Goal: Task Accomplishment & Management: Manage account settings

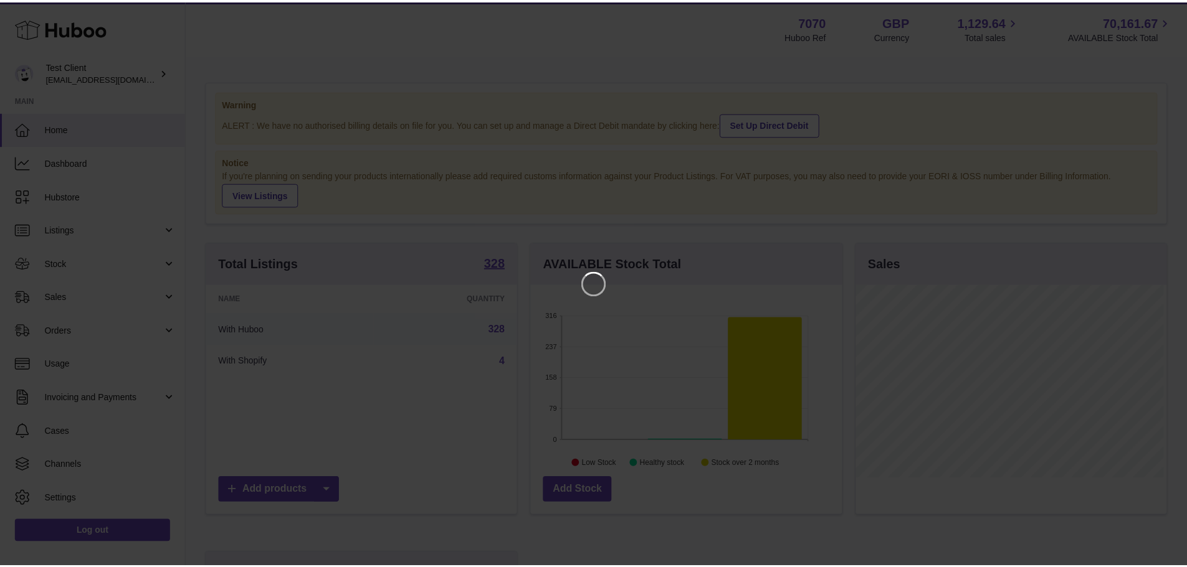
scroll to position [194, 314]
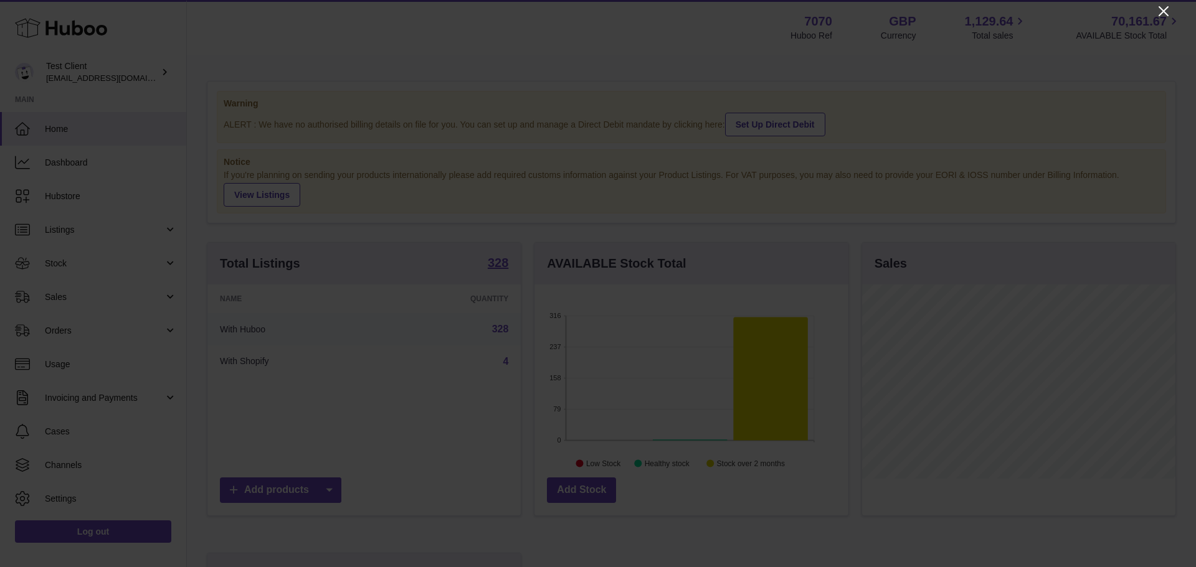
click at [1160, 9] on icon "Close" at bounding box center [1163, 11] width 15 height 15
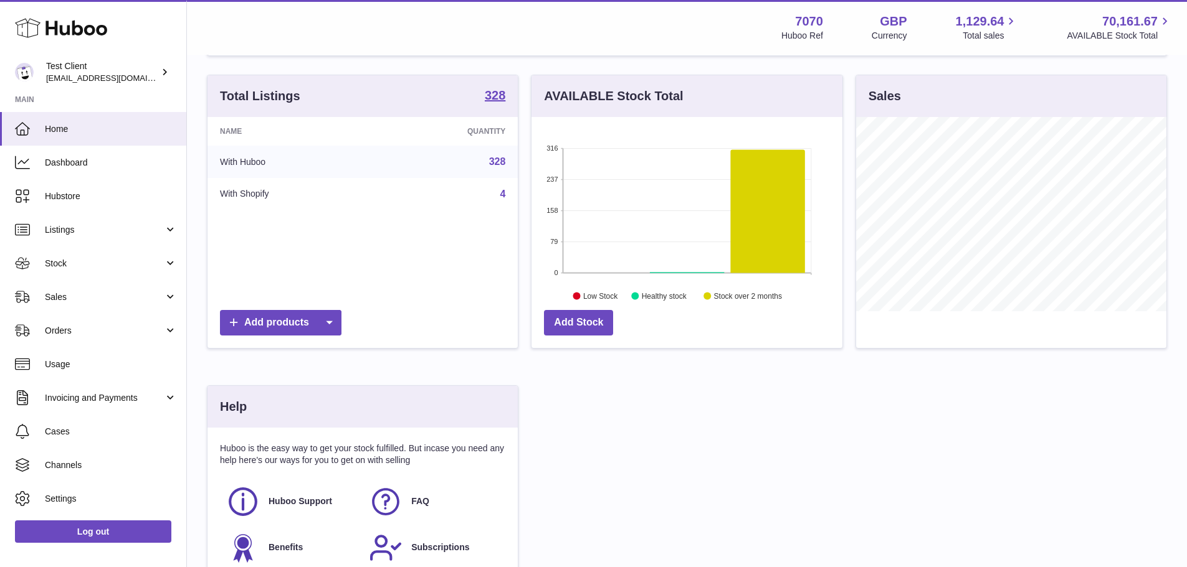
scroll to position [168, 0]
click at [764, 219] on icon at bounding box center [768, 210] width 74 height 123
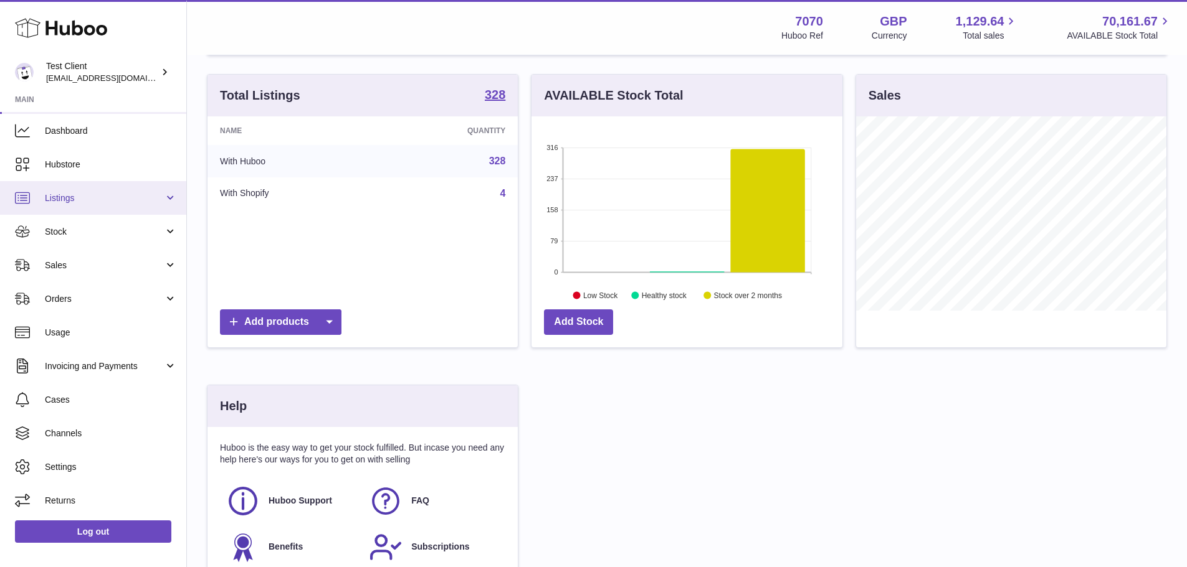
click at [158, 199] on span "Listings" at bounding box center [104, 198] width 119 height 12
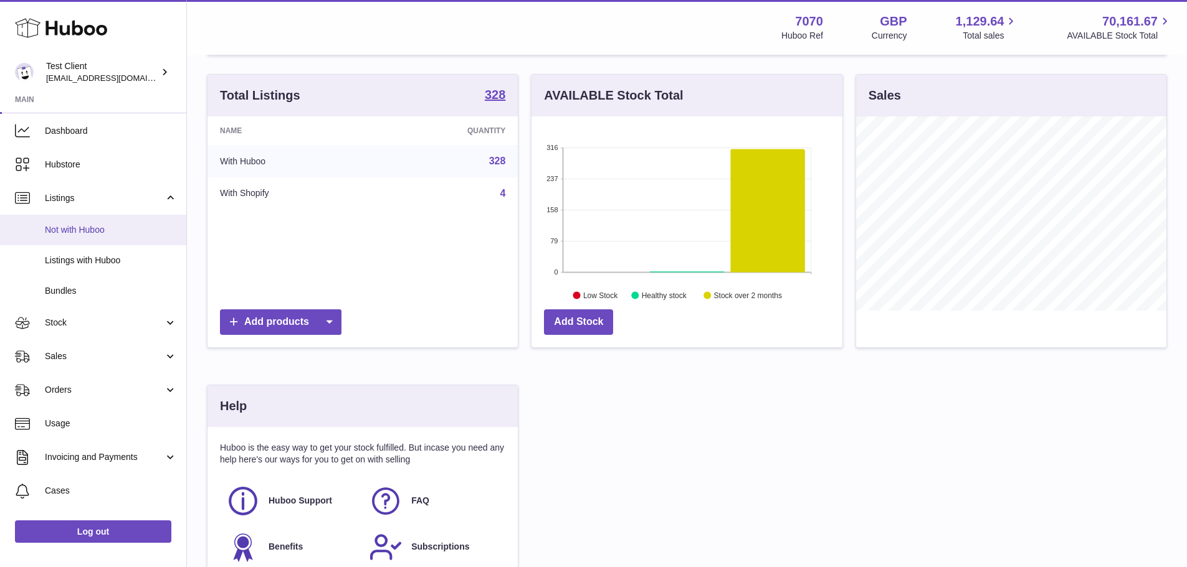
click at [110, 235] on span "Not with Huboo" at bounding box center [111, 230] width 132 height 12
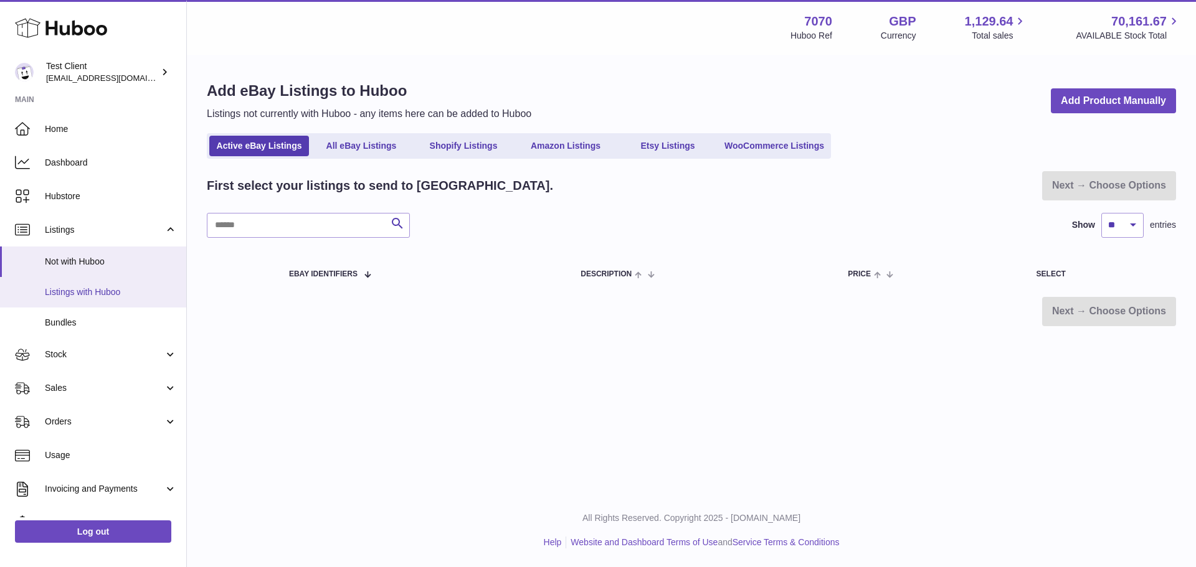
click at [90, 285] on link "Listings with Huboo" at bounding box center [93, 292] width 186 height 31
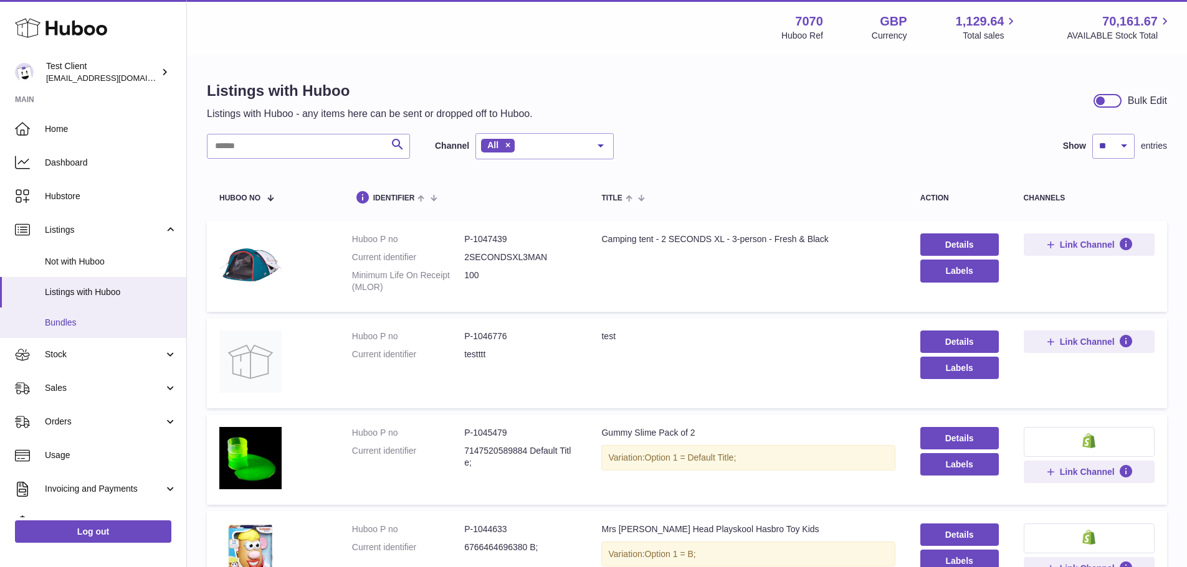
click at [68, 321] on span "Bundles" at bounding box center [111, 323] width 132 height 12
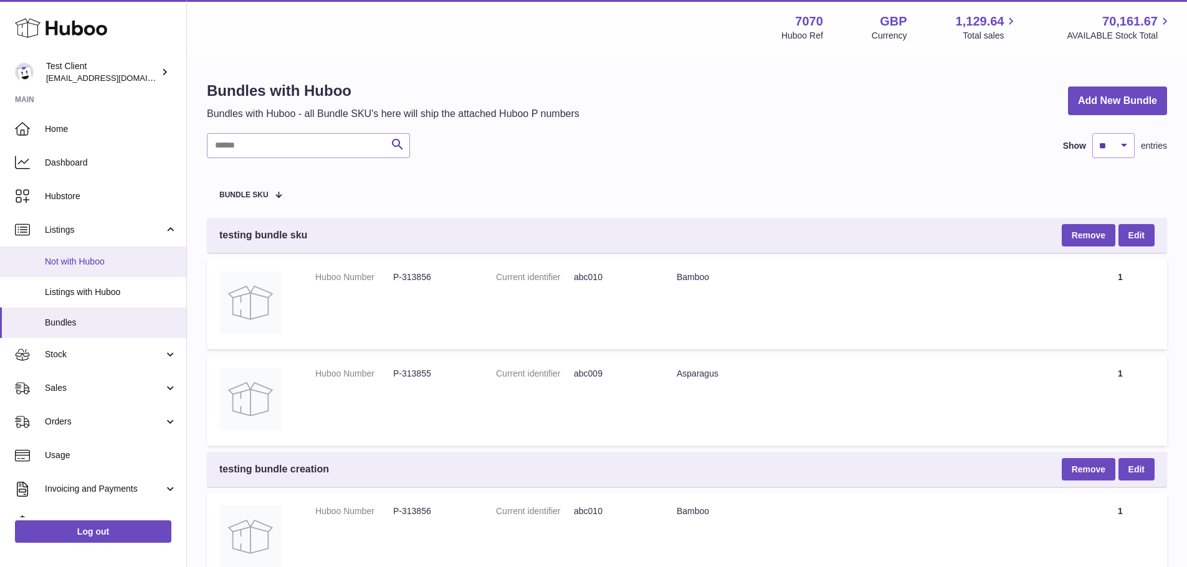
click at [105, 266] on span "Not with Huboo" at bounding box center [111, 262] width 132 height 12
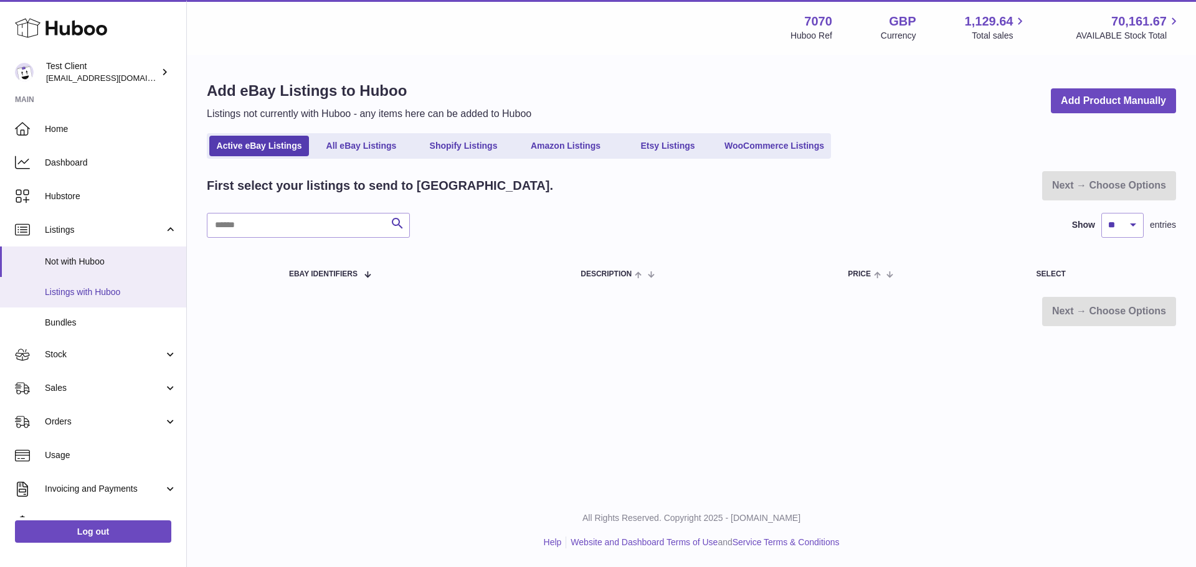
click at [120, 293] on span "Listings with Huboo" at bounding box center [111, 293] width 132 height 12
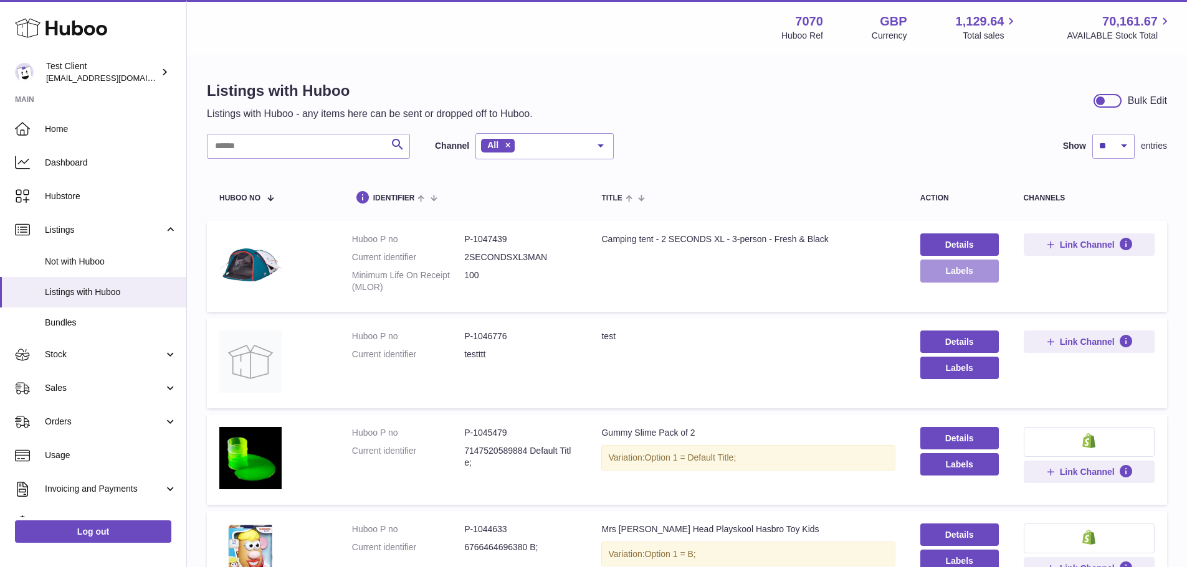
click at [942, 268] on button "Labels" at bounding box center [959, 271] width 78 height 22
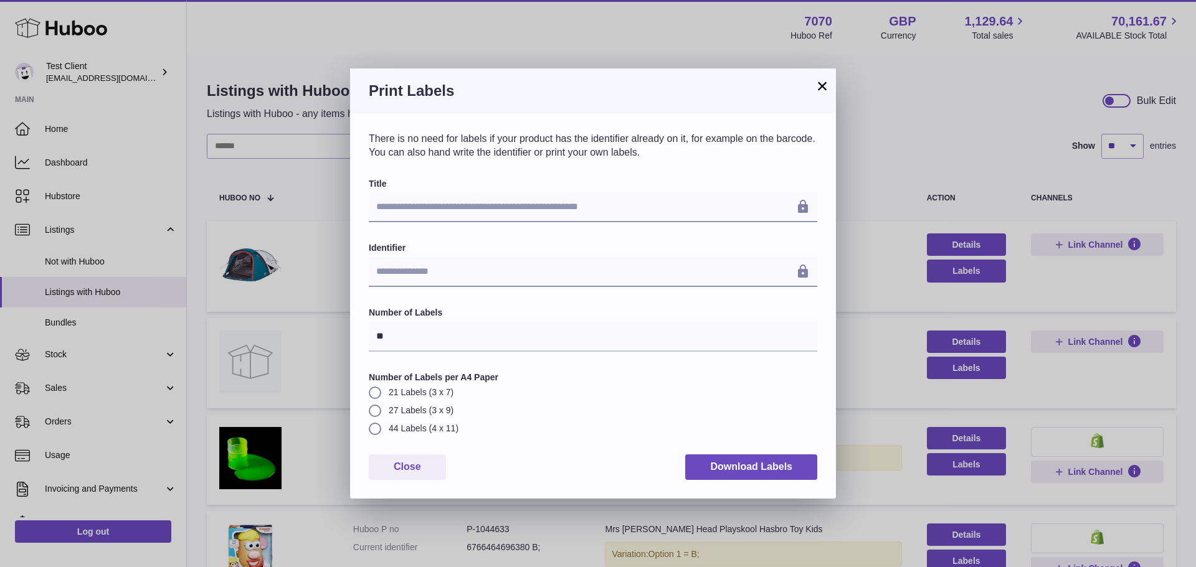
click at [820, 88] on button "×" at bounding box center [822, 85] width 15 height 15
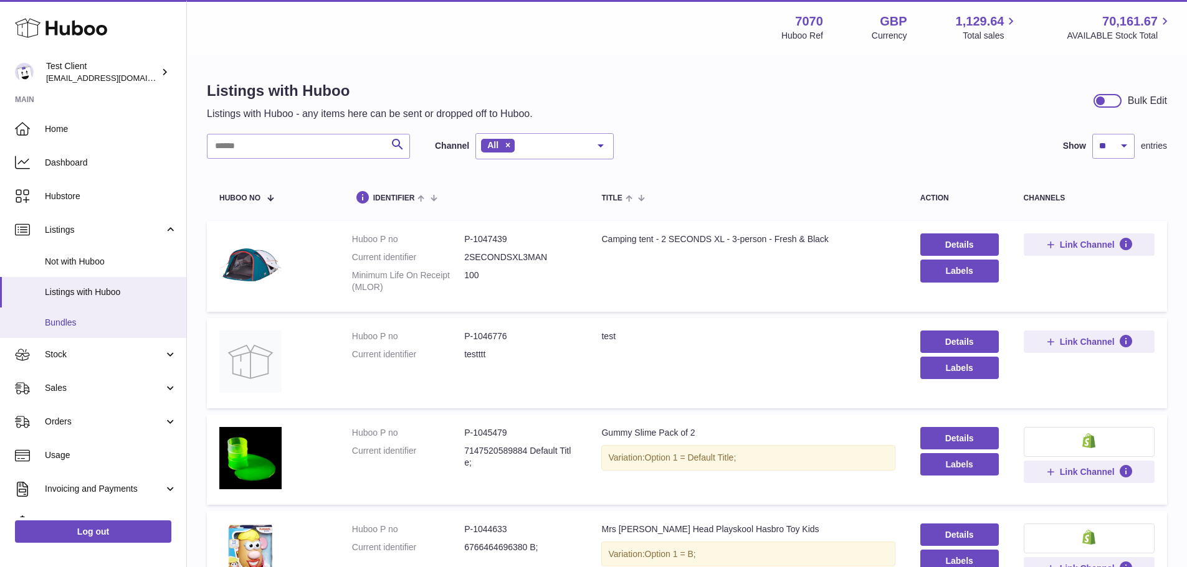
click at [65, 330] on link "Bundles" at bounding box center [93, 323] width 186 height 31
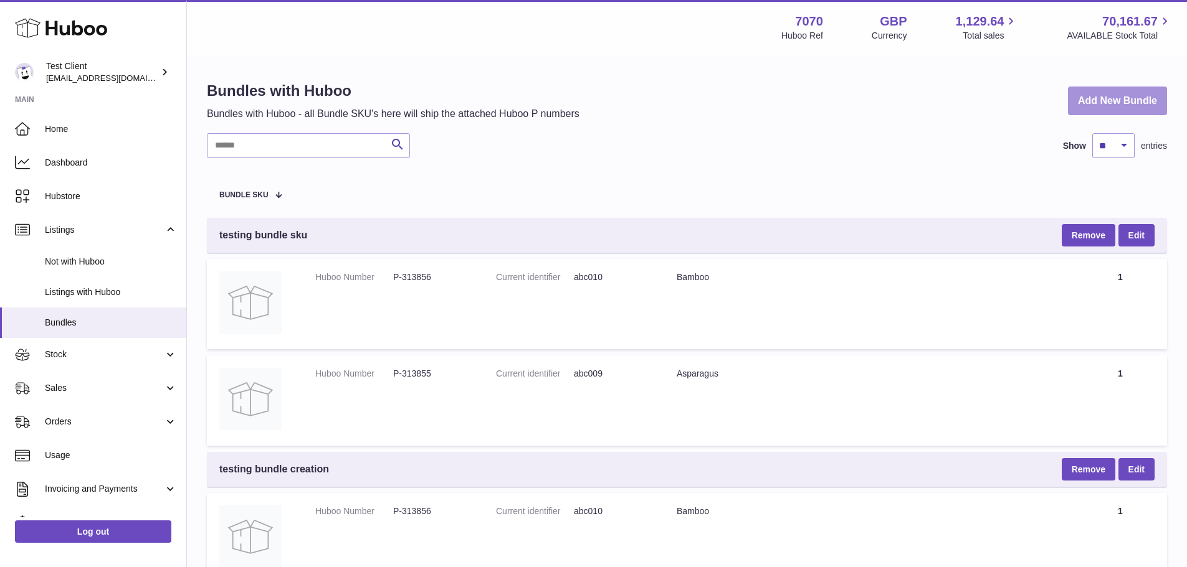
click at [1094, 106] on link "Add New Bundle" at bounding box center [1117, 101] width 99 height 29
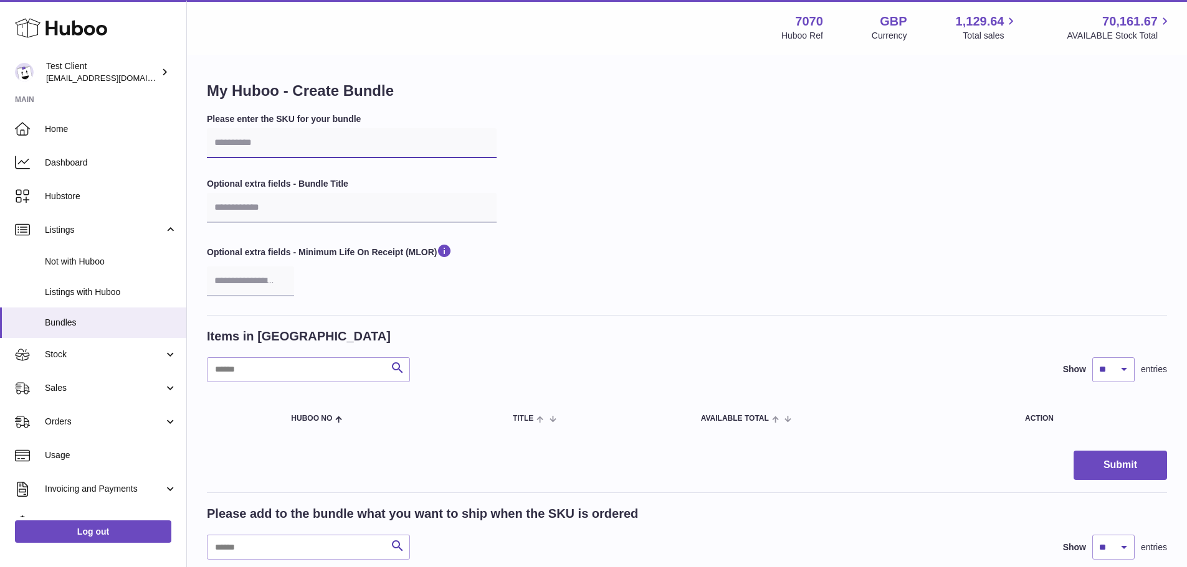
click at [311, 140] on input "text" at bounding box center [352, 143] width 290 height 30
click at [286, 154] on input "***" at bounding box center [352, 143] width 290 height 30
type input "*"
type input "**********"
click at [275, 199] on input "text" at bounding box center [352, 208] width 290 height 30
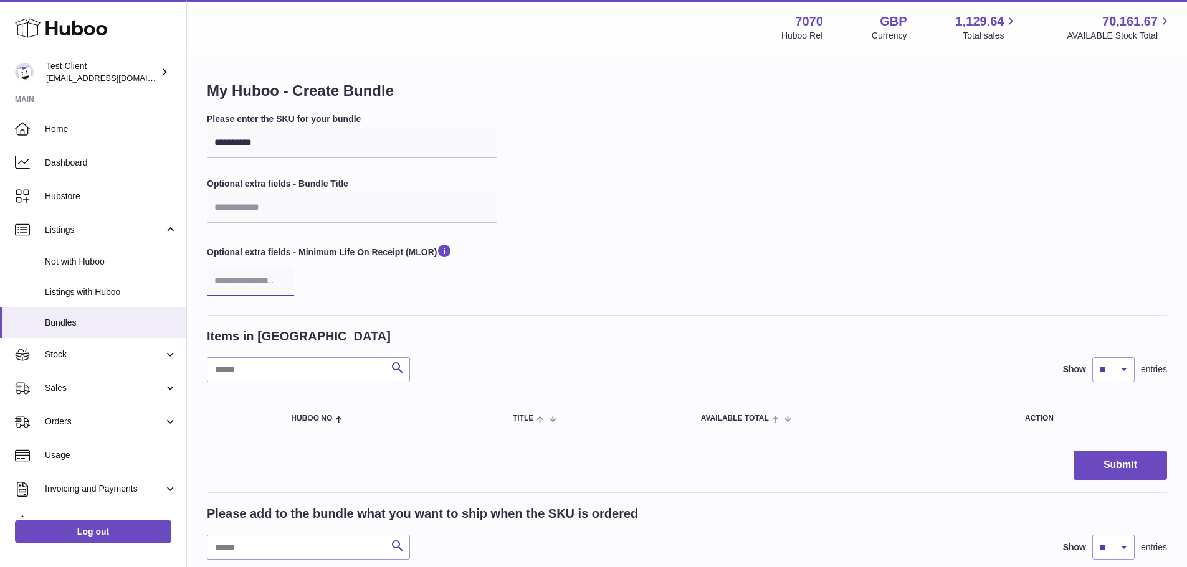
click at [249, 283] on input "number" at bounding box center [250, 282] width 87 height 30
click at [280, 275] on input "*" at bounding box center [250, 282] width 87 height 30
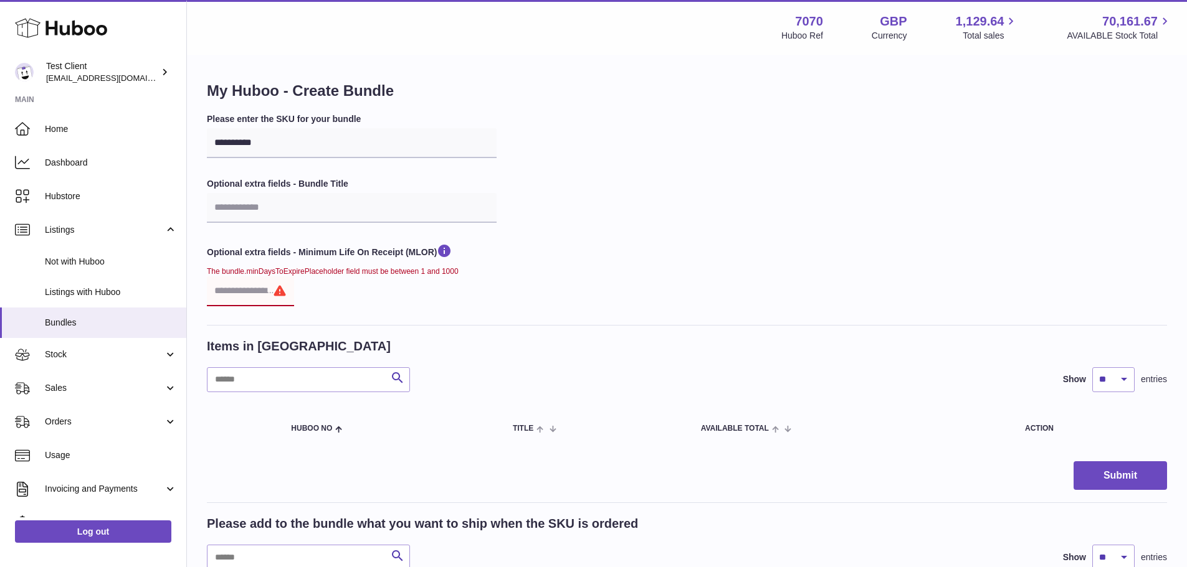
click at [282, 287] on input "*" at bounding box center [250, 292] width 87 height 30
click at [317, 289] on div "Optional extra fields - Minimum Life On Receipt (MLOR) The bundle.minDaysToExpi…" at bounding box center [352, 275] width 290 height 64
type input "**"
click at [282, 295] on input "**" at bounding box center [250, 292] width 87 height 30
click at [233, 287] on input "**" at bounding box center [250, 292] width 87 height 30
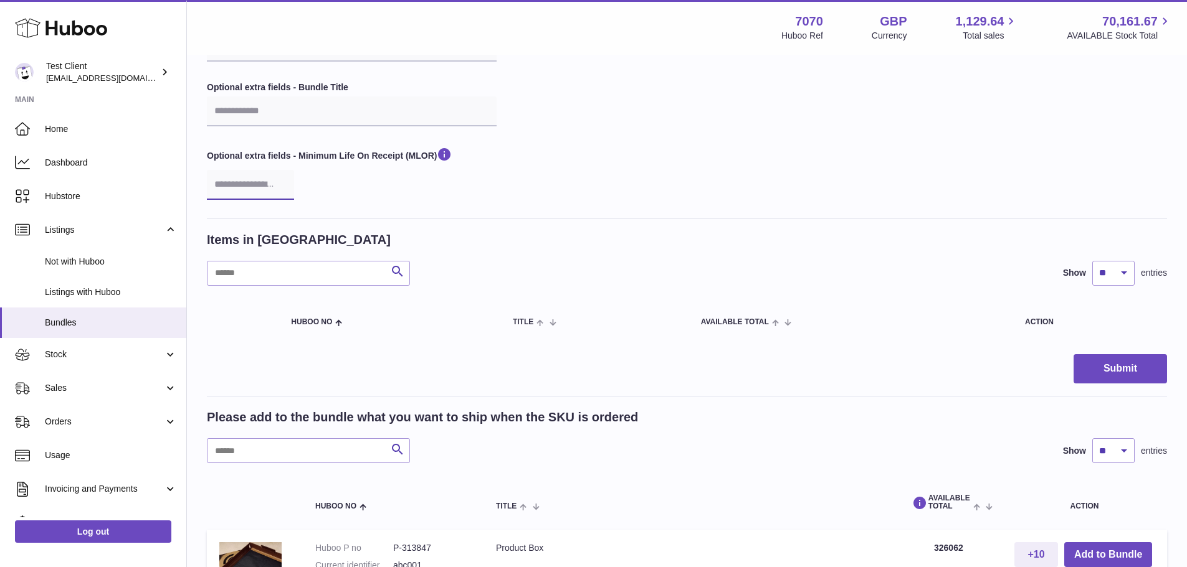
scroll to position [105, 0]
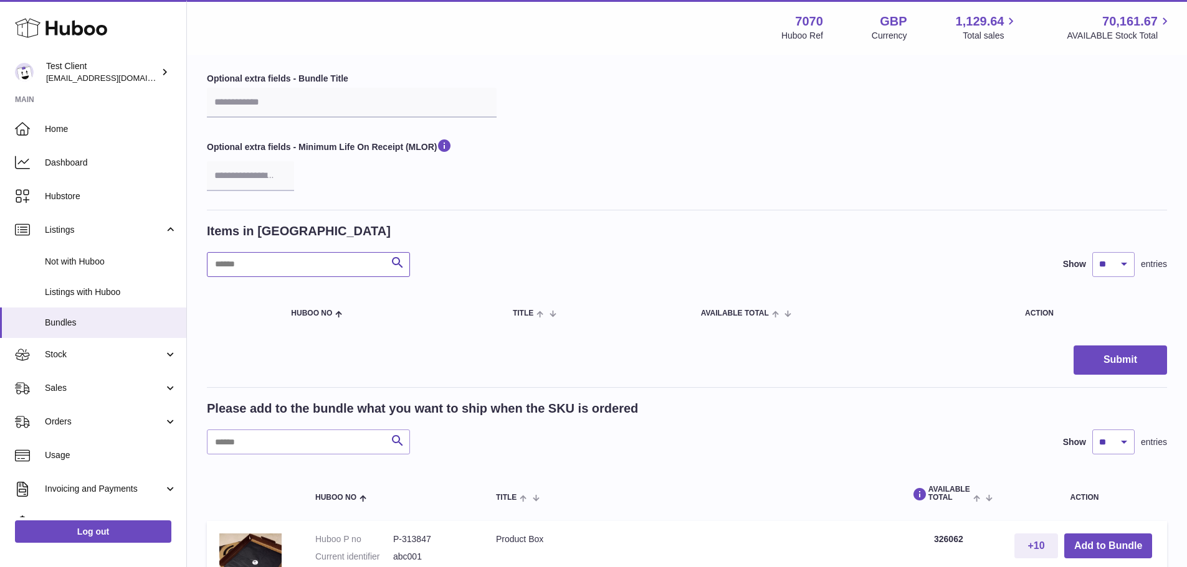
click at [330, 260] on input "text" at bounding box center [308, 264] width 203 height 25
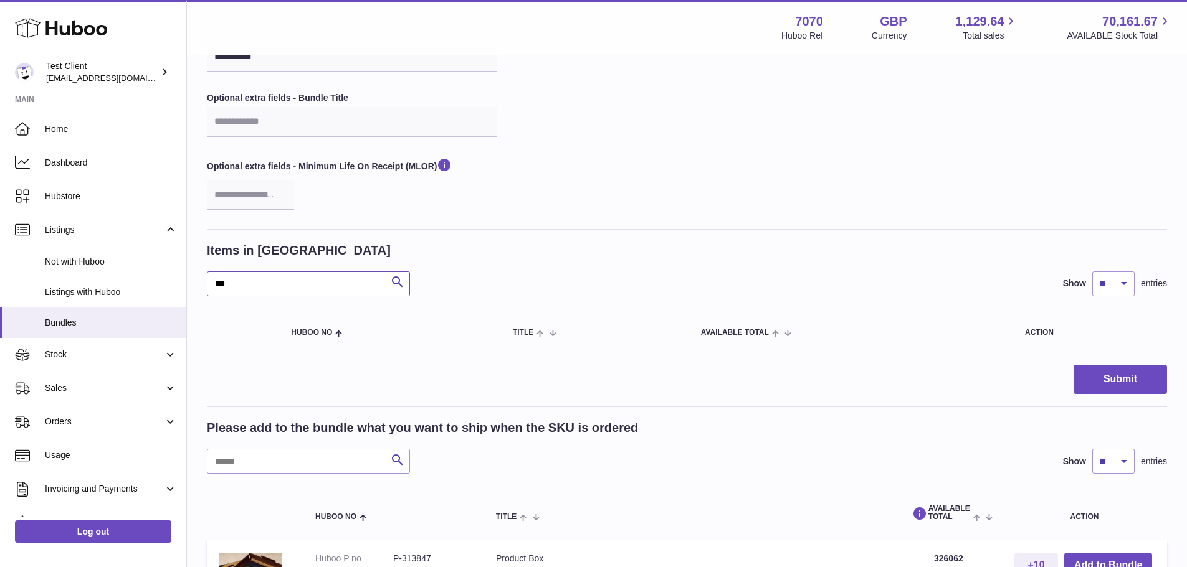
scroll to position [75, 0]
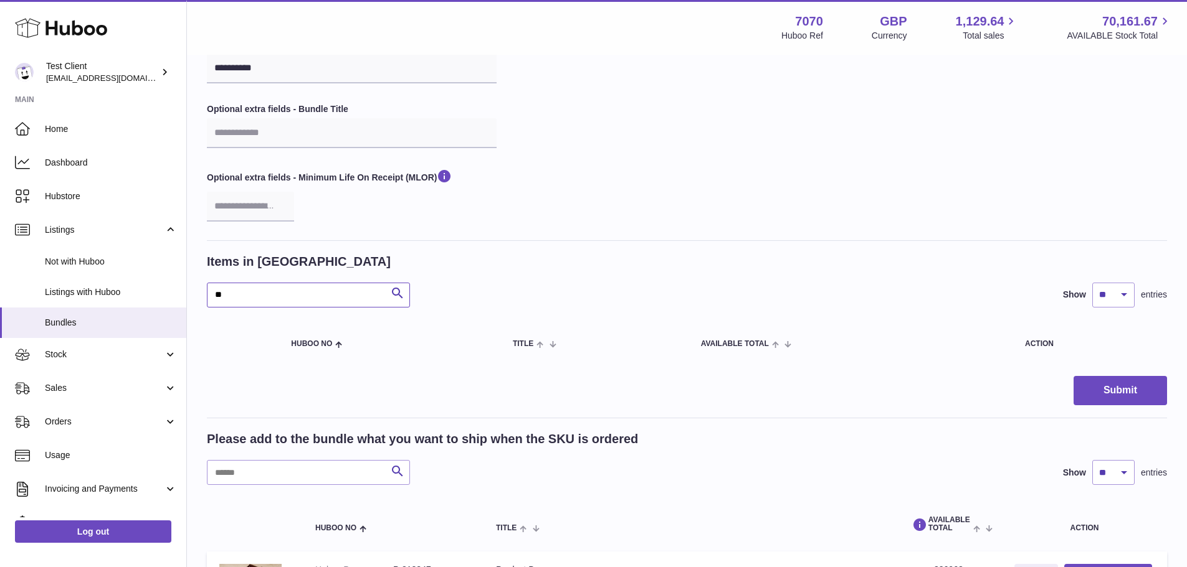
type input "*"
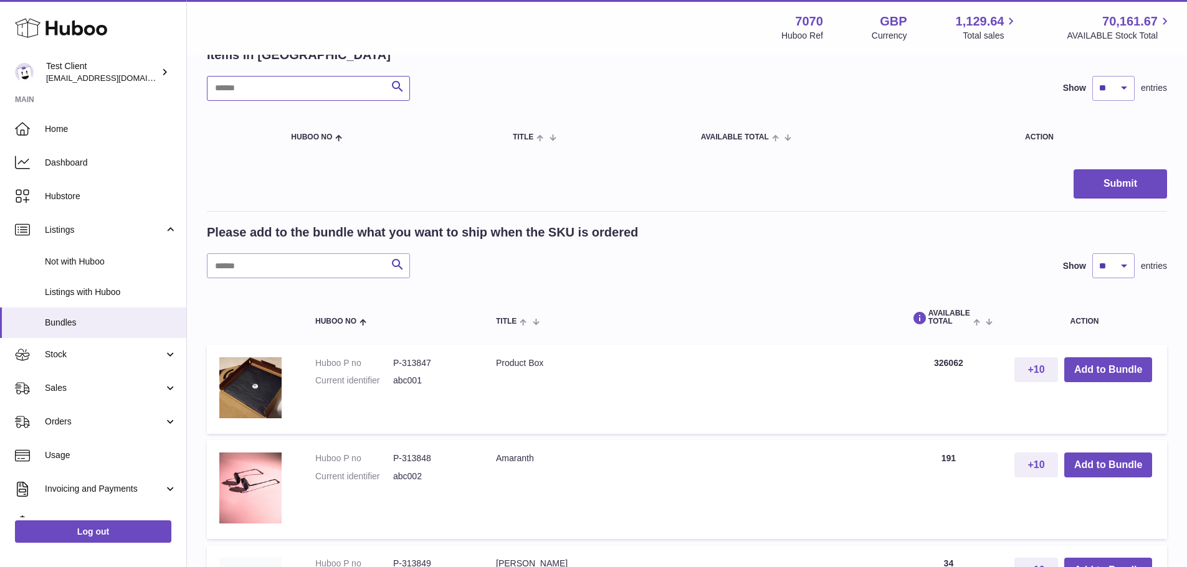
scroll to position [282, 0]
click at [1104, 358] on button "Add to Bundle" at bounding box center [1108, 370] width 88 height 26
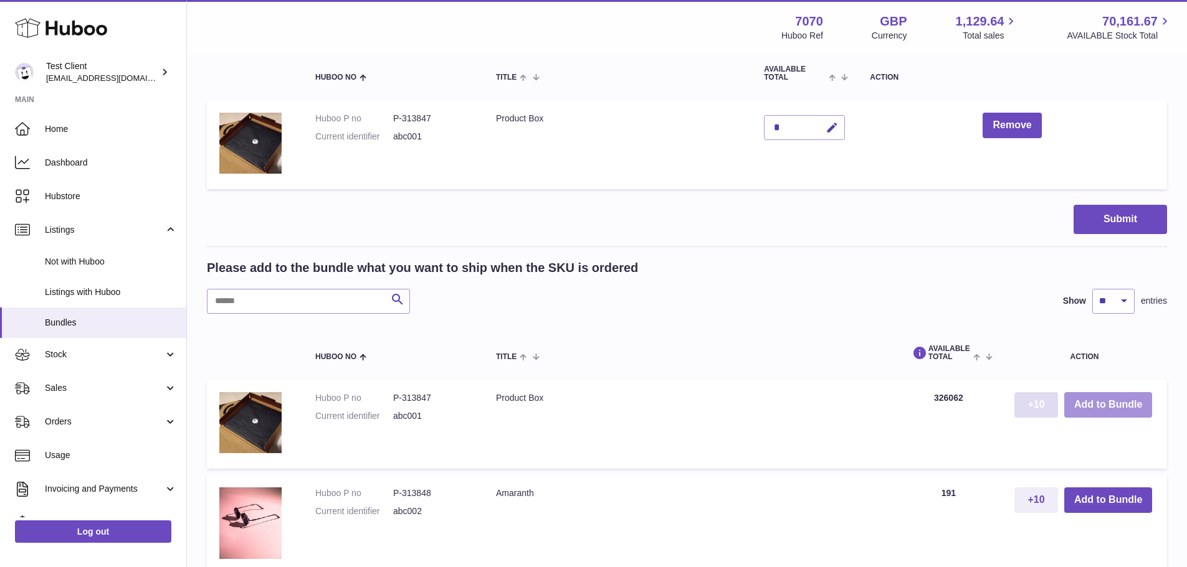
scroll to position [365, 0]
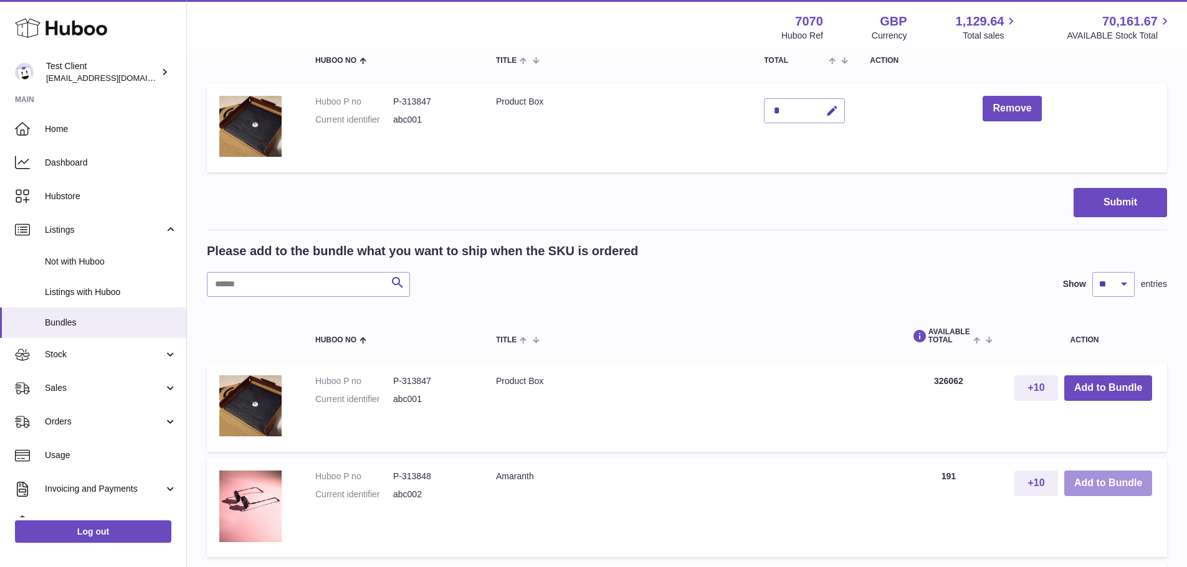
click at [1103, 491] on button "Add to Bundle" at bounding box center [1108, 484] width 88 height 26
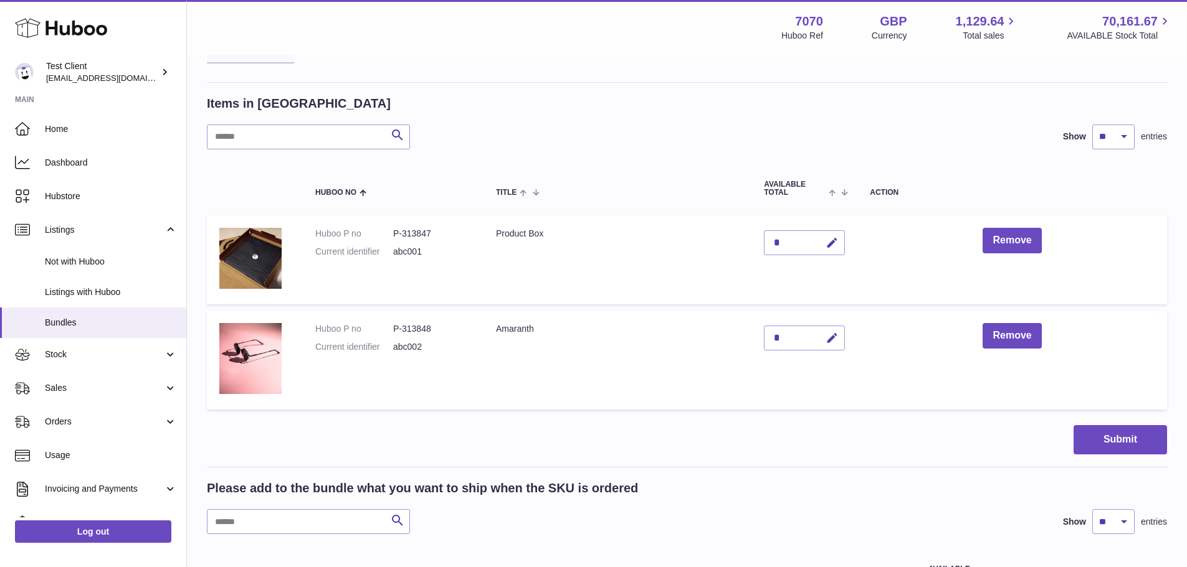
scroll to position [228, 0]
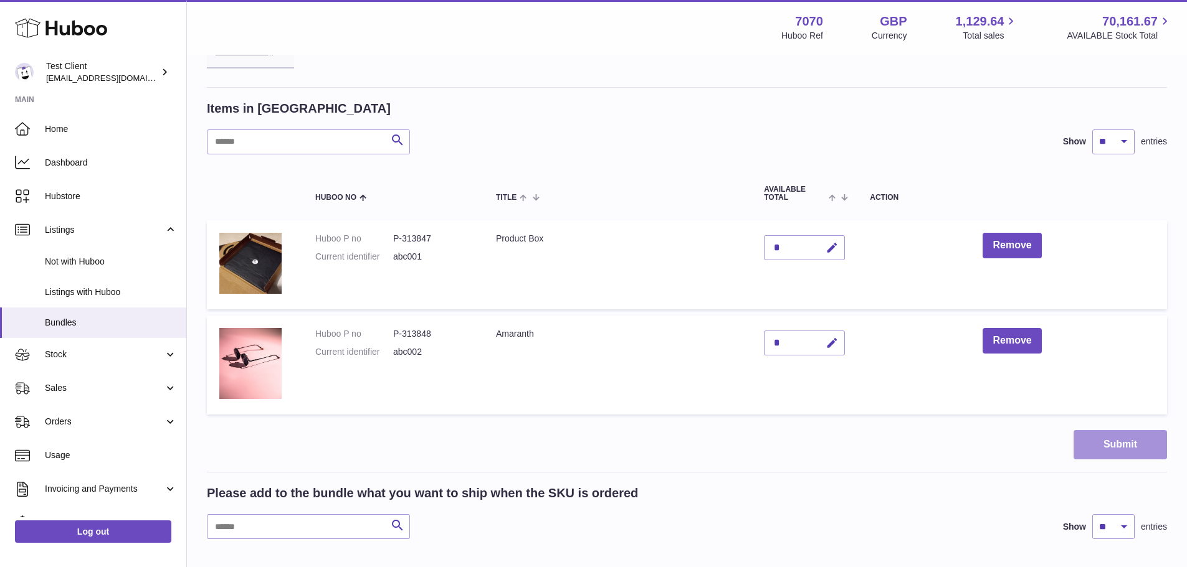
click at [1116, 440] on button "Submit" at bounding box center [1119, 444] width 93 height 29
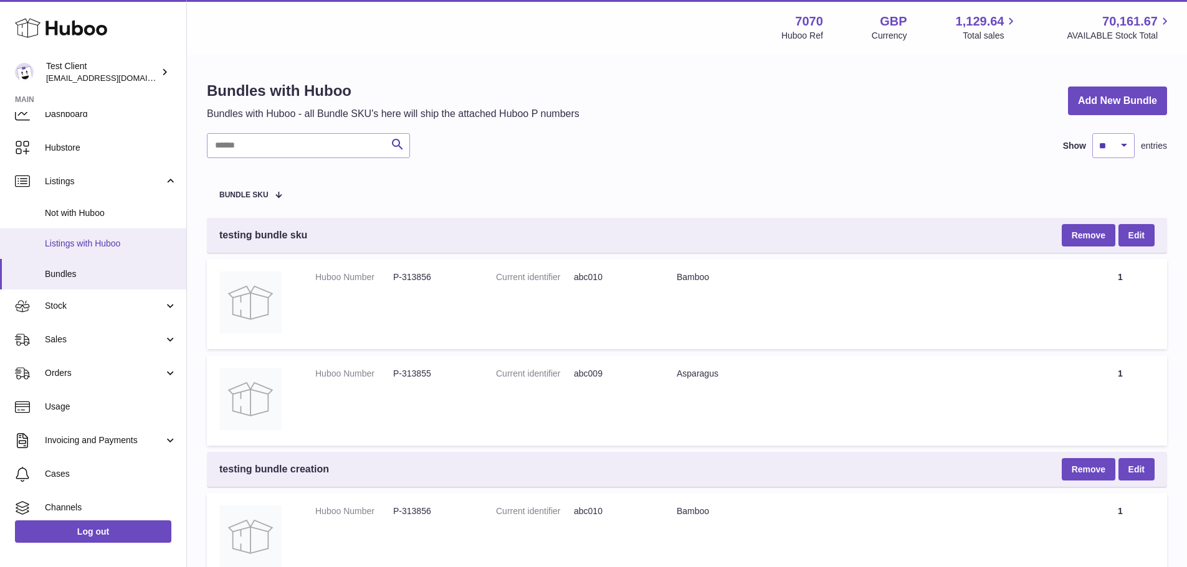
scroll to position [48, 0]
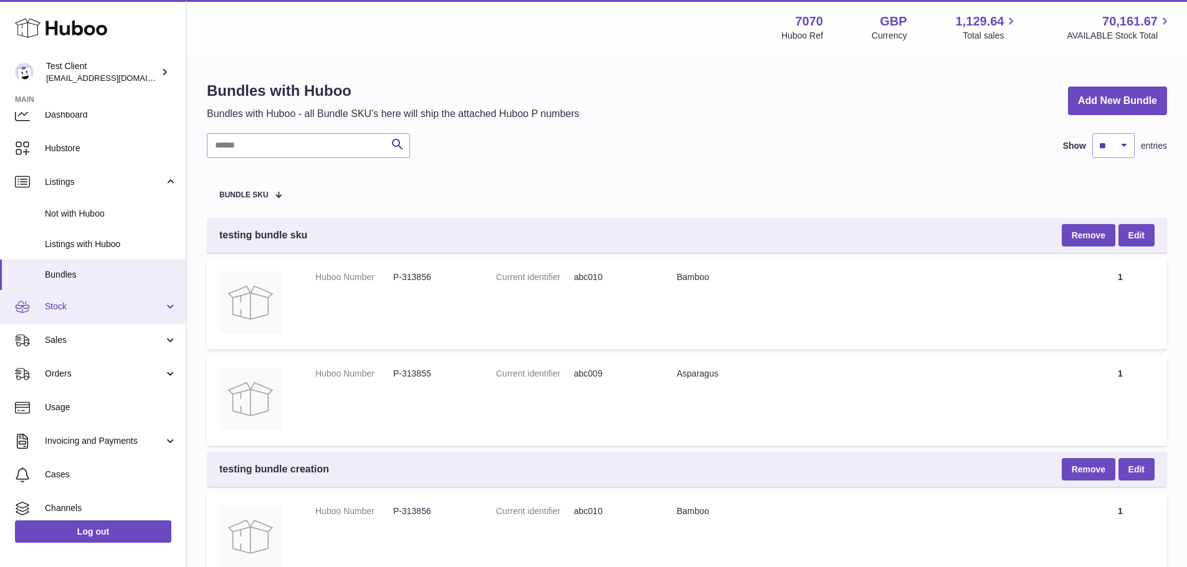
click at [71, 310] on span "Stock" at bounding box center [104, 307] width 119 height 12
click at [81, 308] on span "Stock" at bounding box center [104, 307] width 119 height 12
click at [52, 308] on span "Stock" at bounding box center [104, 307] width 119 height 12
click at [44, 306] on link "Stock" at bounding box center [93, 307] width 186 height 34
click at [27, 306] on icon at bounding box center [22, 307] width 15 height 15
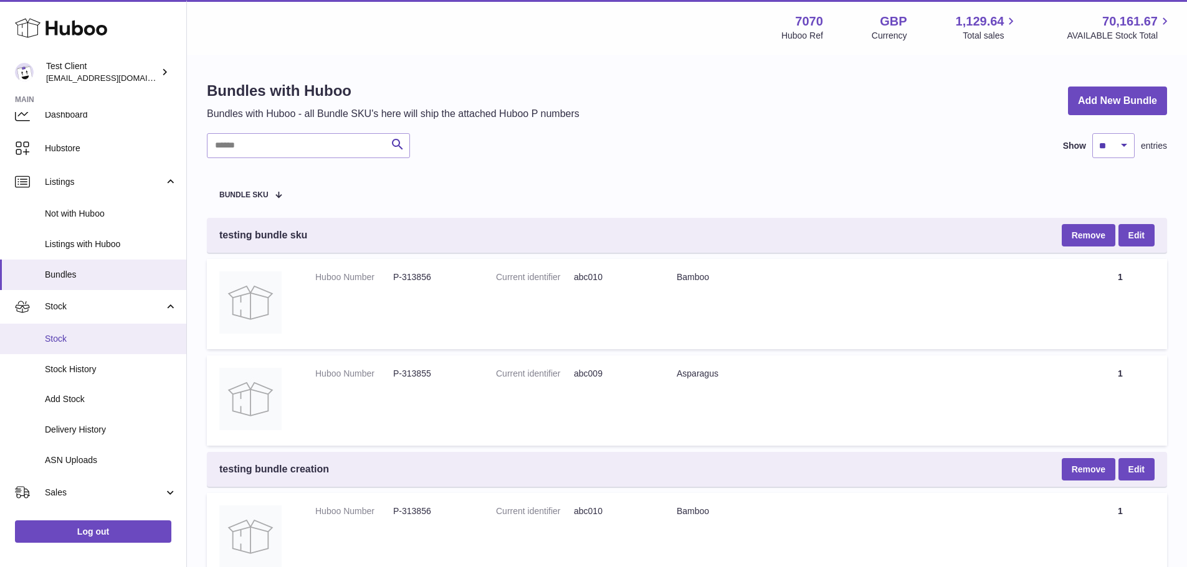
click at [75, 339] on span "Stock" at bounding box center [111, 339] width 132 height 12
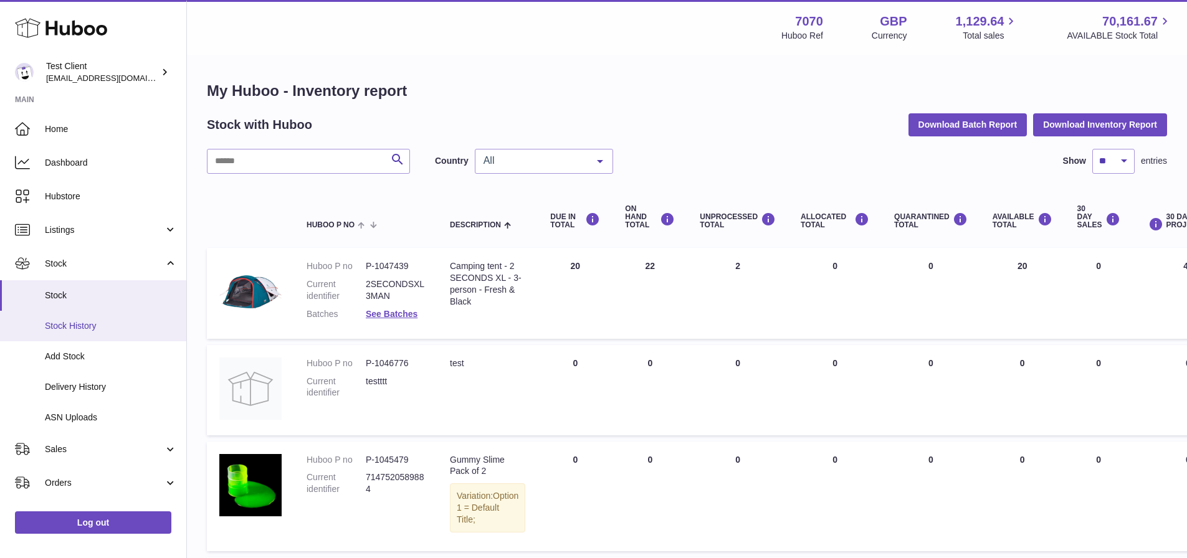
click at [98, 328] on span "Stock History" at bounding box center [111, 326] width 132 height 12
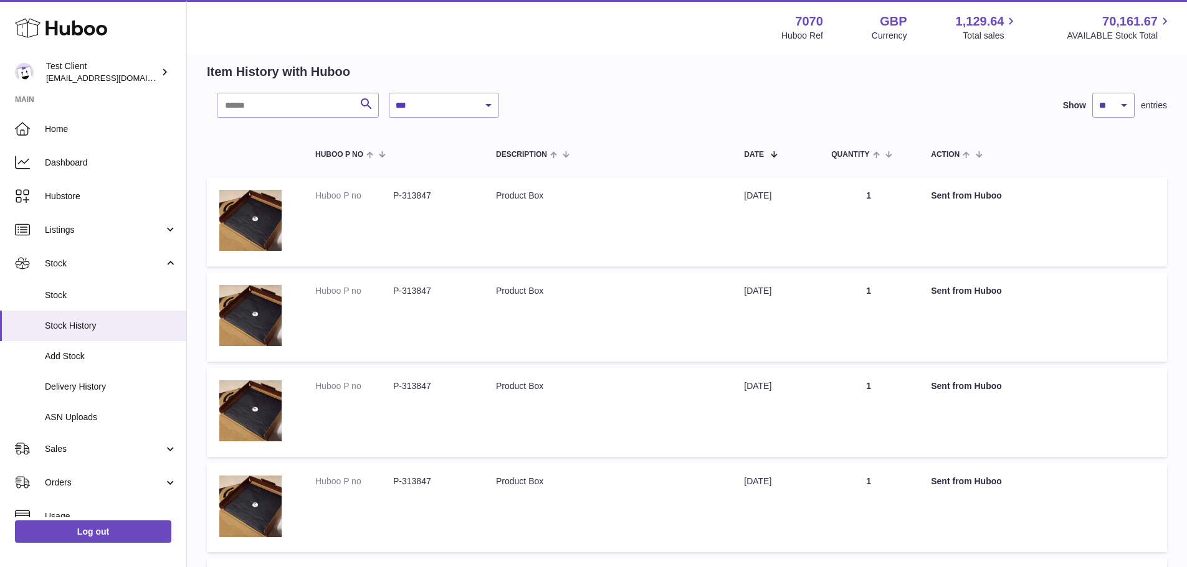
scroll to position [58, 0]
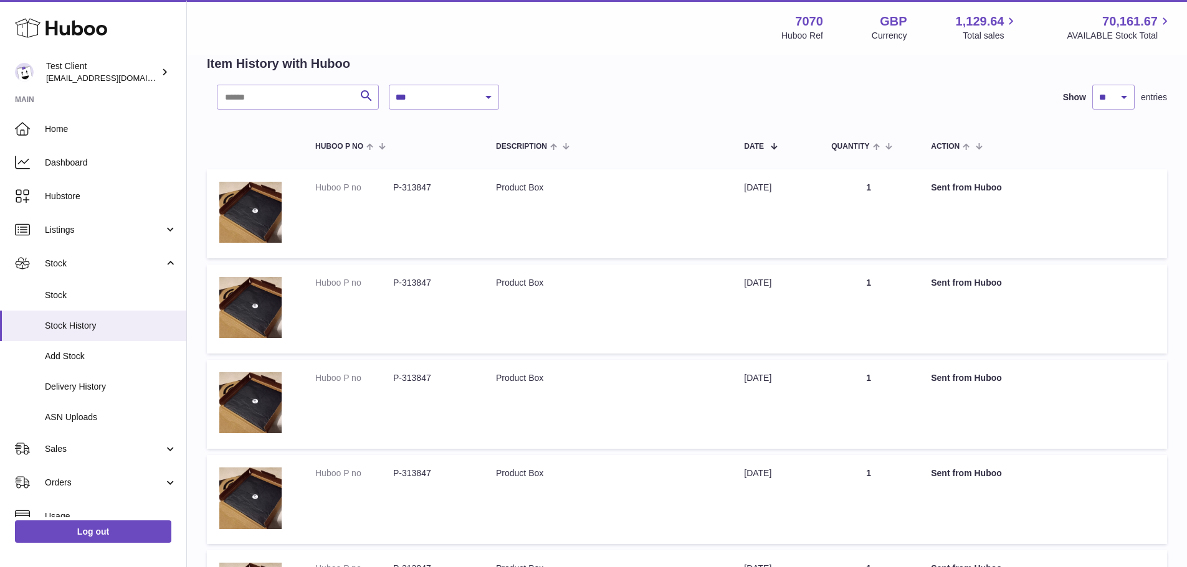
click at [955, 186] on strong "Sent from Huboo" at bounding box center [966, 188] width 71 height 10
click at [263, 214] on img at bounding box center [250, 212] width 62 height 61
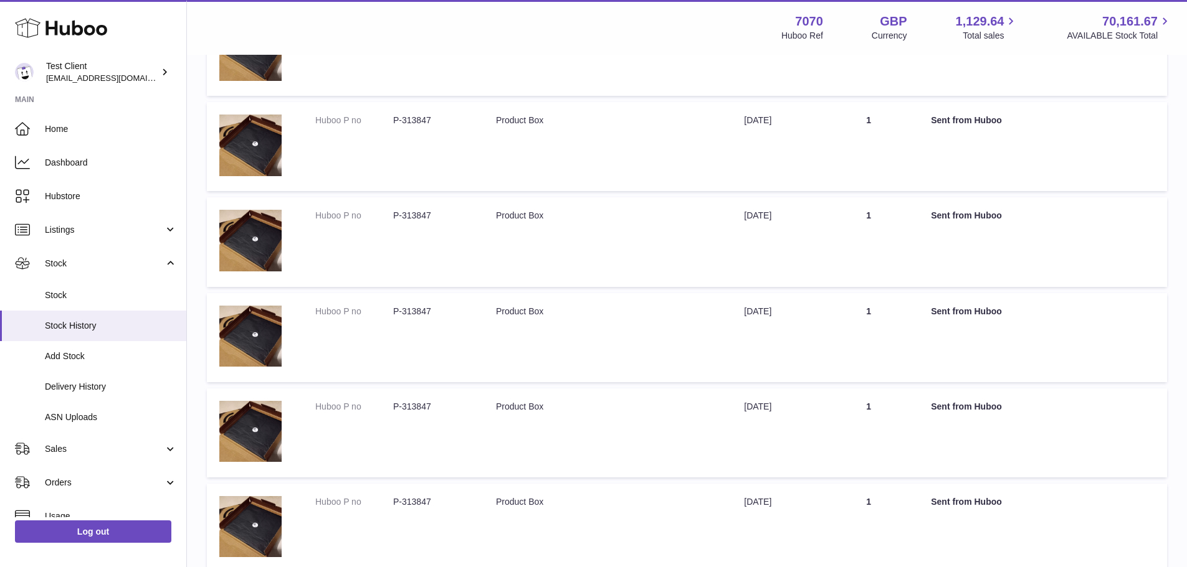
scroll to position [743, 0]
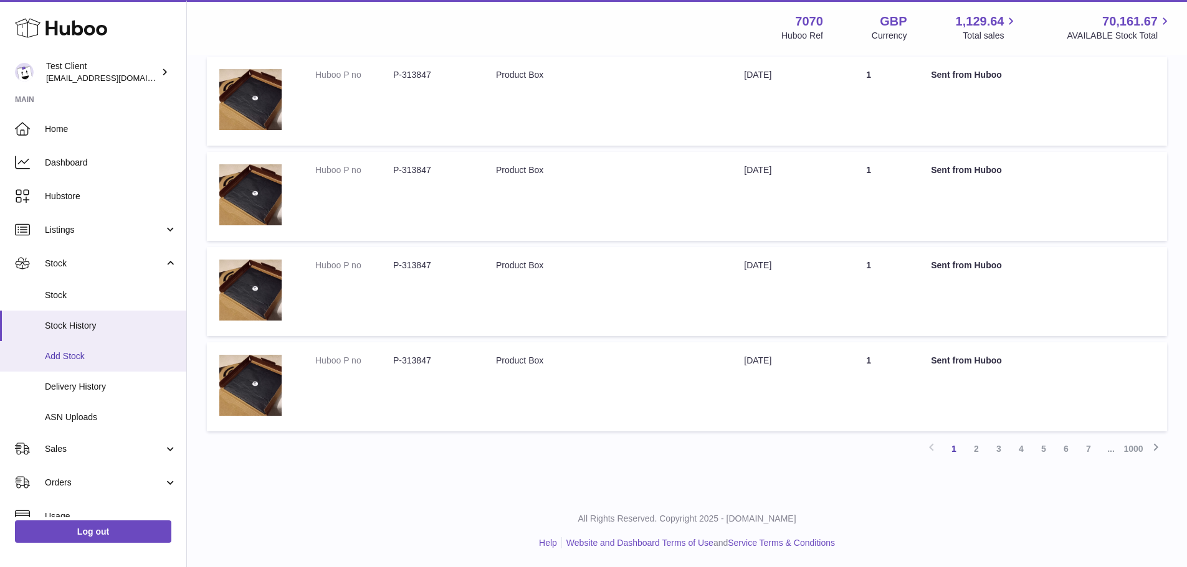
click at [85, 352] on span "Add Stock" at bounding box center [111, 357] width 132 height 12
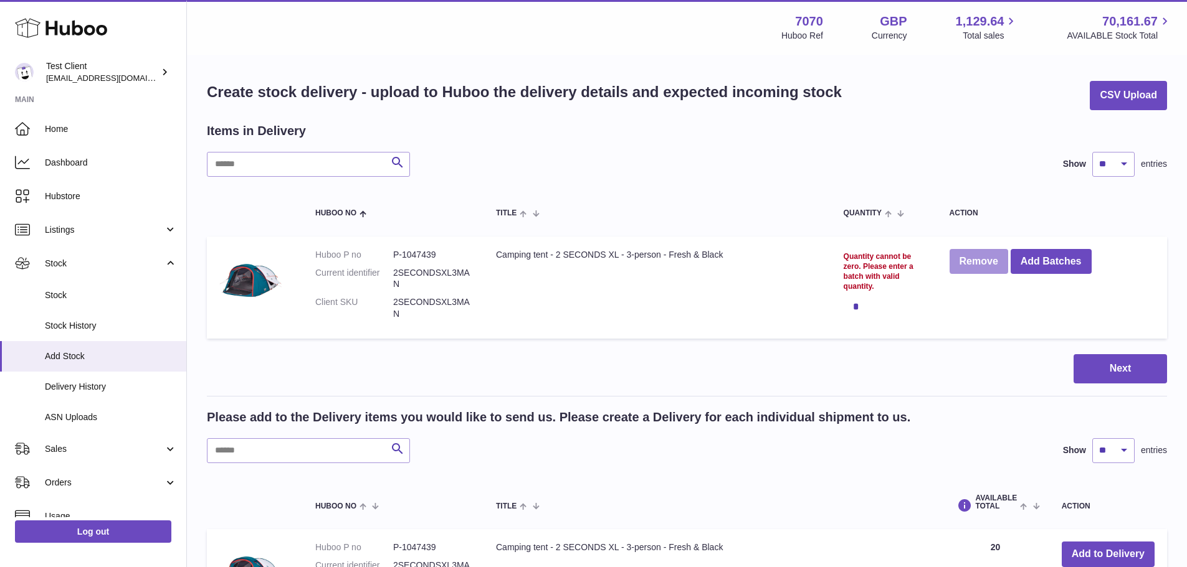
click at [997, 264] on button "Remove" at bounding box center [978, 262] width 59 height 26
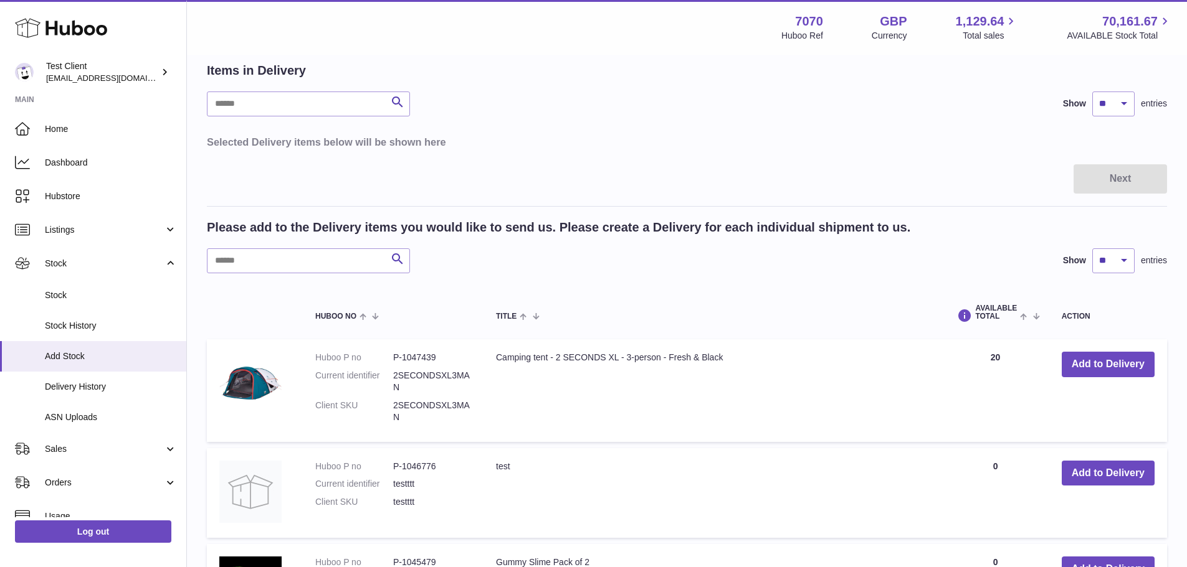
scroll to position [59, 0]
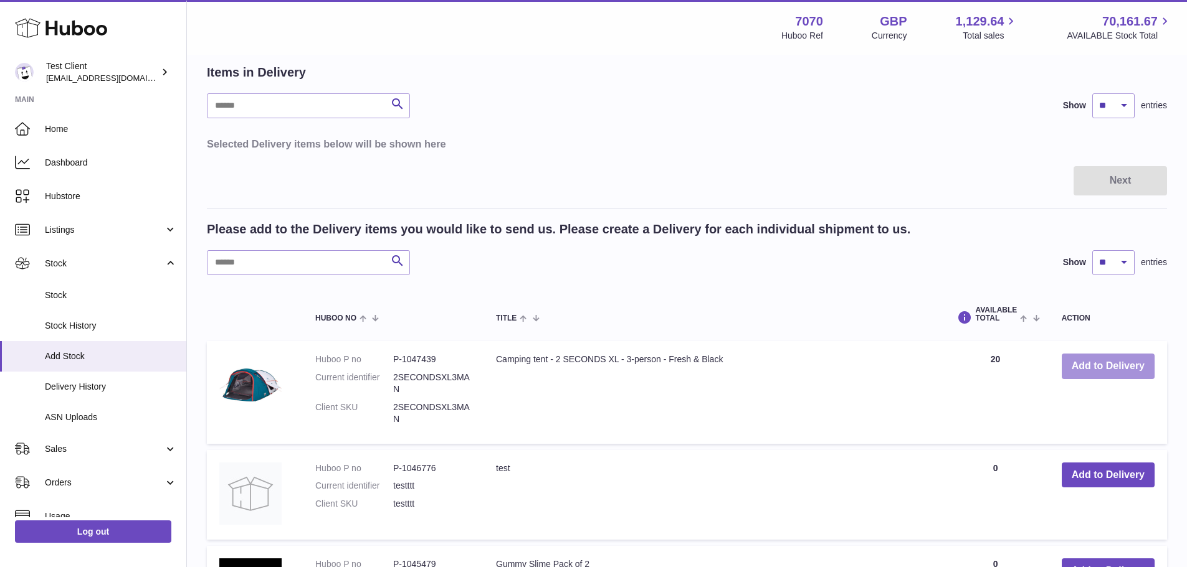
click at [1101, 366] on button "Add to Delivery" at bounding box center [1107, 367] width 93 height 26
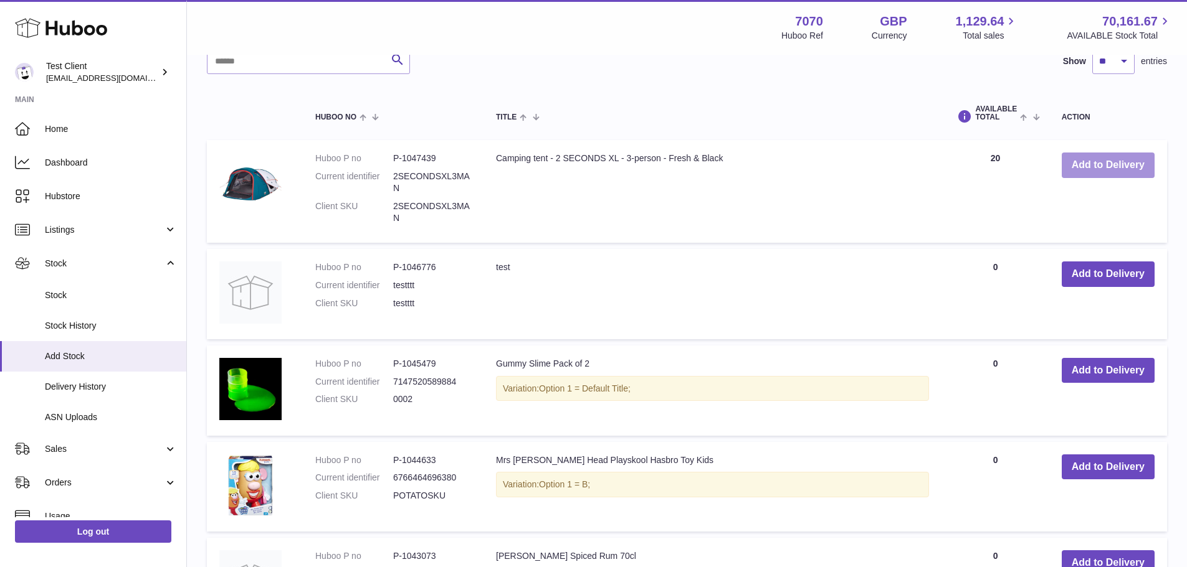
scroll to position [391, 0]
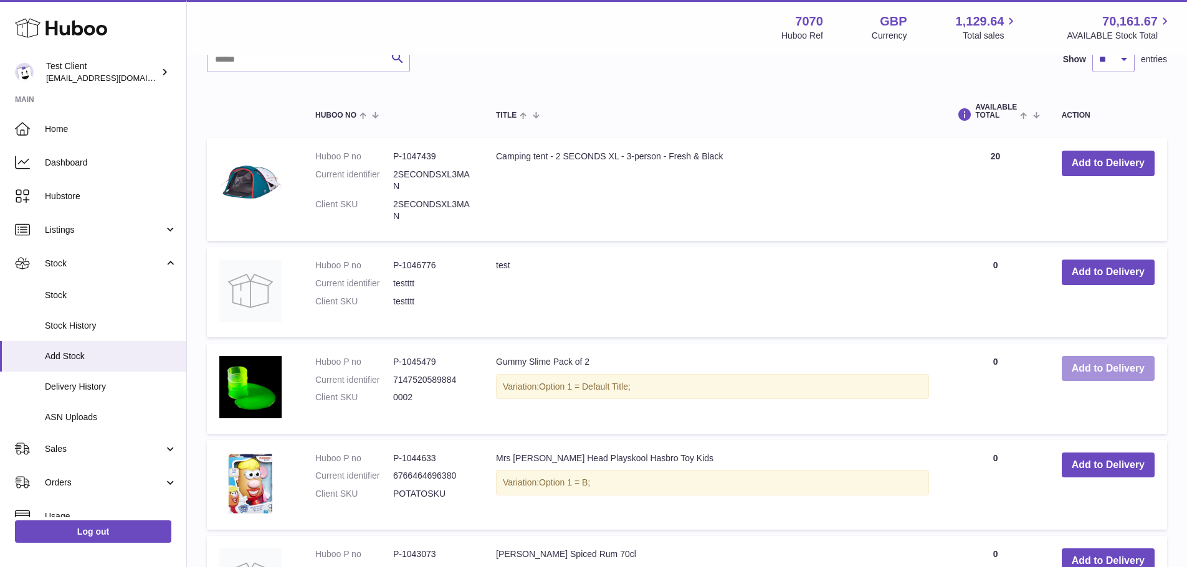
click at [1095, 367] on button "Add to Delivery" at bounding box center [1107, 369] width 93 height 26
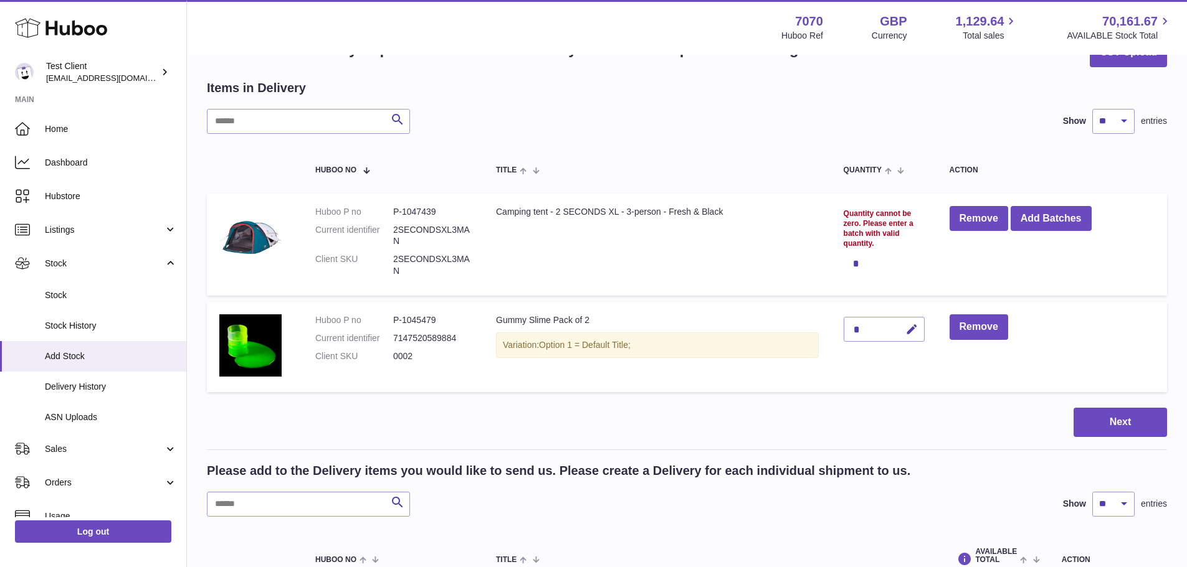
scroll to position [42, 0]
click at [870, 268] on div "*" at bounding box center [883, 264] width 81 height 25
click at [861, 263] on div "*" at bounding box center [883, 264] width 81 height 25
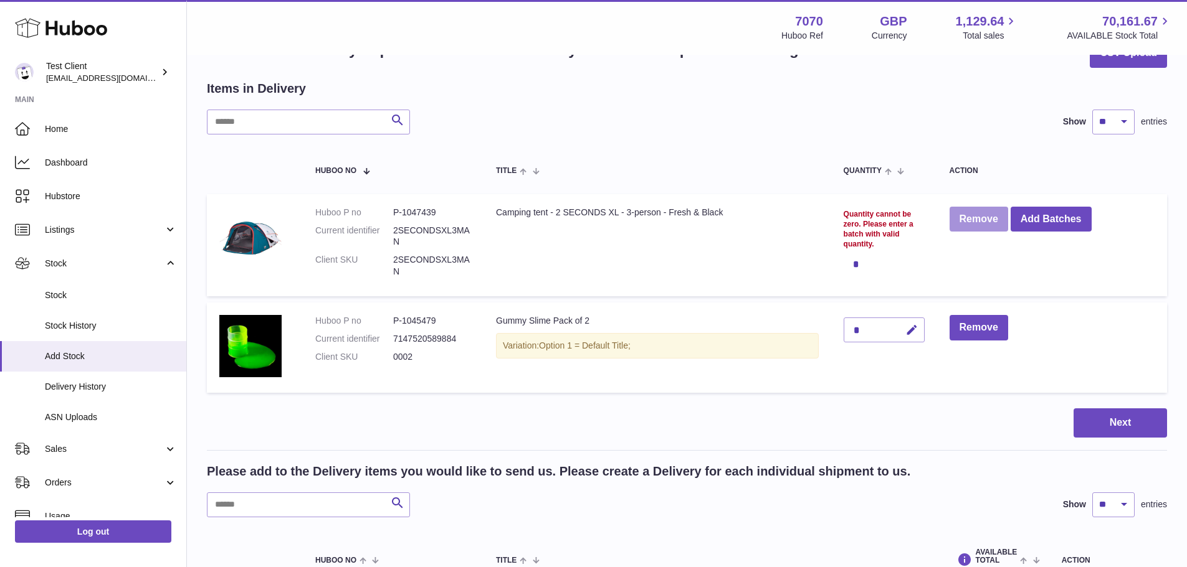
click at [989, 222] on button "Remove" at bounding box center [978, 220] width 59 height 26
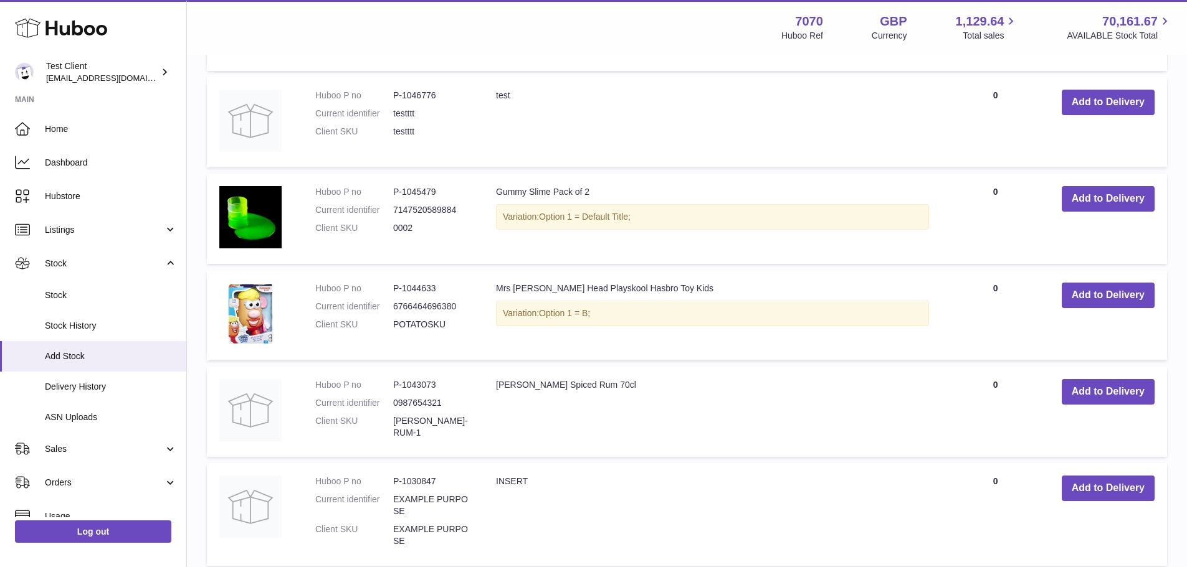
scroll to position [549, 0]
click at [1081, 296] on button "Add to Delivery" at bounding box center [1107, 295] width 93 height 26
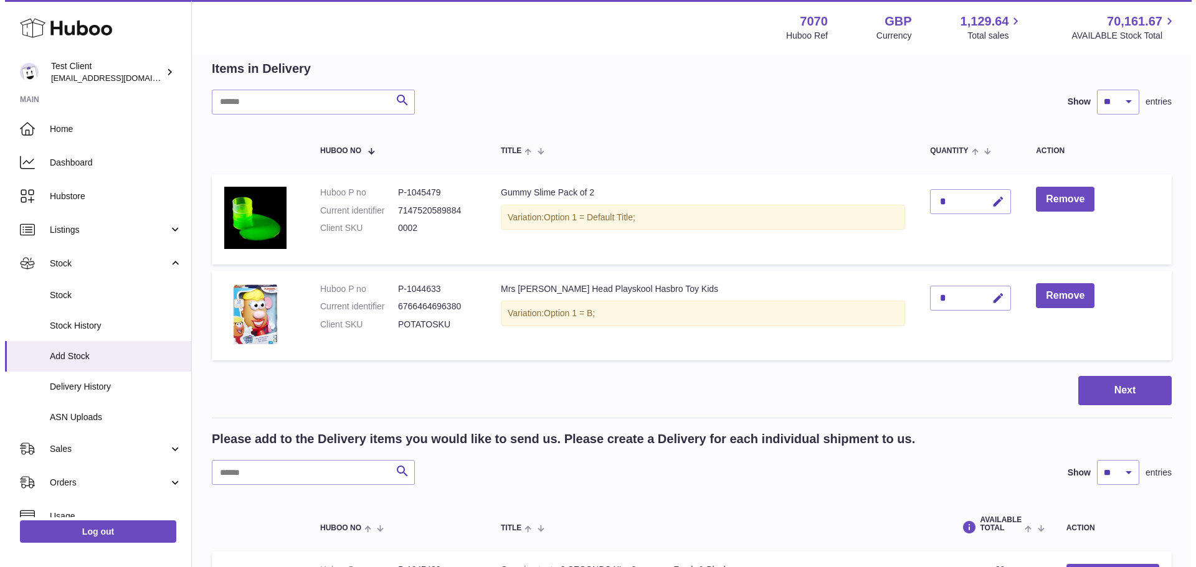
scroll to position [39, 0]
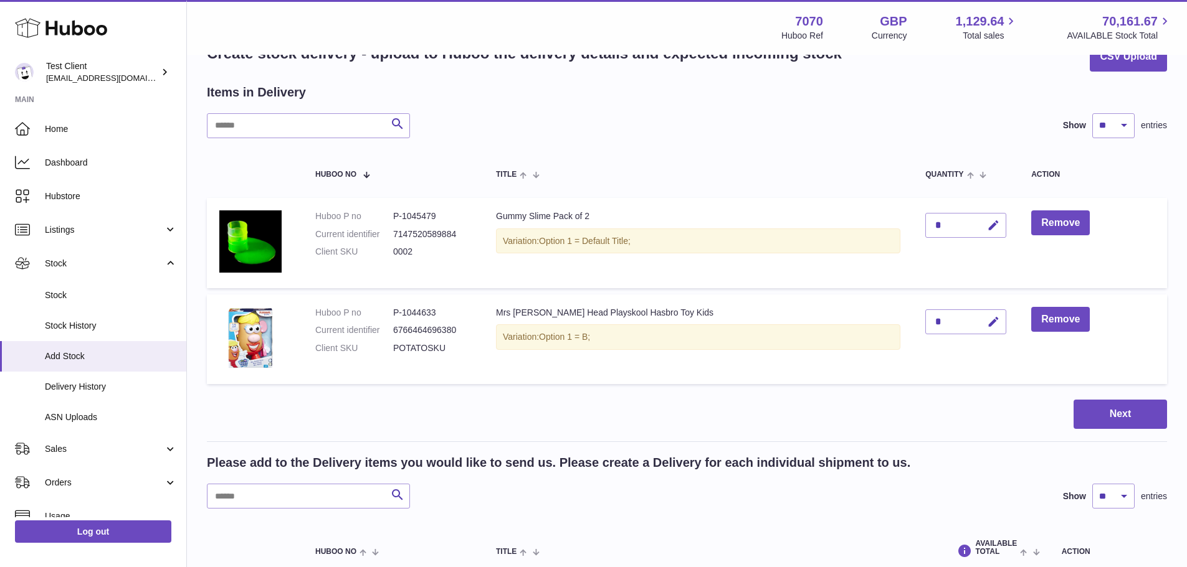
click at [937, 320] on div "*" at bounding box center [965, 322] width 81 height 25
click at [987, 321] on icon "button" at bounding box center [993, 322] width 13 height 13
click at [1103, 407] on button "Next" at bounding box center [1119, 414] width 93 height 29
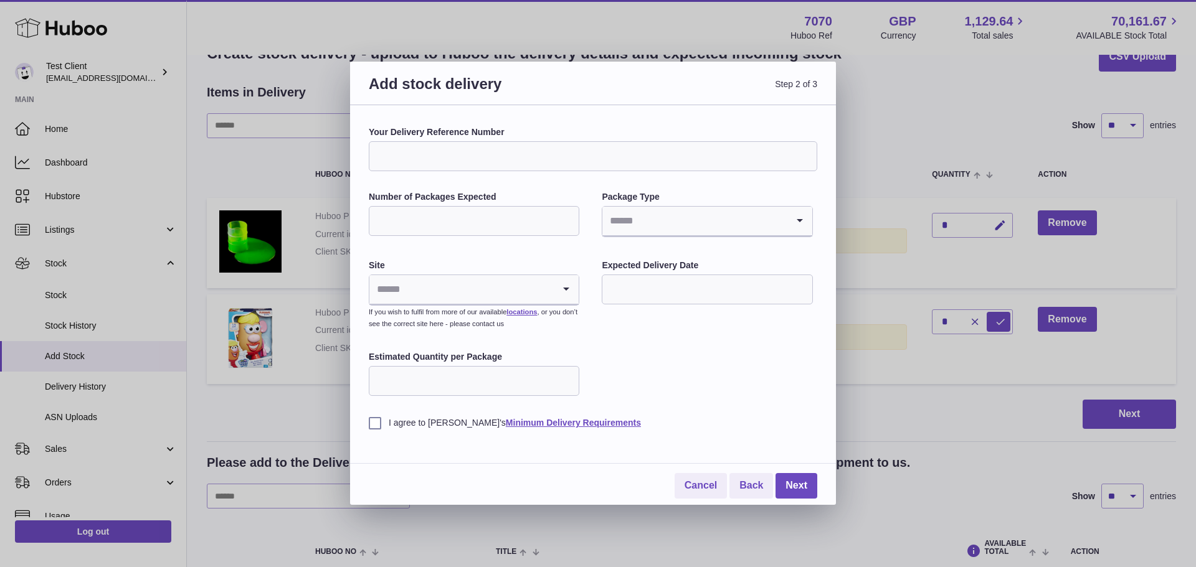
click at [495, 157] on input "Your Delivery Reference Number" at bounding box center [593, 156] width 448 height 30
click at [460, 221] on input "Number of Packages Expected" at bounding box center [474, 221] width 211 height 30
click at [566, 217] on input "*" at bounding box center [474, 221] width 211 height 30
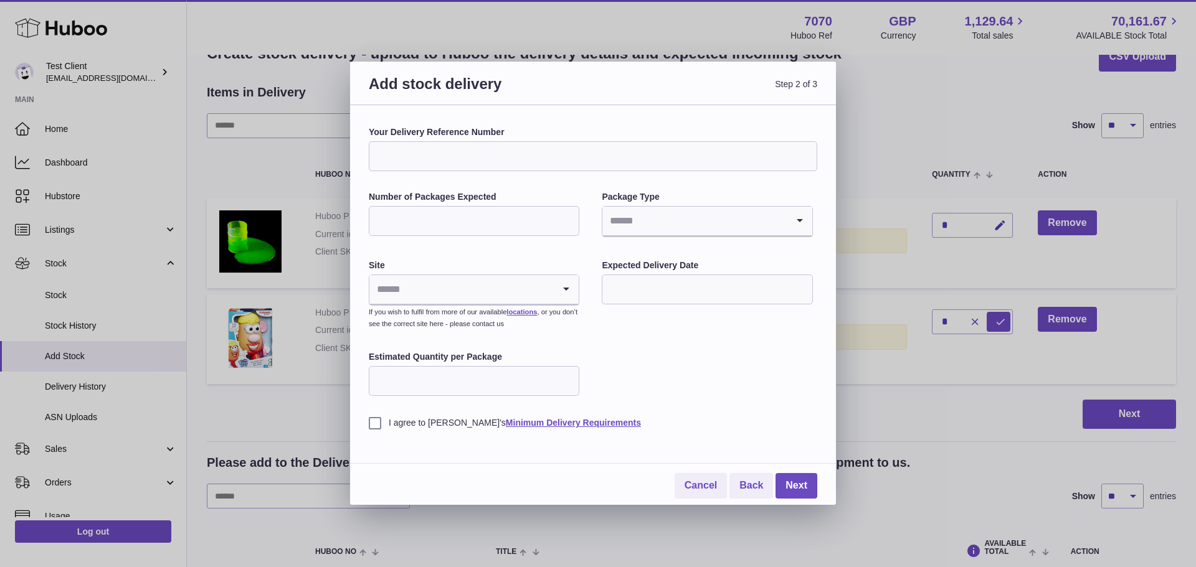
click at [566, 217] on input "*" at bounding box center [474, 221] width 211 height 30
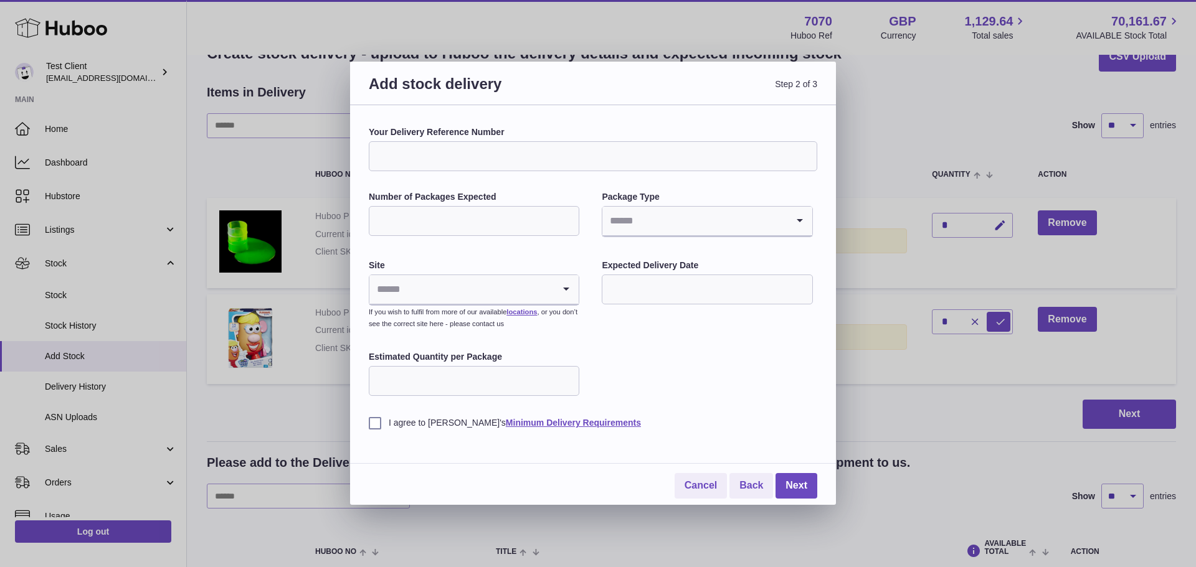
click at [566, 217] on input "*" at bounding box center [474, 221] width 211 height 30
drag, startPoint x: 566, startPoint y: 217, endPoint x: 802, endPoint y: 221, distance: 235.5
type input "**"
click at [579, 221] on input "**" at bounding box center [474, 221] width 211 height 30
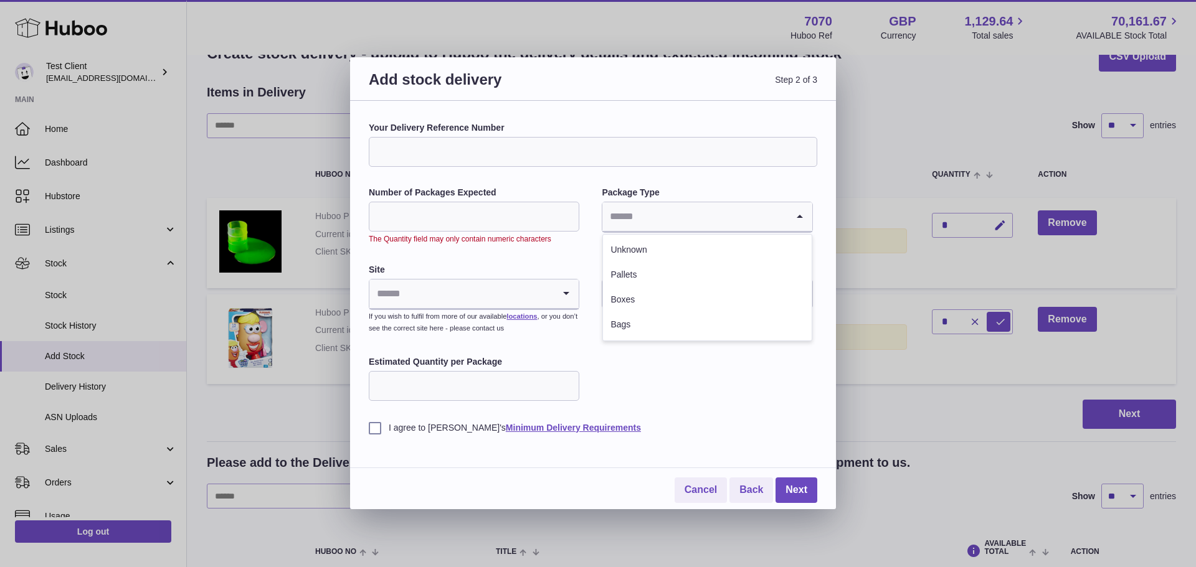
click at [802, 221] on icon "Search for option" at bounding box center [799, 216] width 25 height 29
click at [524, 226] on input "**" at bounding box center [474, 217] width 211 height 30
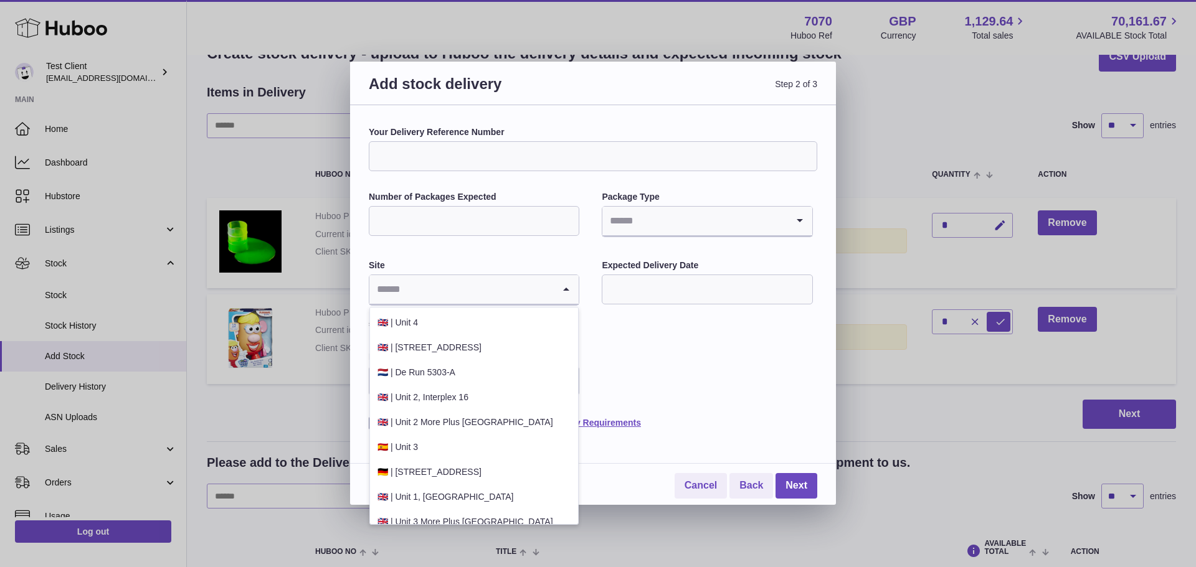
click at [568, 288] on icon "Search for option" at bounding box center [566, 289] width 25 height 29
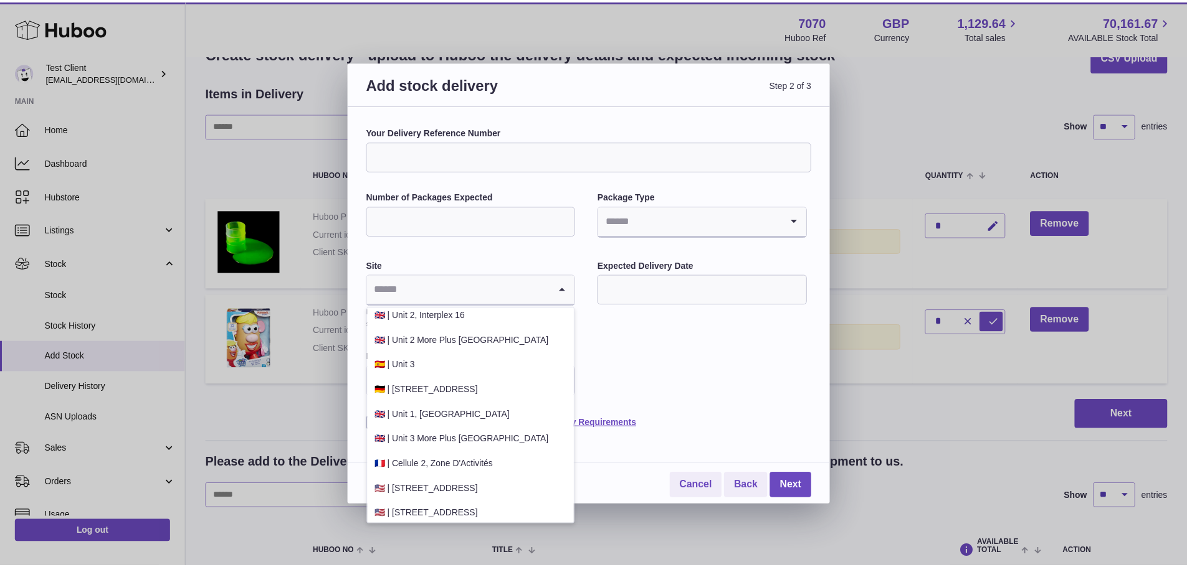
scroll to position [88, 0]
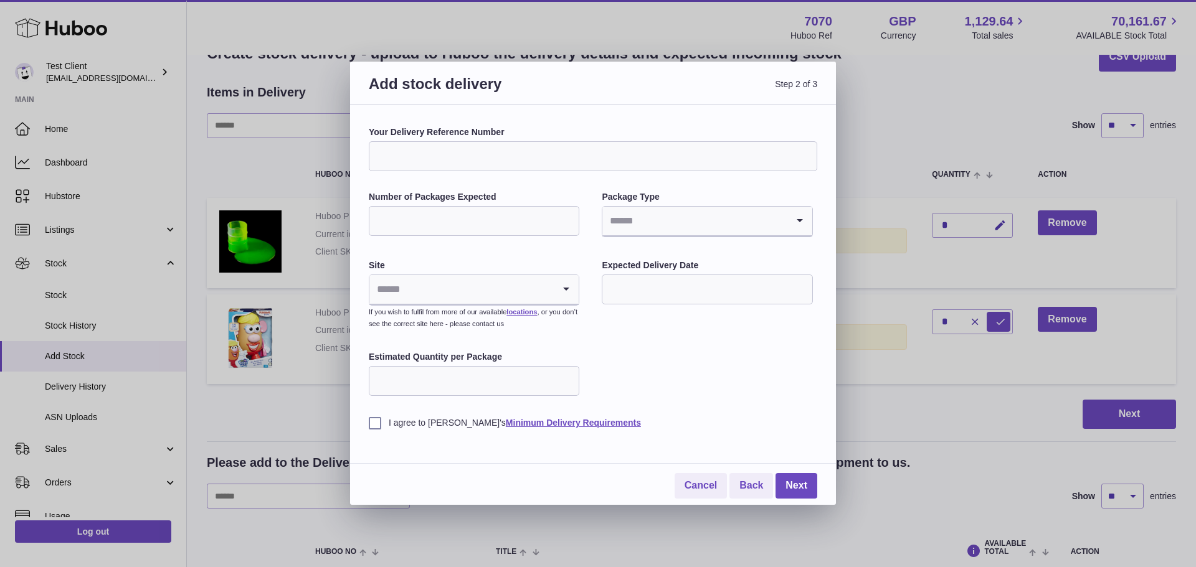
click at [613, 359] on div "Your Delivery Reference Number Number of Packages Expected Package Type Loading…" at bounding box center [593, 277] width 448 height 303
click at [528, 385] on input "Estimated Quantity per Package" at bounding box center [474, 381] width 211 height 30
click at [647, 349] on div "Your Delivery Reference Number Number of Packages Expected Package Type Loading…" at bounding box center [593, 277] width 448 height 303
click at [693, 480] on link "Cancel" at bounding box center [701, 486] width 52 height 26
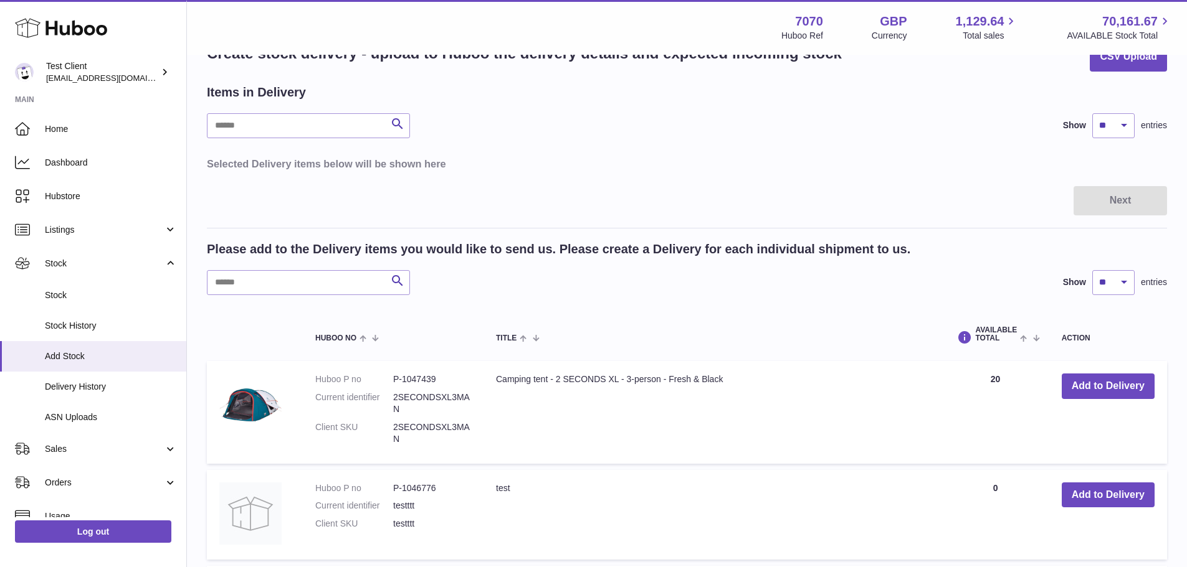
scroll to position [0, 0]
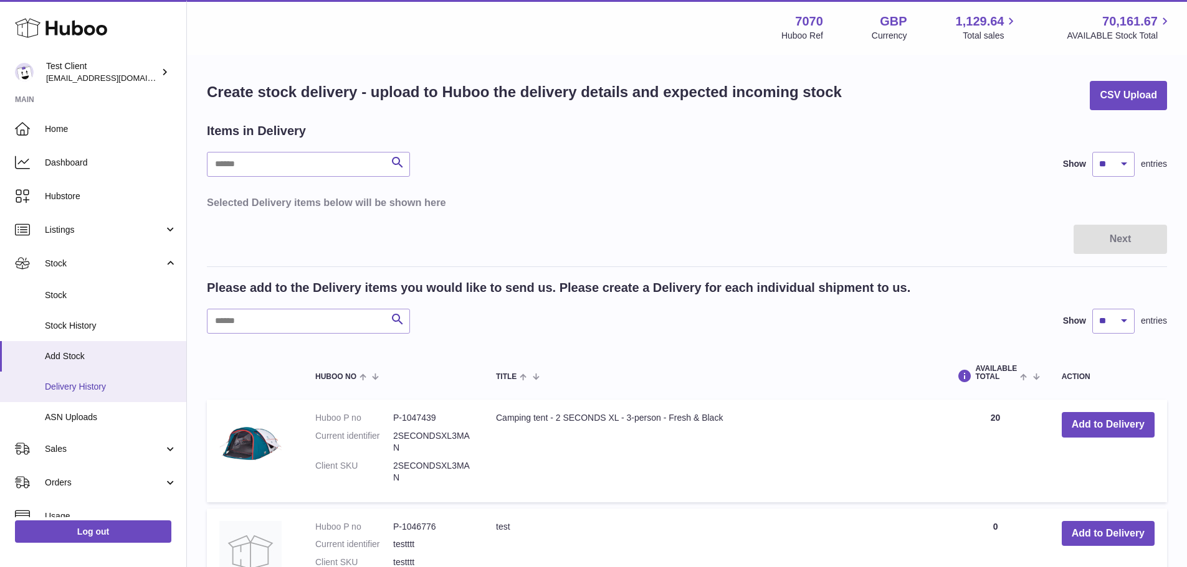
click at [107, 390] on span "Delivery History" at bounding box center [111, 387] width 132 height 12
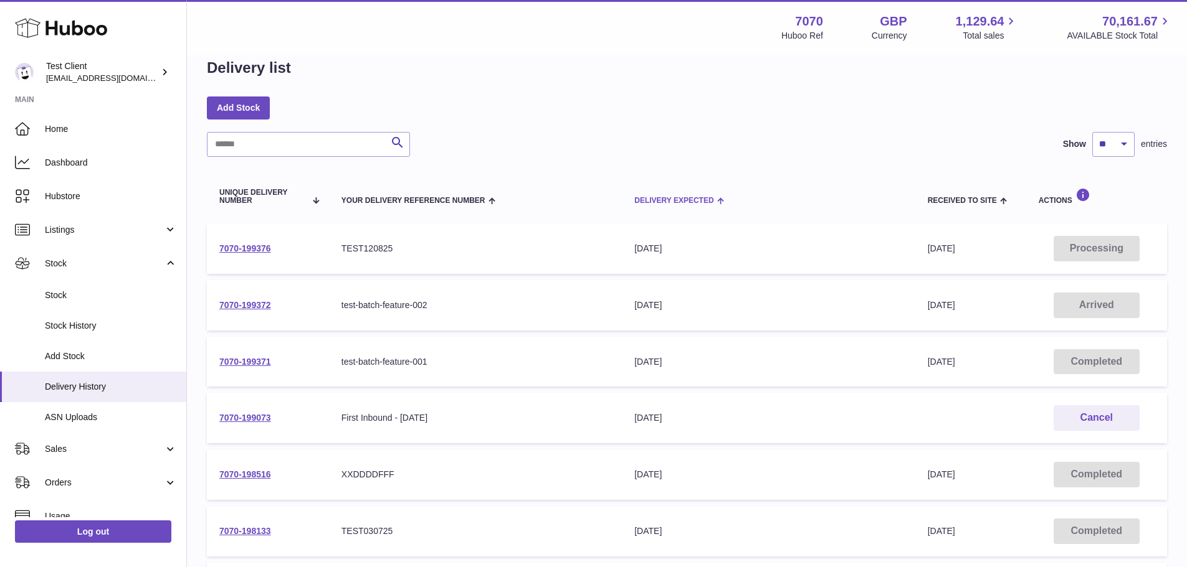
scroll to position [22, 0]
click at [255, 102] on link "Add Stock" at bounding box center [238, 108] width 63 height 22
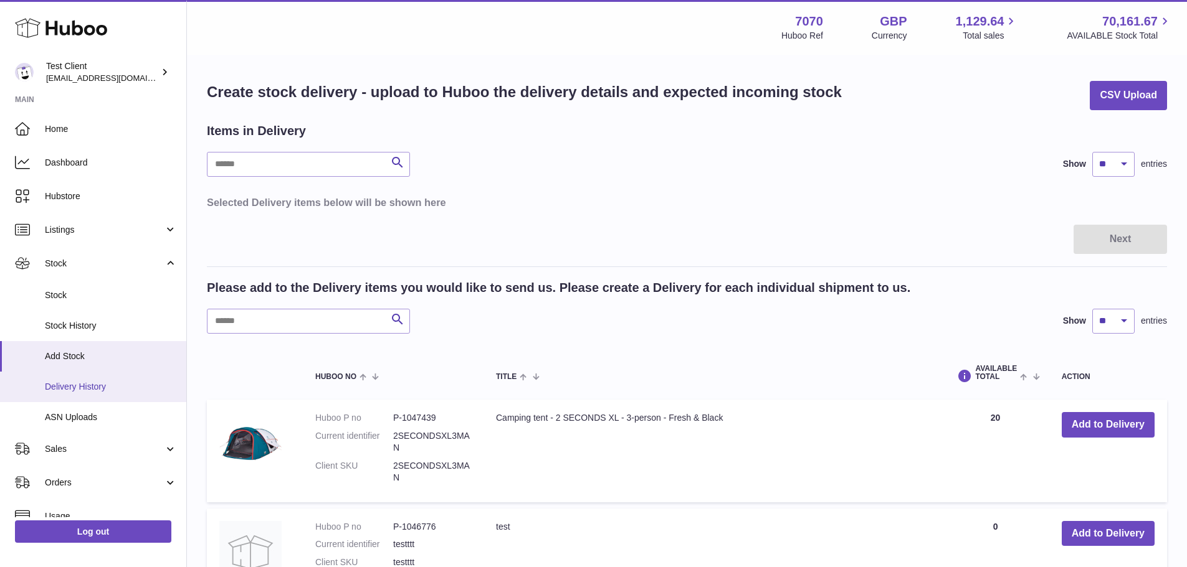
click at [91, 377] on link "Delivery History" at bounding box center [93, 387] width 186 height 31
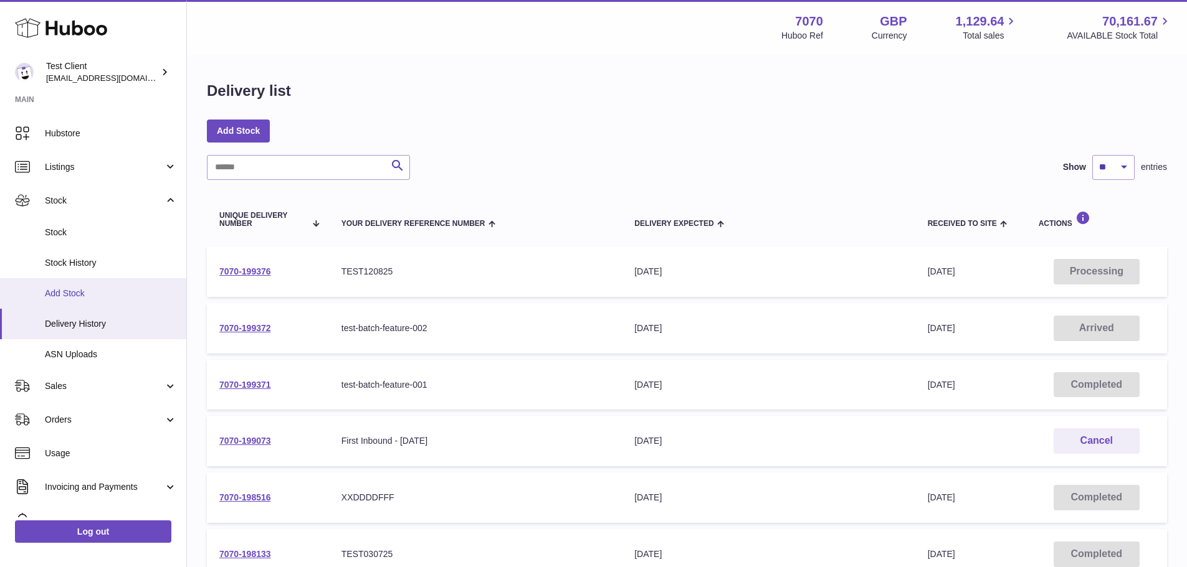
scroll to position [64, 0]
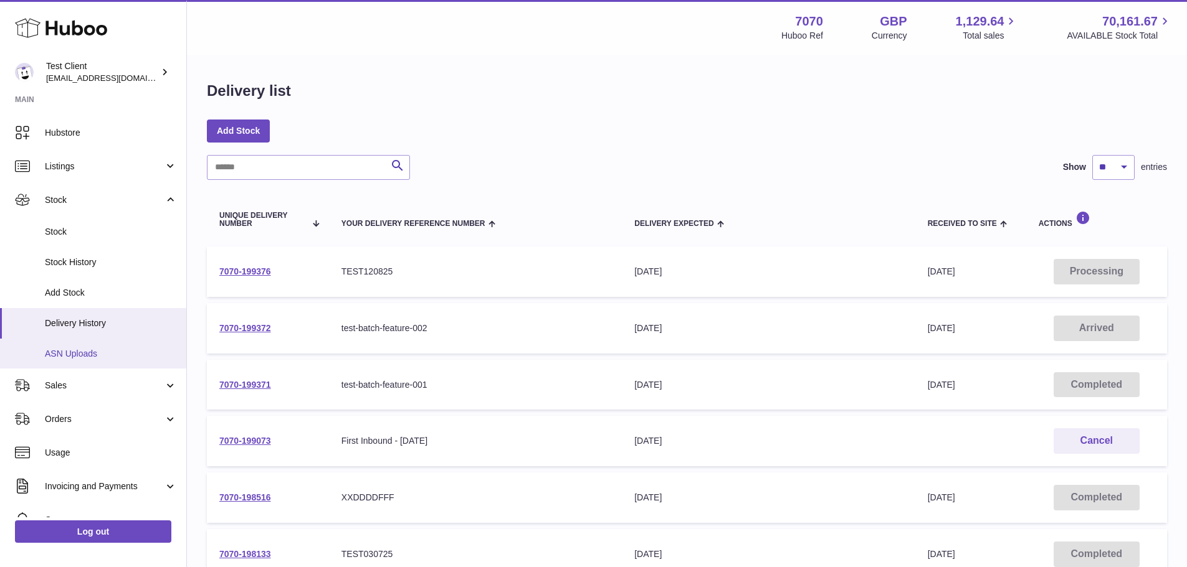
click at [114, 359] on span "ASN Uploads" at bounding box center [111, 354] width 132 height 12
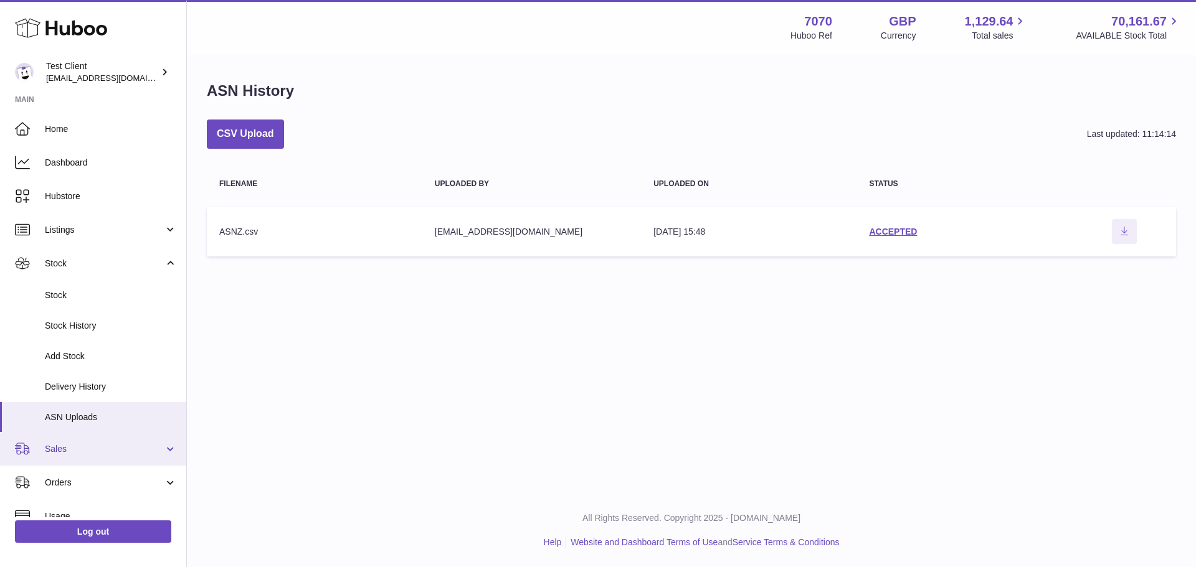
click at [97, 452] on span "Sales" at bounding box center [104, 449] width 119 height 12
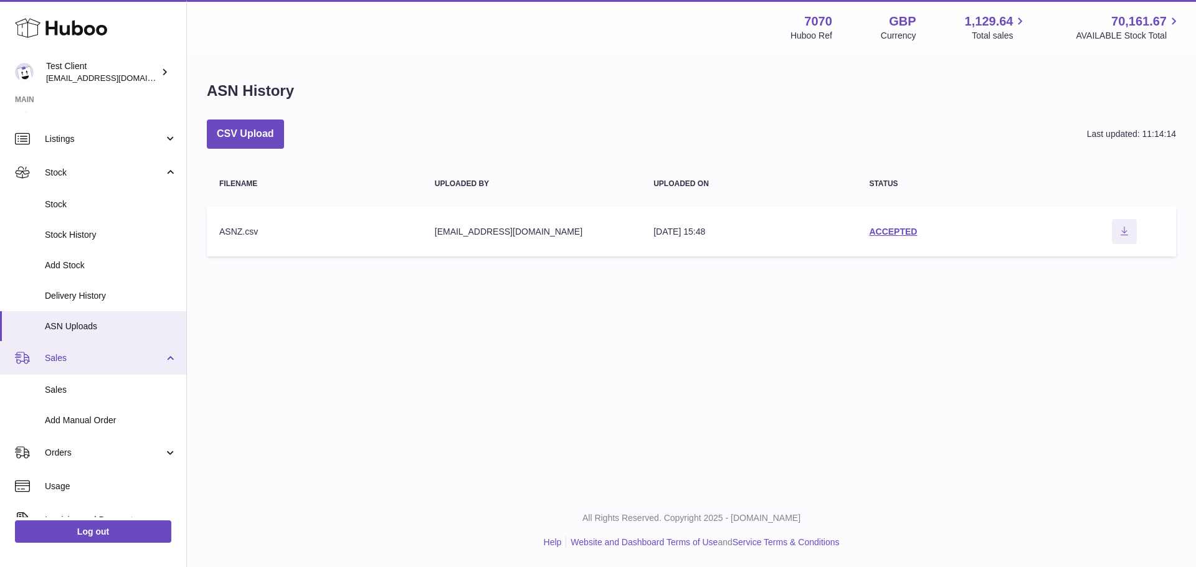
scroll to position [92, 0]
click at [105, 381] on link "Sales" at bounding box center [93, 389] width 186 height 31
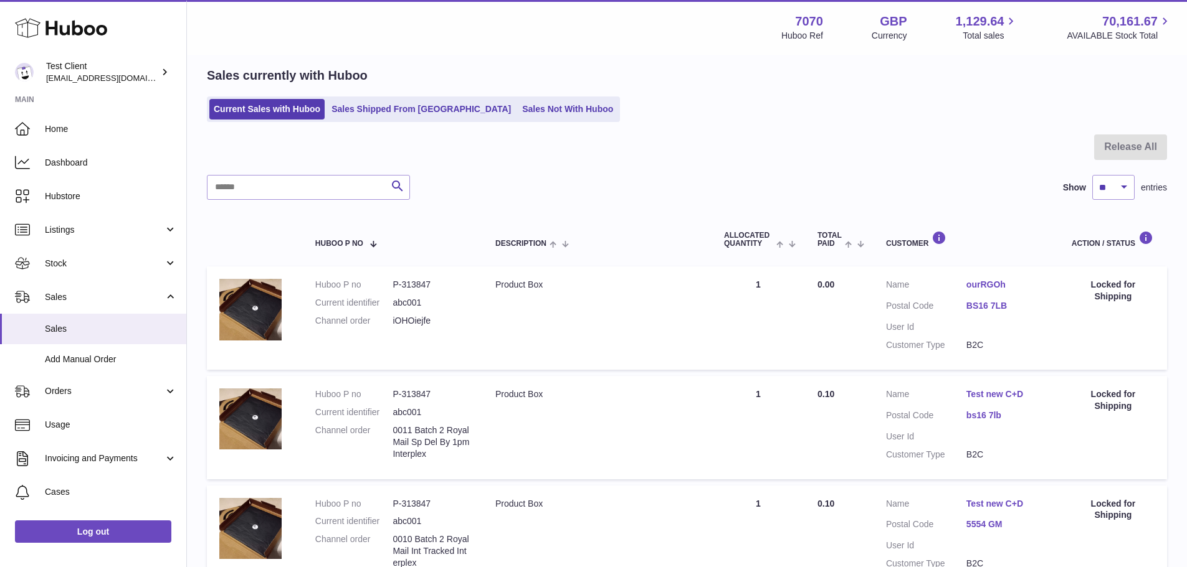
scroll to position [42, 0]
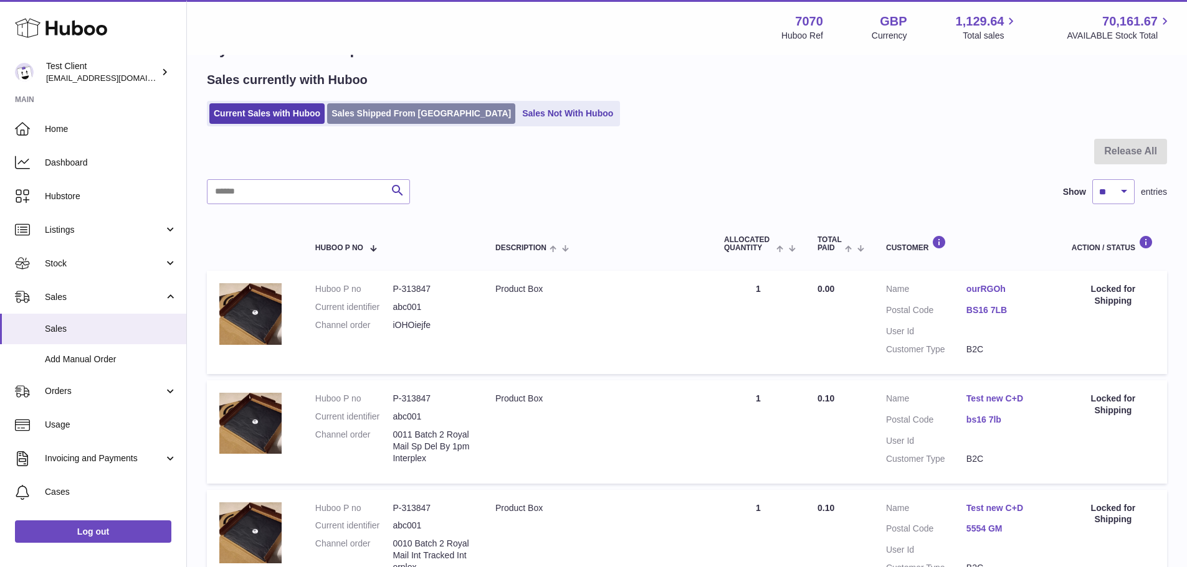
click at [386, 116] on link "Sales Shipped From [GEOGRAPHIC_DATA]" at bounding box center [421, 113] width 188 height 21
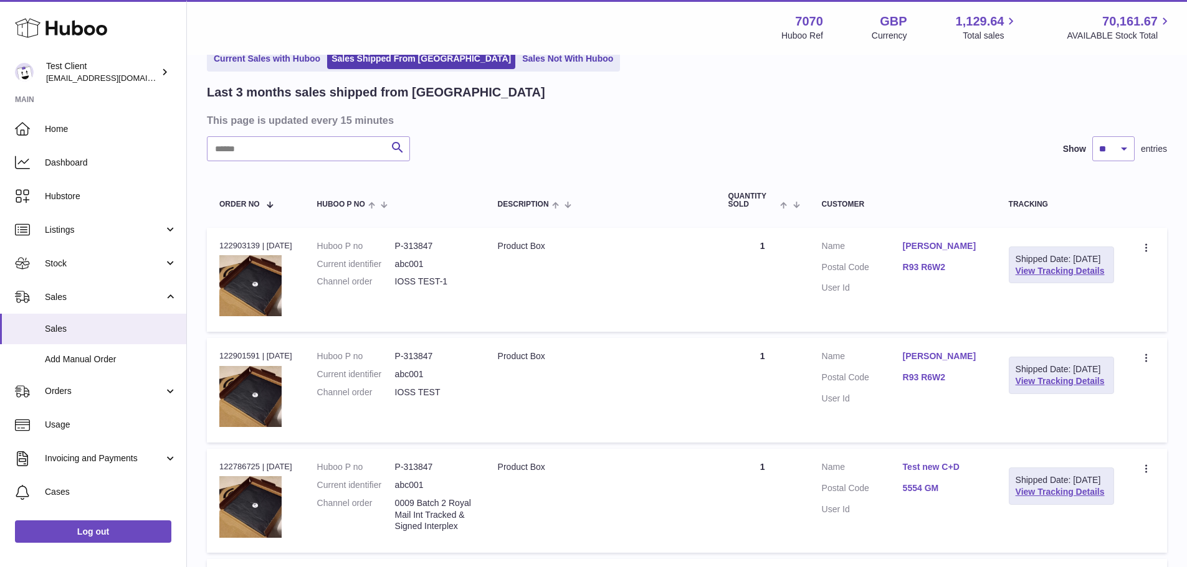
scroll to position [139, 0]
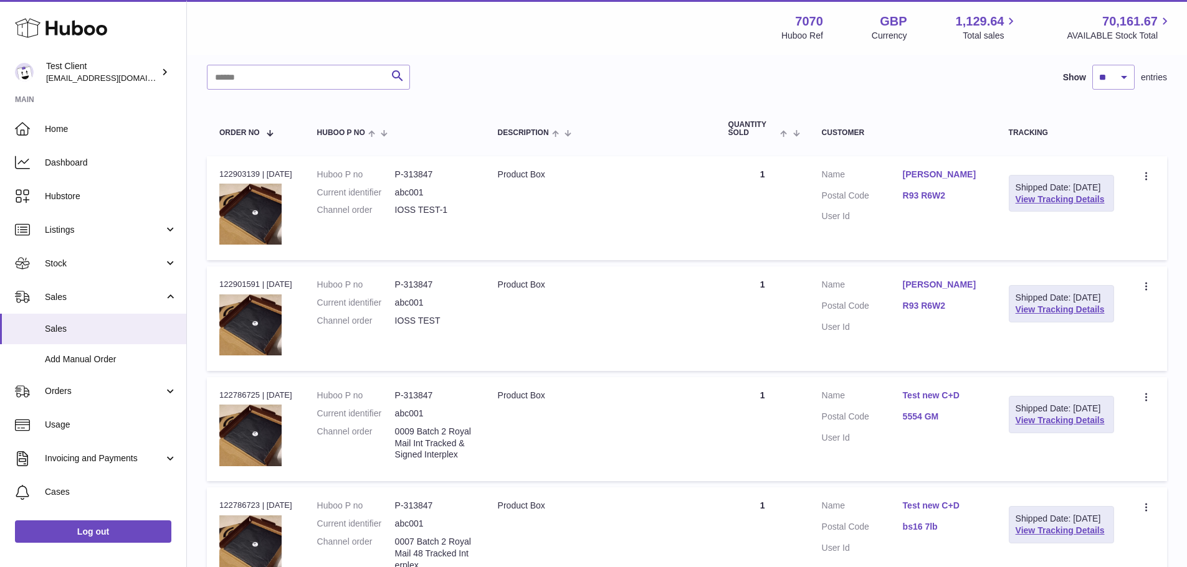
click at [940, 173] on link "Max Johnson" at bounding box center [943, 175] width 81 height 12
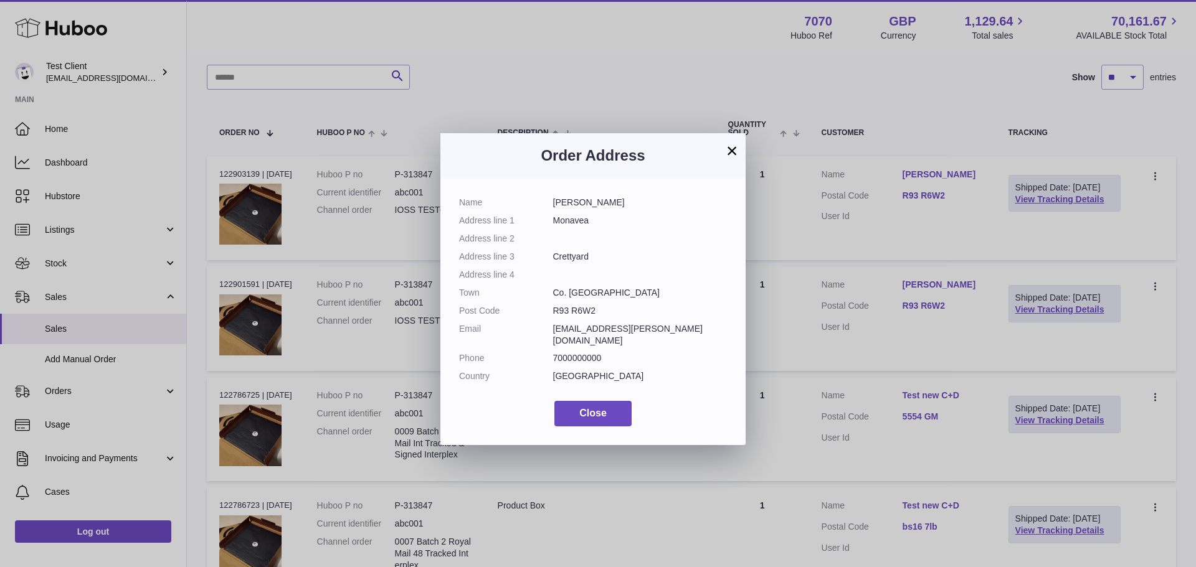
click at [731, 149] on button "×" at bounding box center [731, 150] width 15 height 15
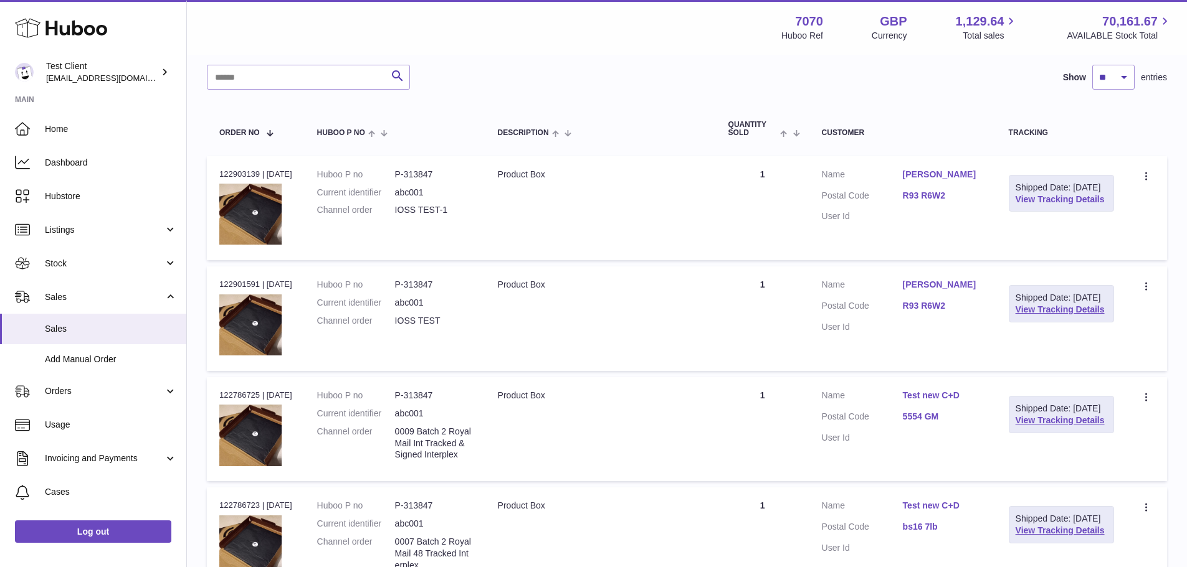
click at [1043, 204] on link "View Tracking Details" at bounding box center [1059, 199] width 89 height 10
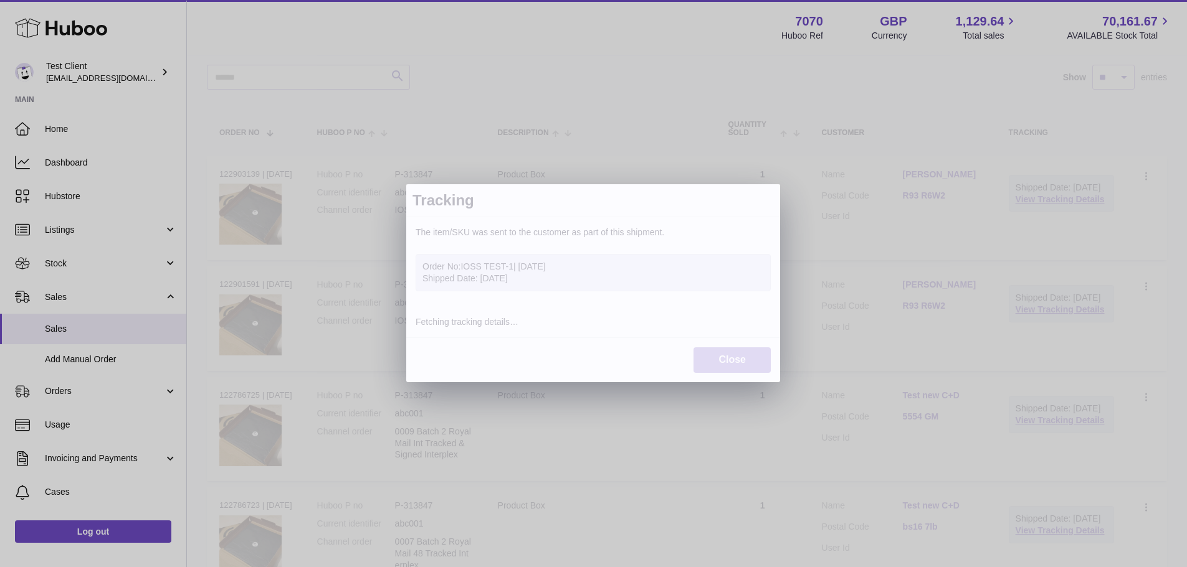
click at [733, 363] on button "Close" at bounding box center [731, 361] width 77 height 26
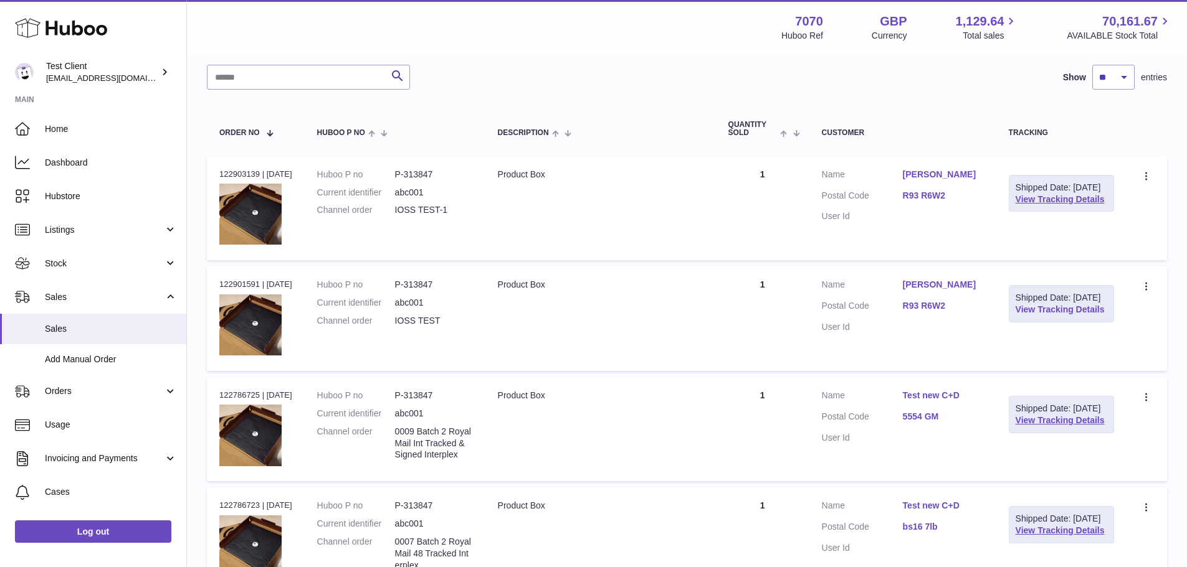
click at [1043, 315] on link "View Tracking Details" at bounding box center [1059, 310] width 89 height 10
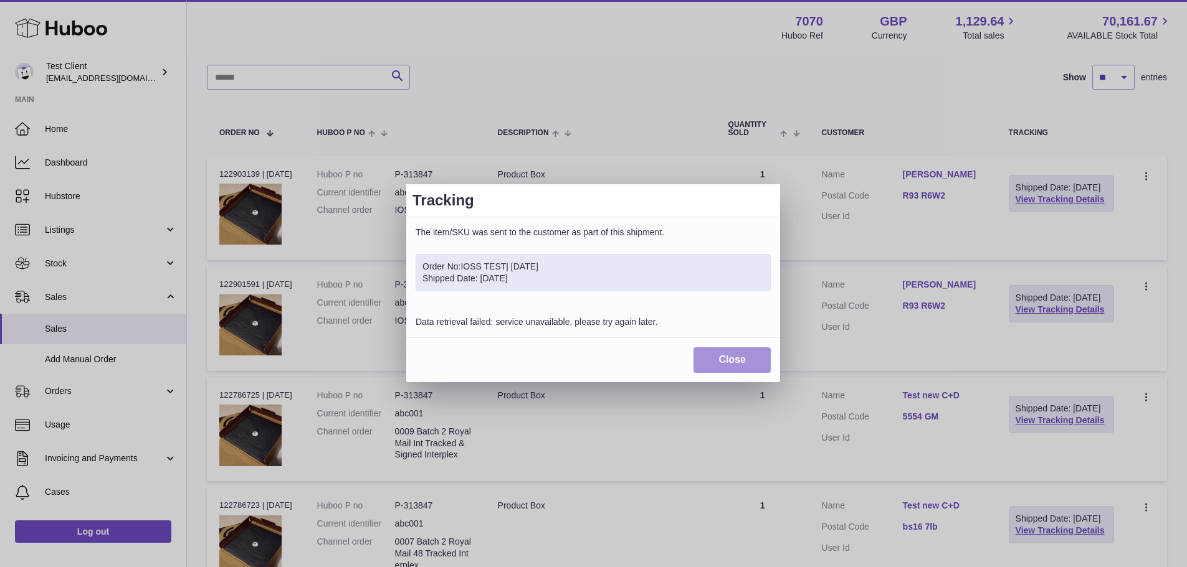
click at [720, 356] on button "Close" at bounding box center [731, 361] width 77 height 26
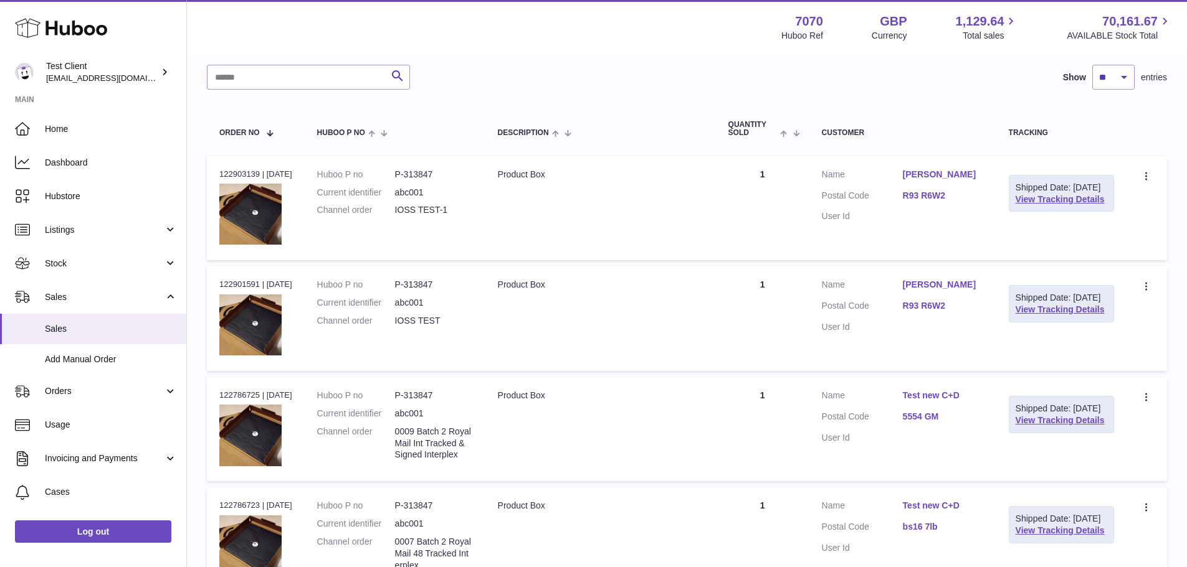
scroll to position [0, 0]
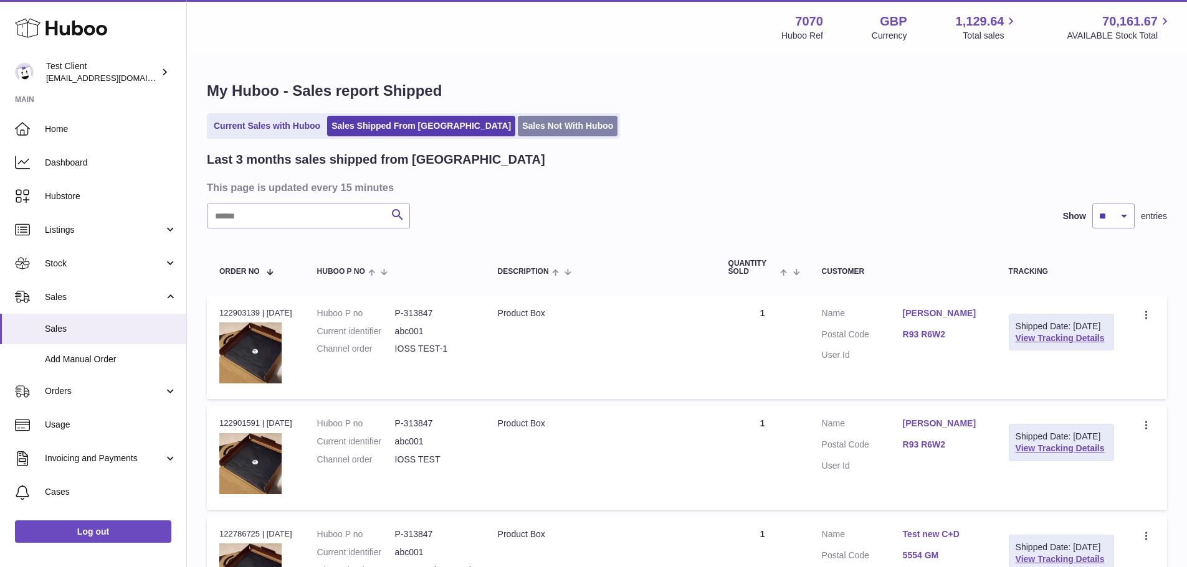
click at [518, 127] on link "Sales Not With Huboo" at bounding box center [568, 126] width 100 height 21
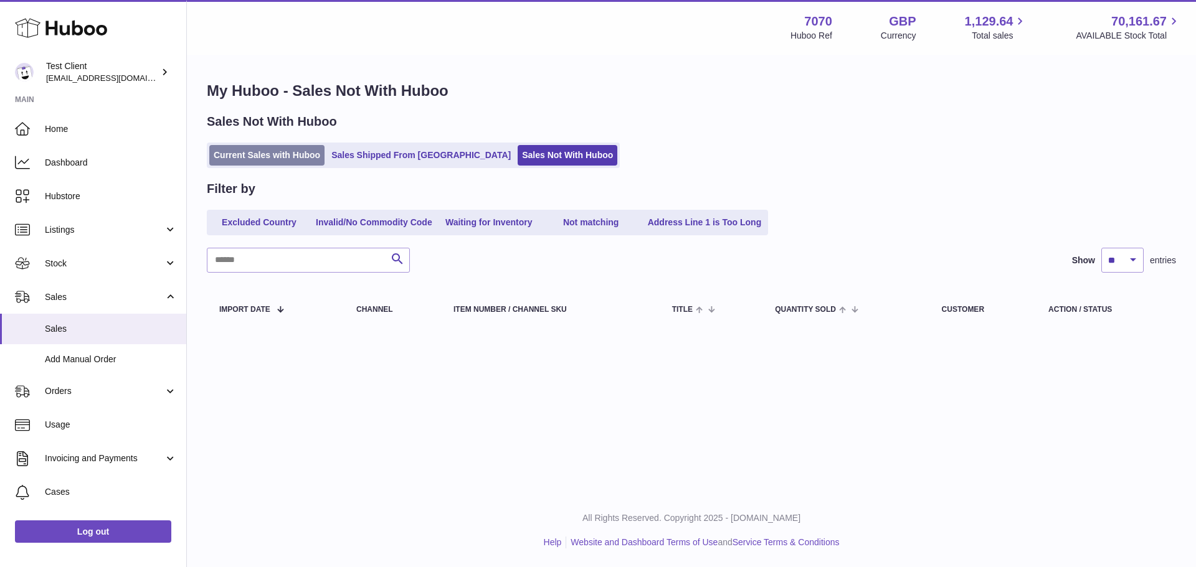
click at [266, 149] on link "Current Sales with Huboo" at bounding box center [266, 155] width 115 height 21
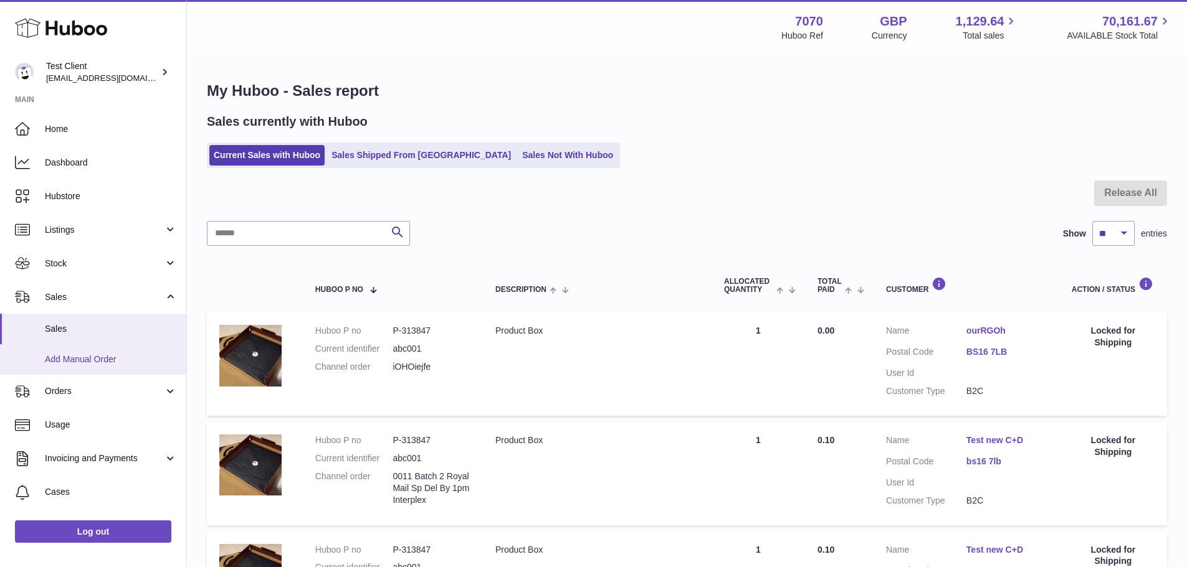
click at [90, 360] on span "Add Manual Order" at bounding box center [111, 360] width 132 height 12
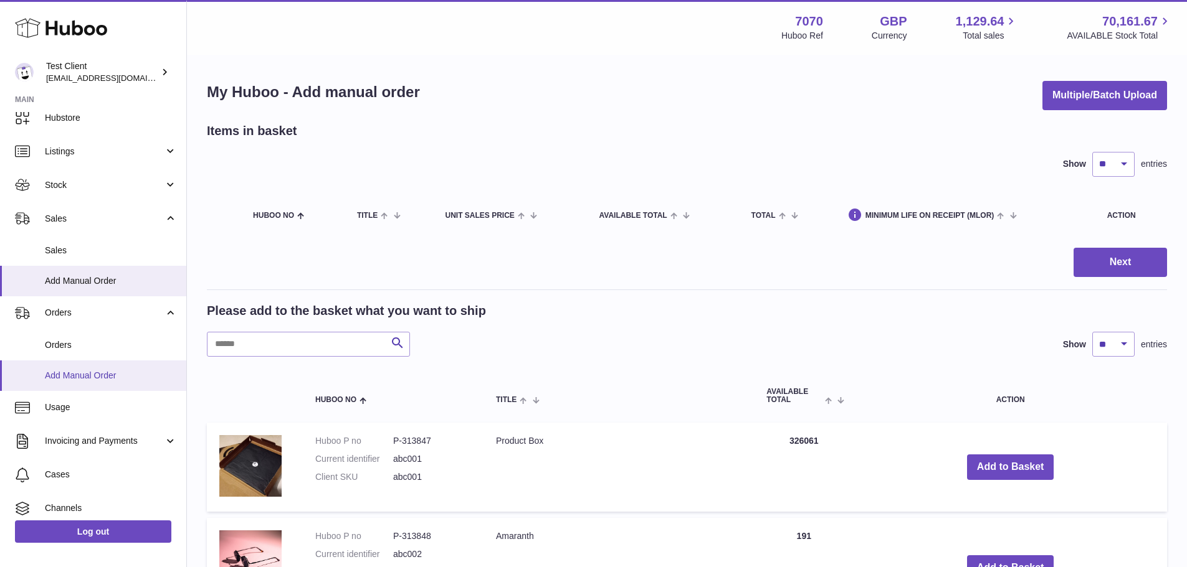
scroll to position [154, 0]
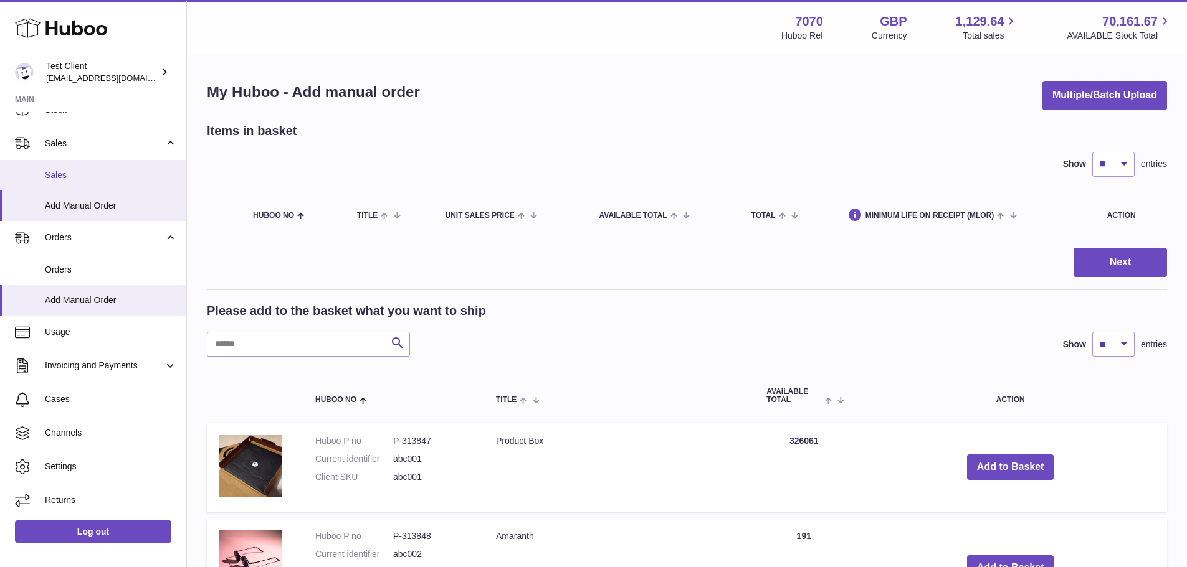
click at [118, 181] on span "Sales" at bounding box center [111, 175] width 132 height 12
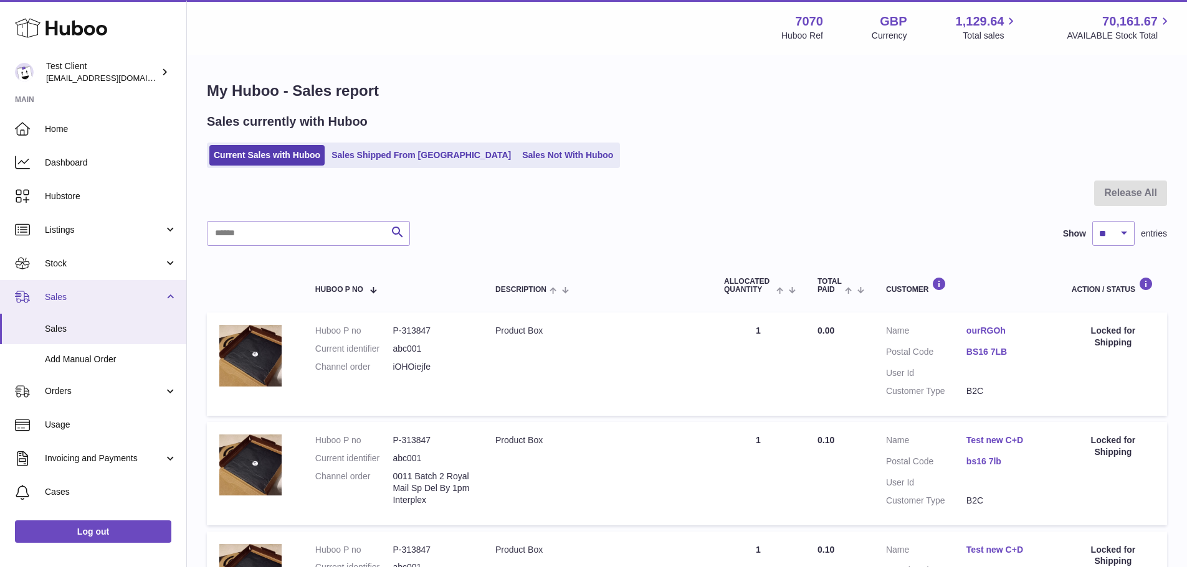
scroll to position [93, 0]
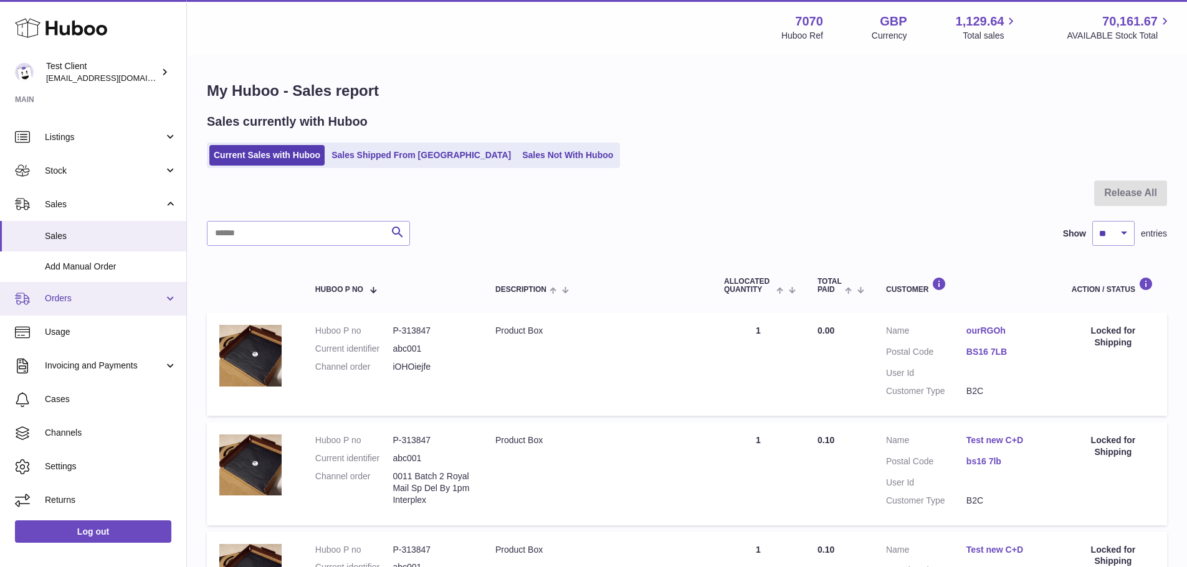
click at [81, 306] on link "Orders" at bounding box center [93, 299] width 186 height 34
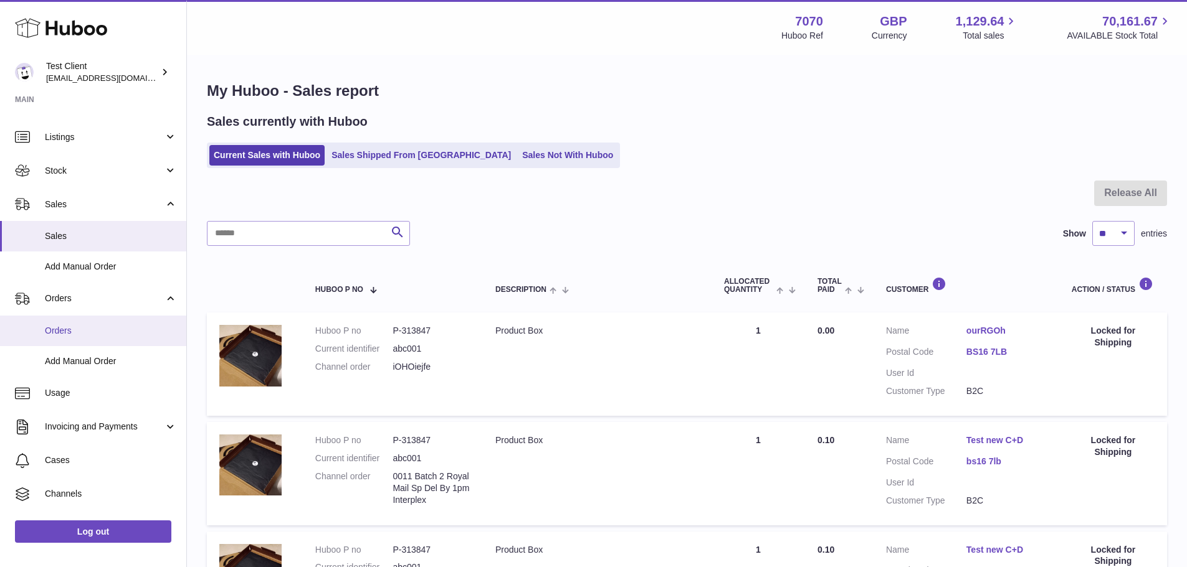
click at [98, 338] on link "Orders" at bounding box center [93, 331] width 186 height 31
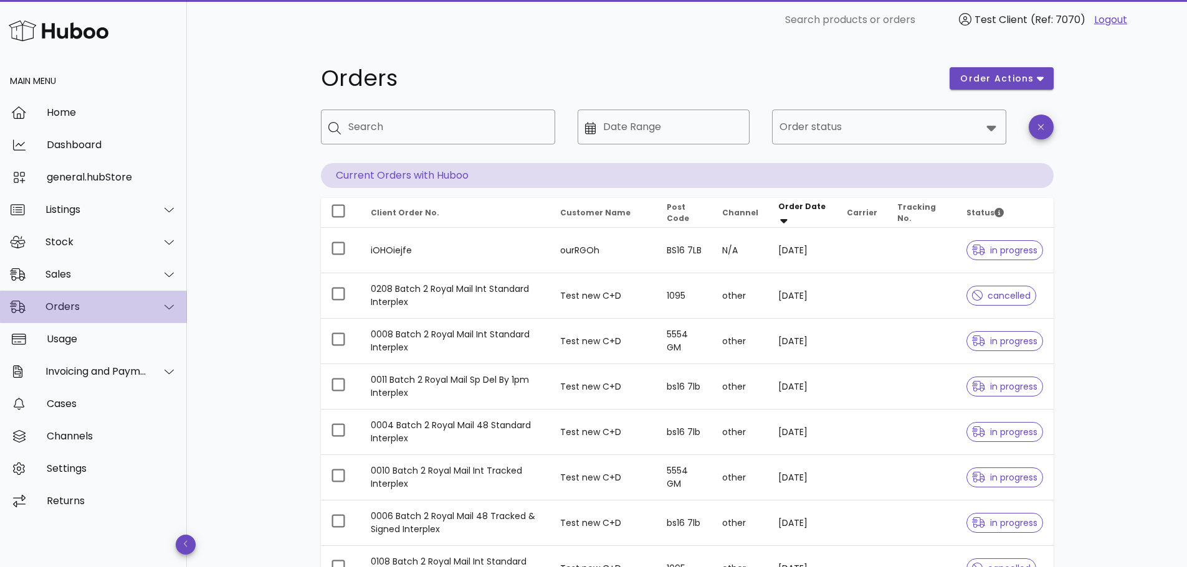
click at [95, 298] on div "Orders" at bounding box center [93, 307] width 187 height 32
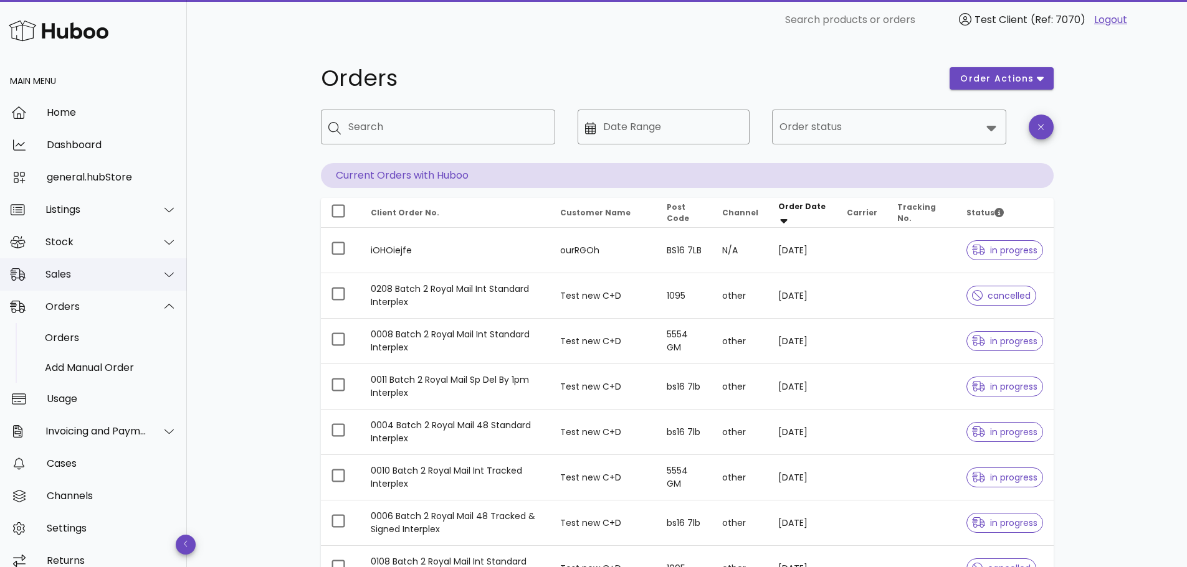
click at [108, 275] on div "Sales" at bounding box center [96, 274] width 102 height 12
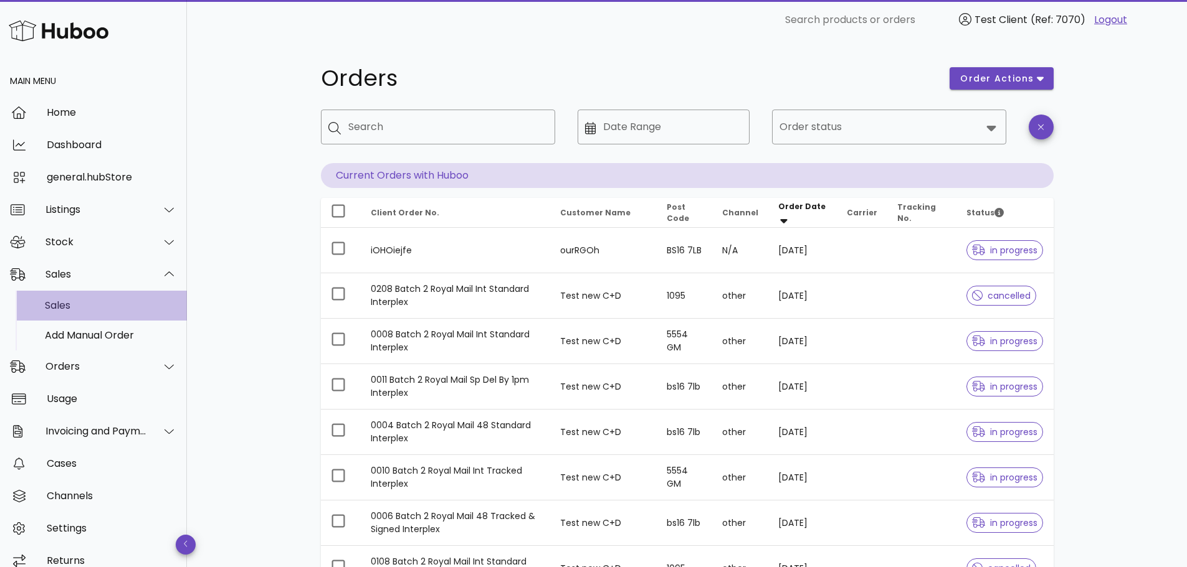
click at [99, 310] on div "Sales" at bounding box center [111, 306] width 132 height 12
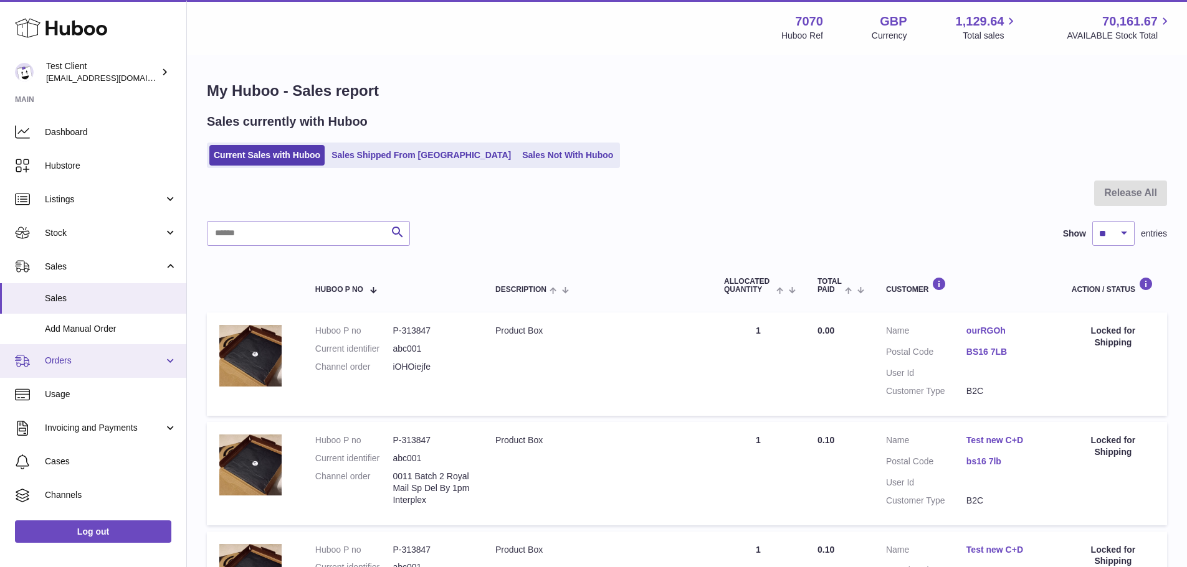
scroll to position [31, 0]
click at [143, 363] on span "Orders" at bounding box center [104, 360] width 119 height 12
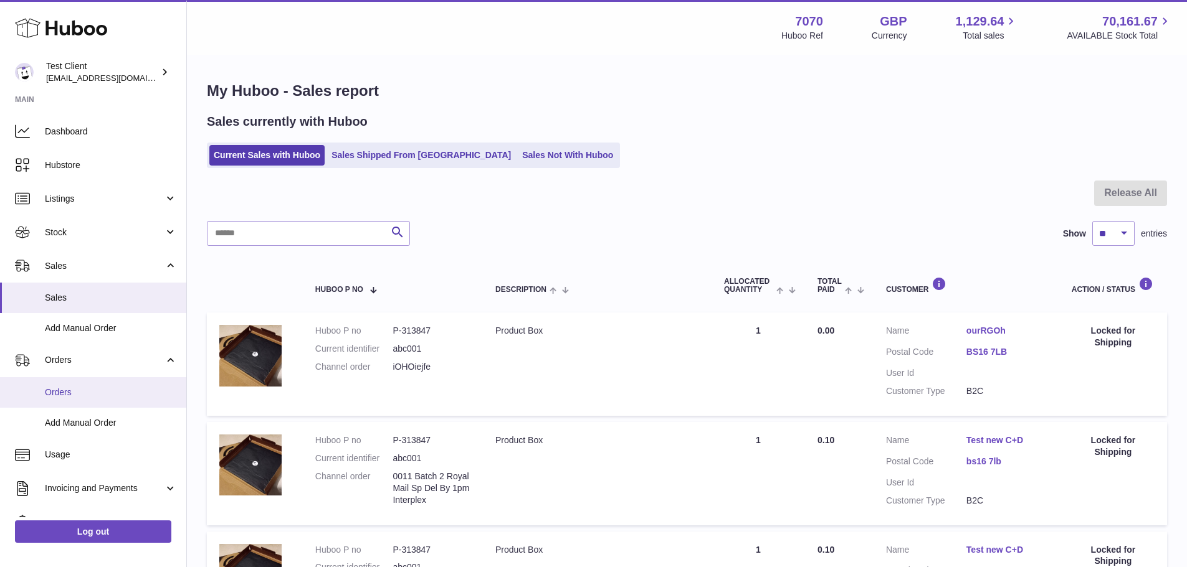
click at [110, 387] on span "Orders" at bounding box center [111, 393] width 132 height 12
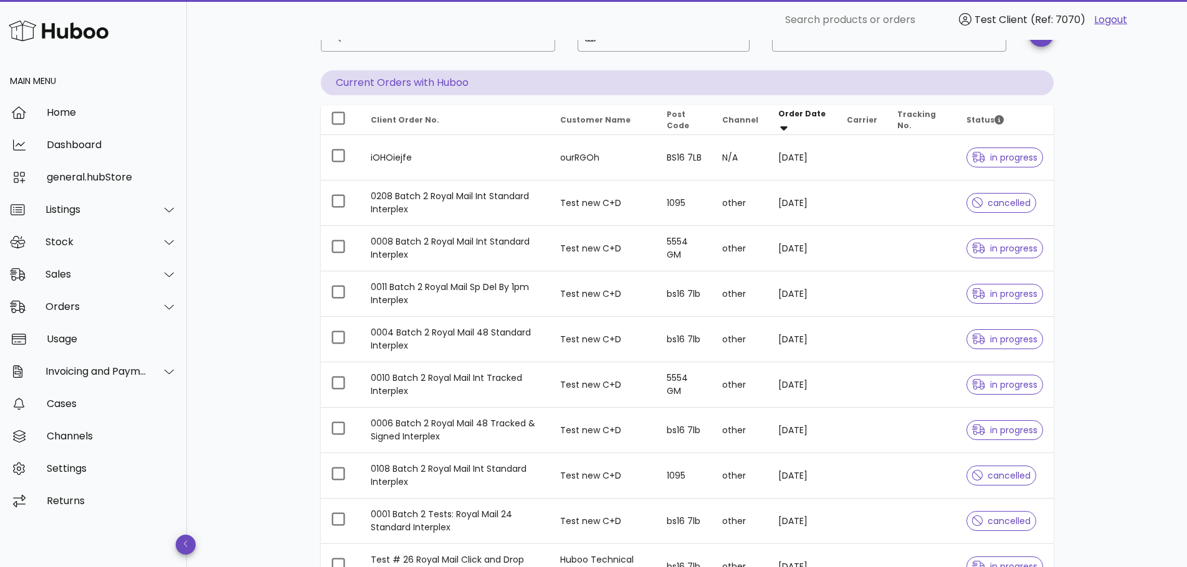
scroll to position [87, 0]
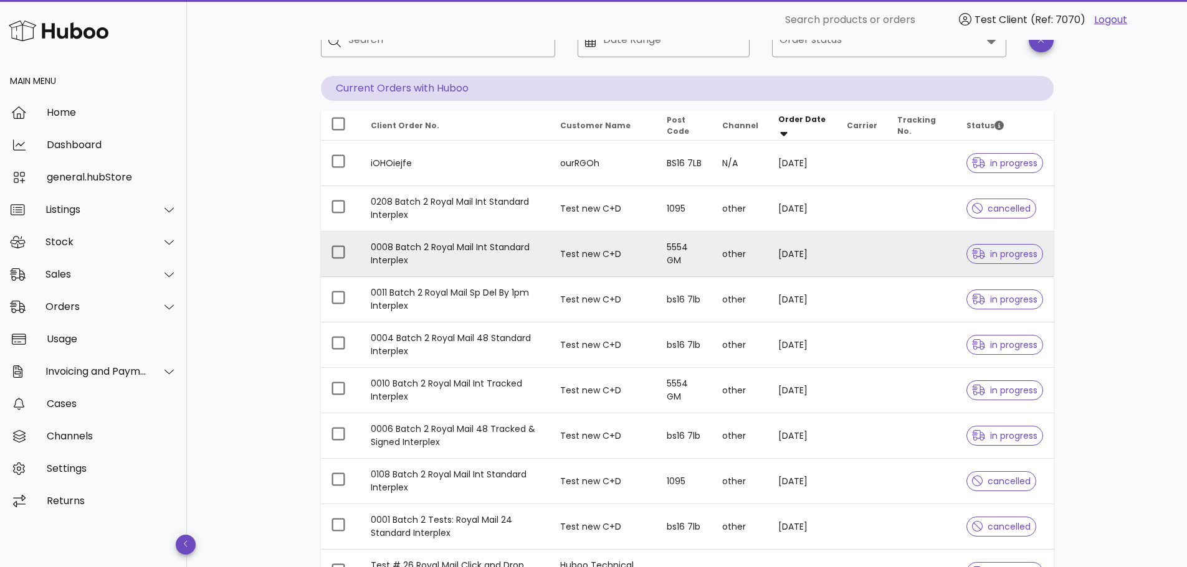
click at [476, 263] on td "0008 Batch 2 Royal Mail Int Standard Interplex" at bounding box center [456, 254] width 190 height 45
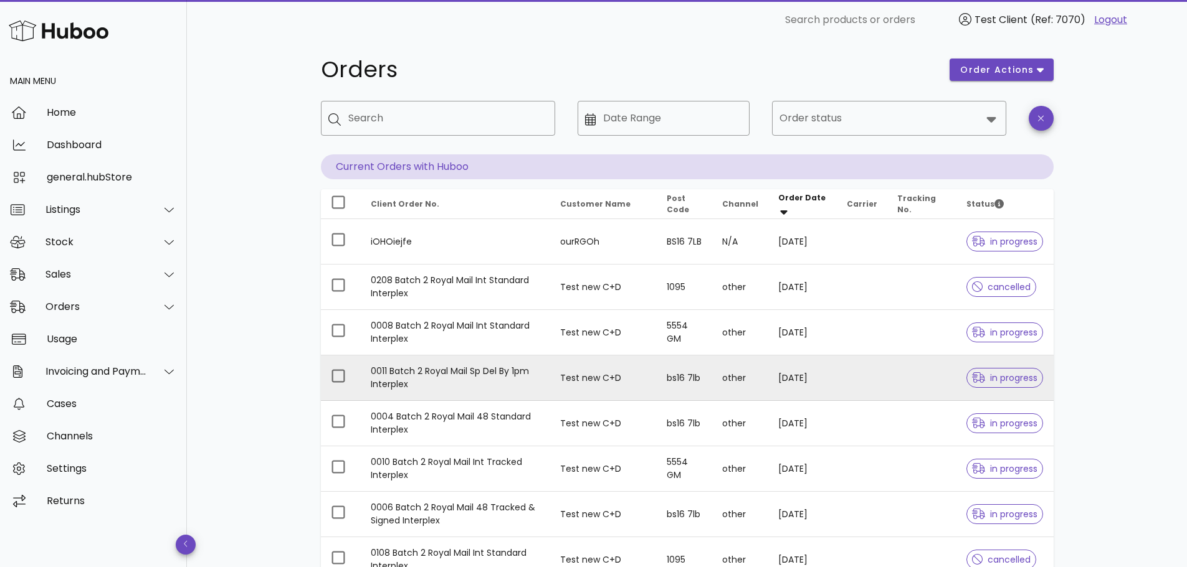
scroll to position [6, 0]
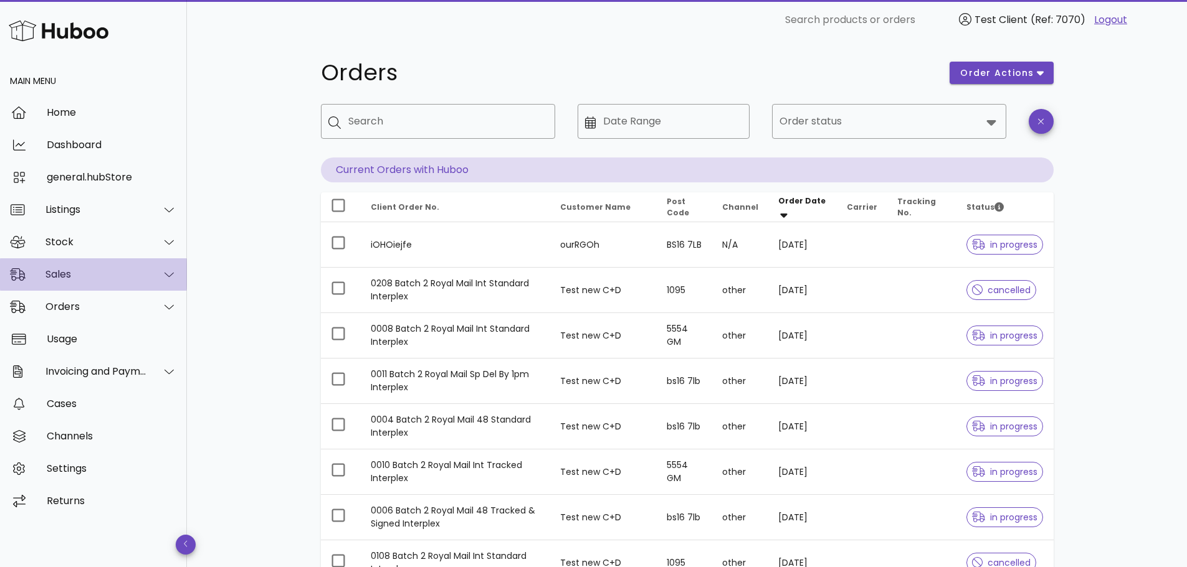
click at [117, 275] on div "Sales" at bounding box center [96, 274] width 102 height 12
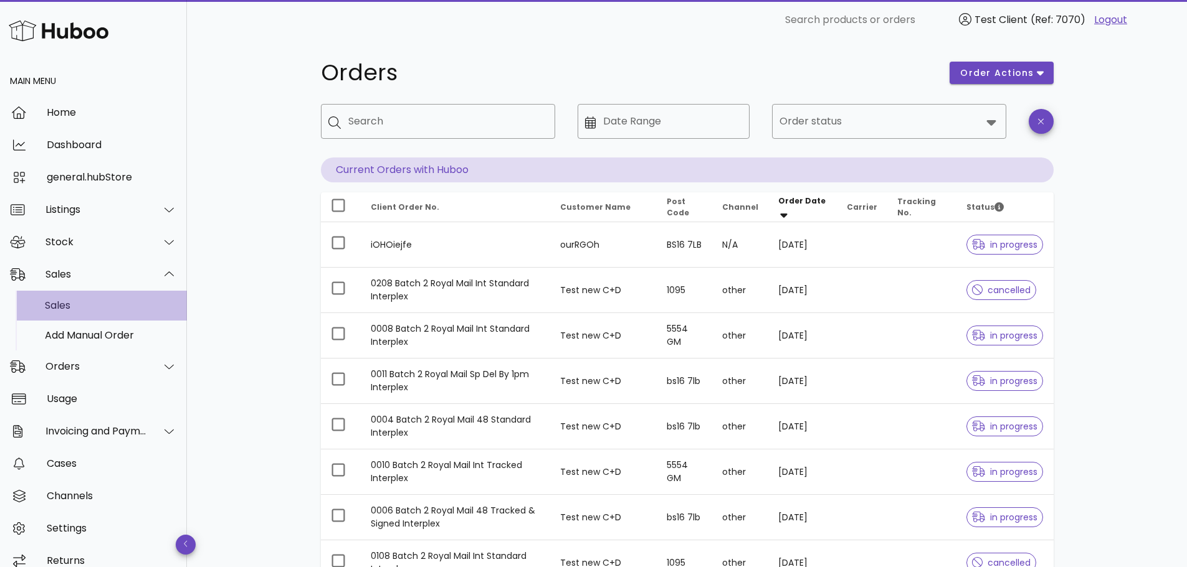
click at [63, 301] on div "Sales" at bounding box center [111, 306] width 132 height 12
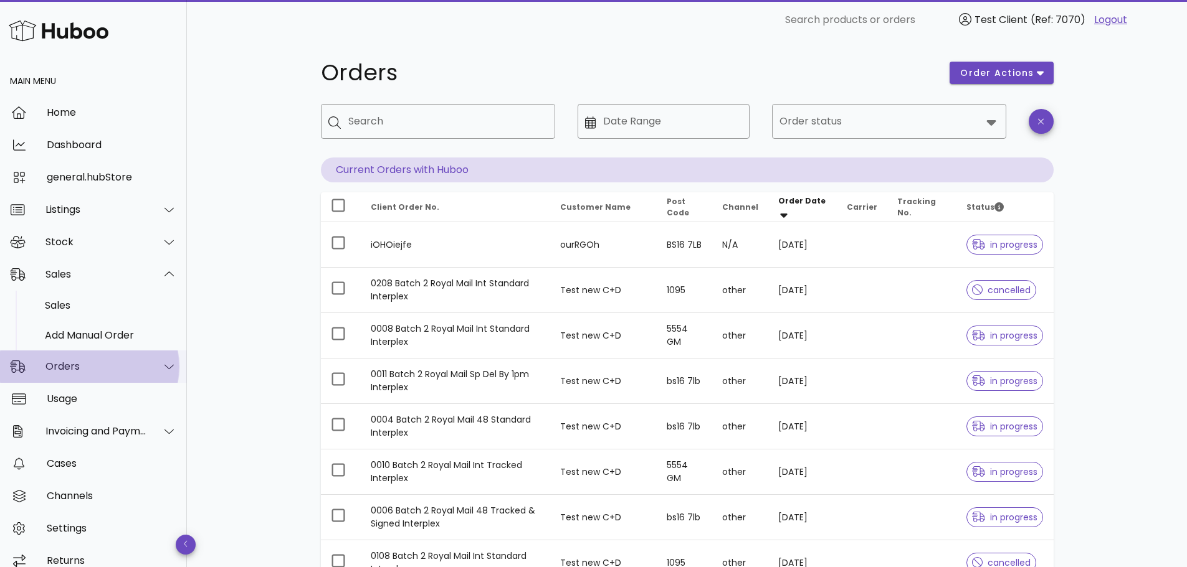
click at [75, 376] on div "Orders" at bounding box center [93, 367] width 187 height 32
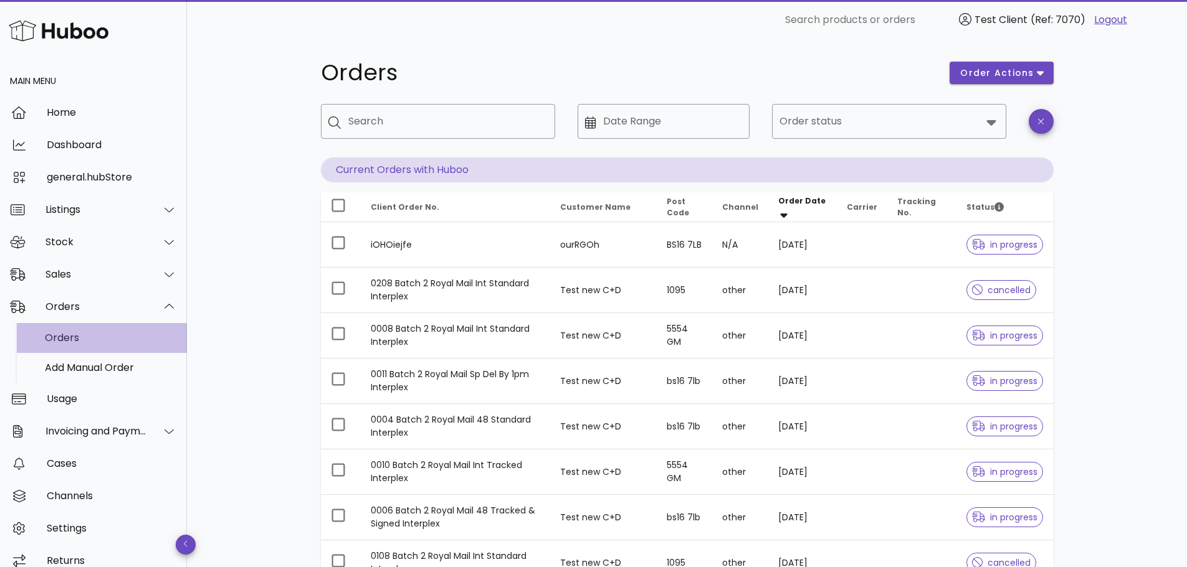
click at [87, 336] on div "Orders" at bounding box center [111, 338] width 132 height 12
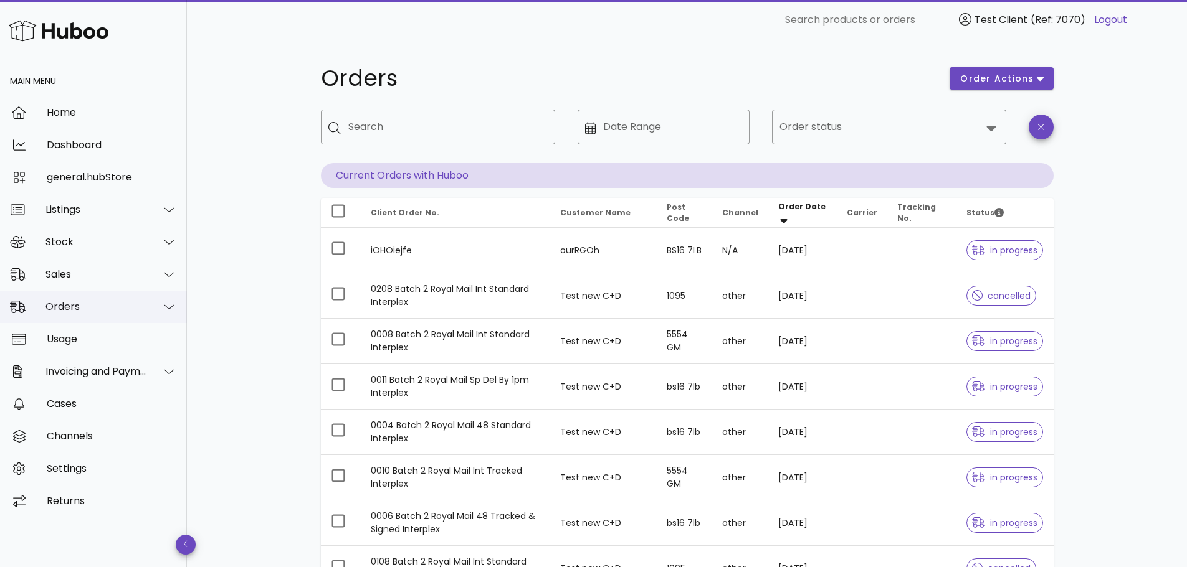
click at [98, 298] on div "Orders" at bounding box center [93, 307] width 187 height 32
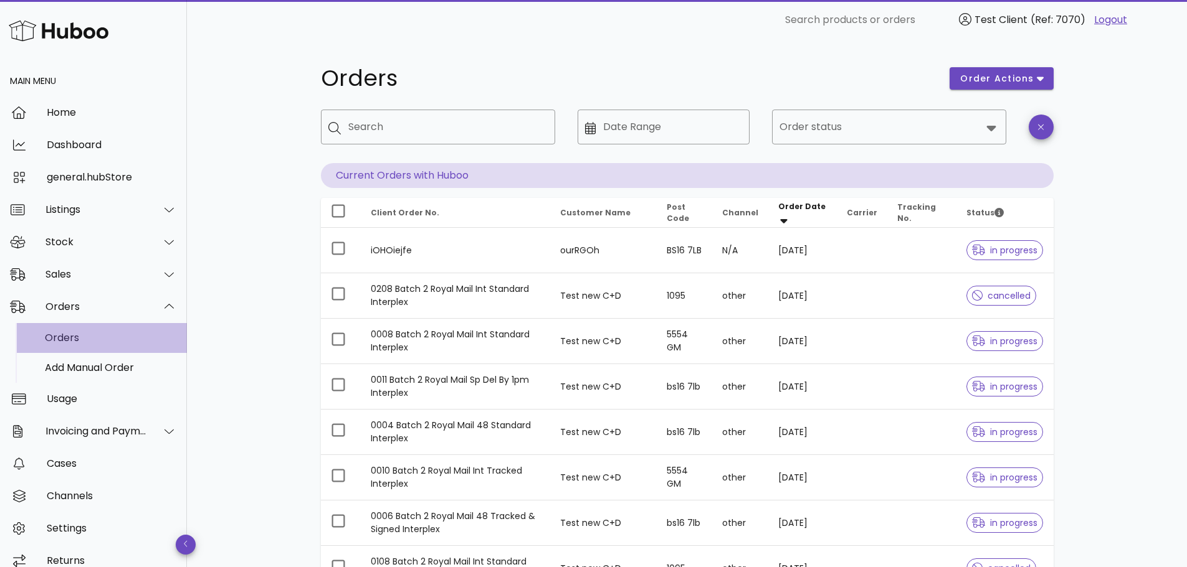
click at [97, 340] on div "Orders" at bounding box center [111, 338] width 132 height 12
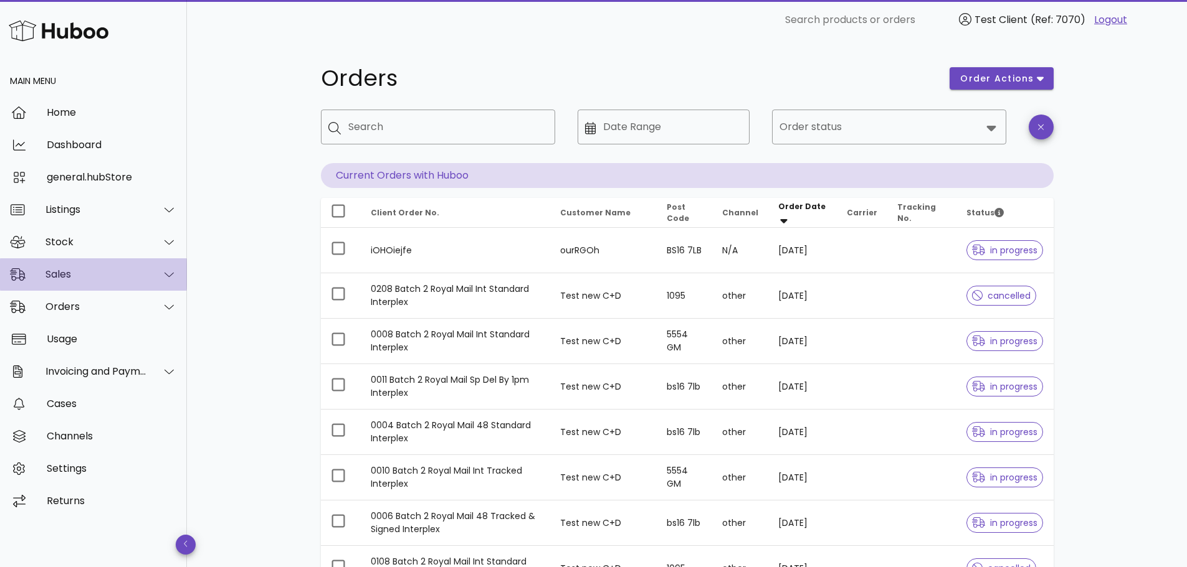
click at [143, 278] on div "Sales" at bounding box center [96, 274] width 102 height 12
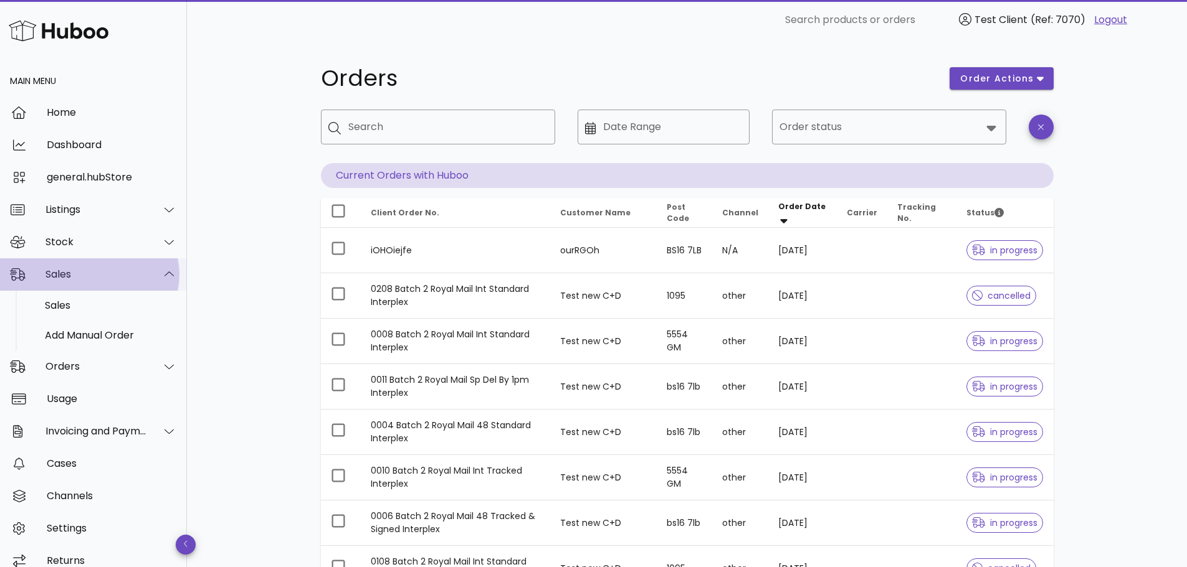
click at [147, 278] on div at bounding box center [162, 274] width 30 height 31
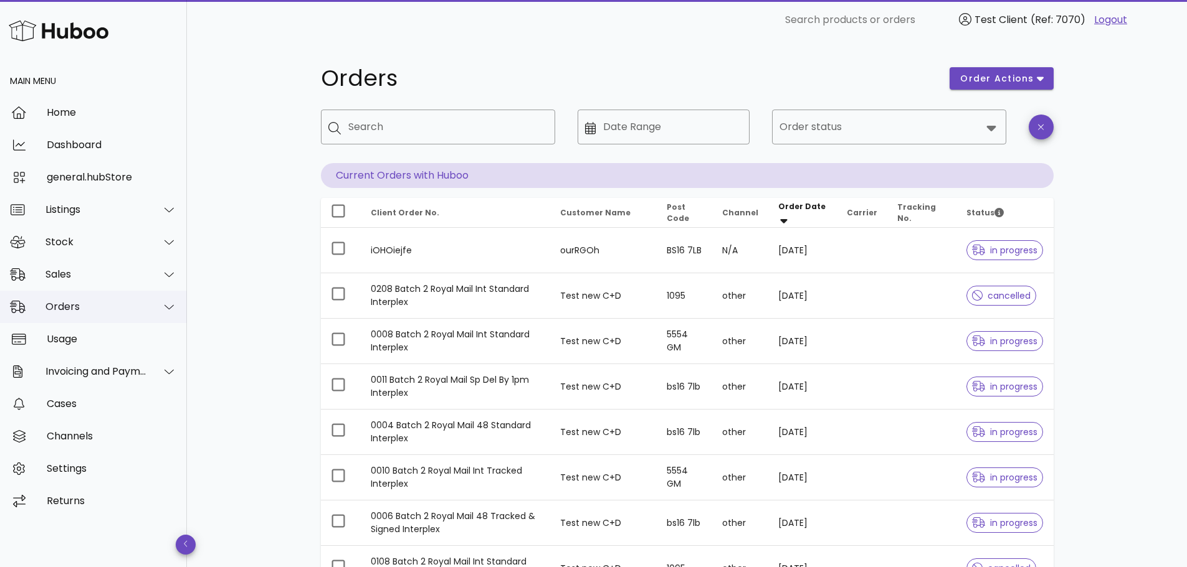
click at [118, 306] on div "Orders" at bounding box center [96, 307] width 102 height 12
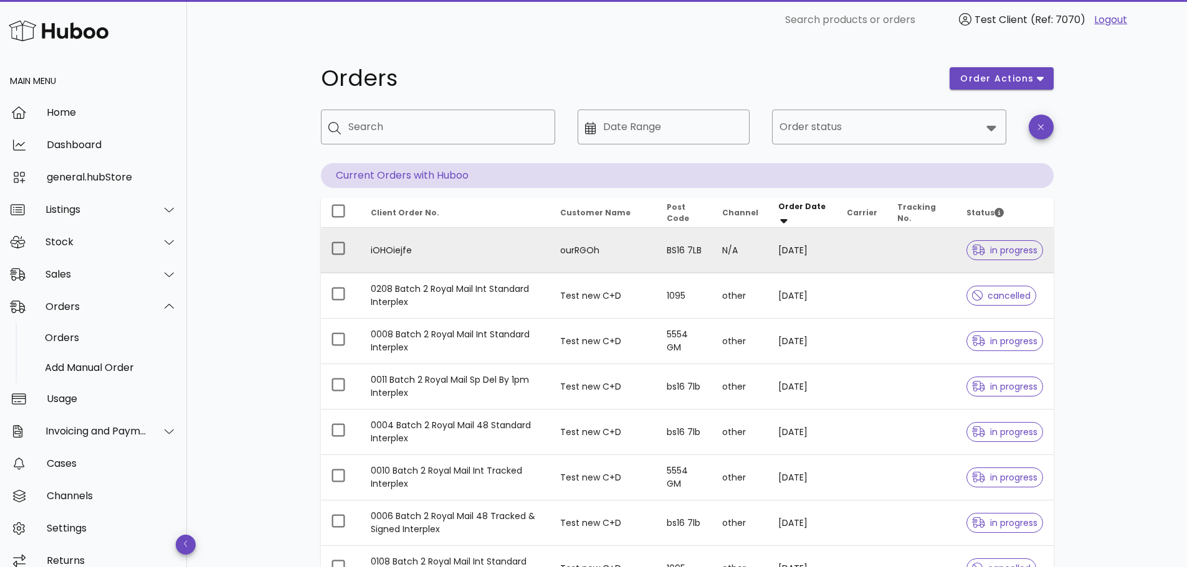
click at [424, 245] on td "iOHOiejfe" at bounding box center [456, 250] width 190 height 45
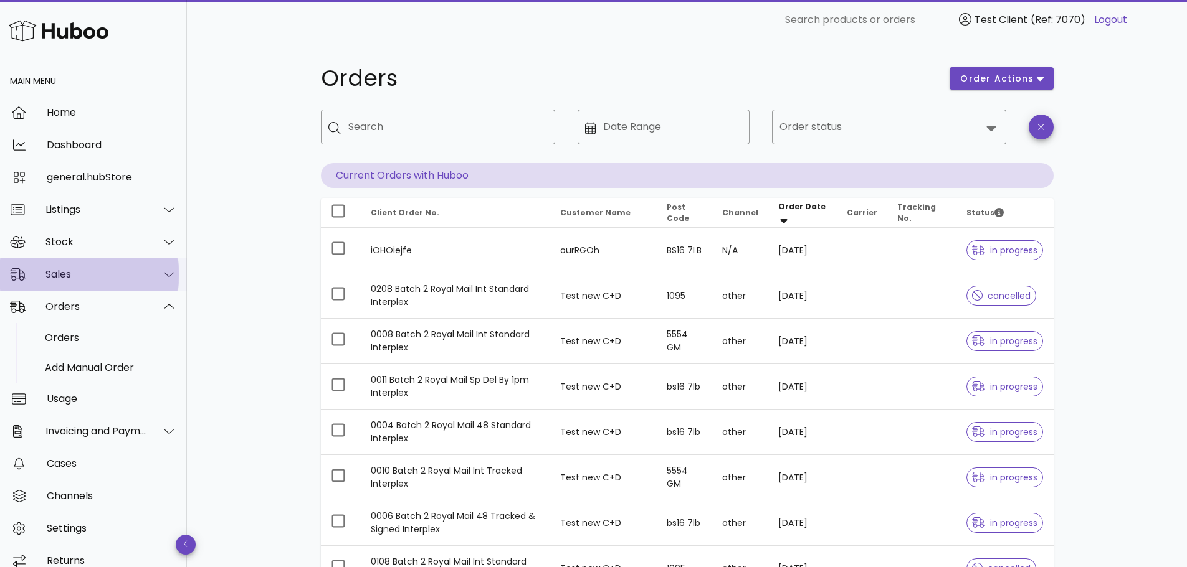
click at [76, 267] on div "Sales" at bounding box center [93, 274] width 187 height 32
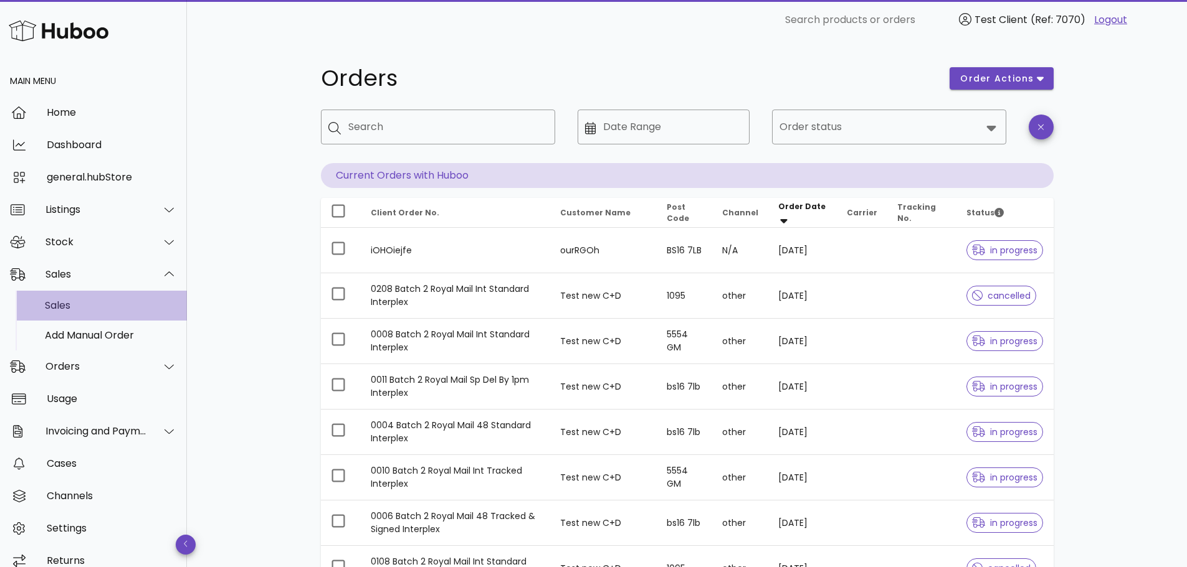
click at [75, 305] on div "Sales" at bounding box center [111, 306] width 132 height 12
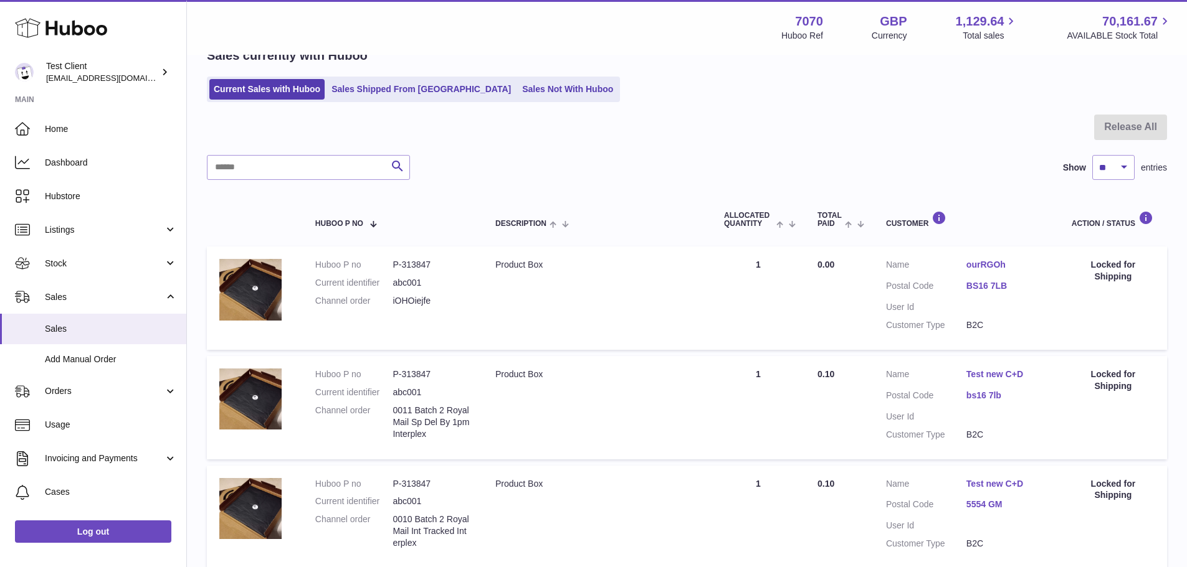
scroll to position [67, 0]
click at [405, 93] on link "Sales Shipped From Huboo" at bounding box center [421, 88] width 188 height 21
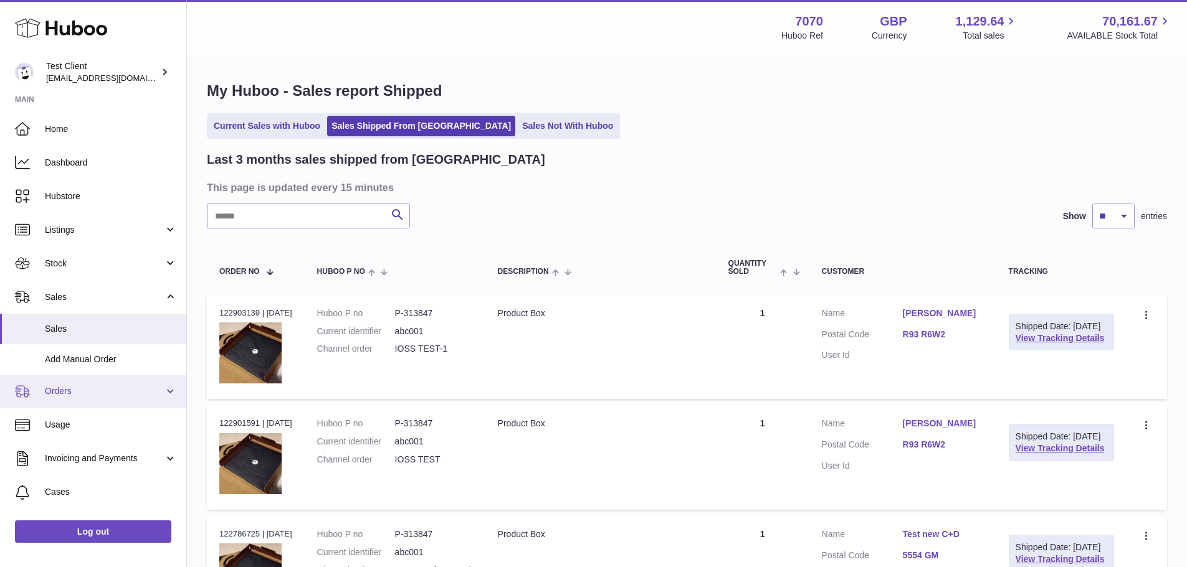
click at [74, 391] on span "Orders" at bounding box center [104, 392] width 119 height 12
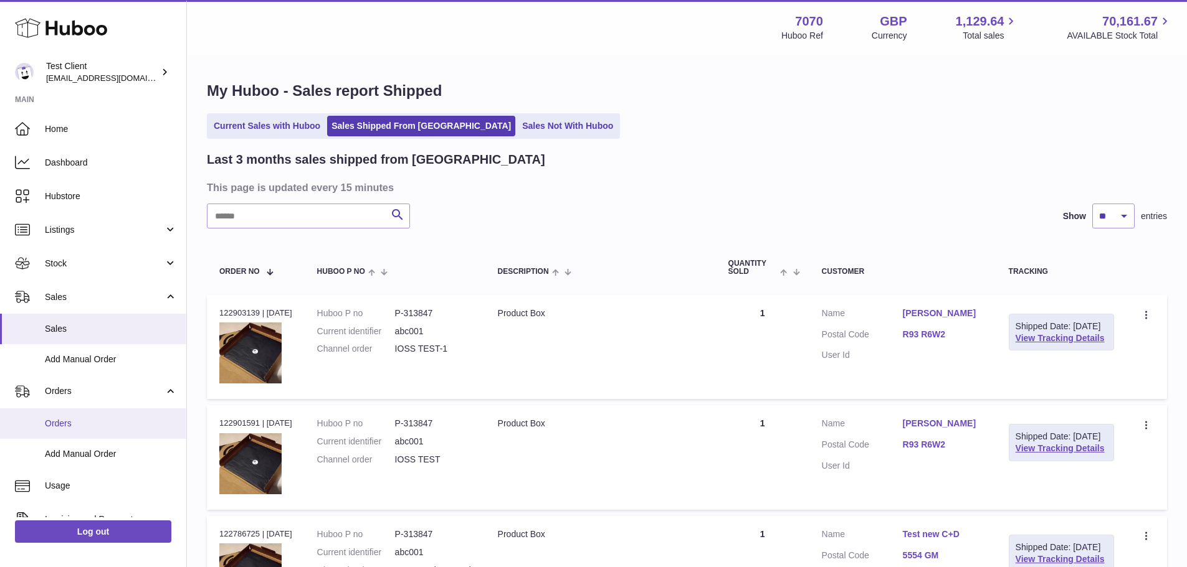
click at [113, 415] on link "Orders" at bounding box center [93, 424] width 186 height 31
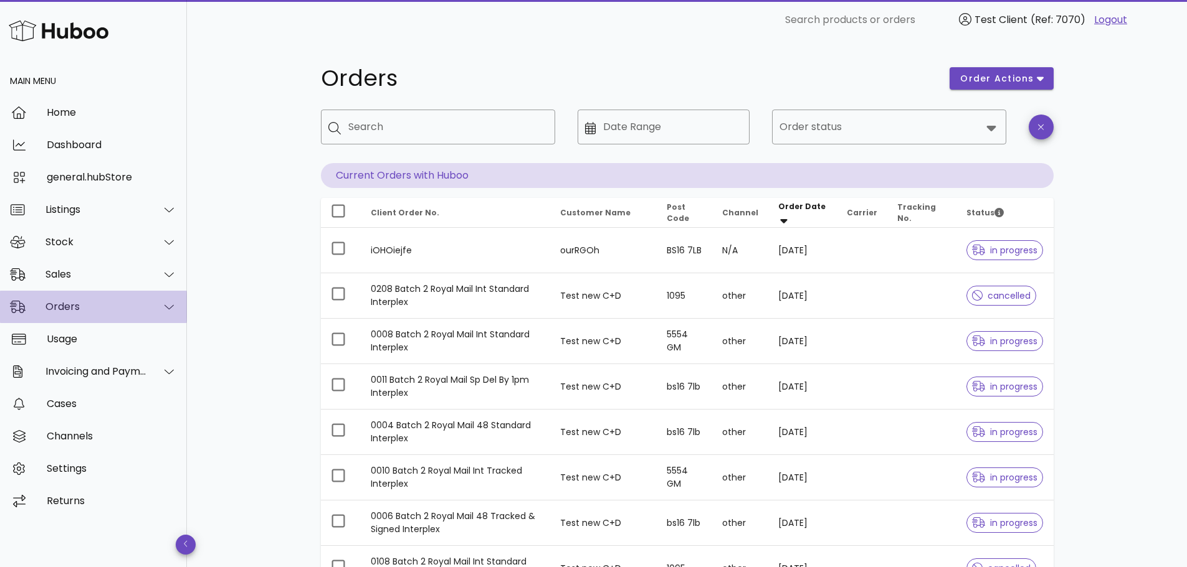
click at [172, 306] on icon at bounding box center [168, 307] width 9 height 5
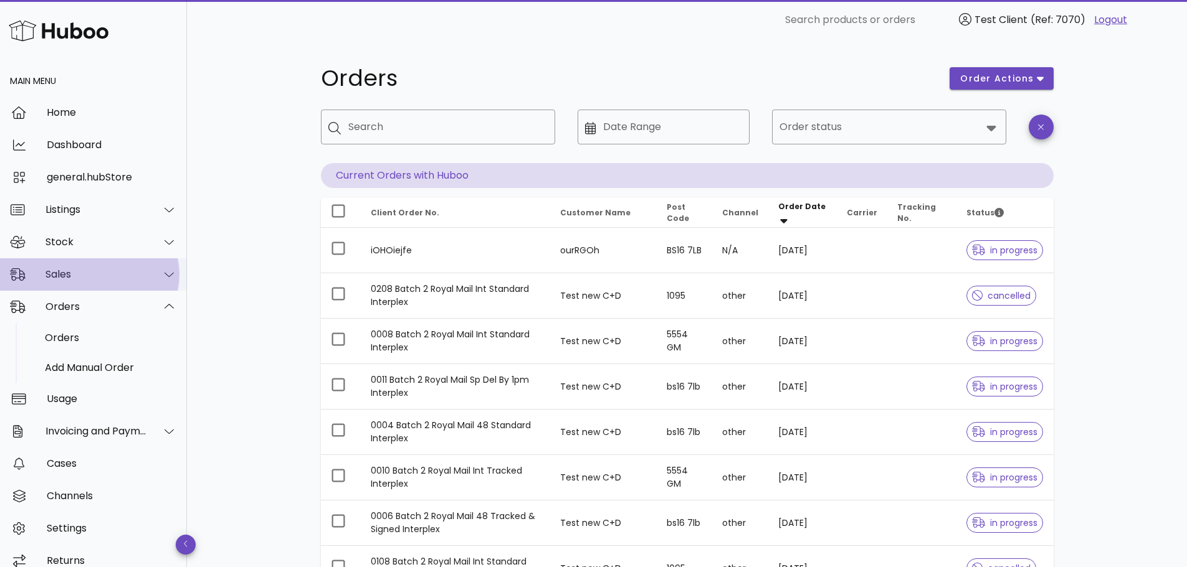
click at [164, 275] on icon at bounding box center [168, 274] width 9 height 11
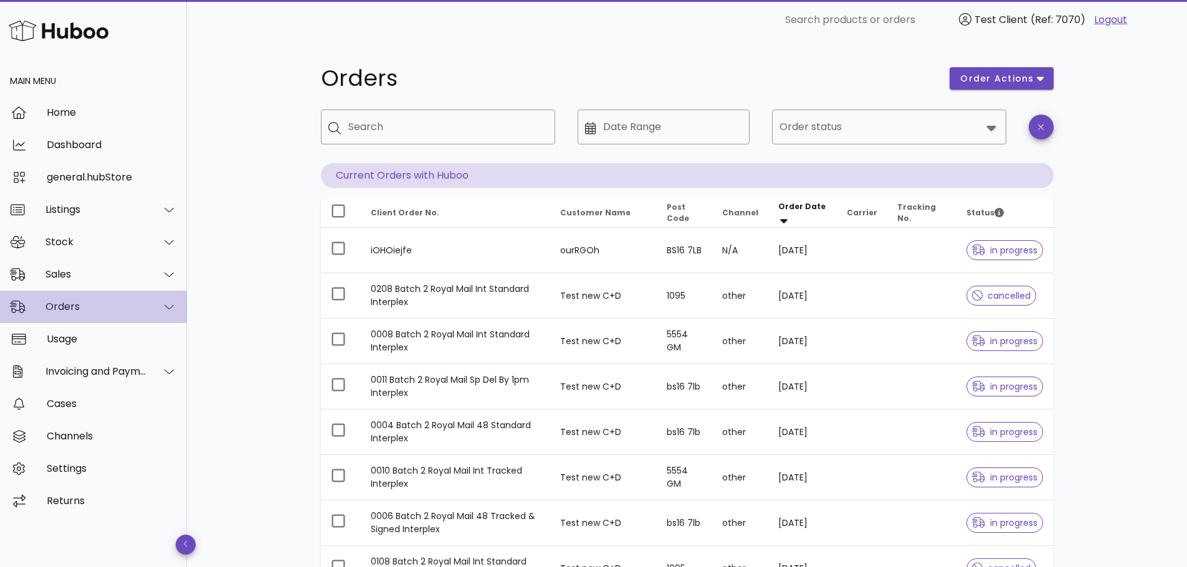
click at [169, 313] on div at bounding box center [162, 307] width 30 height 31
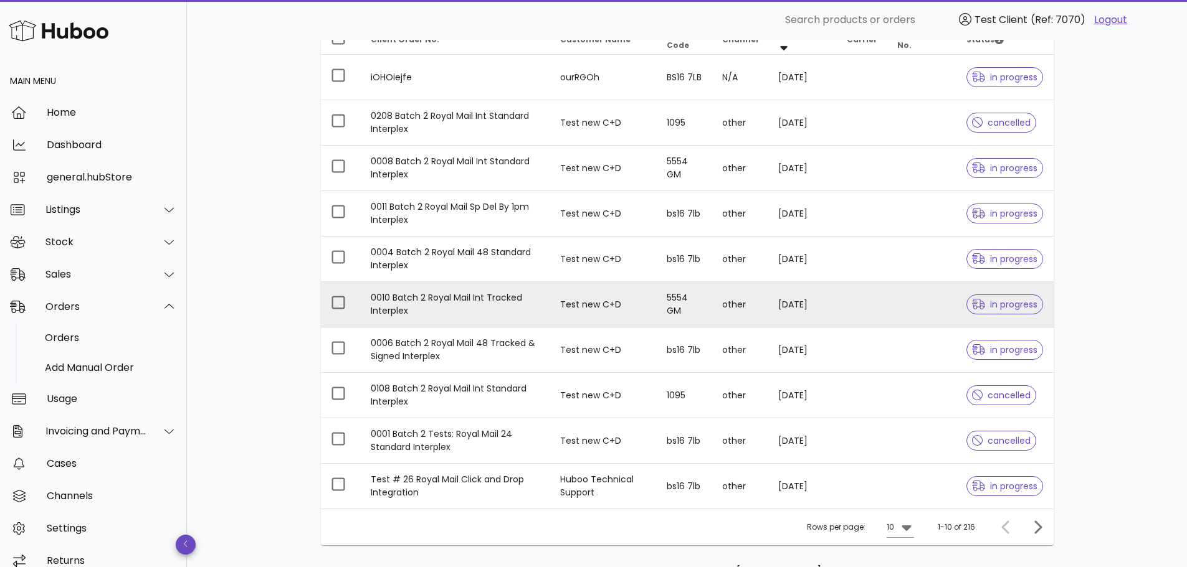
scroll to position [76, 0]
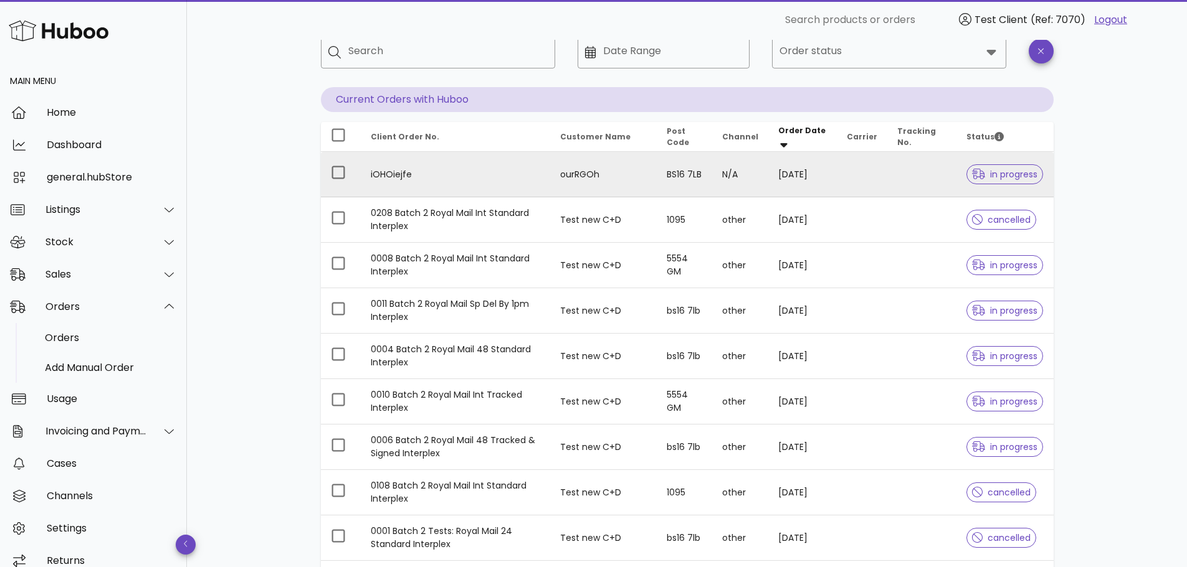
click at [1006, 174] on span "in progress" at bounding box center [1005, 174] width 66 height 9
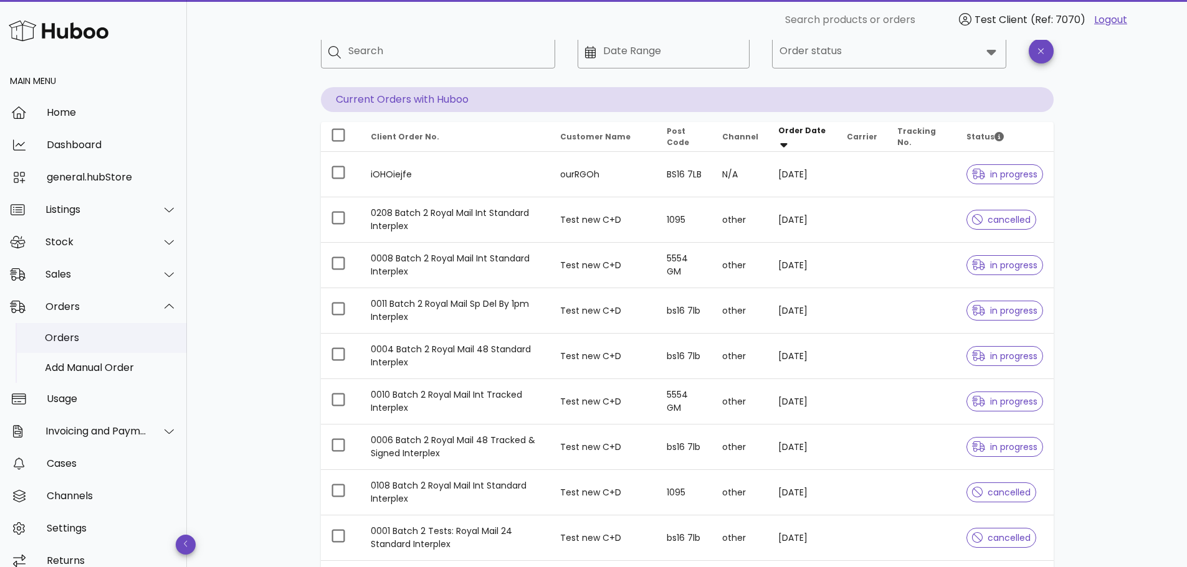
scroll to position [15, 0]
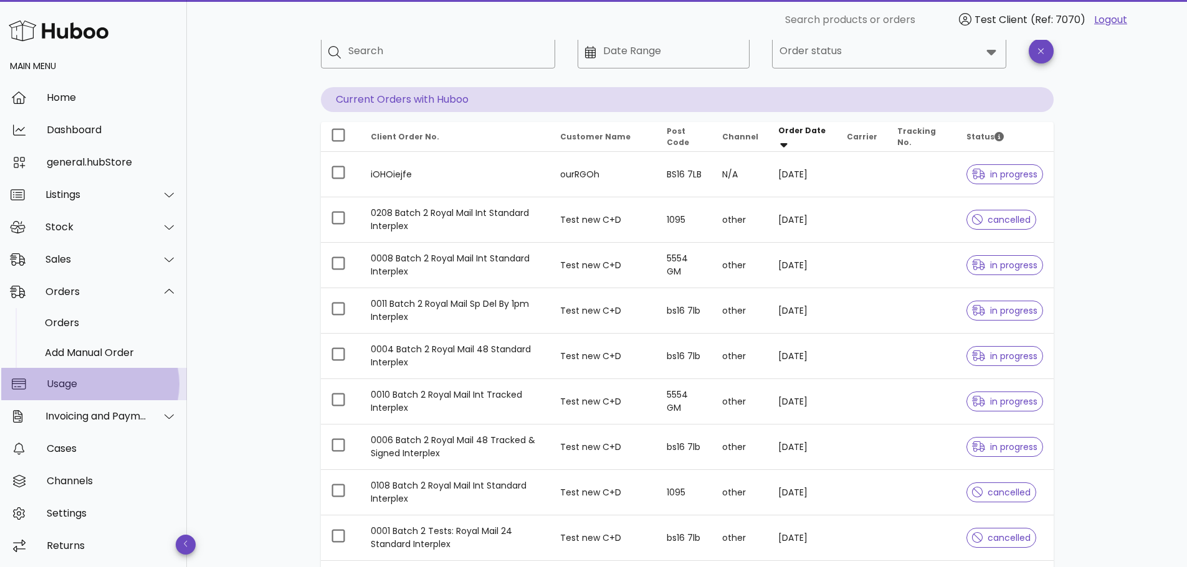
click at [87, 386] on div "Usage" at bounding box center [112, 384] width 130 height 12
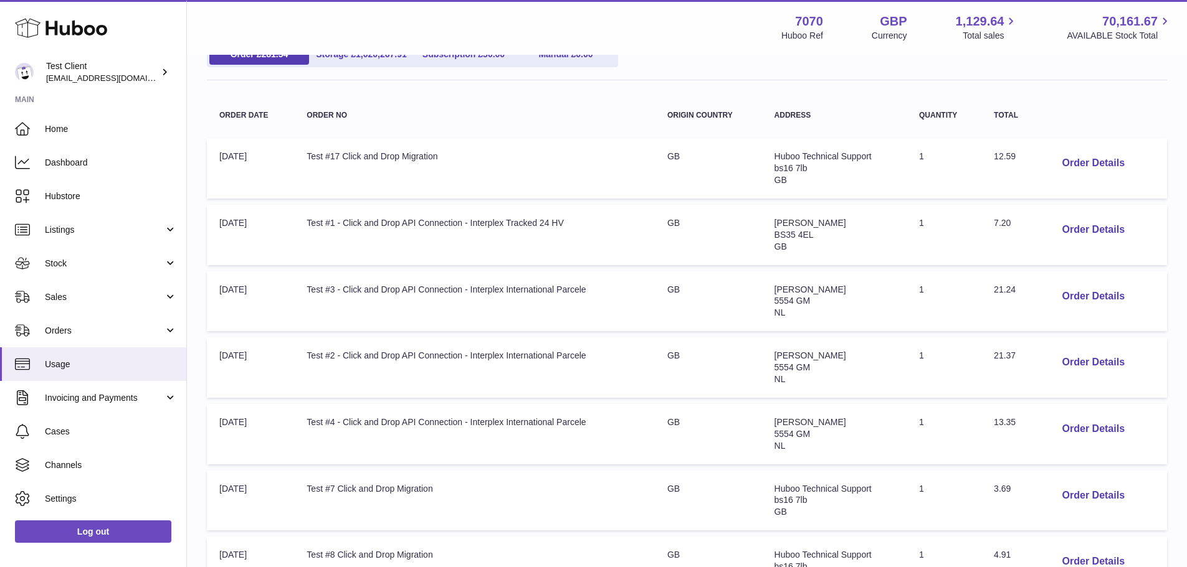
scroll to position [160, 0]
click at [1119, 161] on button "Order Details" at bounding box center [1093, 163] width 82 height 26
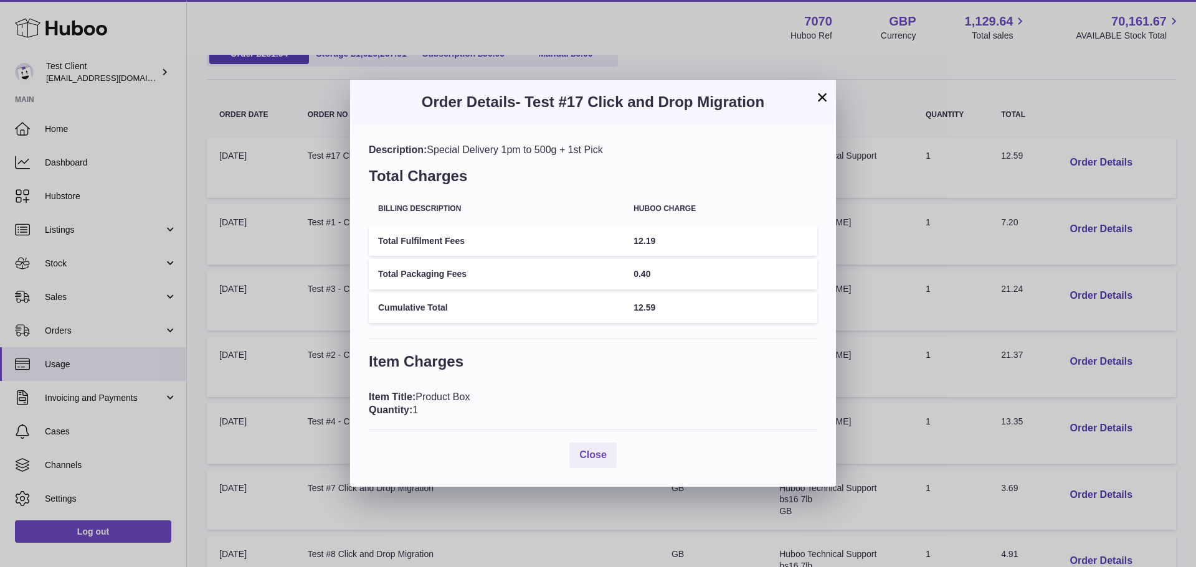
click at [820, 101] on button "×" at bounding box center [822, 97] width 15 height 15
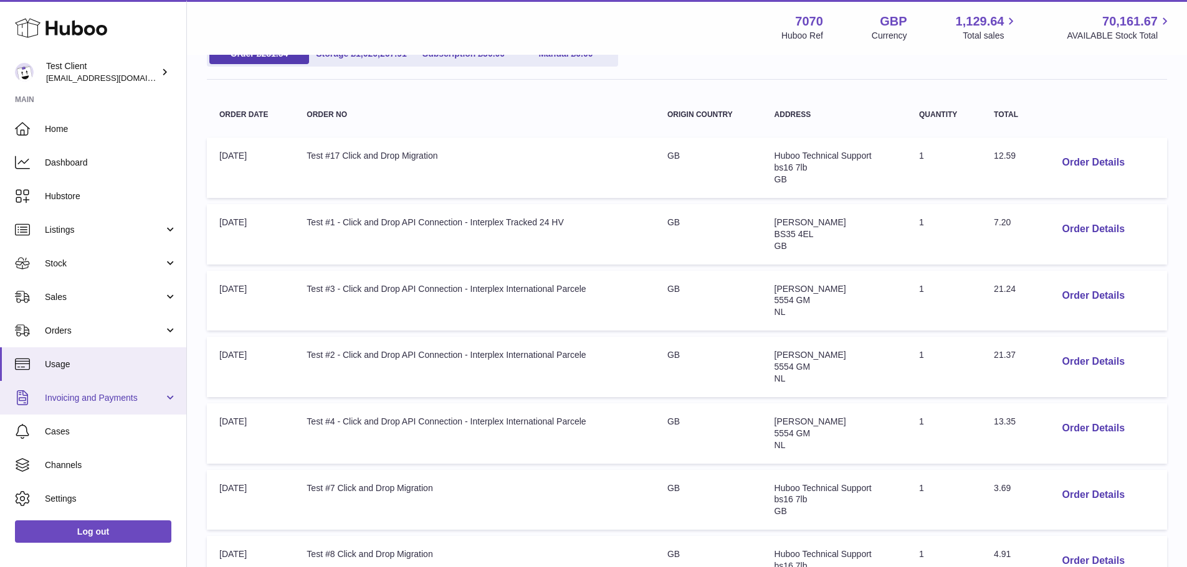
click at [115, 396] on span "Invoicing and Payments" at bounding box center [104, 398] width 119 height 12
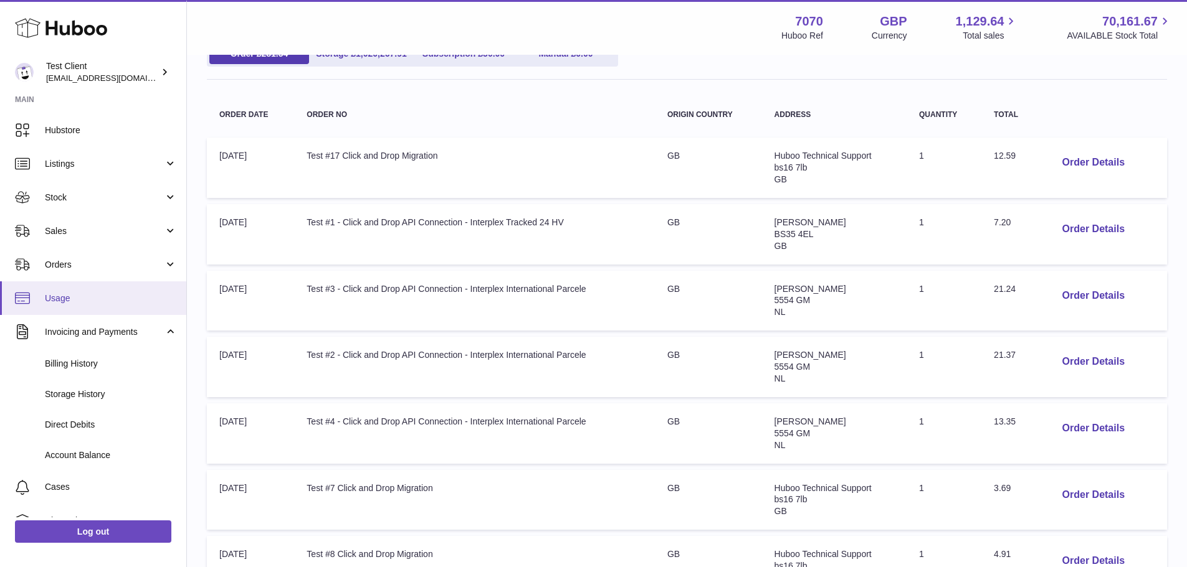
scroll to position [67, 0]
click at [97, 360] on span "Billing History" at bounding box center [111, 363] width 132 height 12
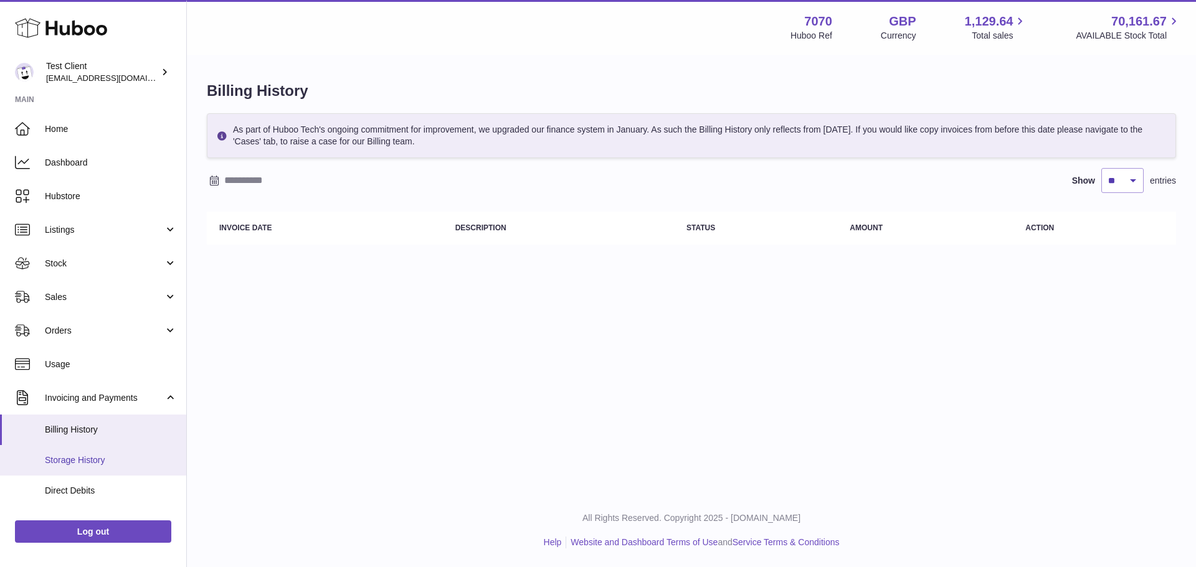
click at [88, 455] on span "Storage History" at bounding box center [111, 461] width 132 height 12
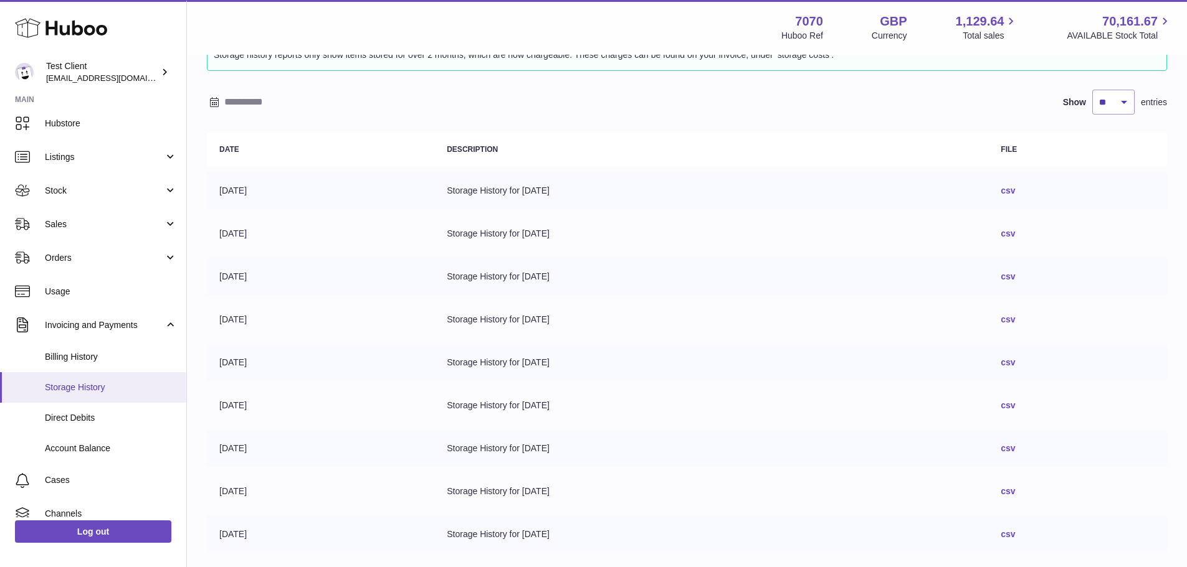
scroll to position [73, 0]
click at [117, 417] on span "Direct Debits" at bounding box center [111, 418] width 132 height 12
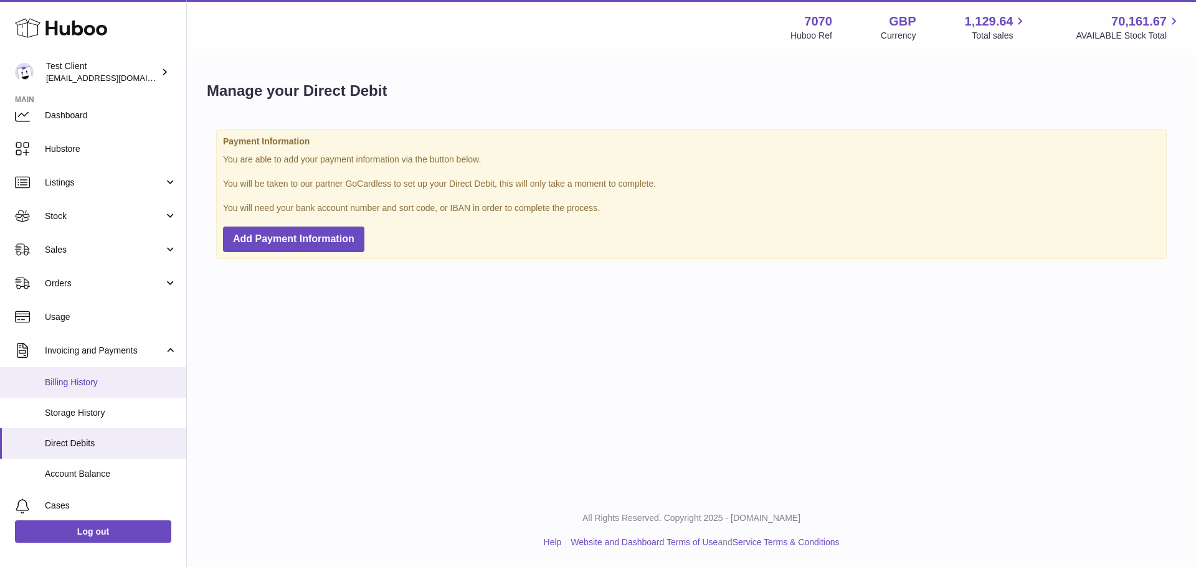
scroll to position [48, 0]
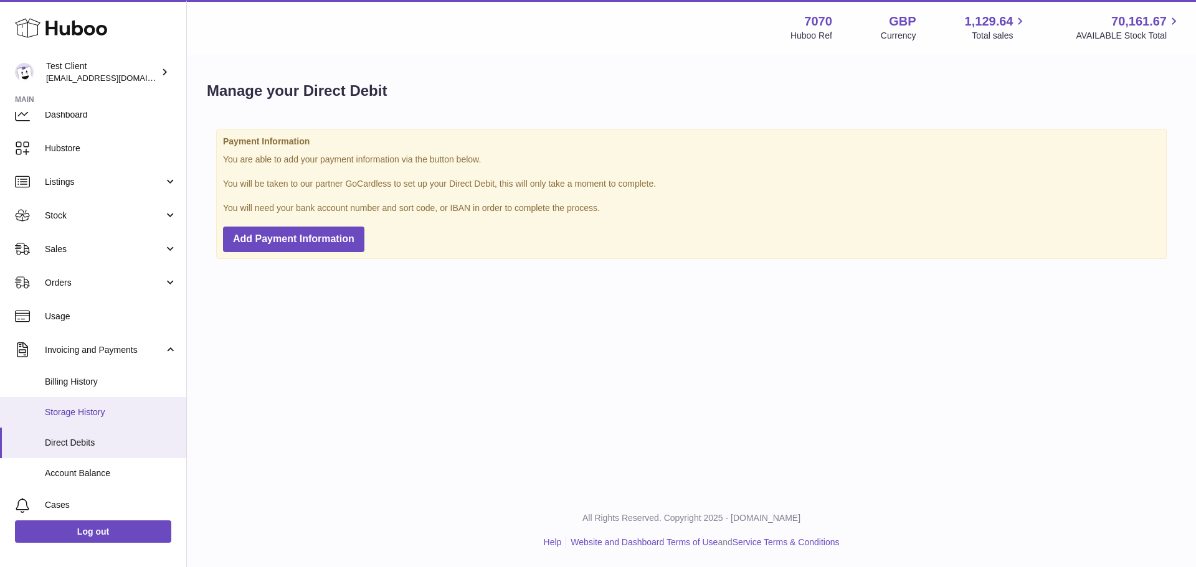
click at [102, 398] on link "Storage History" at bounding box center [93, 412] width 186 height 31
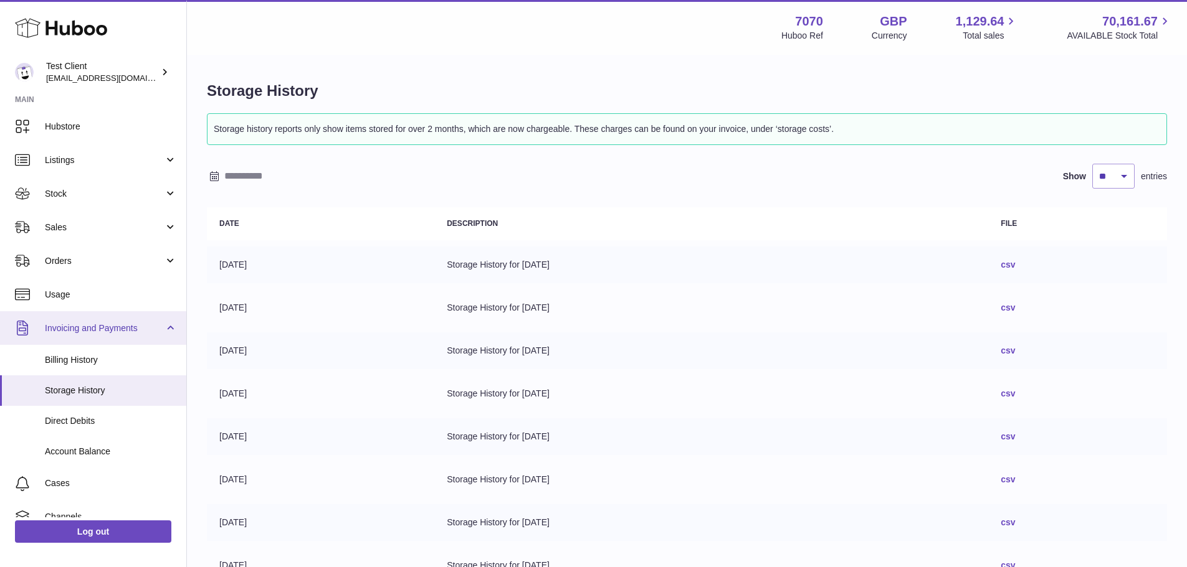
scroll to position [70, 0]
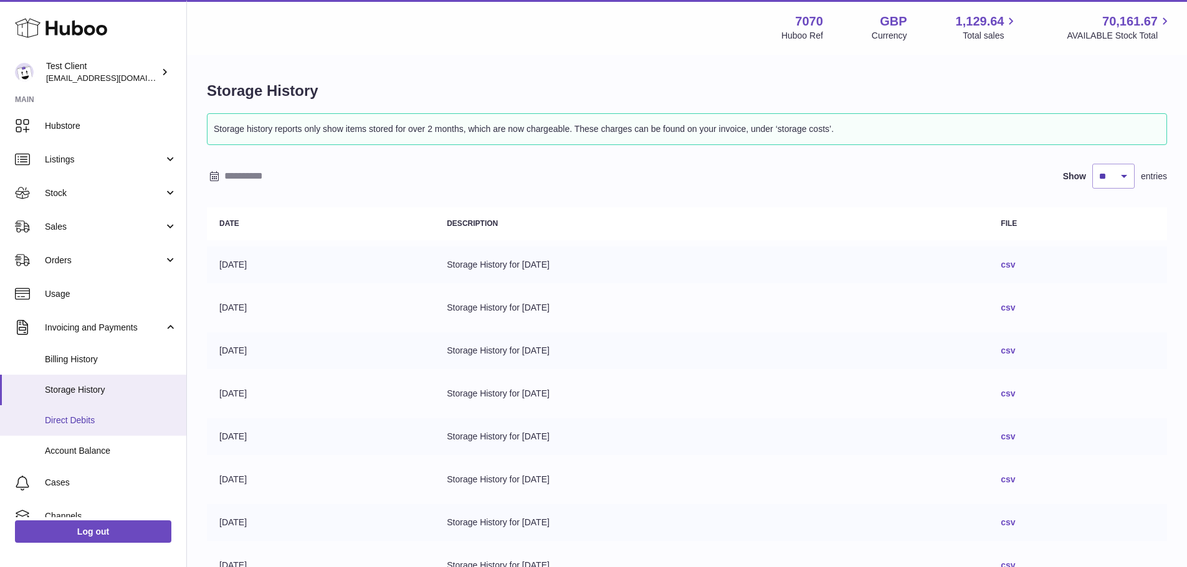
click at [87, 417] on span "Direct Debits" at bounding box center [111, 421] width 132 height 12
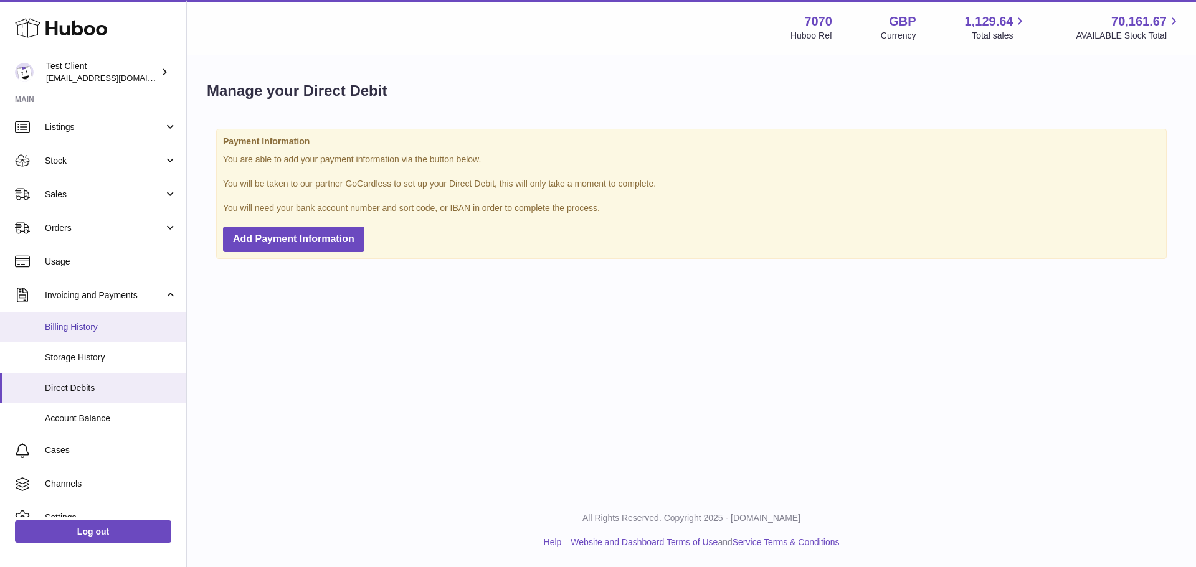
scroll to position [103, 0]
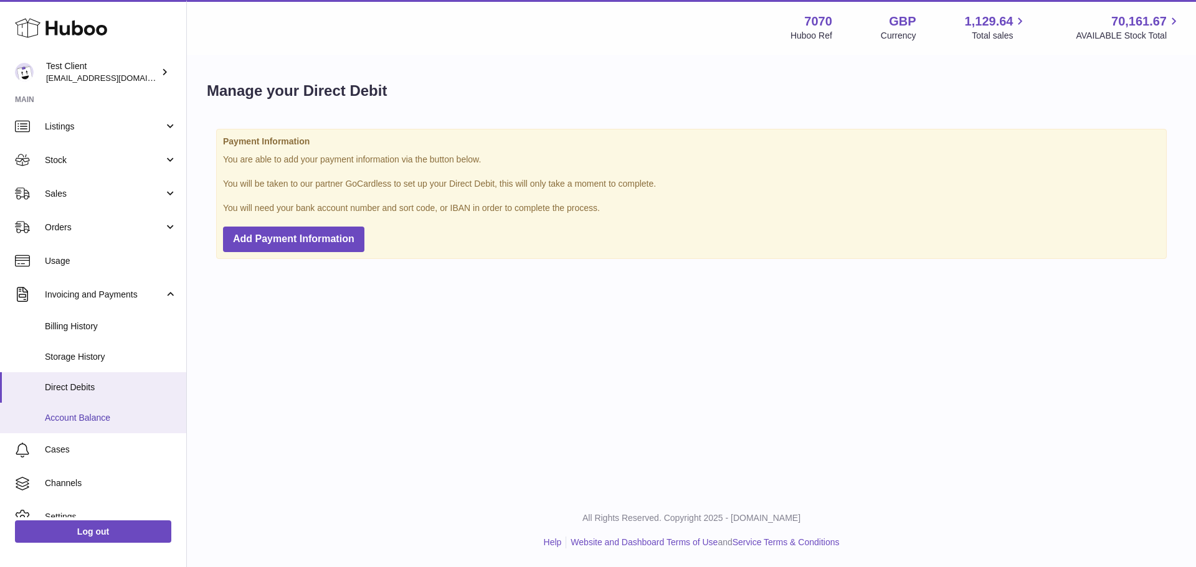
click at [107, 414] on span "Account Balance" at bounding box center [111, 418] width 132 height 12
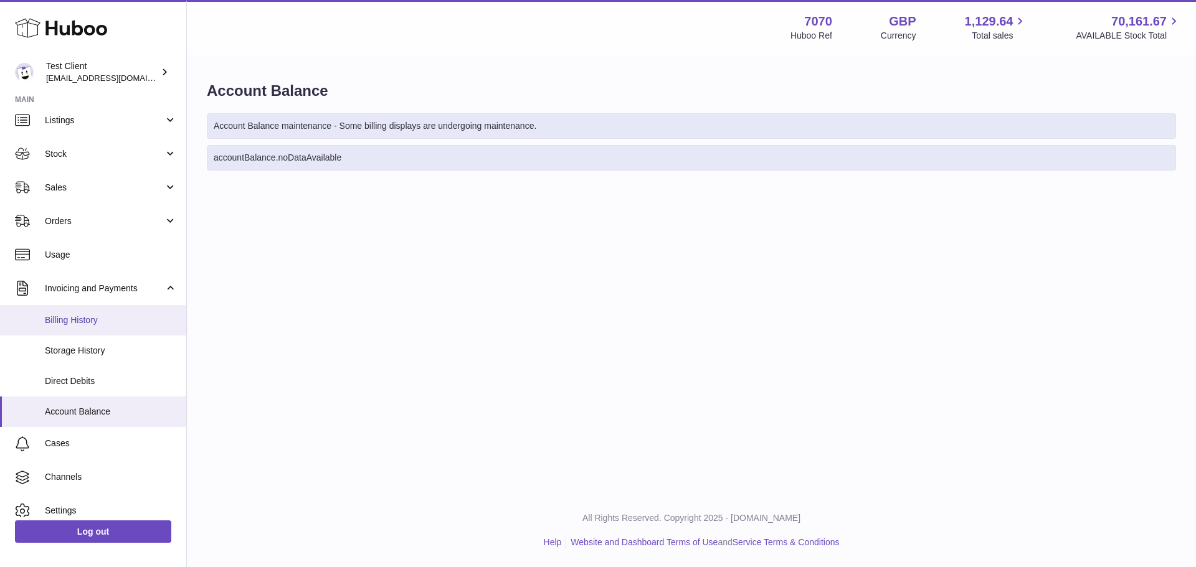
scroll to position [110, 0]
click at [107, 411] on span "Account Balance" at bounding box center [111, 411] width 132 height 12
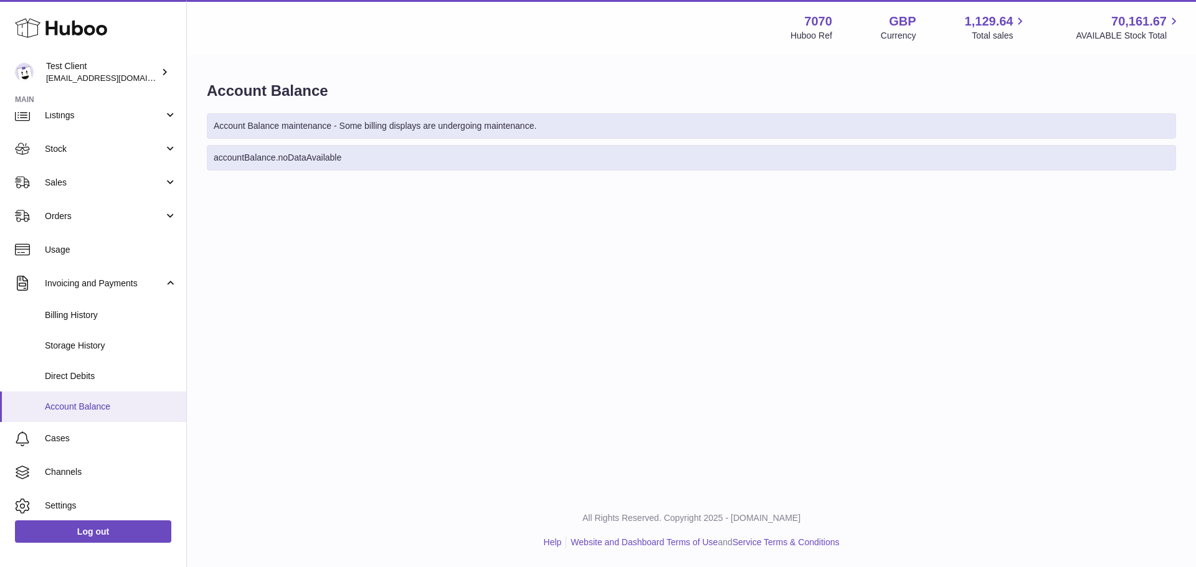
scroll to position [154, 0]
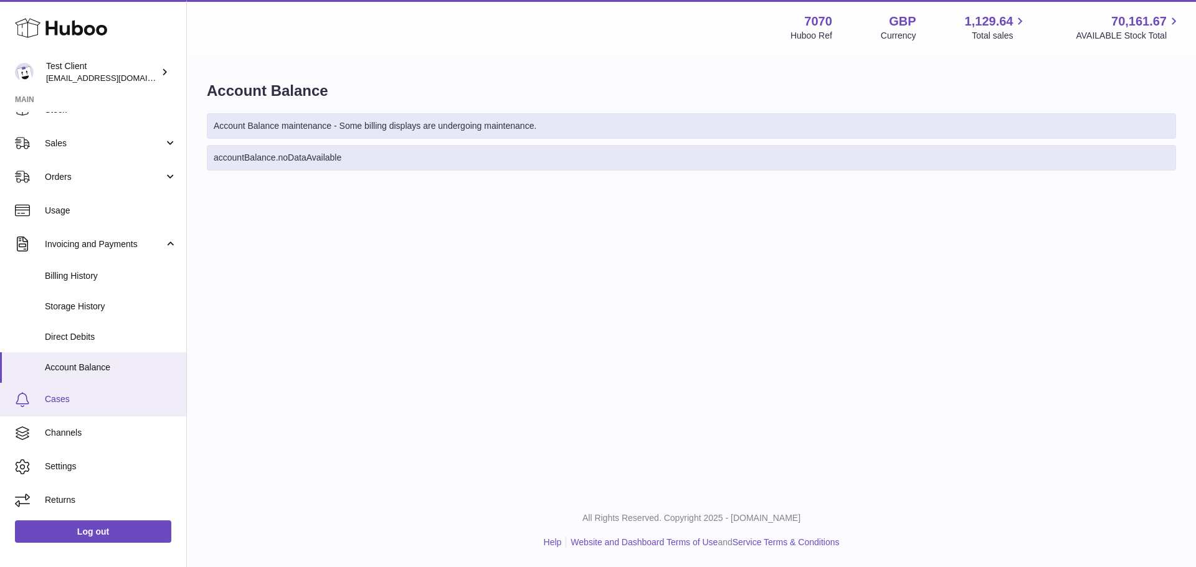
click at [80, 397] on span "Cases" at bounding box center [111, 400] width 132 height 12
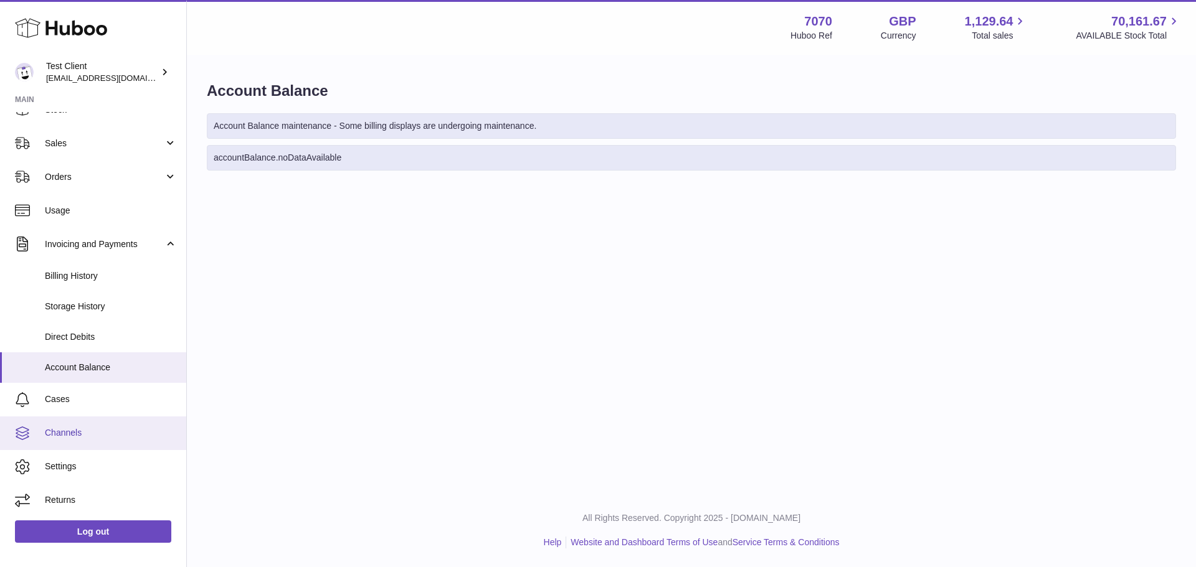
click at [98, 437] on span "Channels" at bounding box center [111, 433] width 132 height 12
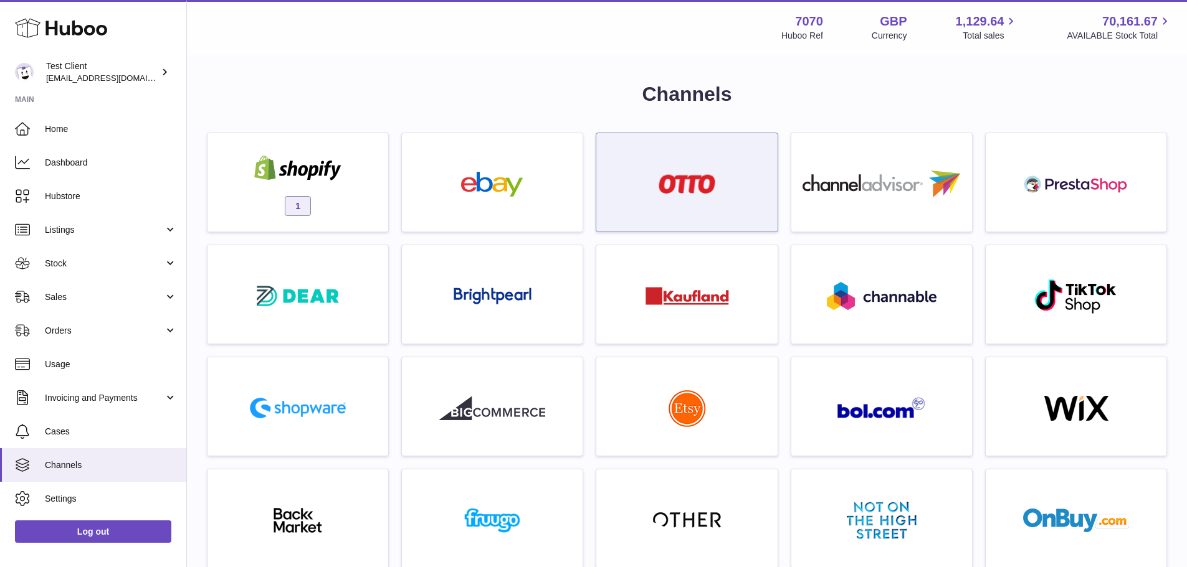
click at [698, 202] on div at bounding box center [686, 186] width 168 height 80
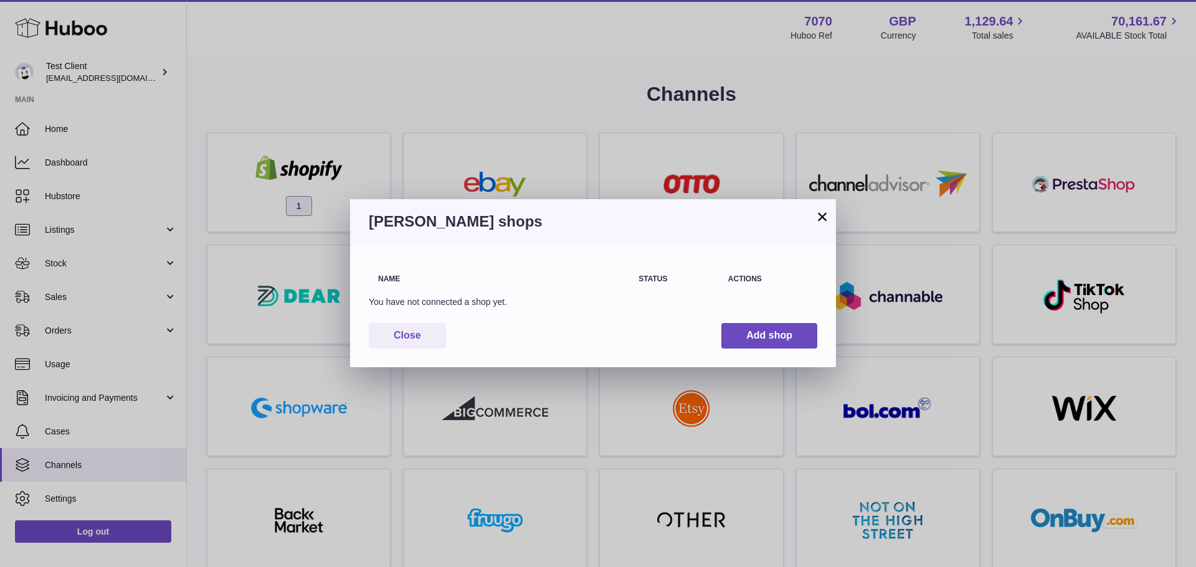
click at [824, 219] on button "×" at bounding box center [822, 216] width 15 height 15
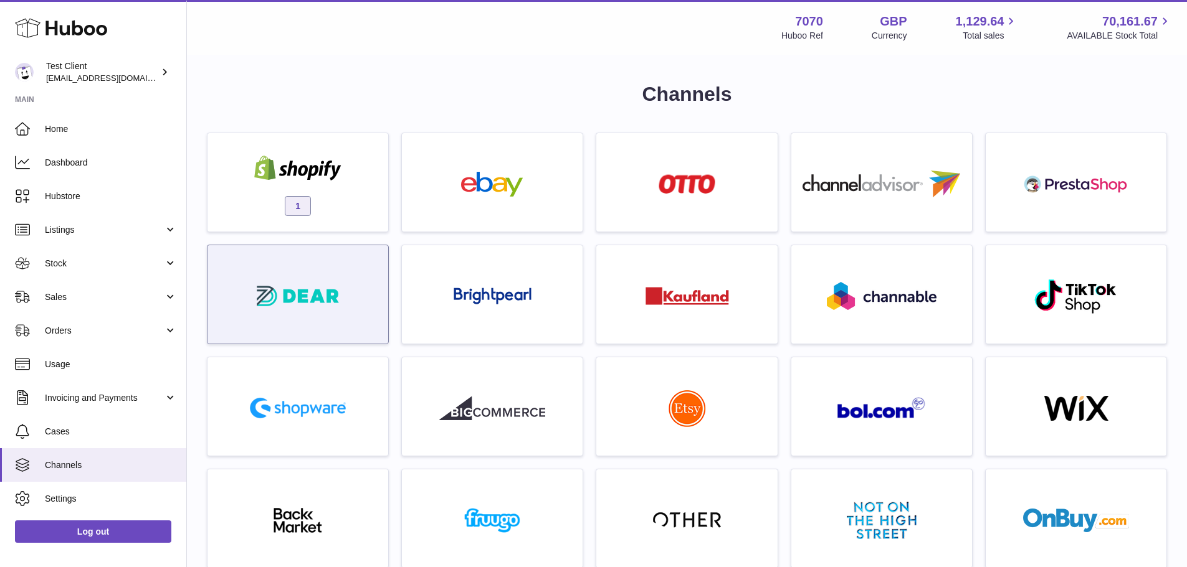
scroll to position [88, 0]
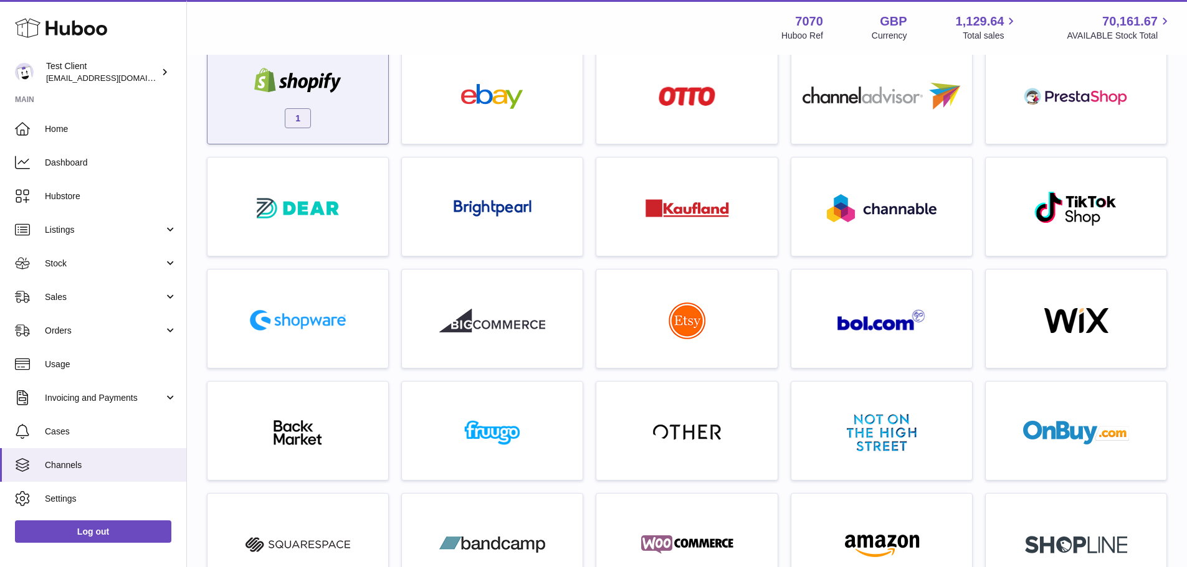
click at [311, 111] on div "1" at bounding box center [298, 98] width 168 height 80
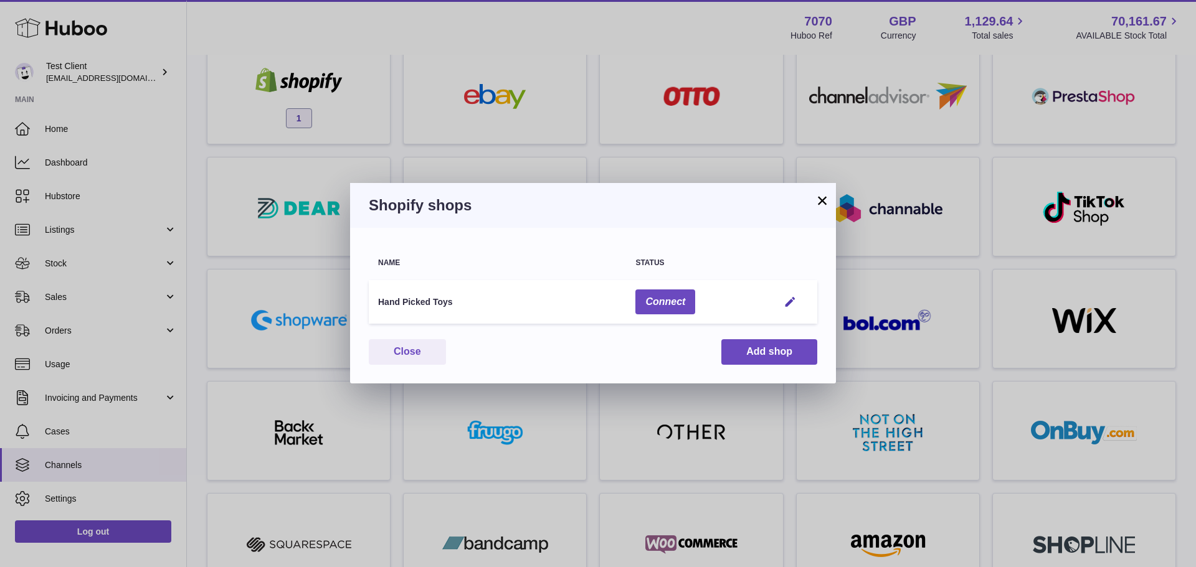
click at [820, 200] on button "×" at bounding box center [822, 200] width 15 height 15
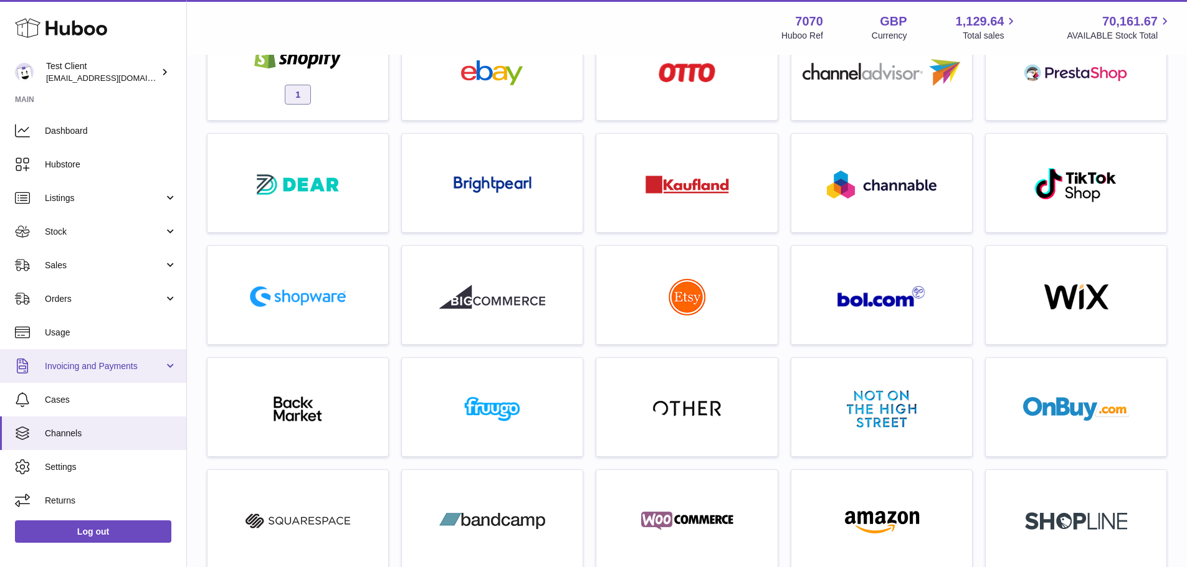
scroll to position [32, 0]
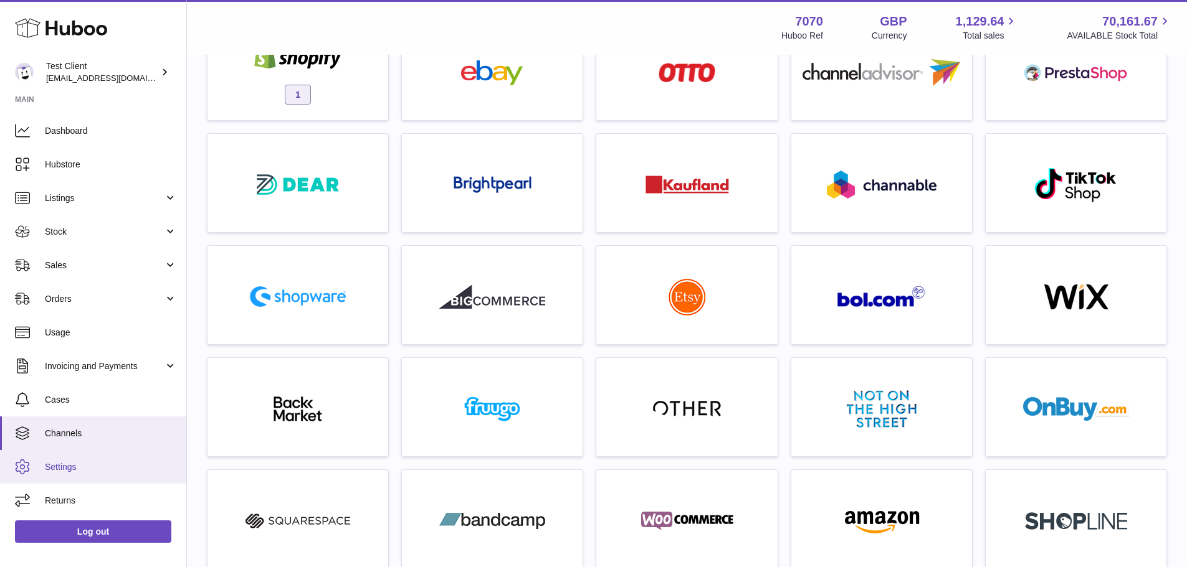
click at [81, 467] on span "Settings" at bounding box center [111, 468] width 132 height 12
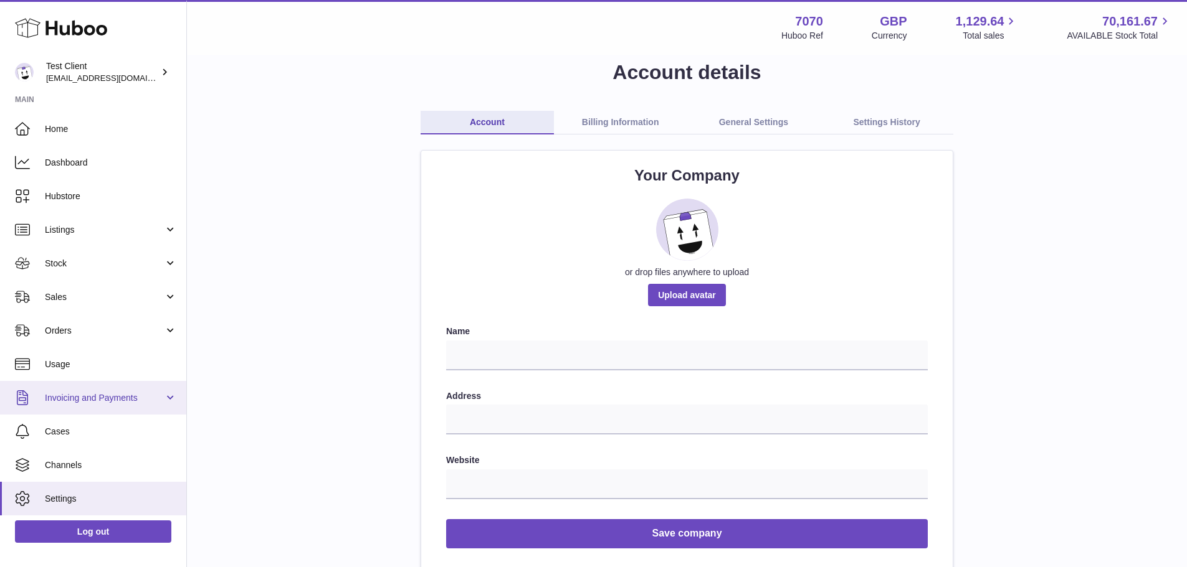
scroll to position [32, 0]
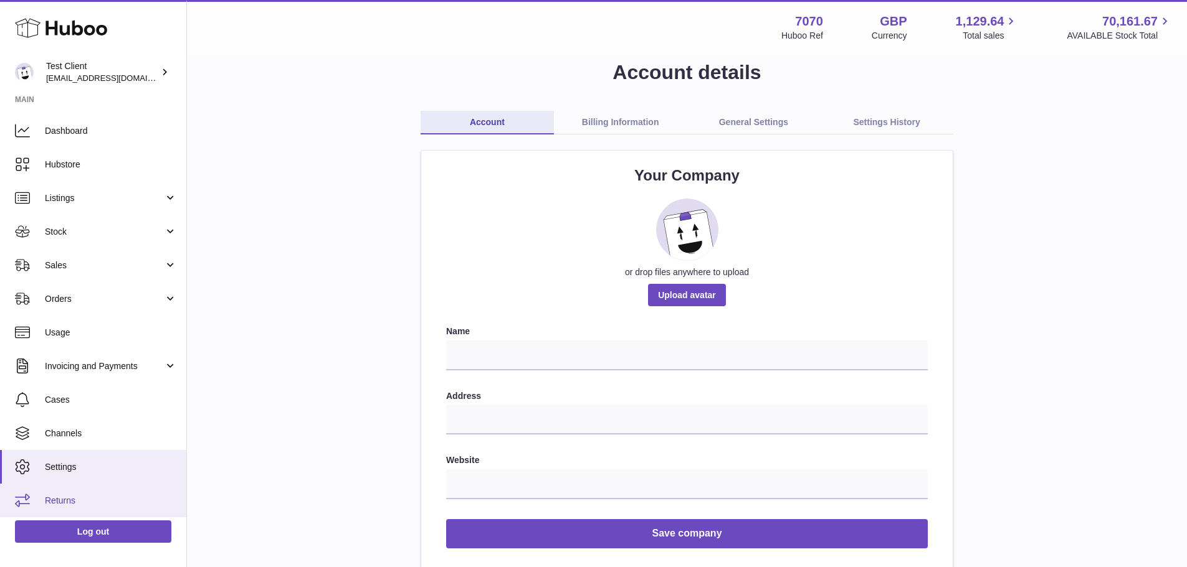
click at [79, 492] on link "Returns" at bounding box center [93, 501] width 186 height 34
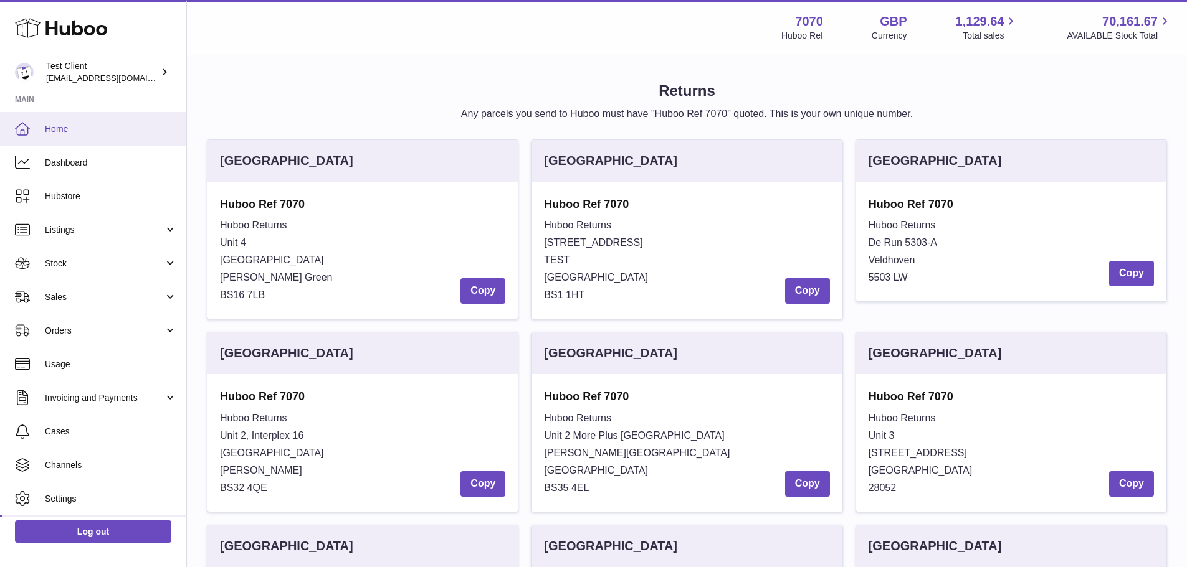
click at [86, 131] on span "Home" at bounding box center [111, 129] width 132 height 12
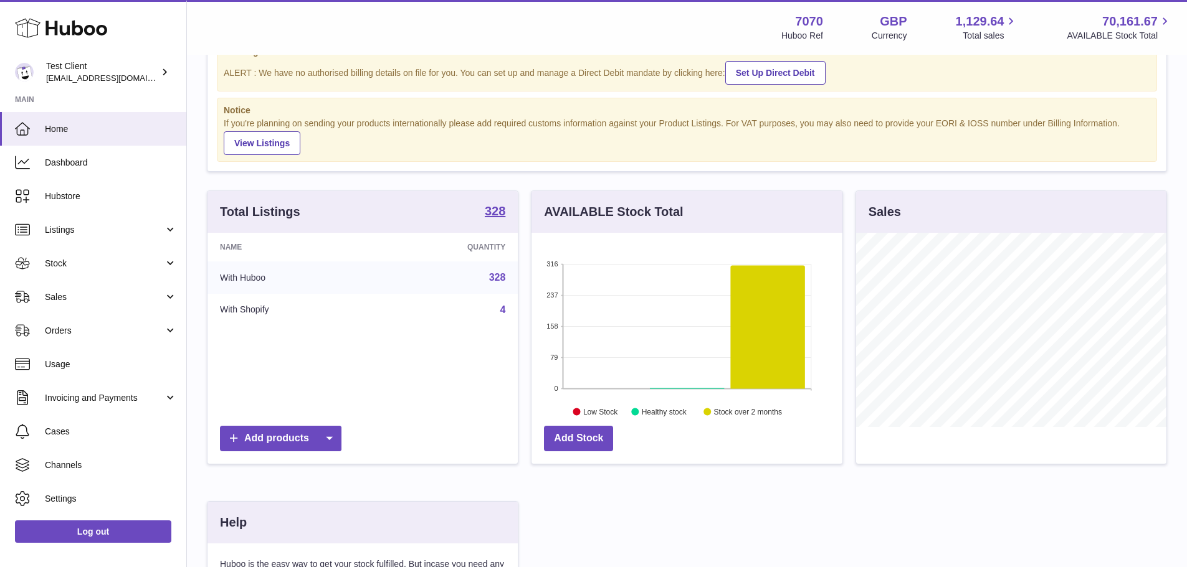
scroll to position [52, 0]
click at [757, 362] on icon at bounding box center [768, 326] width 74 height 123
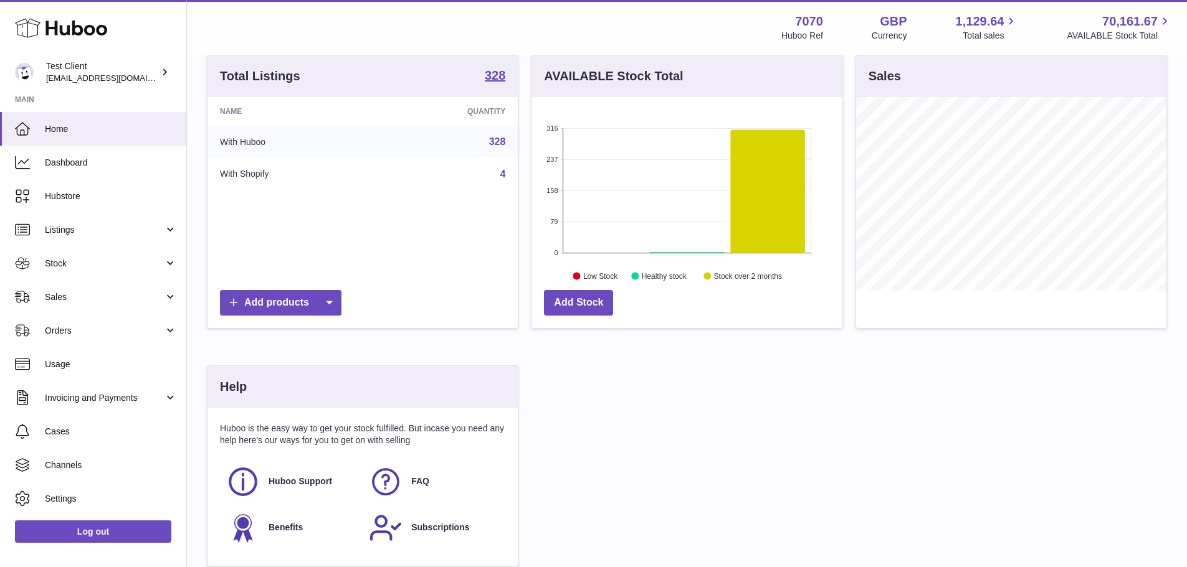
scroll to position [297, 0]
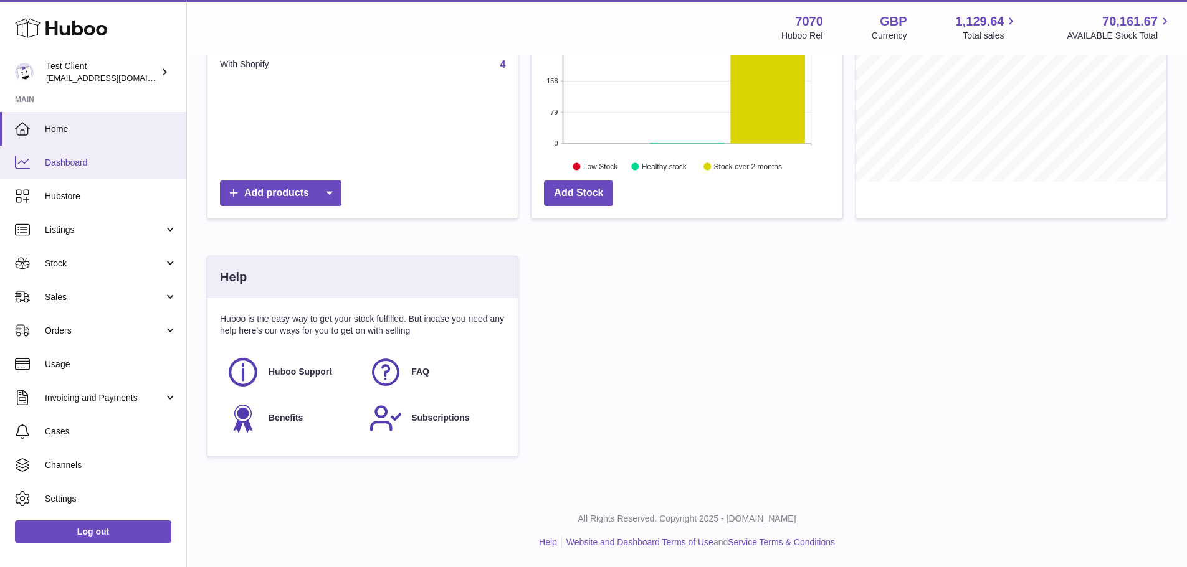
click at [97, 164] on span "Dashboard" at bounding box center [111, 163] width 132 height 12
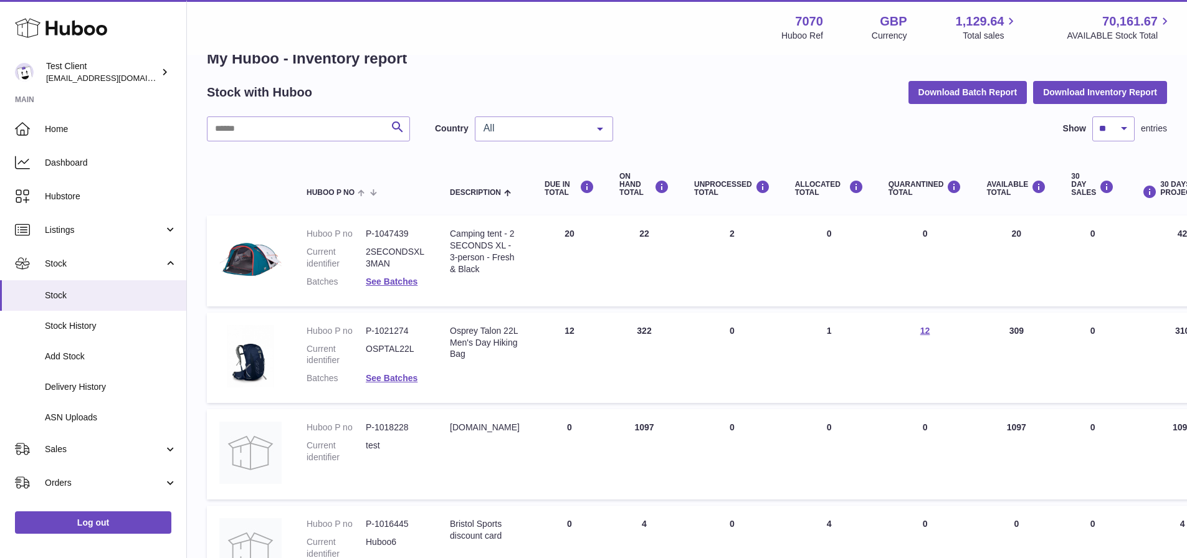
scroll to position [32, 0]
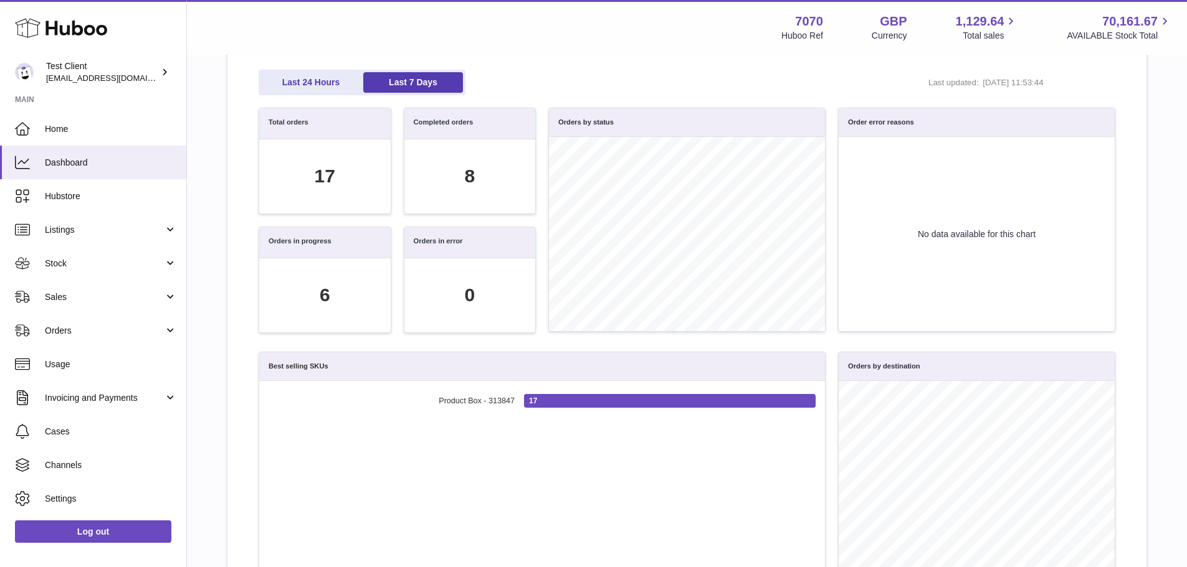
scroll to position [133, 0]
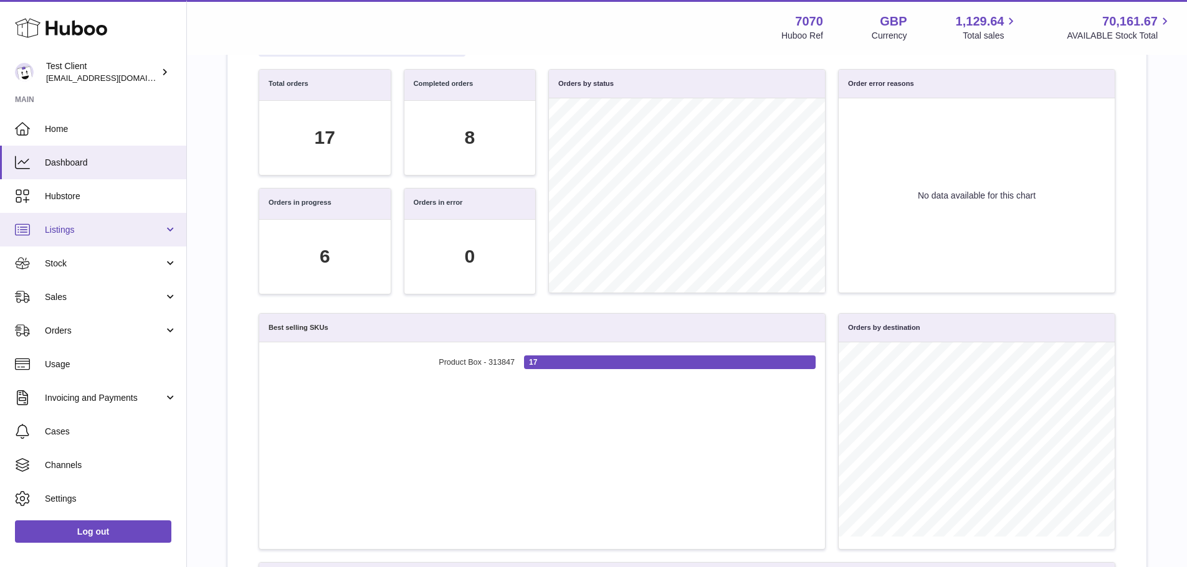
click at [92, 229] on span "Listings" at bounding box center [104, 230] width 119 height 12
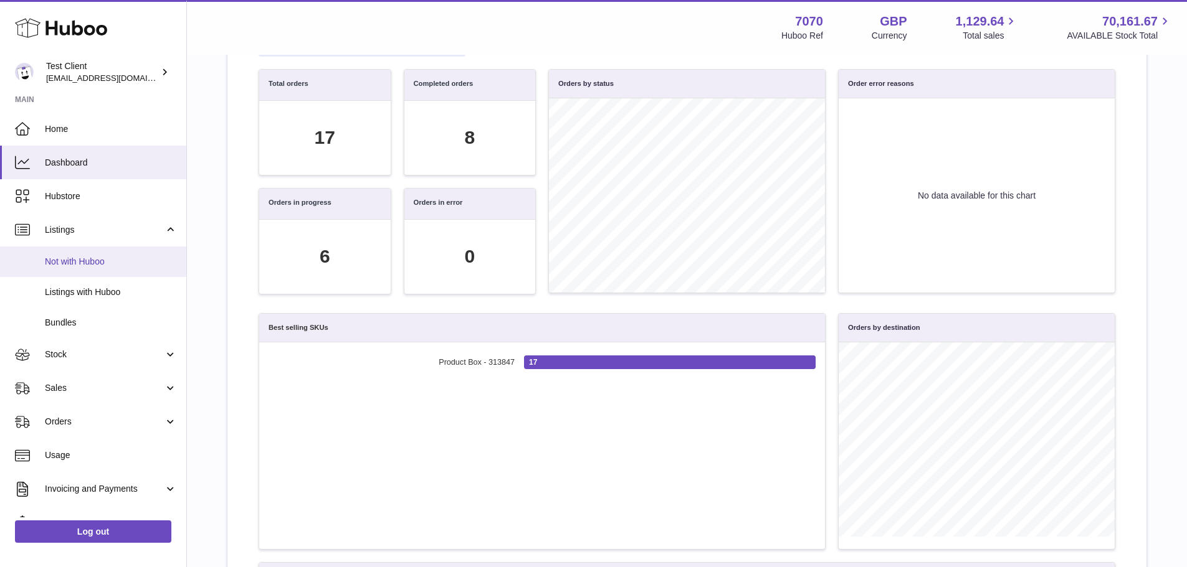
click at [115, 261] on span "Not with Huboo" at bounding box center [111, 262] width 132 height 12
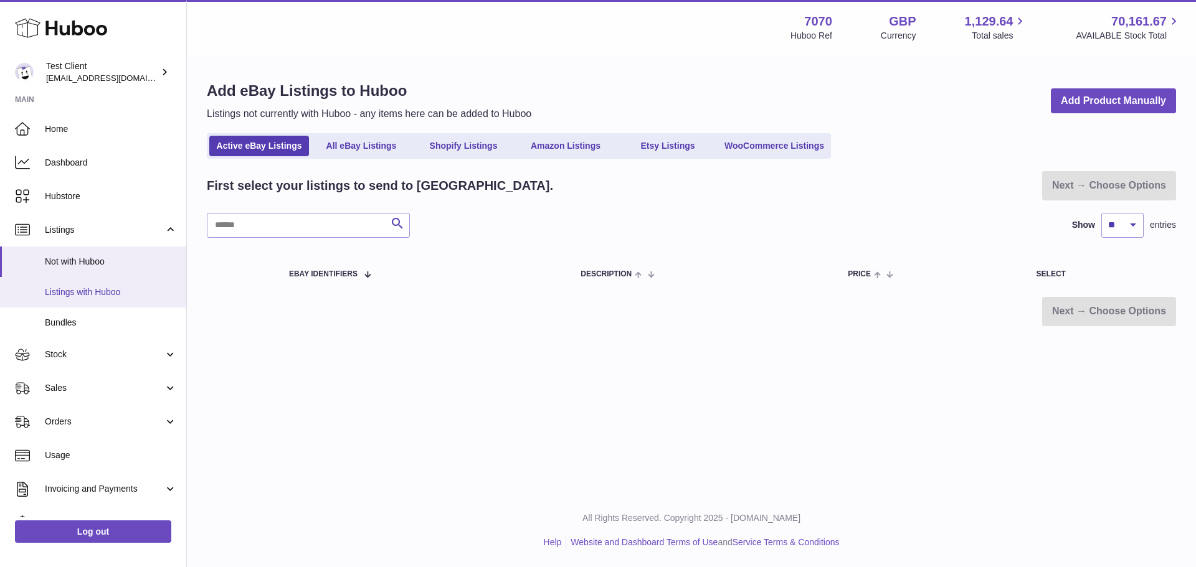
click at [74, 289] on span "Listings with Huboo" at bounding box center [111, 293] width 132 height 12
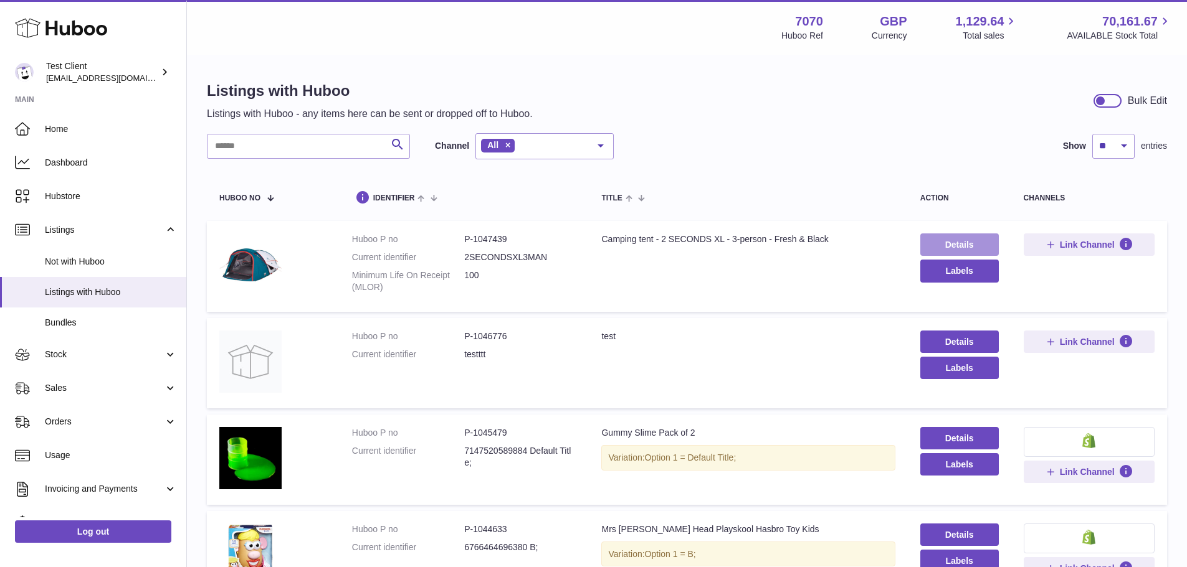
click at [965, 238] on link "Details" at bounding box center [959, 245] width 78 height 22
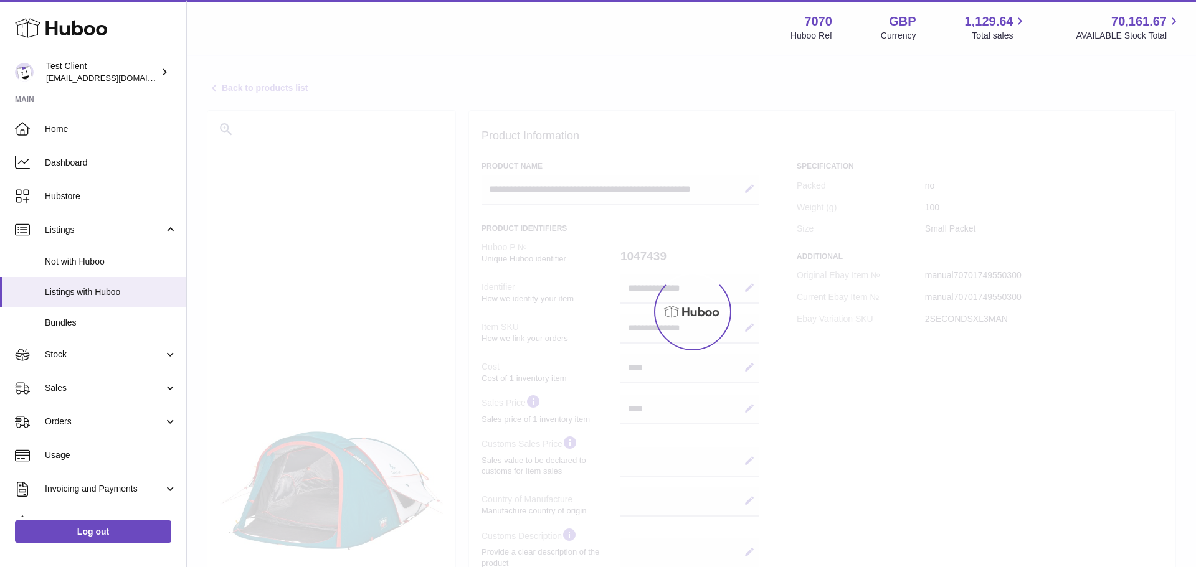
select select
select select "****"
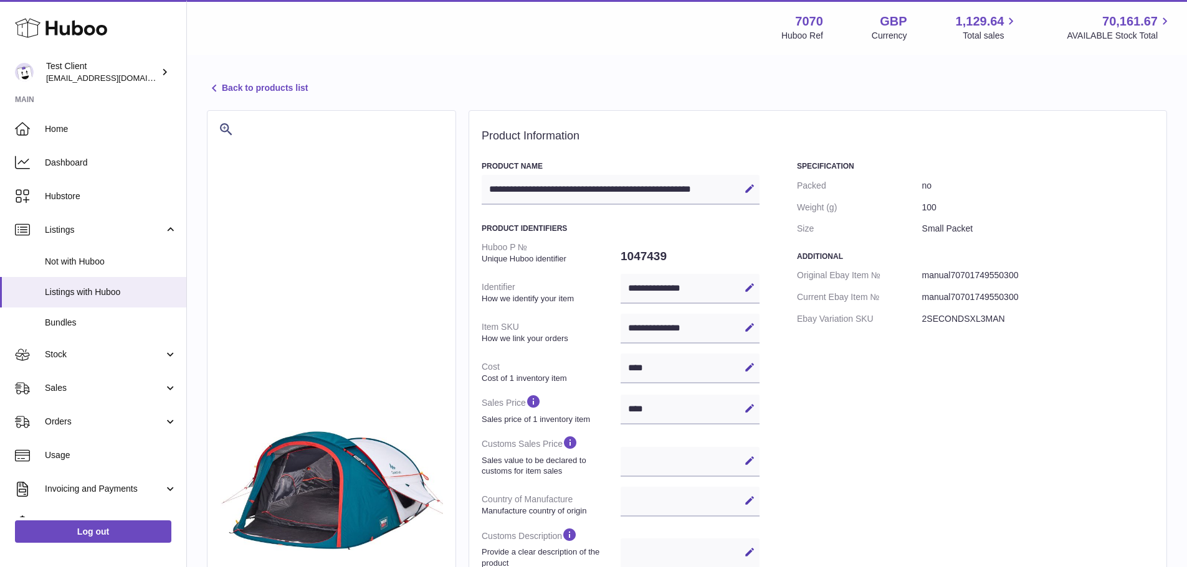
click at [244, 82] on link "Back to products list" at bounding box center [257, 88] width 101 height 15
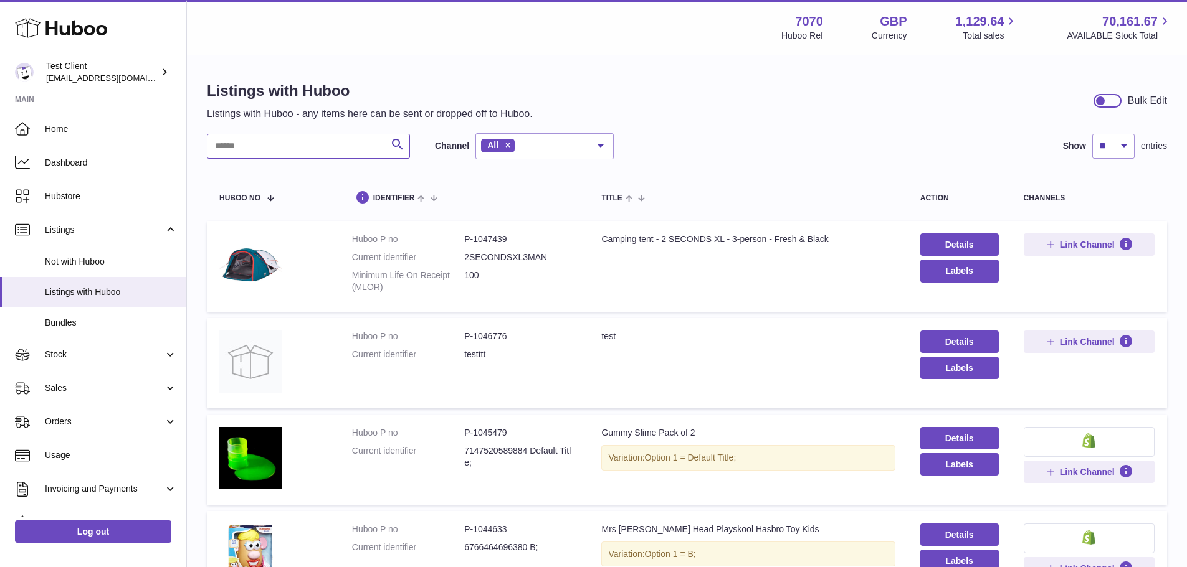
click at [289, 152] on input "text" at bounding box center [308, 146] width 203 height 25
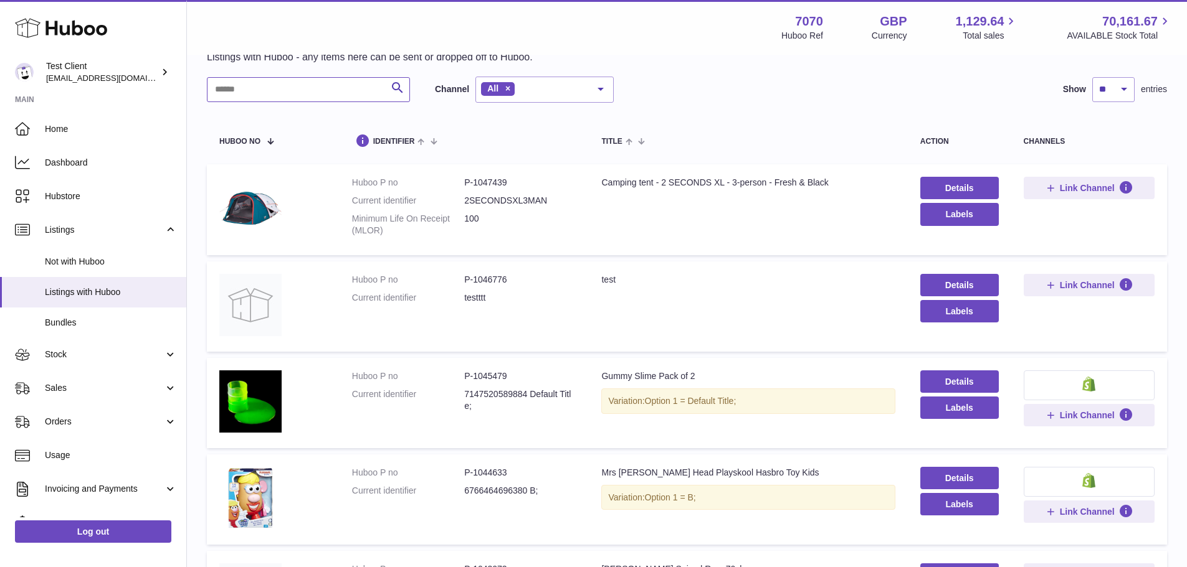
scroll to position [57, 0]
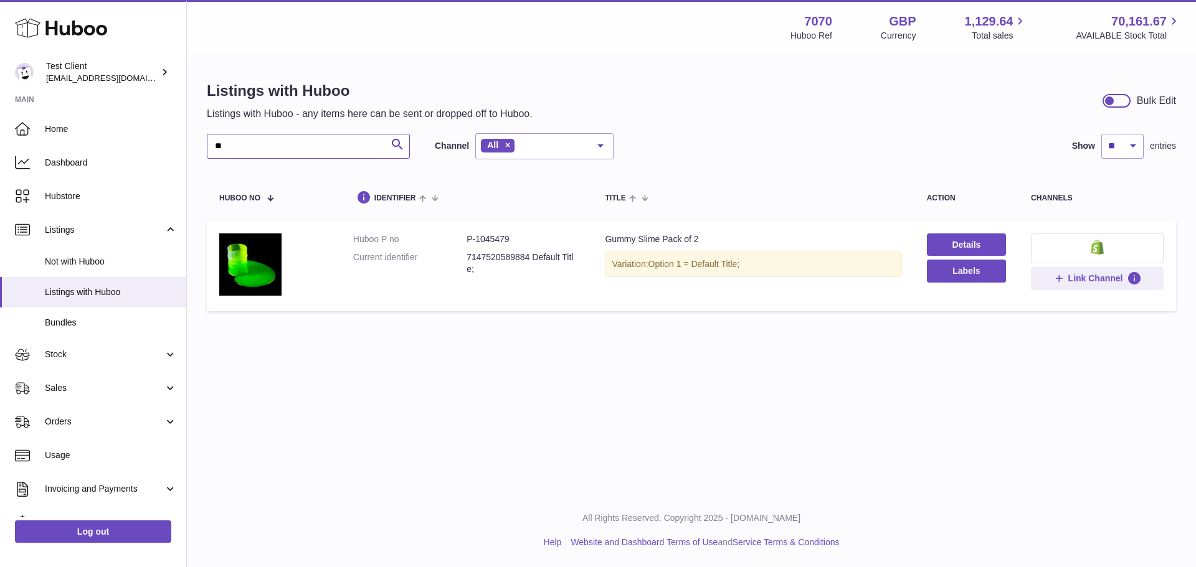
type input "*"
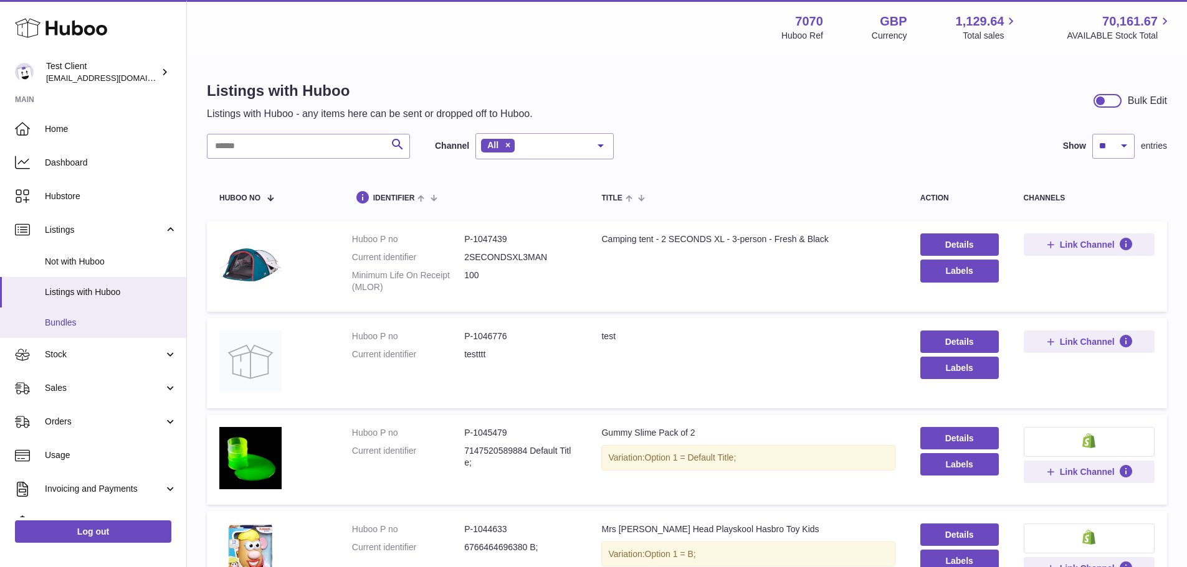
click at [92, 315] on link "Bundles" at bounding box center [93, 323] width 186 height 31
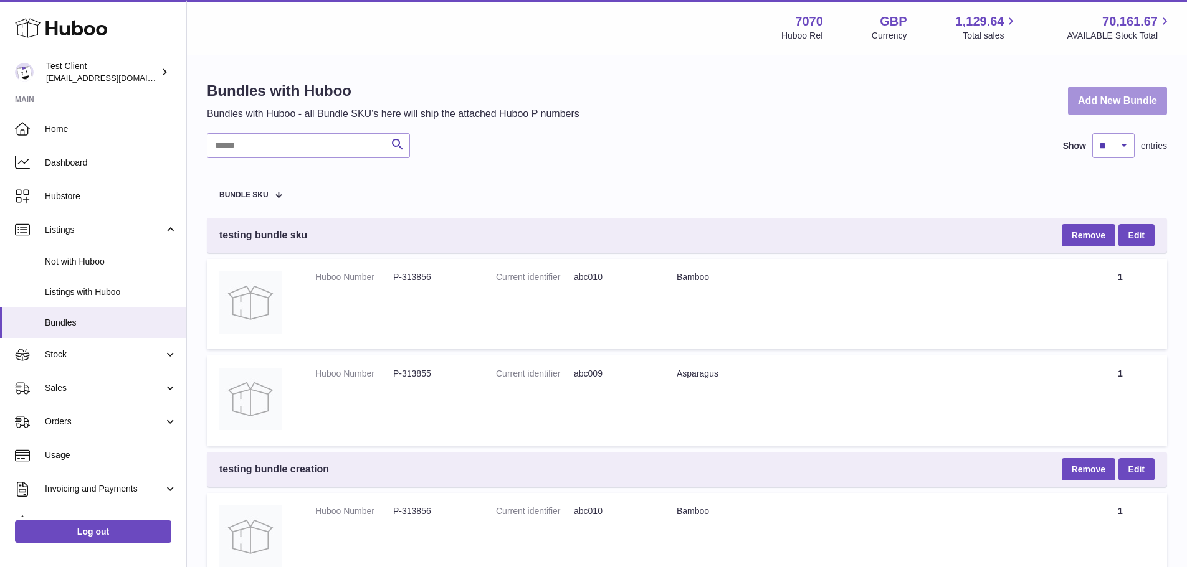
click at [1098, 103] on link "Add New Bundle" at bounding box center [1117, 101] width 99 height 29
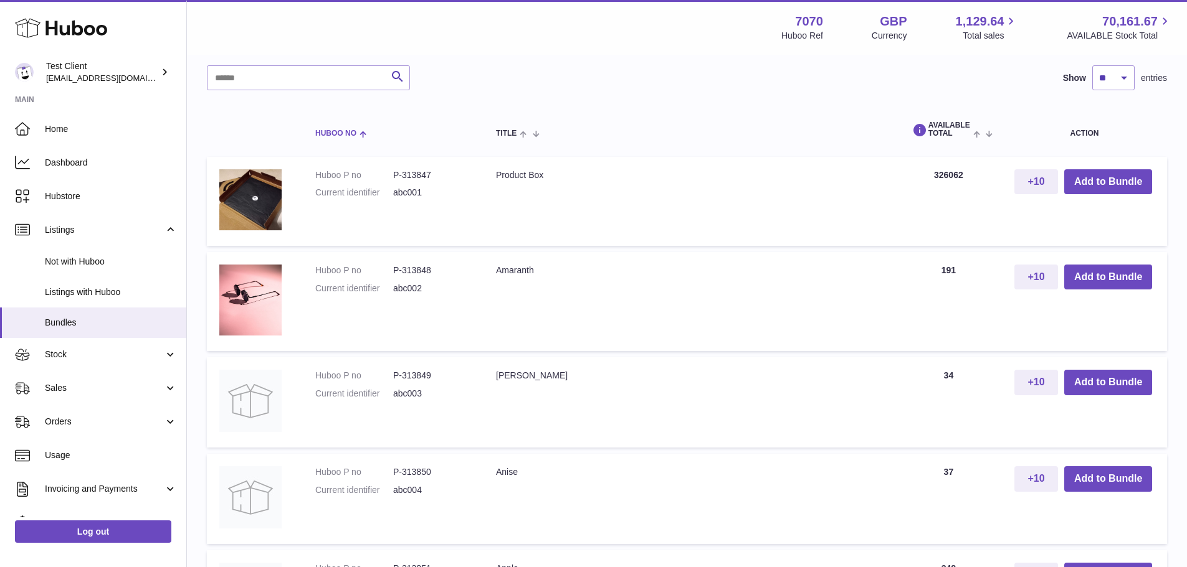
scroll to position [470, 0]
click at [307, 77] on input "text" at bounding box center [308, 77] width 203 height 25
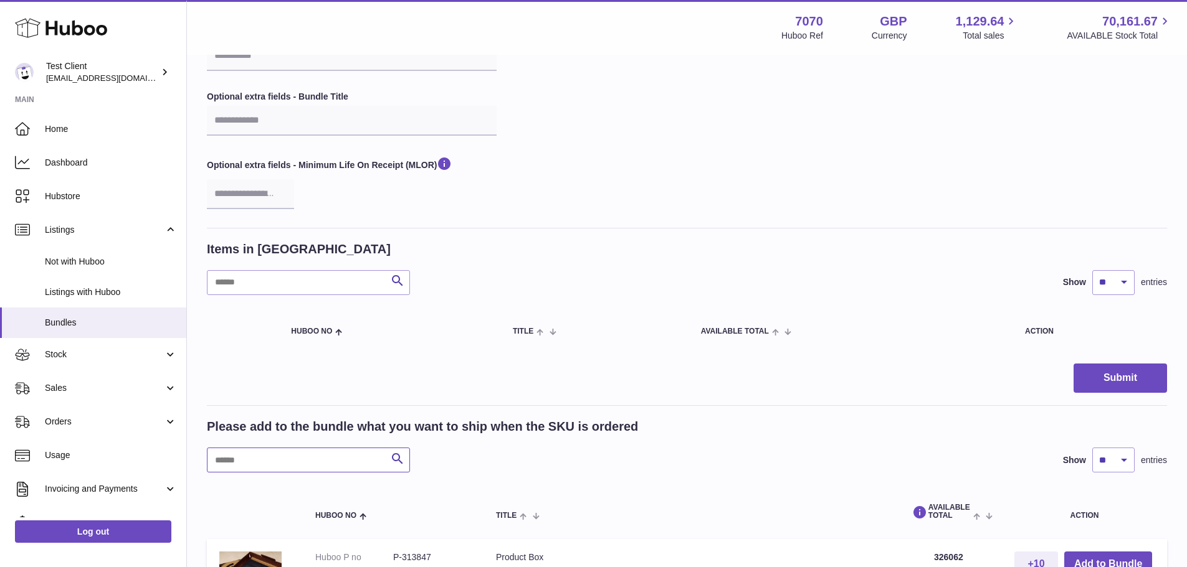
scroll to position [4, 0]
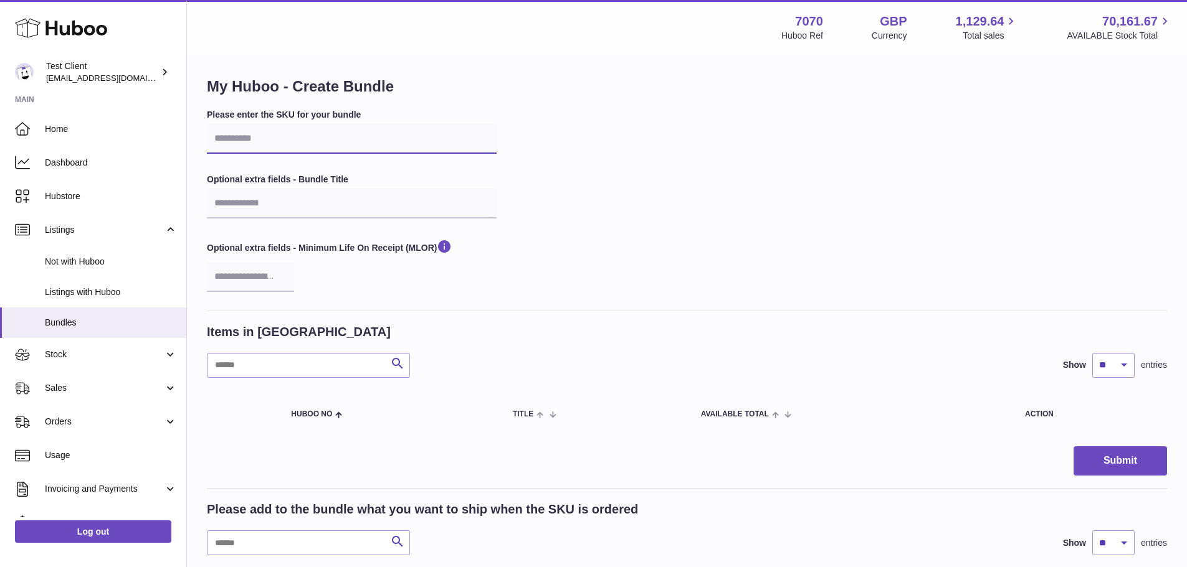
click at [283, 141] on input "text" at bounding box center [352, 139] width 290 height 30
type input "**********"
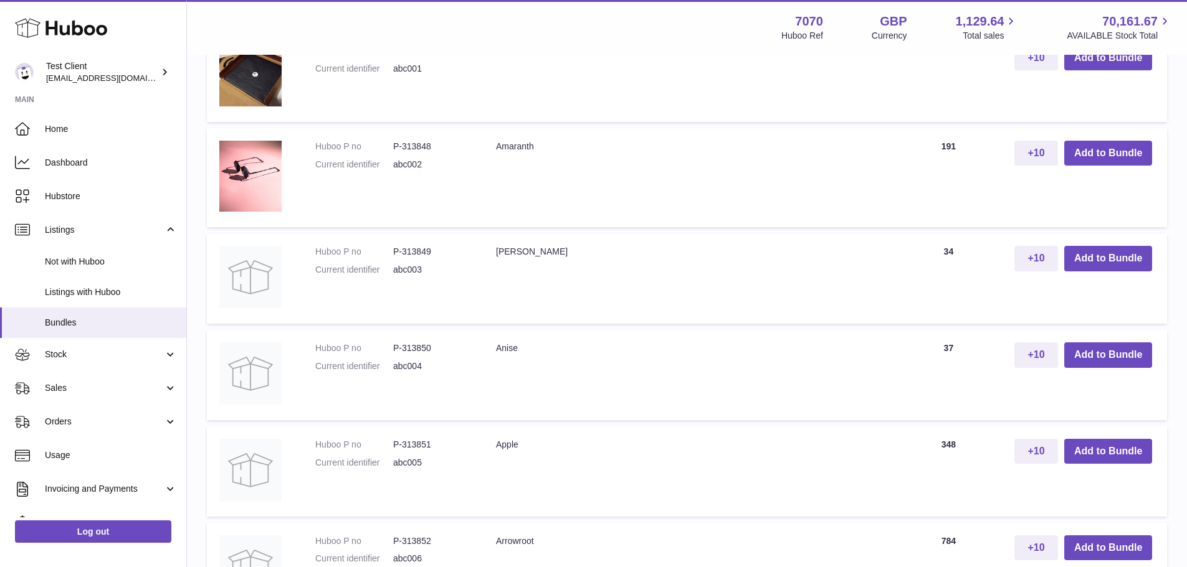
scroll to position [502, 0]
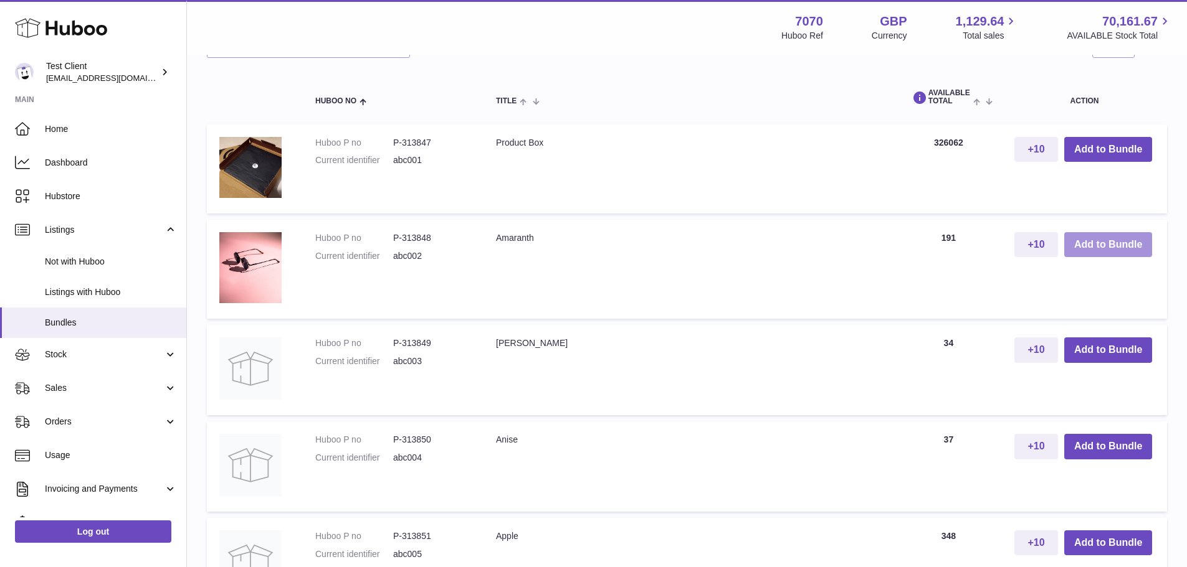
click at [1098, 249] on button "Add to Bundle" at bounding box center [1108, 245] width 88 height 26
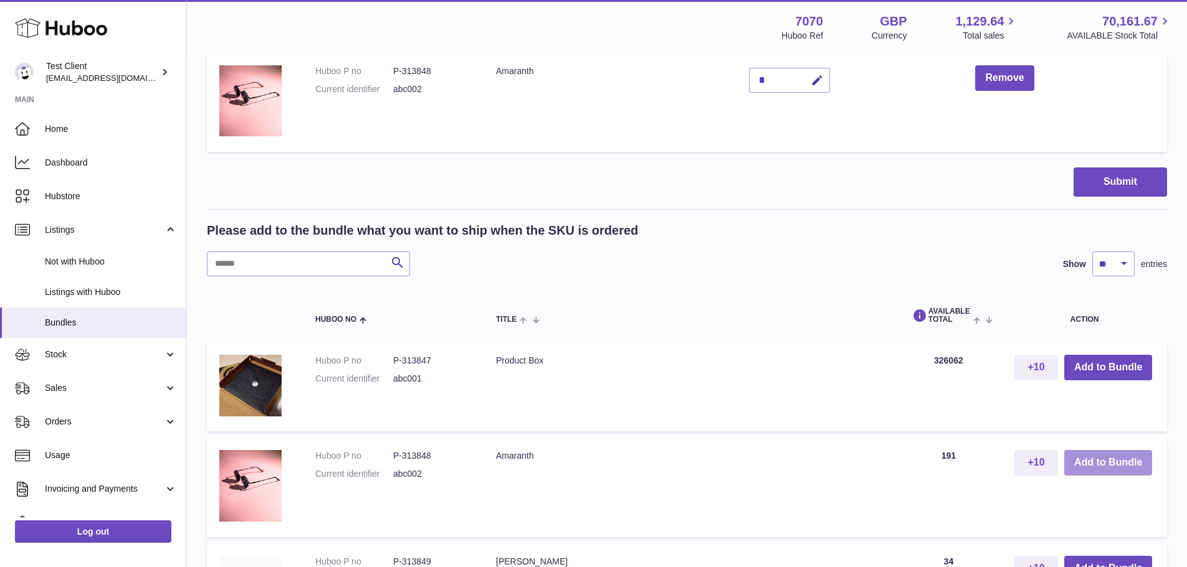
scroll to position [395, 0]
click at [325, 256] on input "text" at bounding box center [308, 264] width 203 height 25
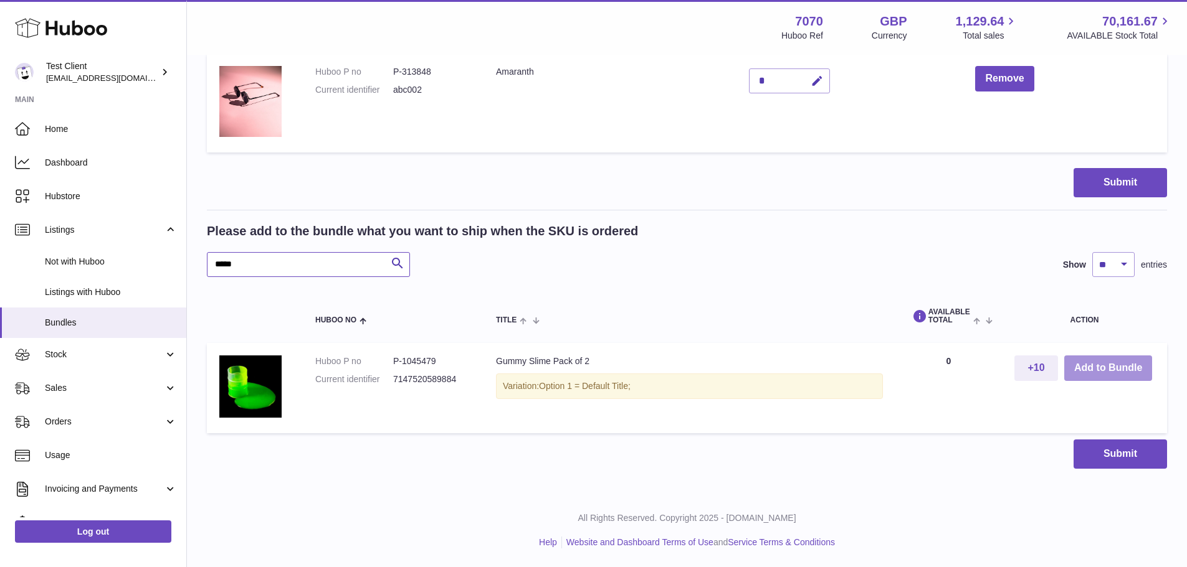
type input "*****"
click at [1109, 367] on button "Add to Bundle" at bounding box center [1108, 369] width 88 height 26
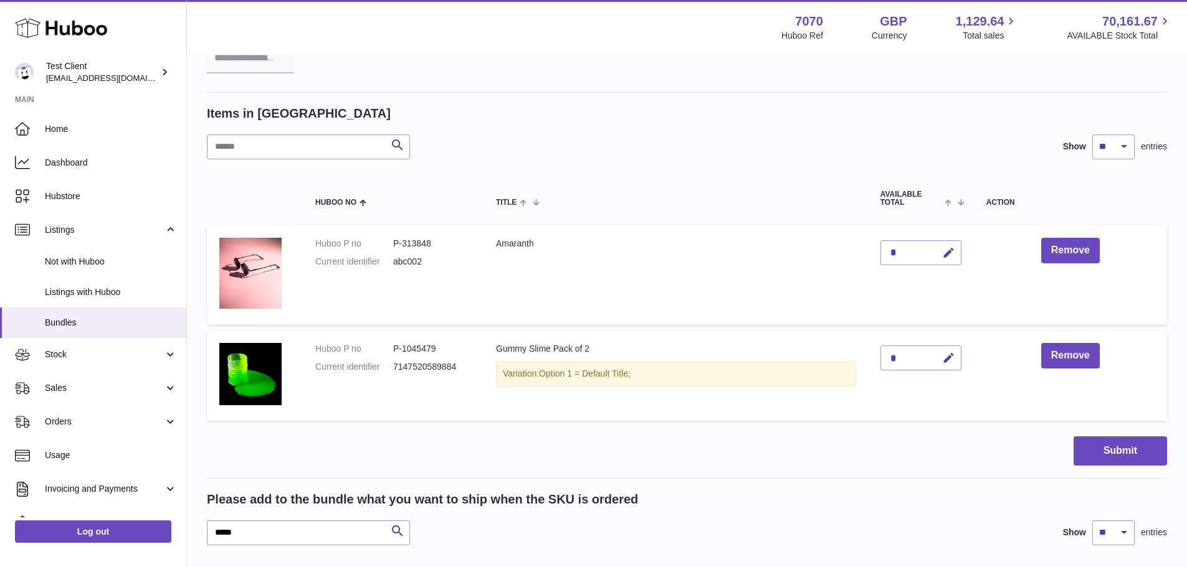
scroll to position [222, 0]
click at [1098, 452] on button "Submit" at bounding box center [1119, 451] width 93 height 29
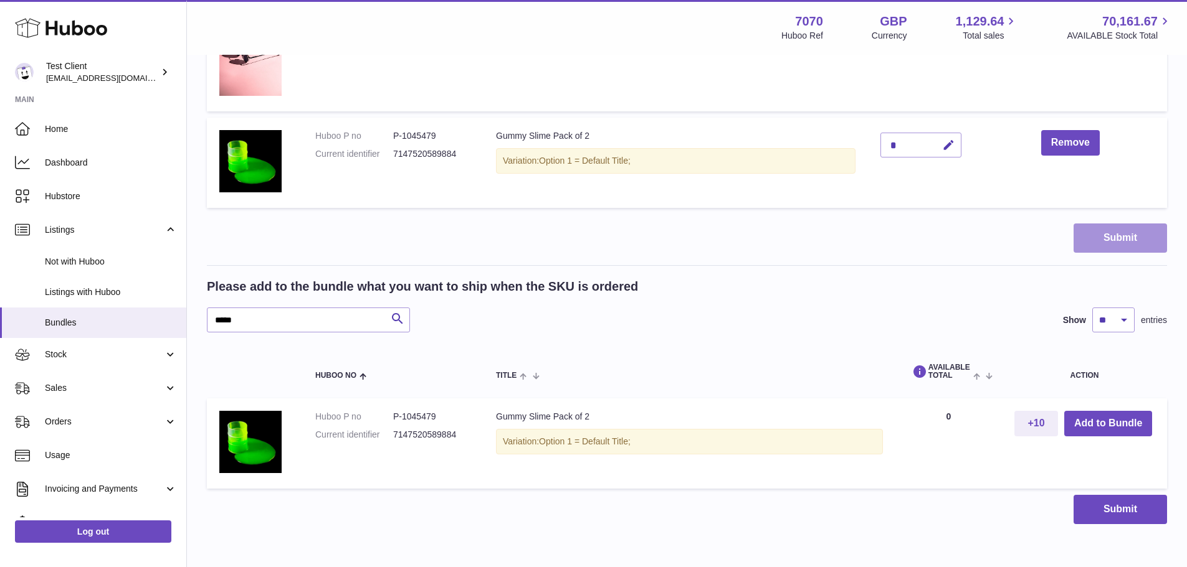
scroll to position [447, 0]
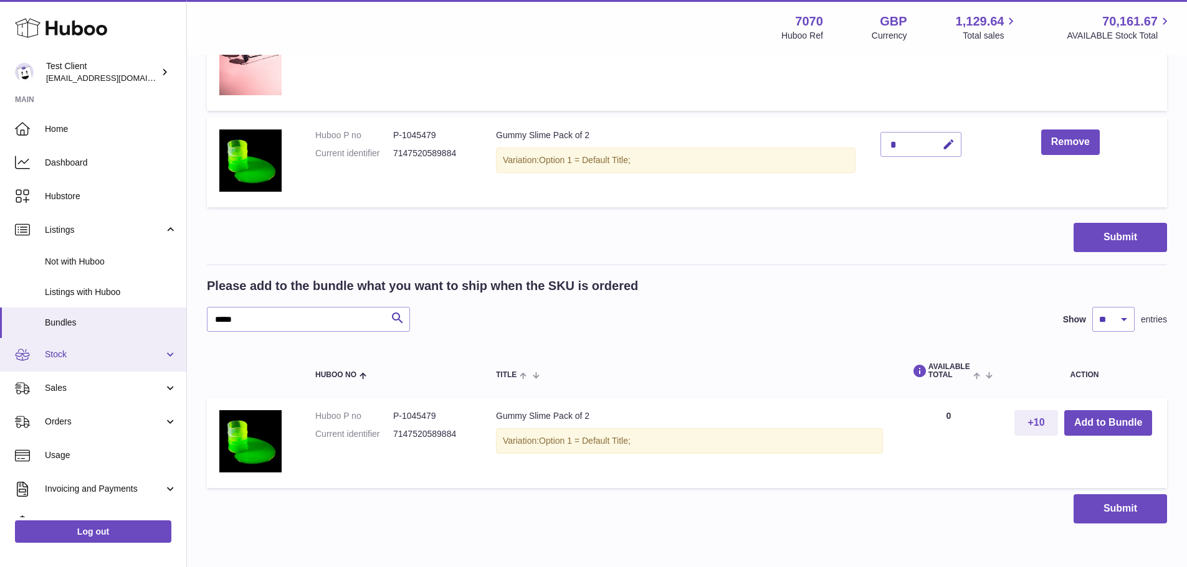
click at [127, 361] on span "Stock" at bounding box center [104, 355] width 119 height 12
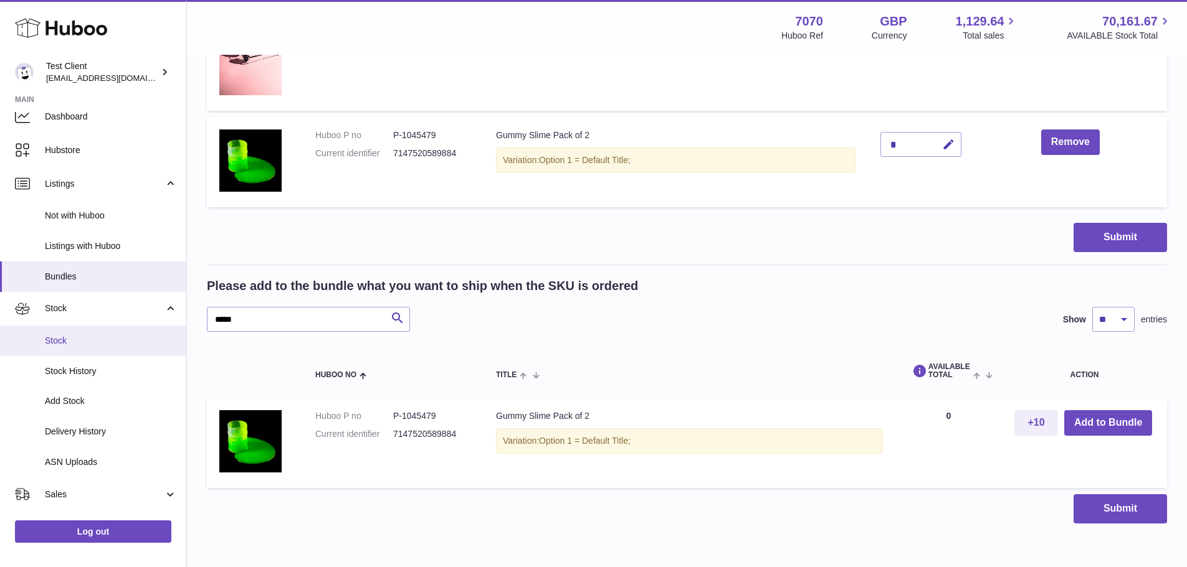
click at [72, 344] on span "Stock" at bounding box center [111, 341] width 132 height 12
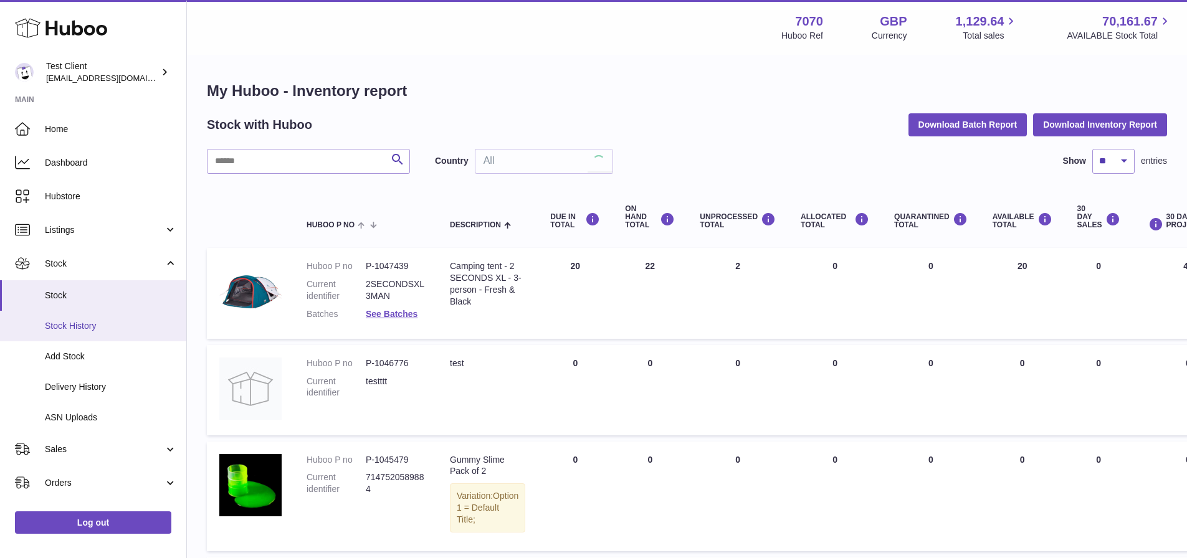
click at [95, 339] on ul "Home Dashboard Hubstore Listings Not with Huboo Listings with Huboo Bundles Sto…" at bounding box center [93, 406] width 186 height 589
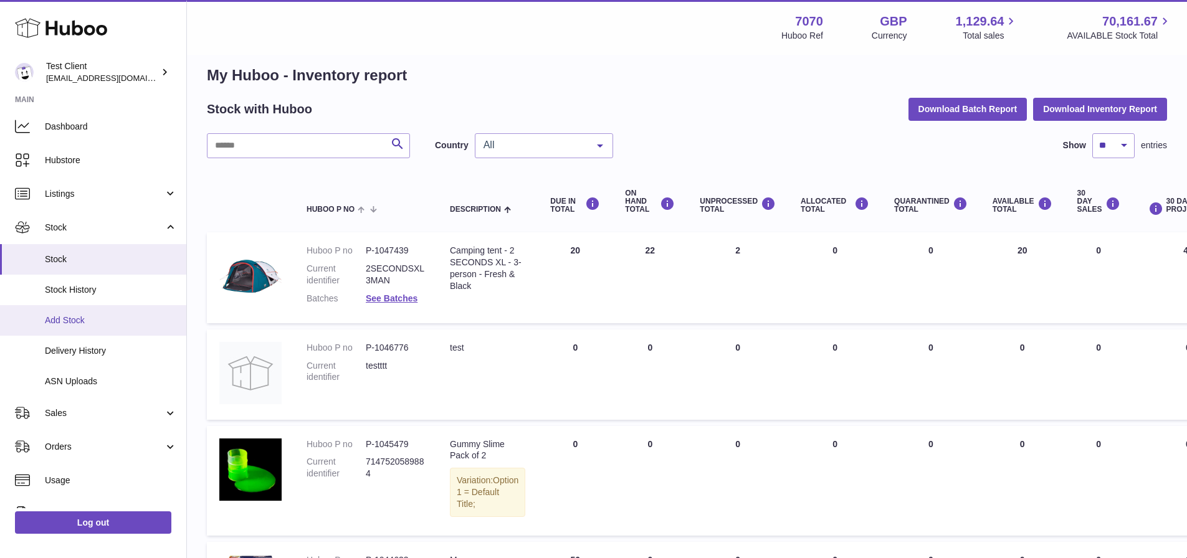
scroll to position [37, 0]
click at [113, 296] on link "Stock History" at bounding box center [93, 289] width 186 height 31
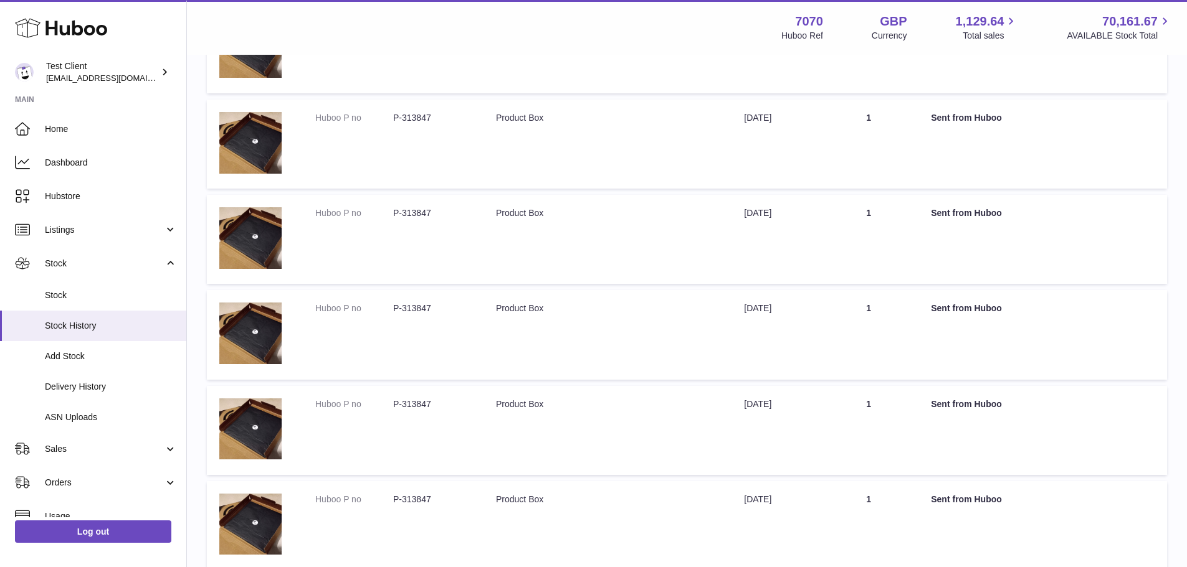
scroll to position [414, 0]
click at [112, 344] on link "Add Stock" at bounding box center [93, 356] width 186 height 31
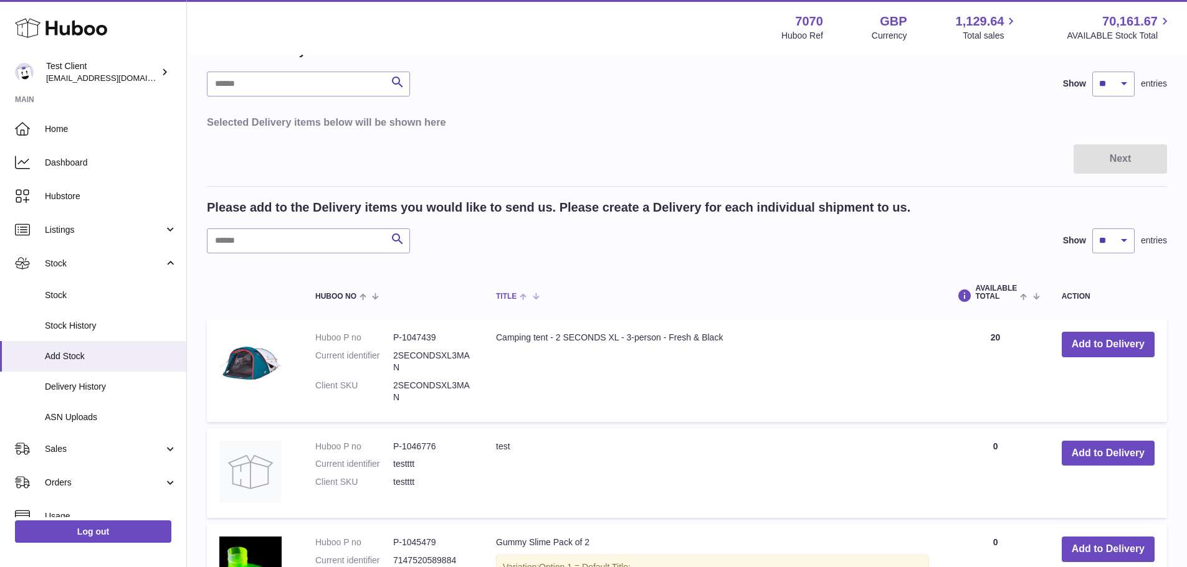
scroll to position [85, 0]
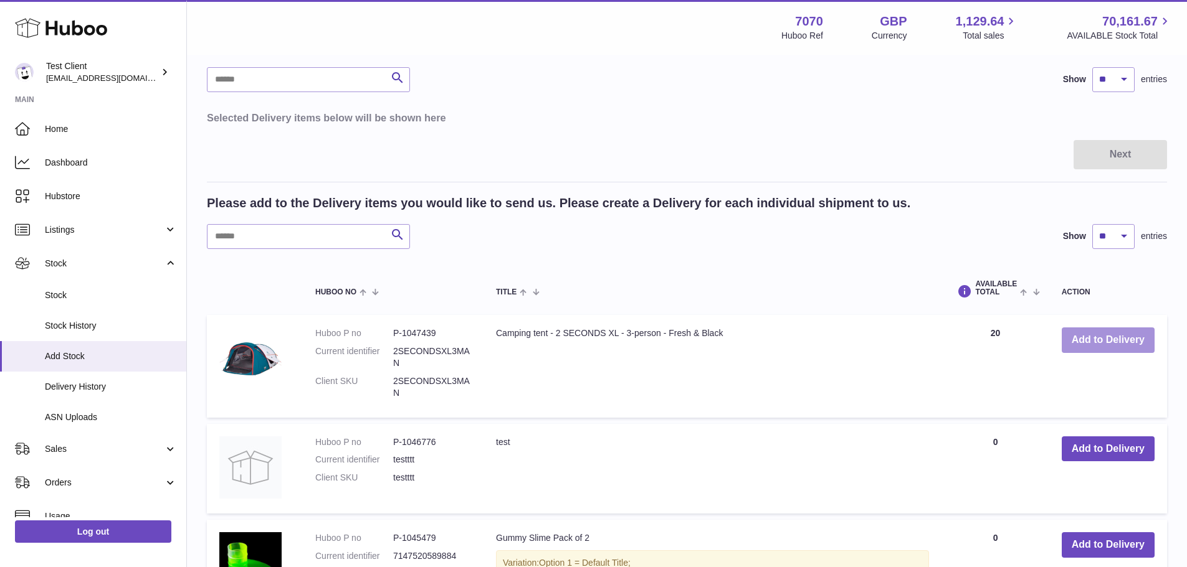
click at [1099, 342] on button "Add to Delivery" at bounding box center [1107, 341] width 93 height 26
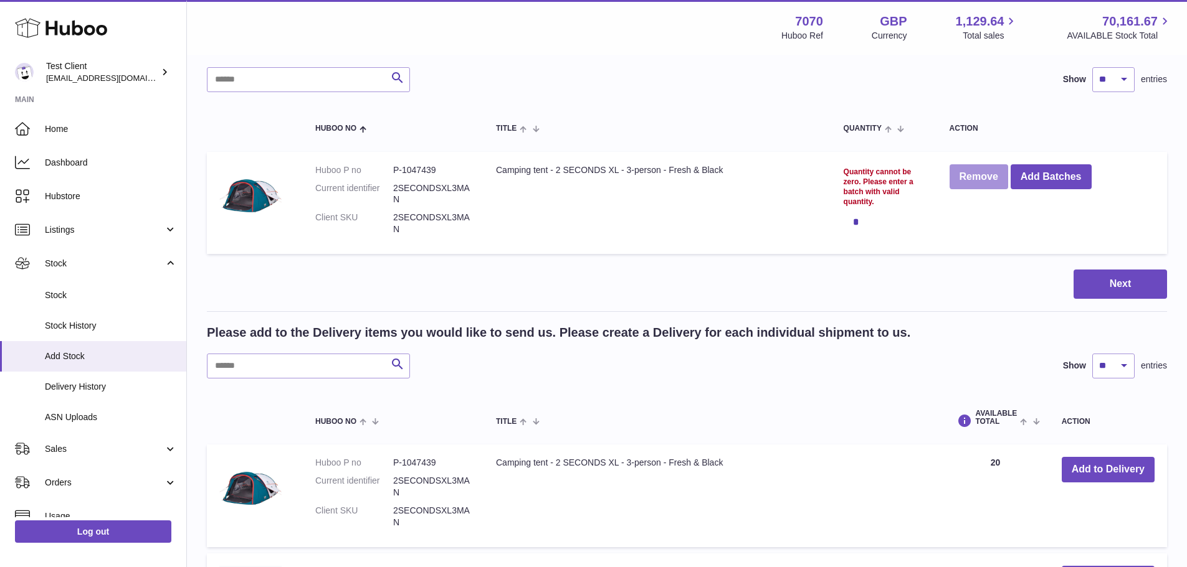
click at [975, 186] on button "Remove" at bounding box center [978, 177] width 59 height 26
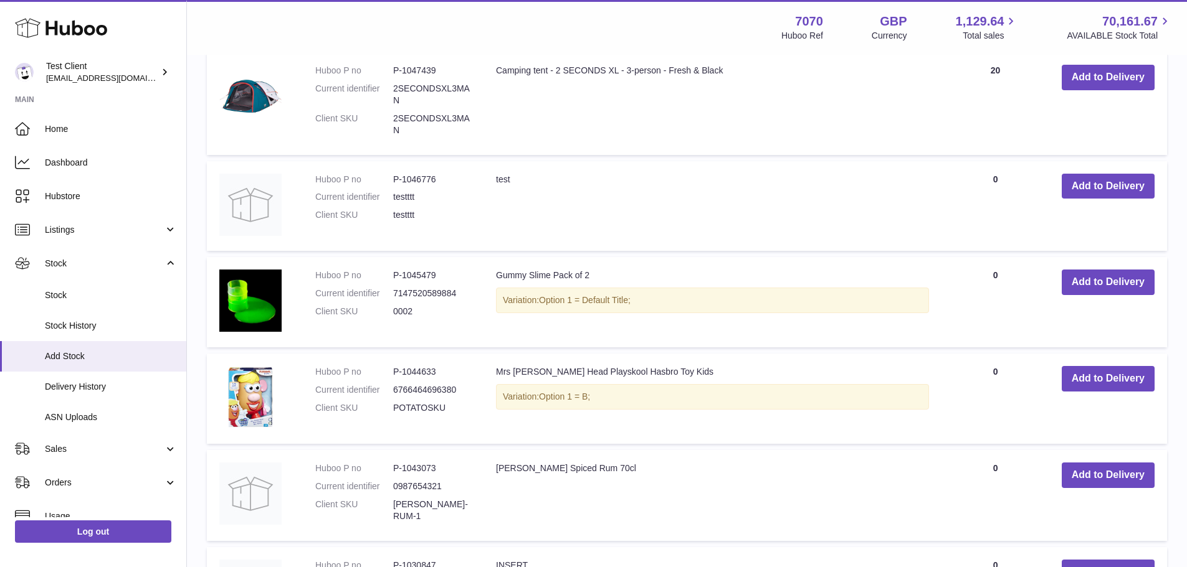
scroll to position [348, 0]
click at [1105, 375] on button "Add to Delivery" at bounding box center [1107, 379] width 93 height 26
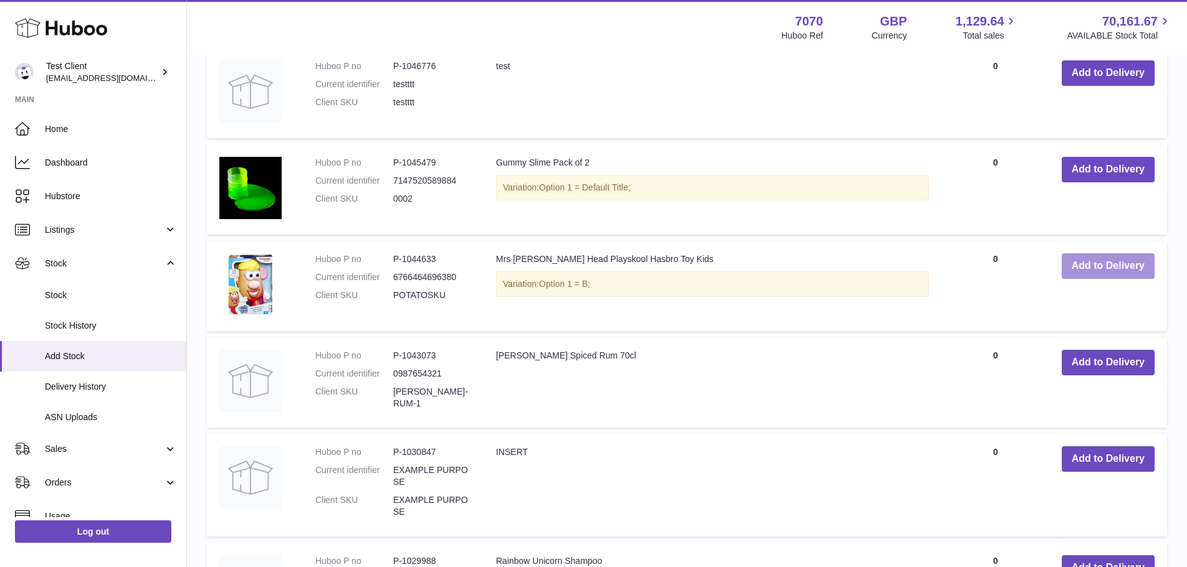
scroll to position [568, 0]
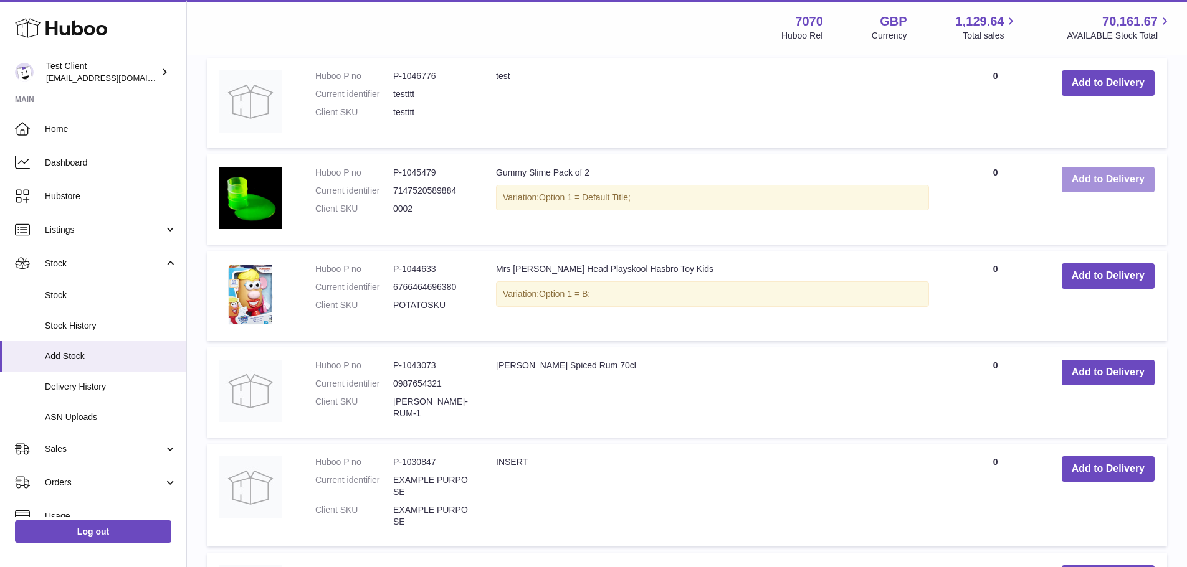
click at [1101, 187] on button "Add to Delivery" at bounding box center [1107, 180] width 93 height 26
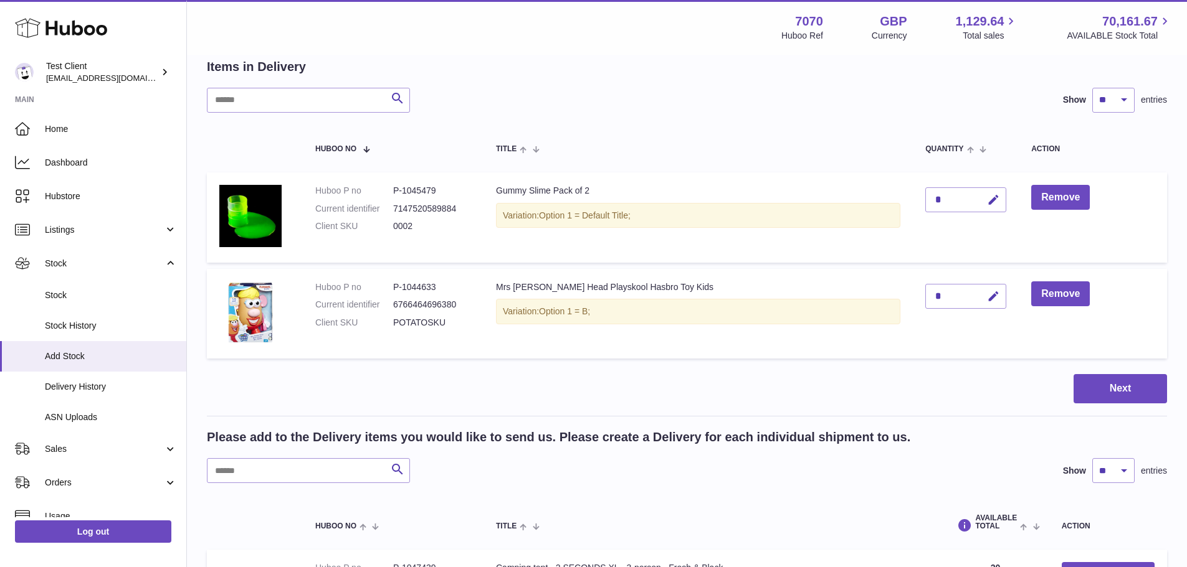
scroll to position [64, 0]
click at [987, 202] on icon "button" at bounding box center [993, 200] width 13 height 13
type input "***"
click at [929, 291] on div "*" at bounding box center [965, 297] width 81 height 25
drag, startPoint x: 929, startPoint y: 297, endPoint x: 970, endPoint y: 303, distance: 40.9
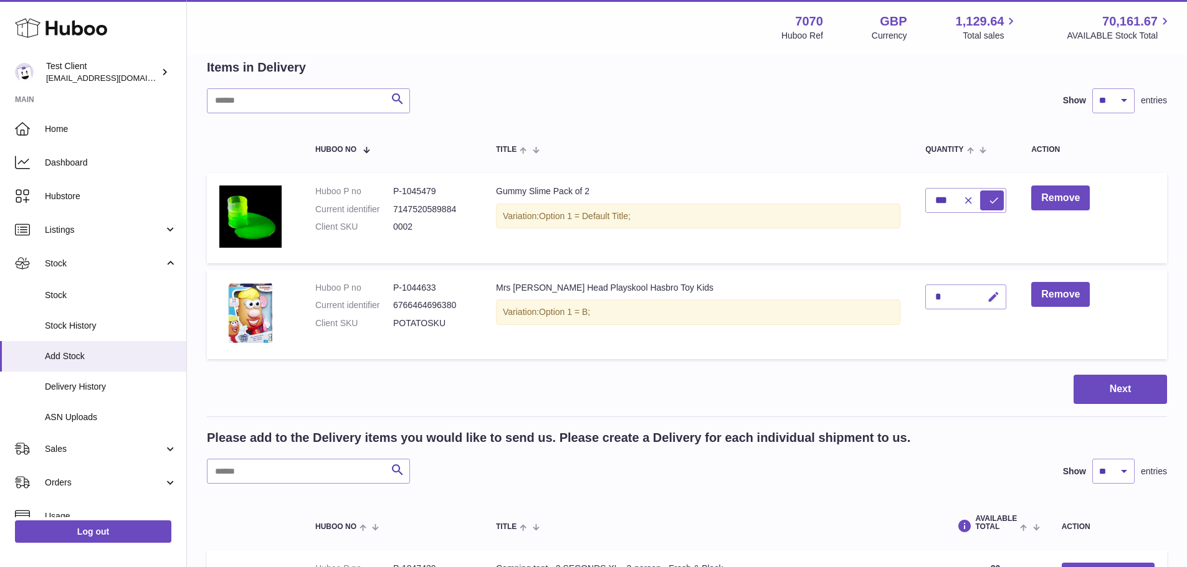
click at [970, 303] on div "*" at bounding box center [965, 297] width 81 height 25
click at [987, 303] on icon "button" at bounding box center [993, 297] width 13 height 13
type input "****"
click at [1079, 382] on button "Next" at bounding box center [1119, 389] width 93 height 29
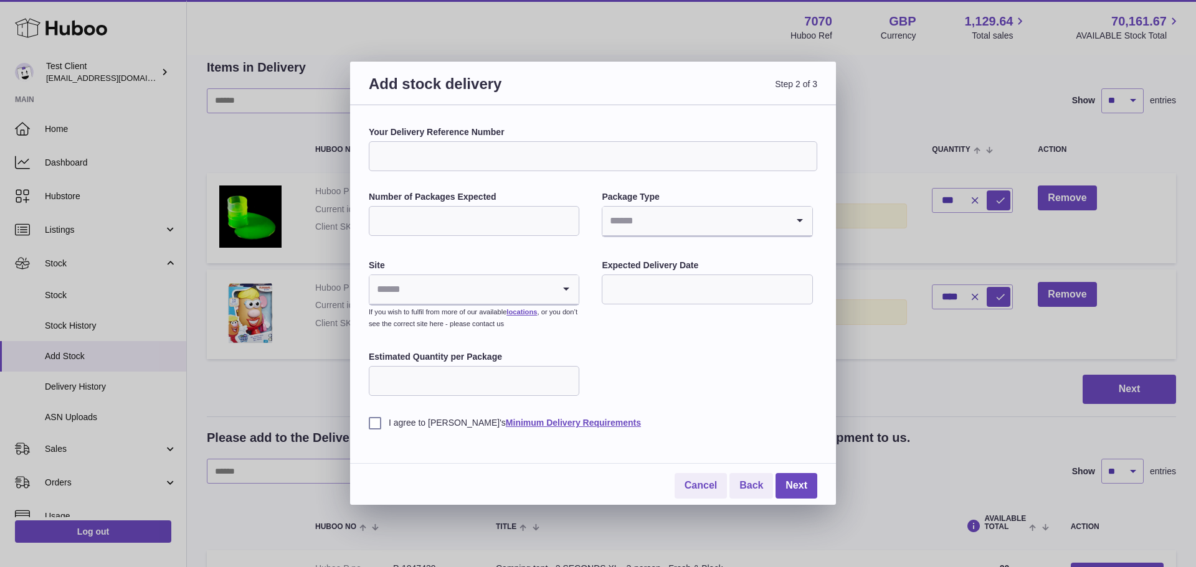
click at [481, 158] on input "Your Delivery Reference Number" at bounding box center [593, 156] width 448 height 30
click at [490, 222] on input "Number of Packages Expected" at bounding box center [474, 221] width 211 height 30
click at [696, 229] on input "Search for option" at bounding box center [694, 221] width 184 height 29
click at [582, 258] on div "Your Delivery Reference Number Number of Packages Expected Package Type Loading…" at bounding box center [593, 277] width 448 height 303
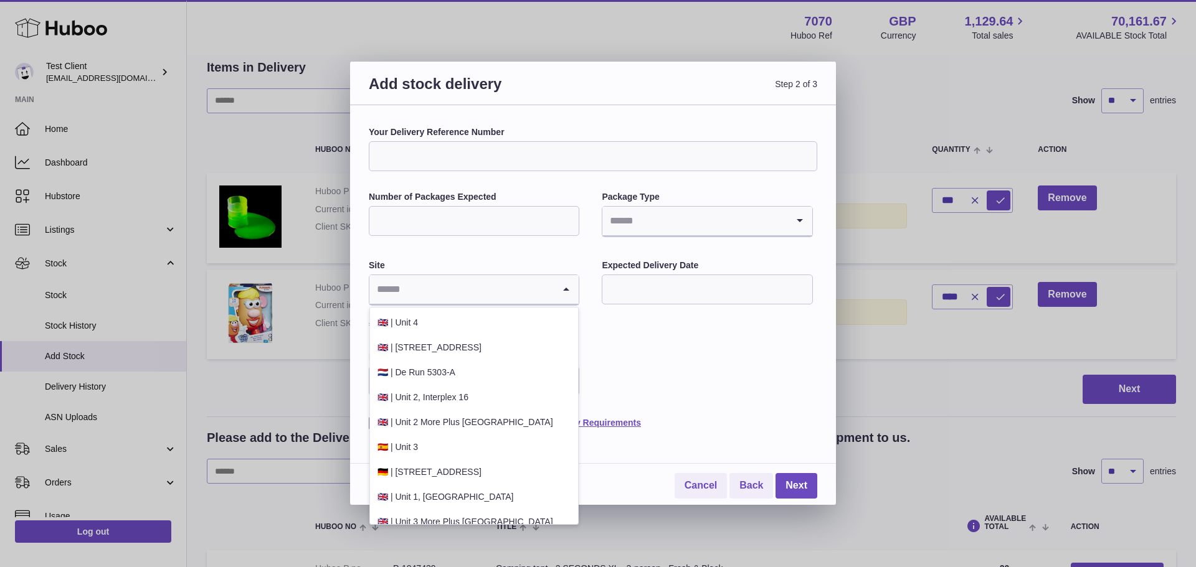
click at [562, 294] on icon "Search for option" at bounding box center [566, 289] width 25 height 29
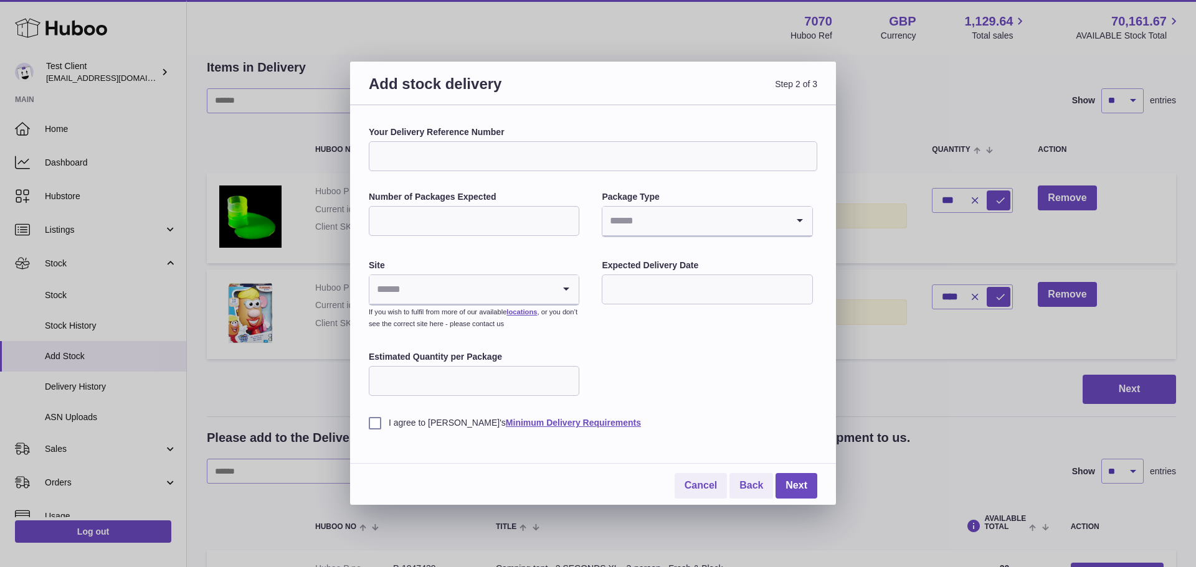
click at [723, 409] on div "I agree to Huboo's Minimum Delivery Requirements" at bounding box center [593, 414] width 448 height 31
click at [714, 485] on link "Cancel" at bounding box center [701, 486] width 52 height 26
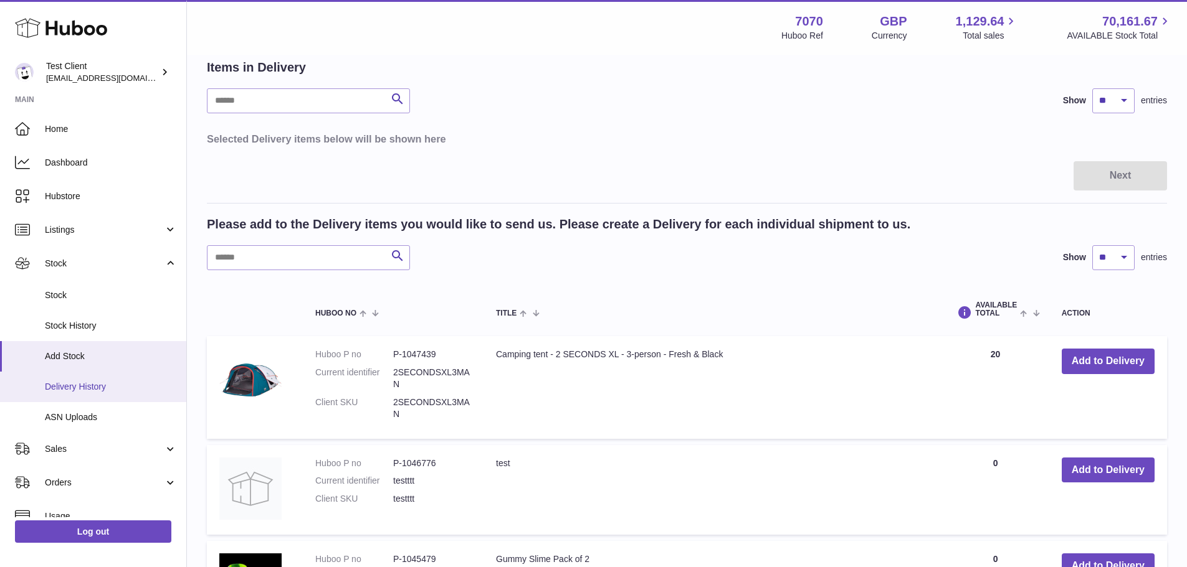
click at [80, 378] on link "Delivery History" at bounding box center [93, 387] width 186 height 31
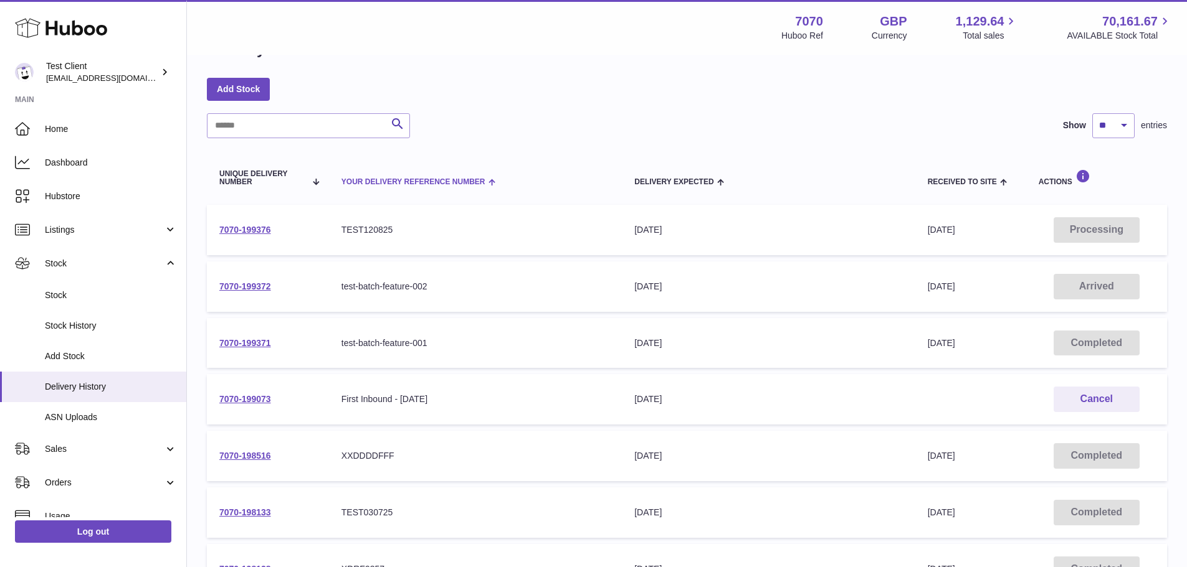
scroll to position [42, 0]
click at [93, 349] on link "Add Stock" at bounding box center [93, 356] width 186 height 31
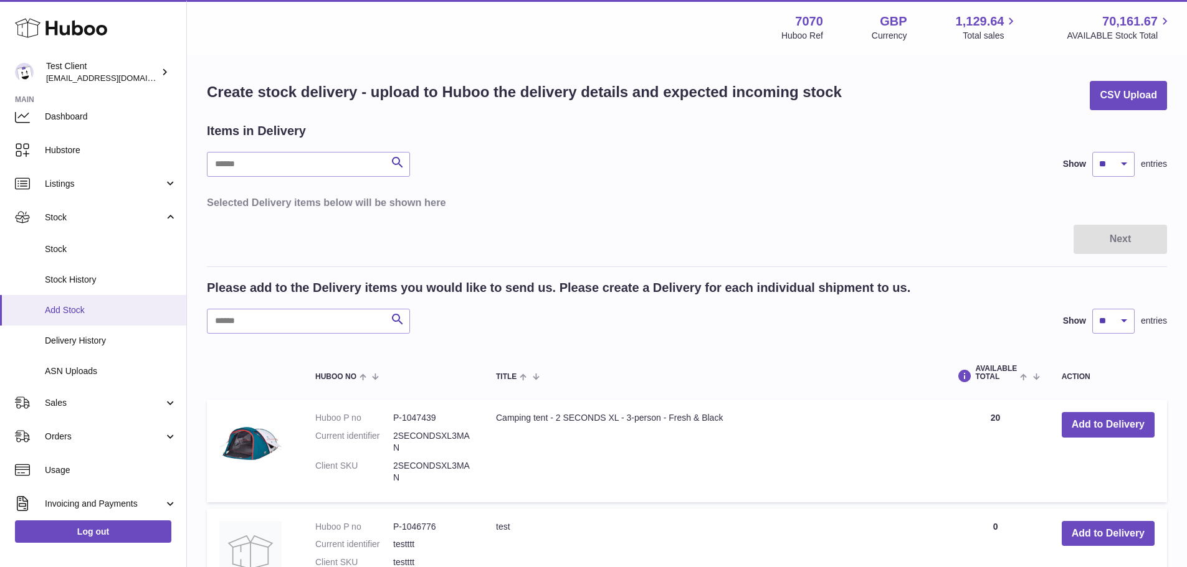
scroll to position [47, 0]
click at [108, 341] on span "Delivery History" at bounding box center [111, 340] width 132 height 12
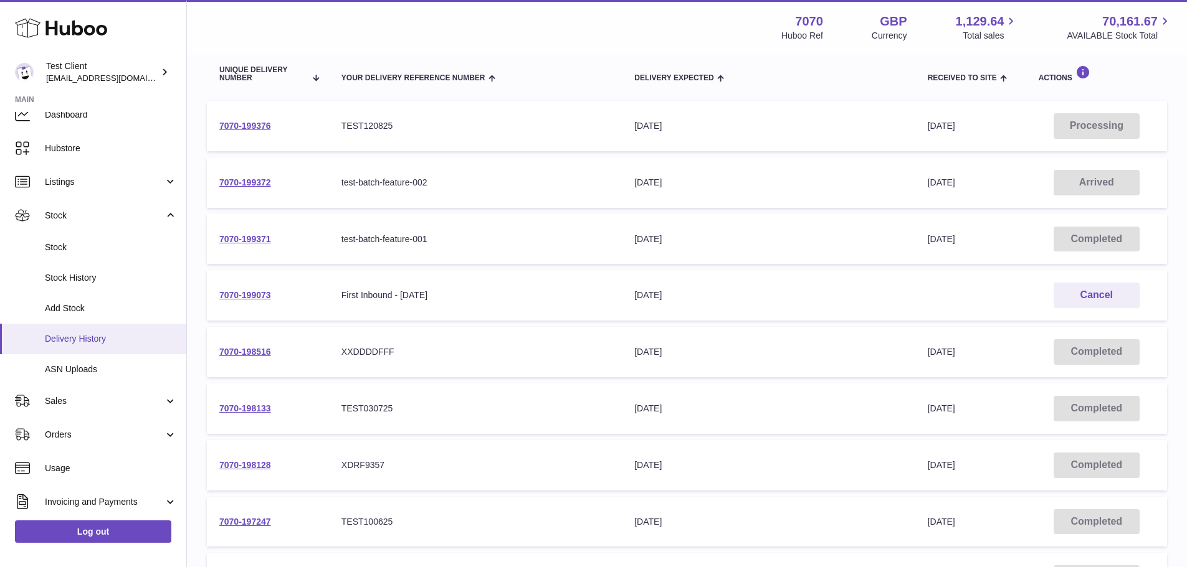
scroll to position [49, 0]
click at [103, 403] on span "Sales" at bounding box center [104, 401] width 119 height 12
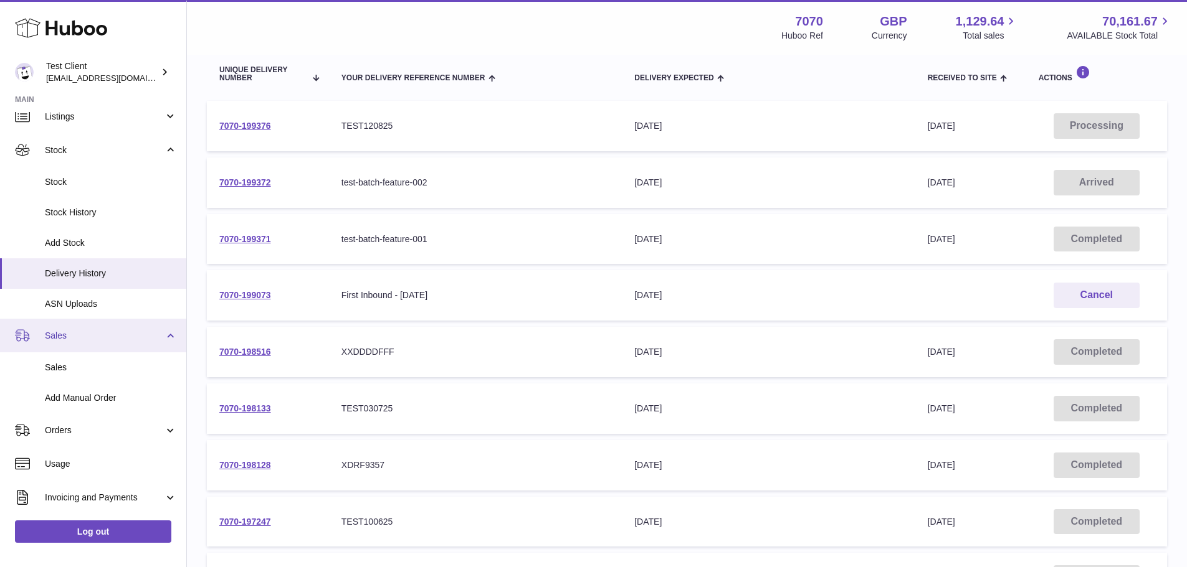
scroll to position [115, 0]
click at [86, 360] on span "Sales" at bounding box center [111, 366] width 132 height 12
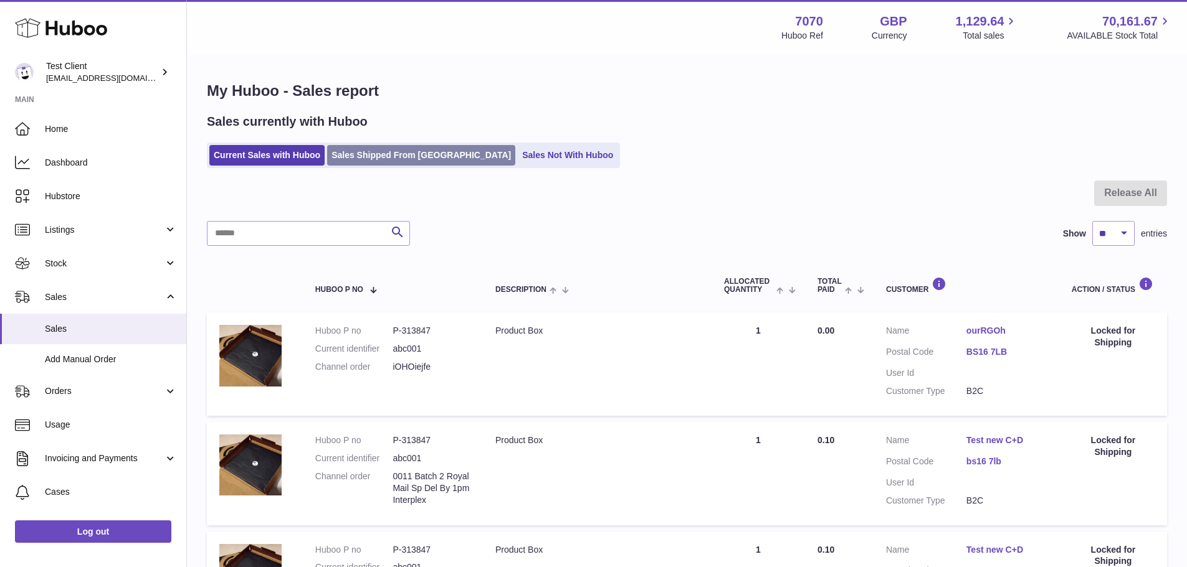
click at [388, 157] on link "Sales Shipped From [GEOGRAPHIC_DATA]" at bounding box center [421, 155] width 188 height 21
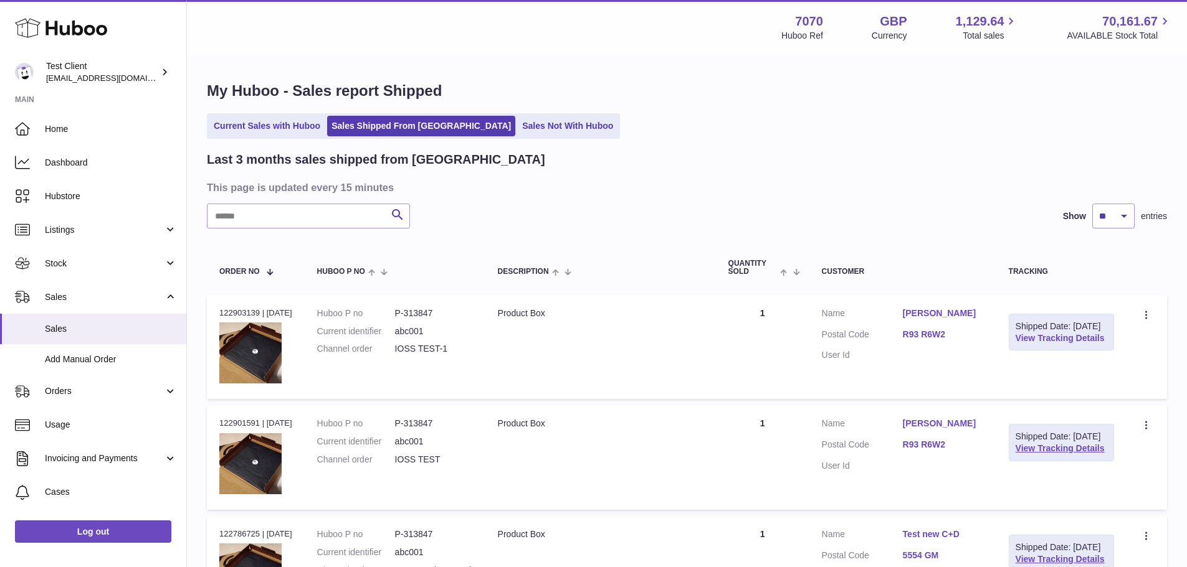
click at [1035, 343] on link "View Tracking Details" at bounding box center [1059, 338] width 89 height 10
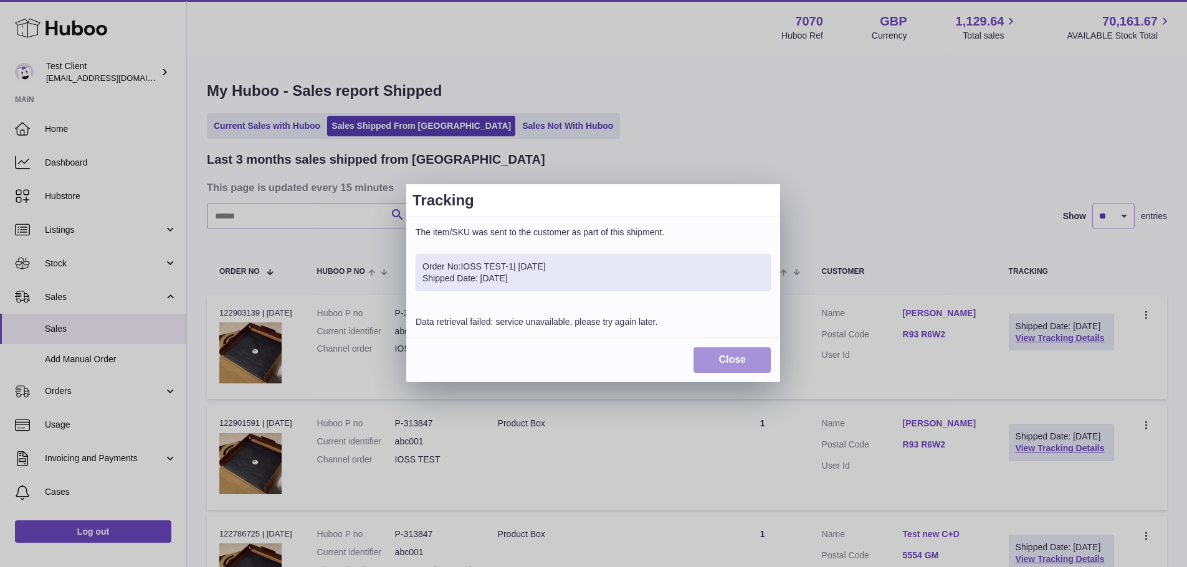
click at [748, 363] on button "Close" at bounding box center [731, 361] width 77 height 26
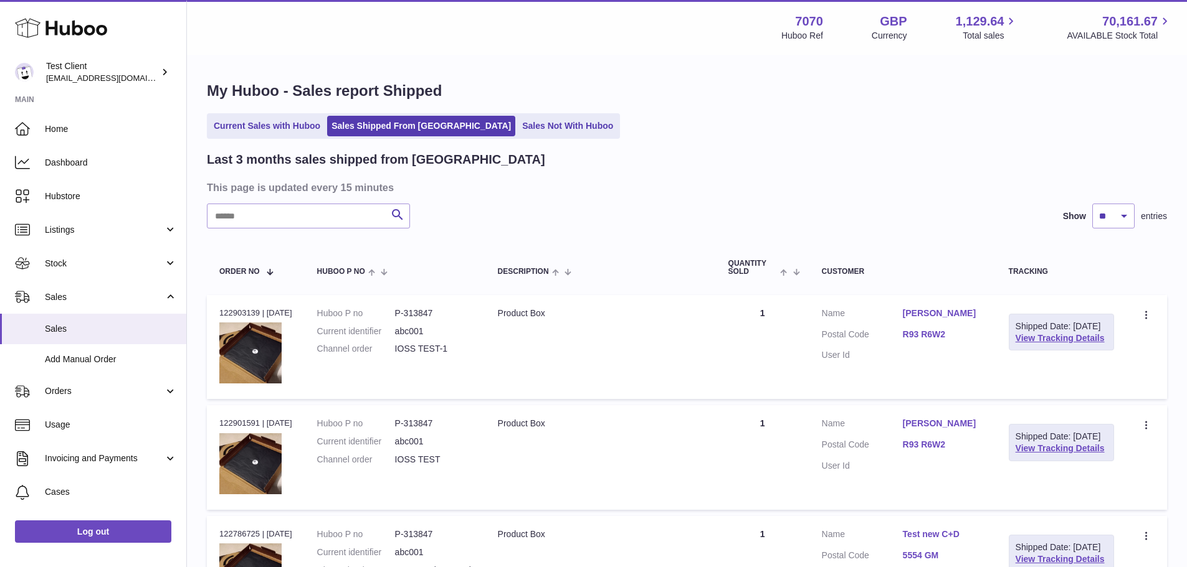
click at [932, 311] on link "[PERSON_NAME]" at bounding box center [943, 314] width 81 height 12
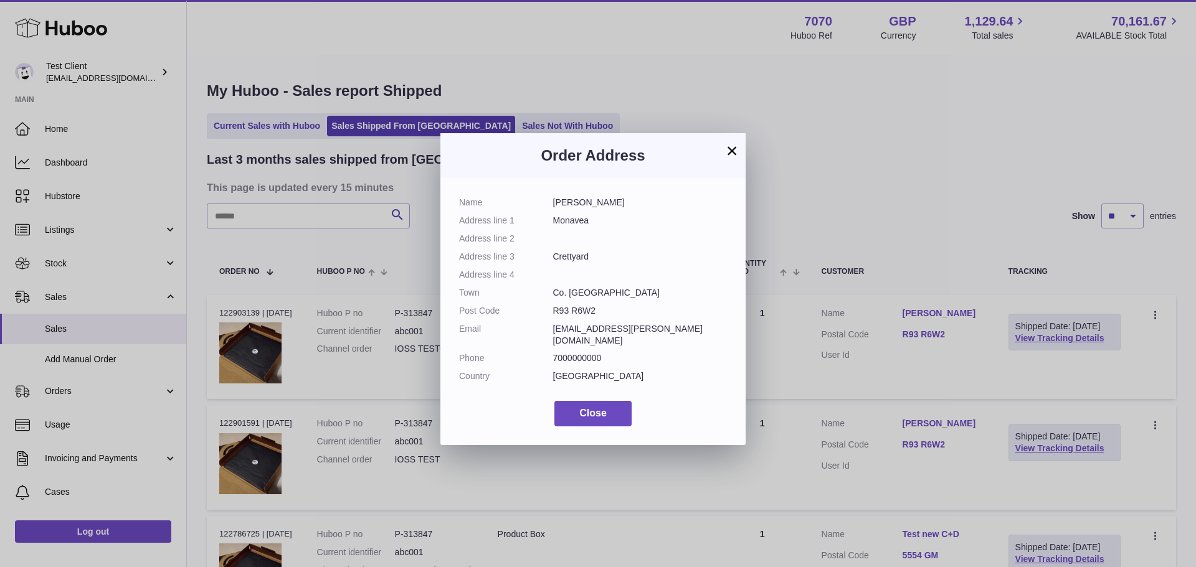
click at [727, 153] on button "×" at bounding box center [731, 150] width 15 height 15
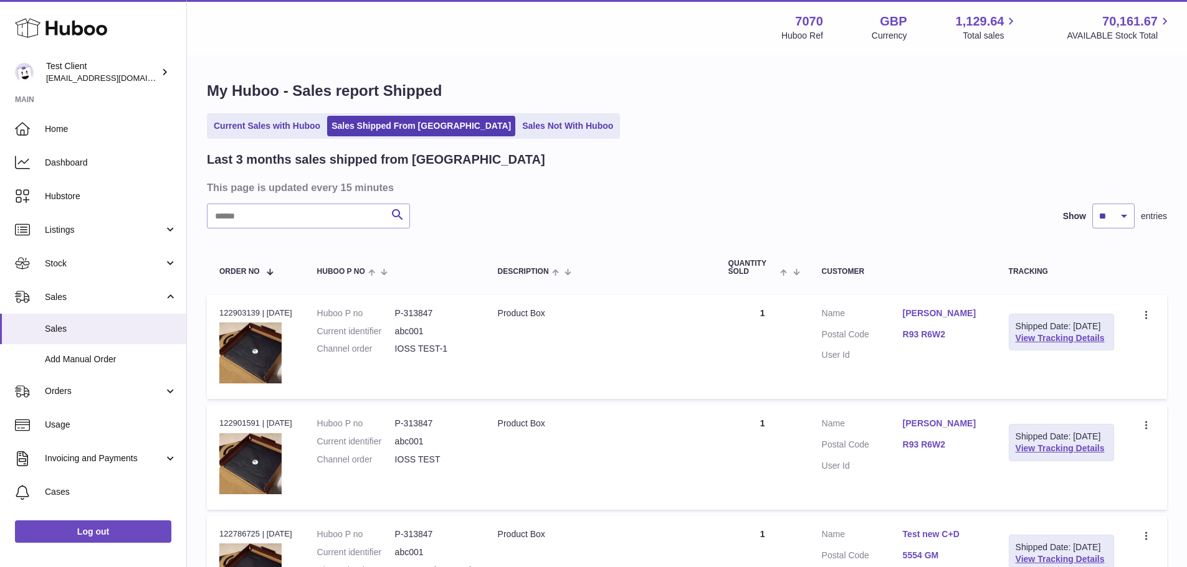
scroll to position [39, 0]
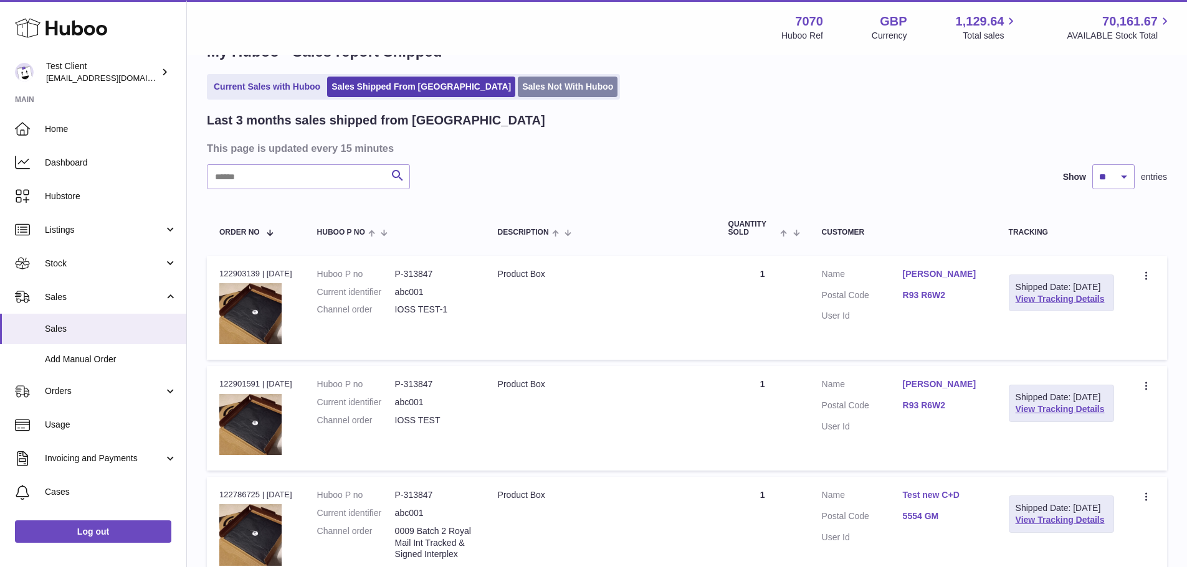
click at [520, 93] on link "Sales Not With Huboo" at bounding box center [568, 87] width 100 height 21
click at [125, 361] on span "Add Manual Order" at bounding box center [111, 360] width 132 height 12
click at [111, 399] on link "Orders" at bounding box center [93, 392] width 186 height 34
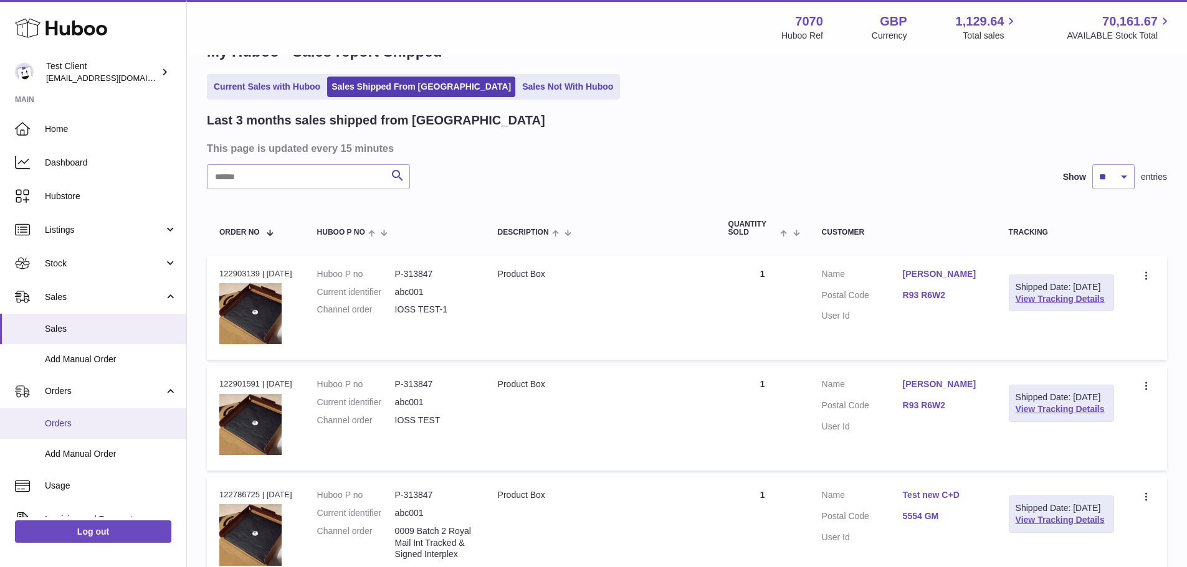
click at [83, 415] on link "Orders" at bounding box center [93, 424] width 186 height 31
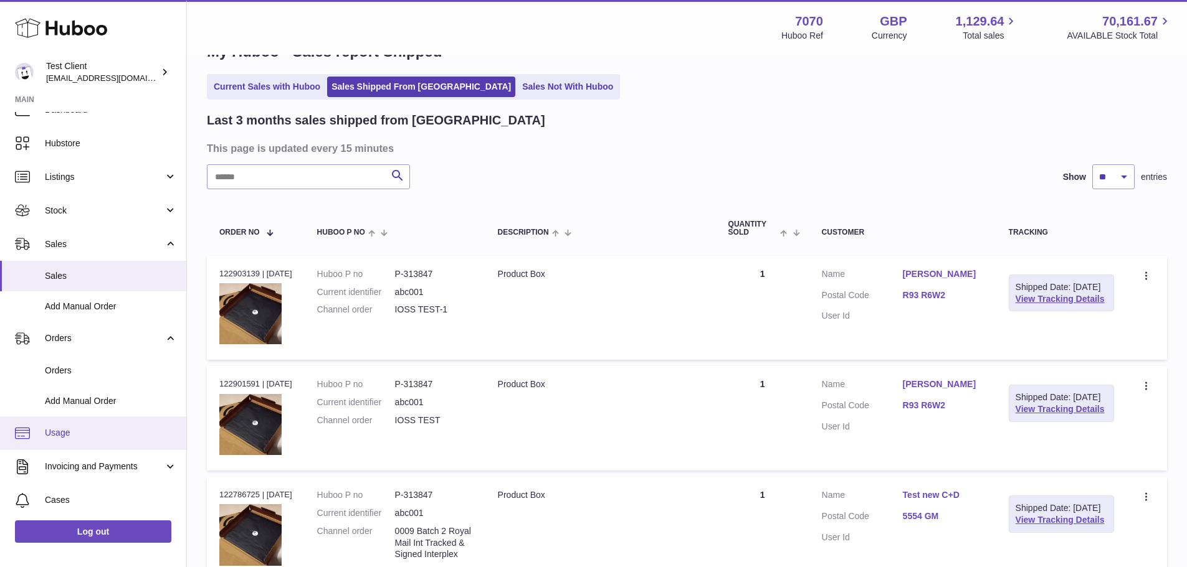
click at [83, 427] on link "Usage" at bounding box center [93, 434] width 186 height 34
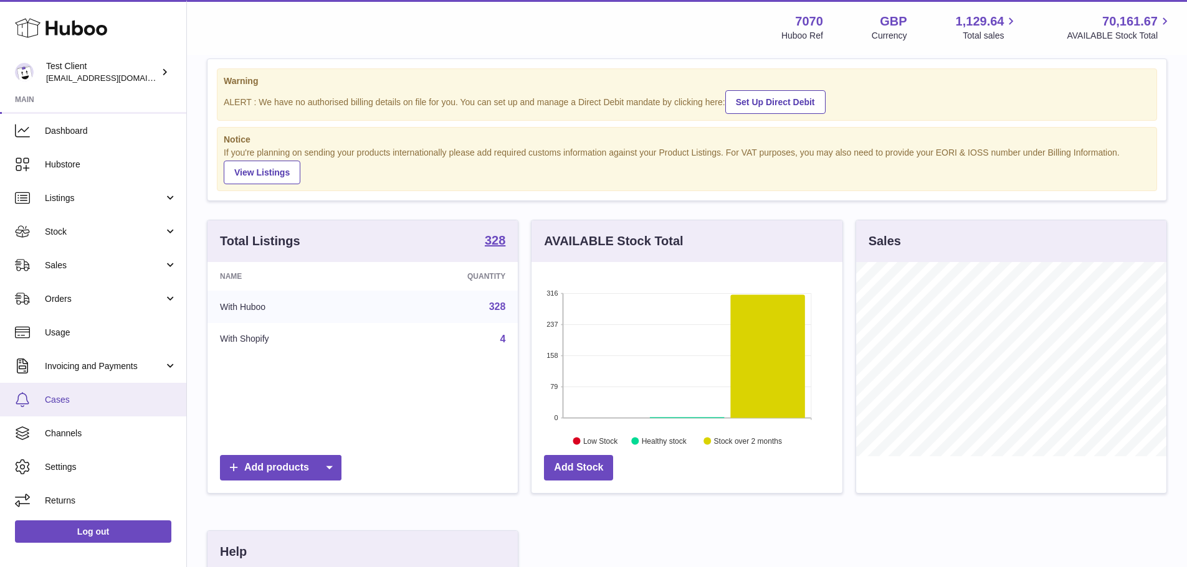
scroll to position [23, 0]
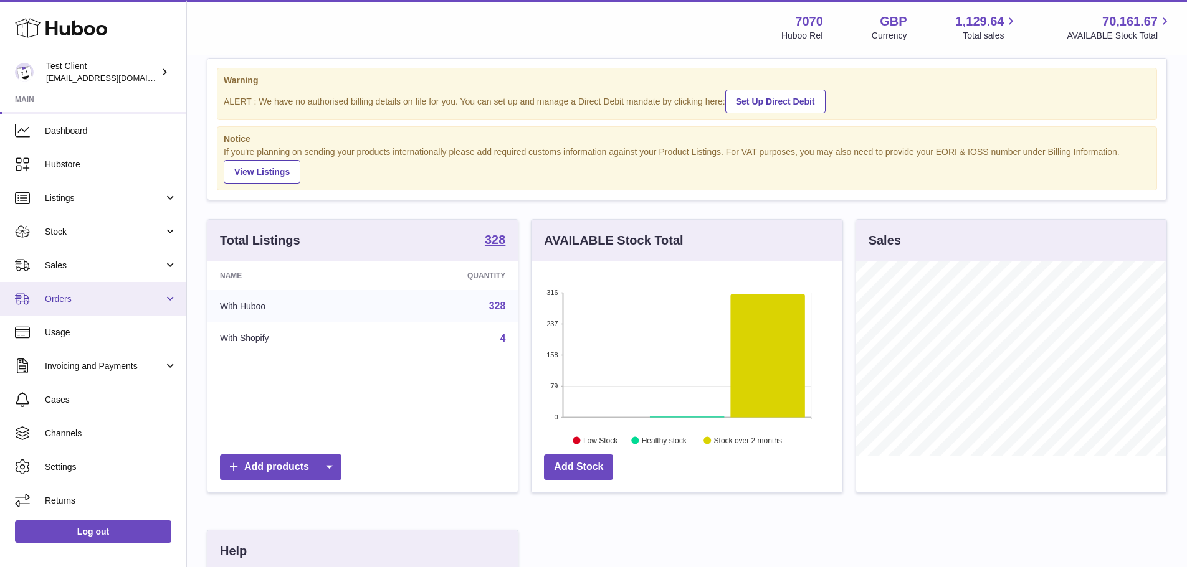
click at [125, 305] on link "Orders" at bounding box center [93, 299] width 186 height 34
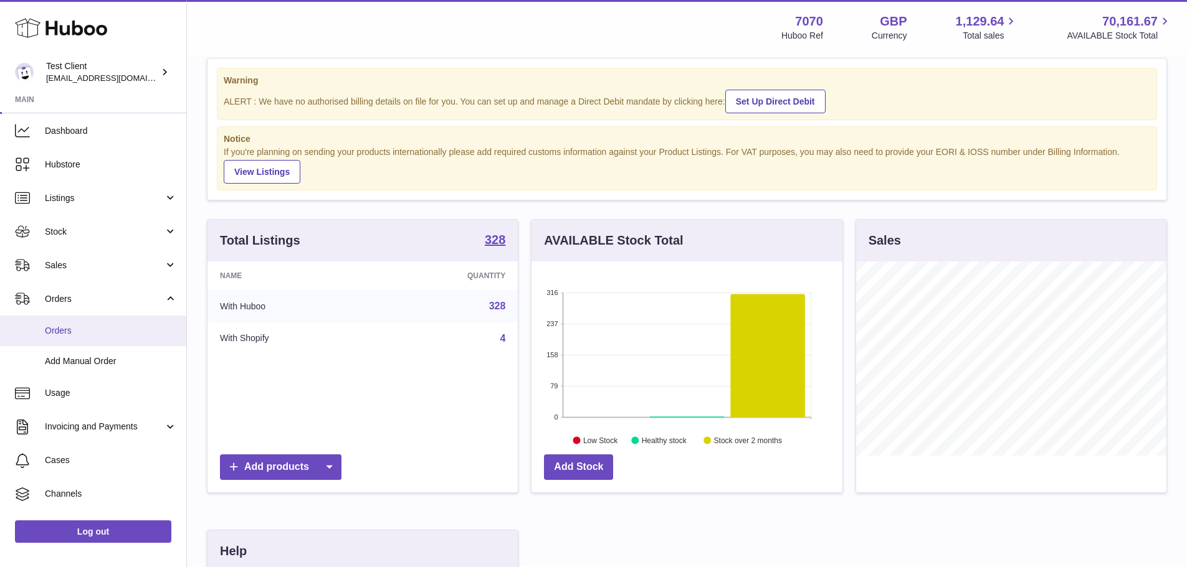
click at [95, 336] on span "Orders" at bounding box center [111, 331] width 132 height 12
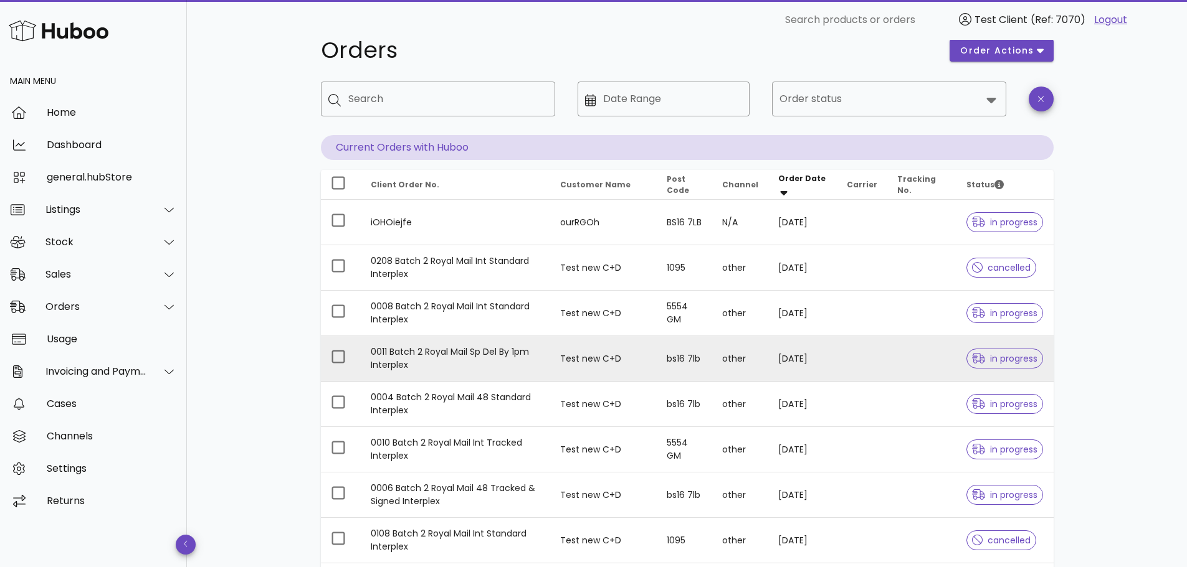
scroll to position [29, 0]
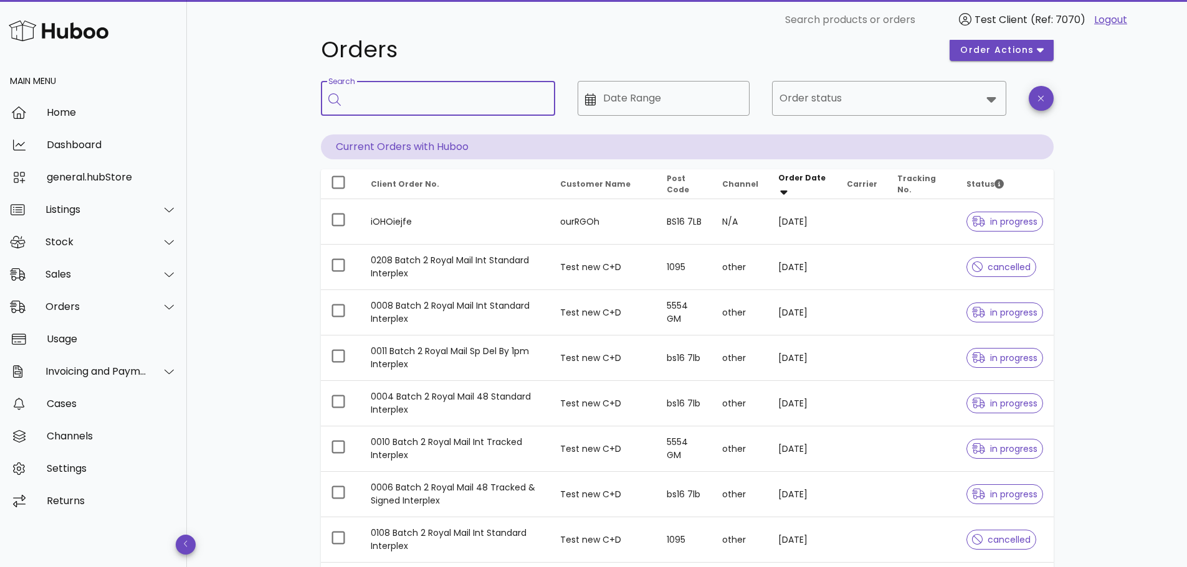
click at [453, 95] on input "Search" at bounding box center [446, 98] width 197 height 20
click at [987, 93] on icon at bounding box center [991, 99] width 15 height 15
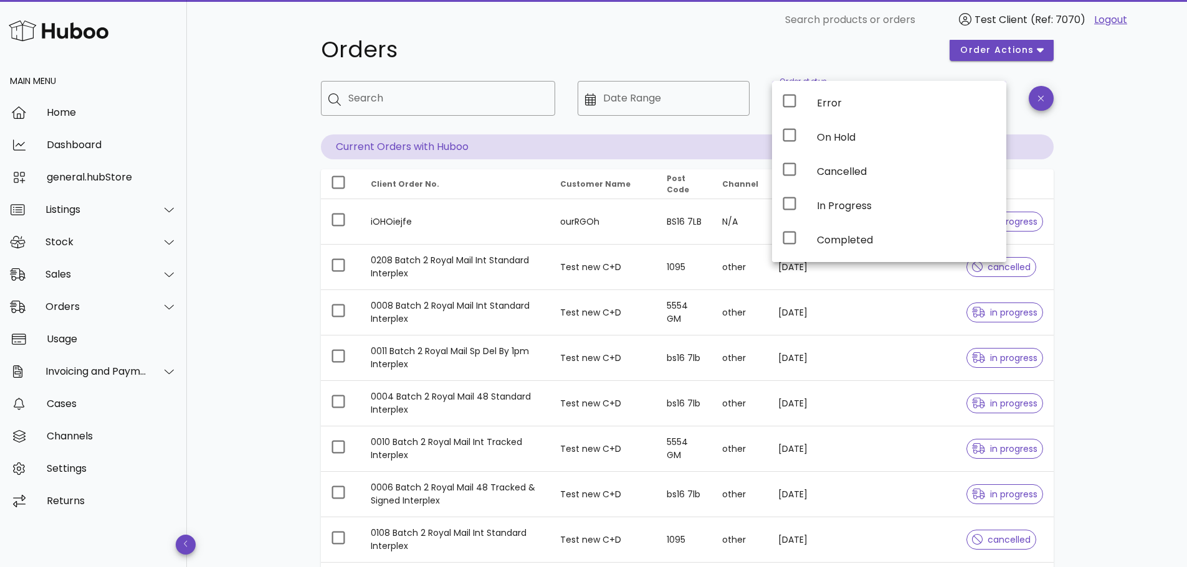
click at [250, 255] on div "Orders order actions ​ Search ​ Date Range ​ Order status Current Orders with H…" at bounding box center [687, 401] width 1000 height 780
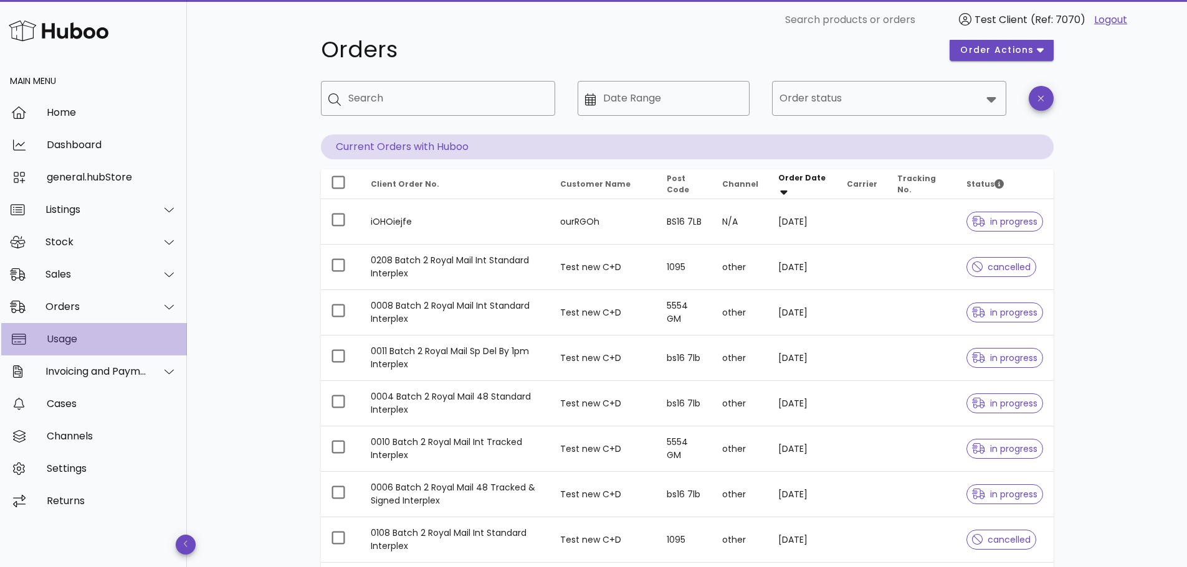
click at [75, 338] on div "Usage" at bounding box center [112, 339] width 130 height 12
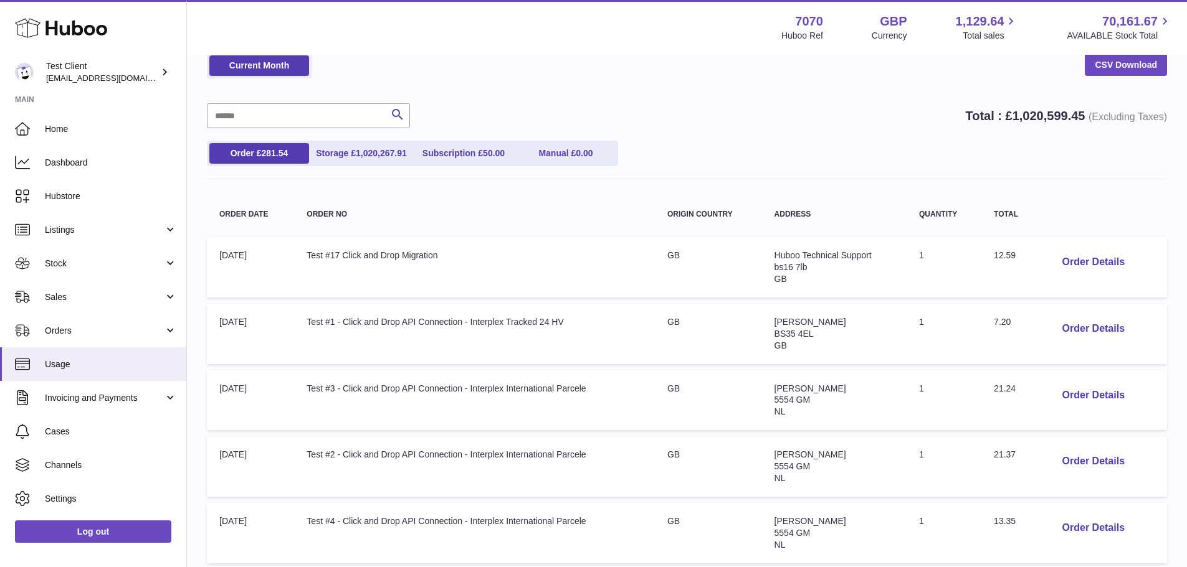
scroll to position [60, 0]
click at [1095, 261] on button "Order Details" at bounding box center [1093, 263] width 82 height 26
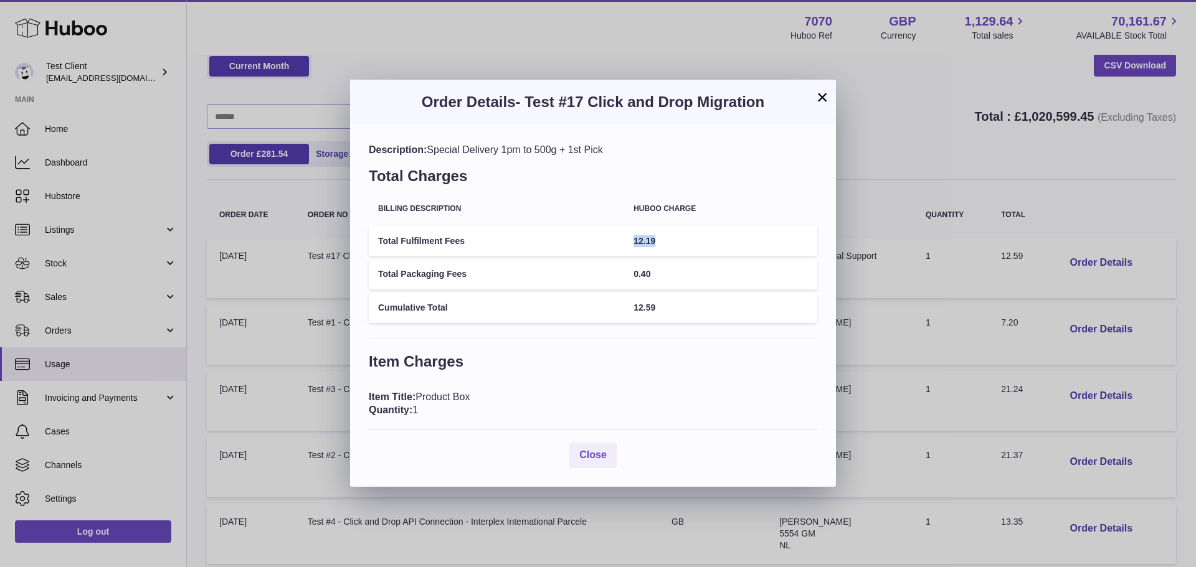
drag, startPoint x: 665, startPoint y: 245, endPoint x: 627, endPoint y: 237, distance: 38.8
click at [627, 237] on tr "Total Fulfilment Fees 12.19" at bounding box center [593, 241] width 448 height 31
drag, startPoint x: 681, startPoint y: 277, endPoint x: 624, endPoint y: 273, distance: 56.8
click at [624, 273] on tr "Total Packaging Fees 0.40" at bounding box center [593, 274] width 448 height 31
drag, startPoint x: 688, startPoint y: 306, endPoint x: 614, endPoint y: 305, distance: 74.1
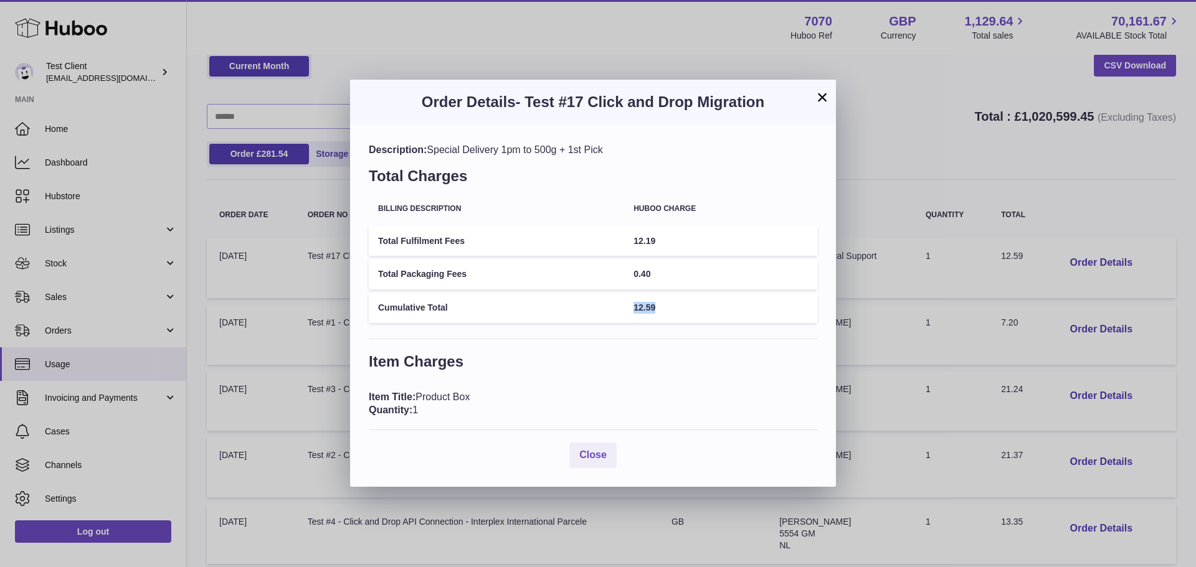
click at [614, 305] on tr "Cumulative Total 12.59" at bounding box center [593, 308] width 448 height 31
click at [591, 446] on button "Close" at bounding box center [592, 456] width 47 height 26
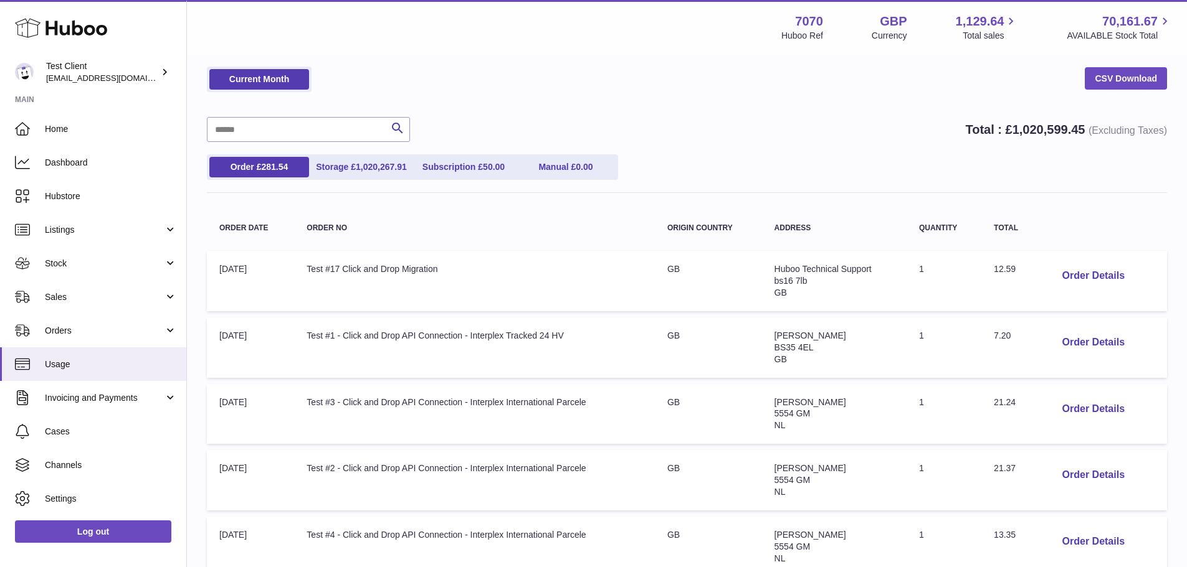
scroll to position [45, 0]
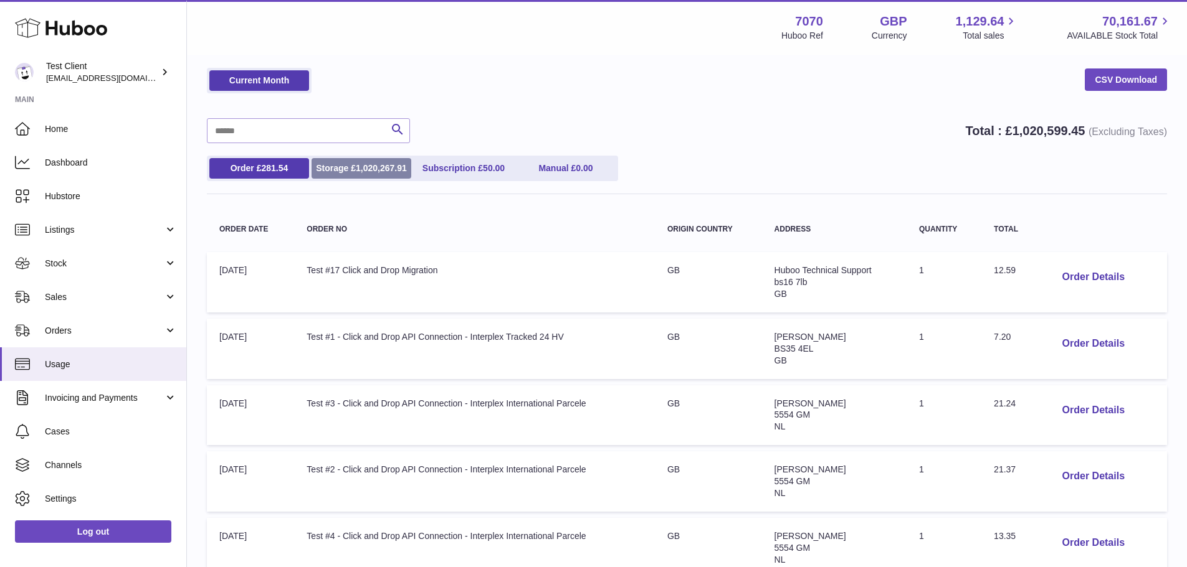
click at [359, 171] on span "1,020,267.91" at bounding box center [381, 168] width 51 height 10
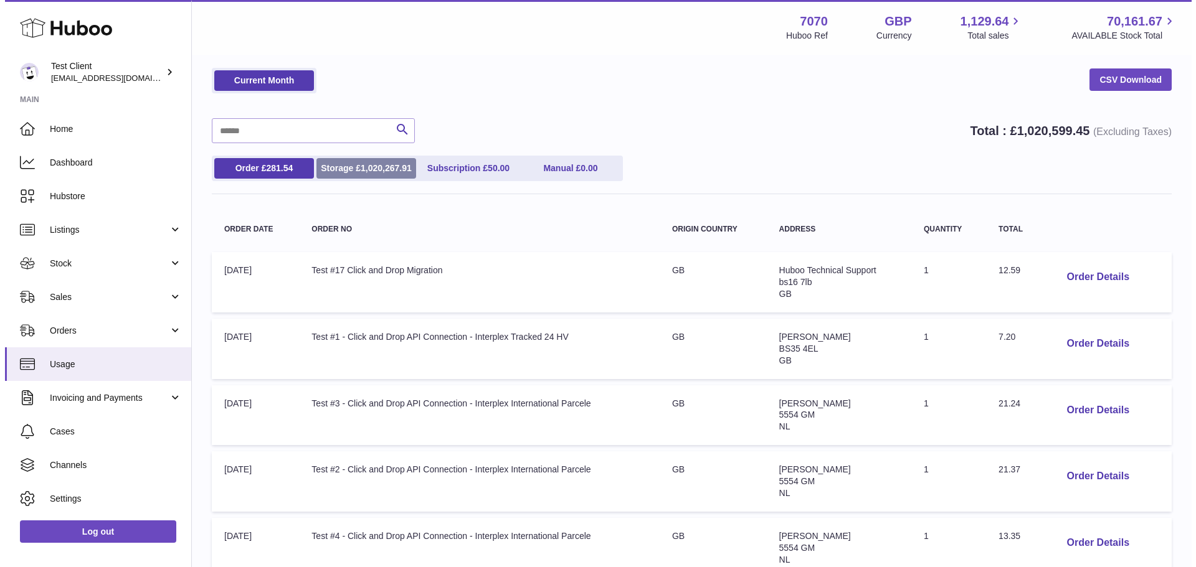
scroll to position [0, 0]
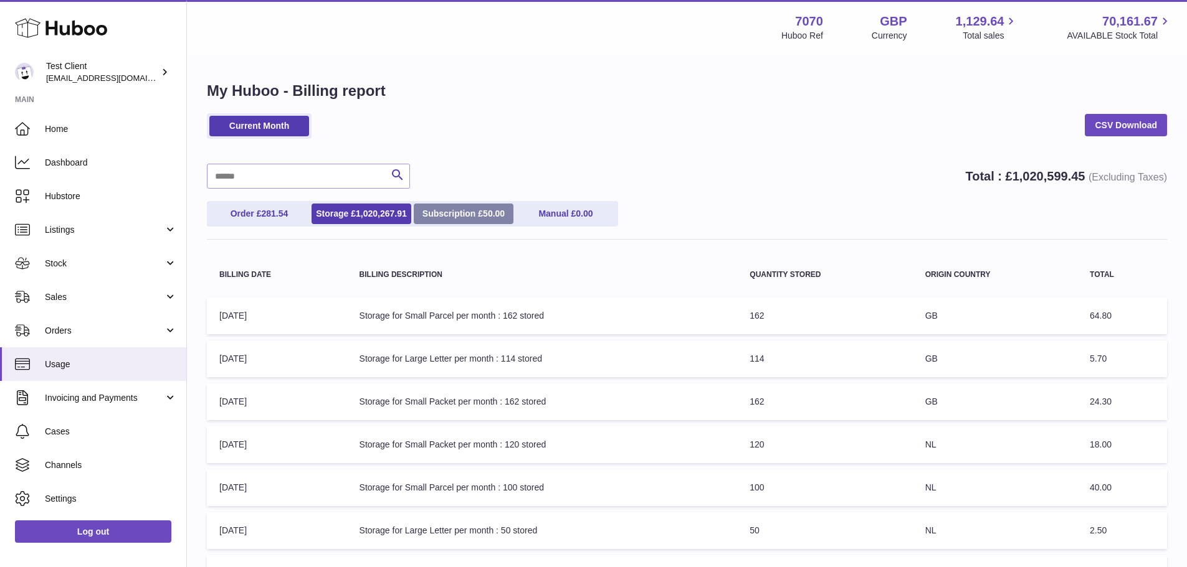
click at [470, 215] on link "Subscription £ 50.00" at bounding box center [464, 214] width 100 height 21
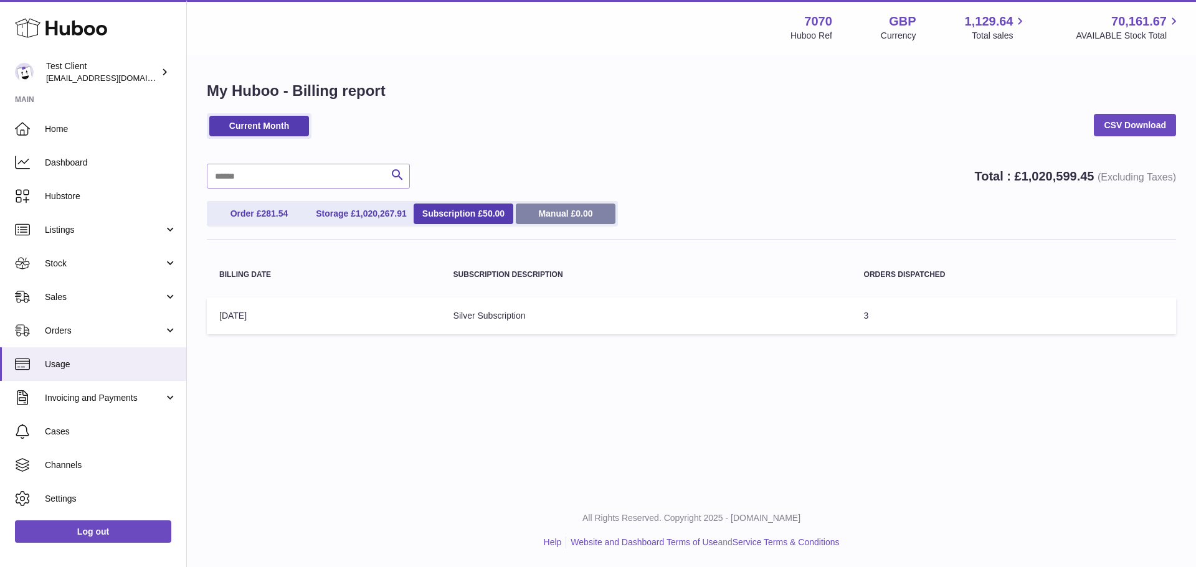
click at [562, 218] on link "Manual £ 0.00" at bounding box center [566, 214] width 100 height 21
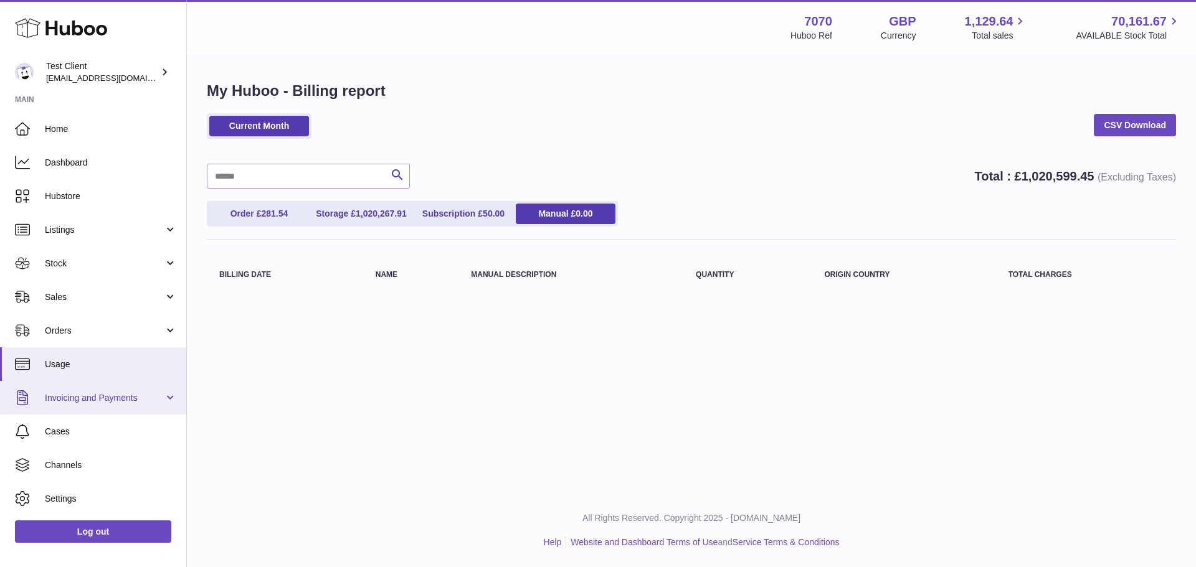
click at [87, 410] on link "Invoicing and Payments" at bounding box center [93, 398] width 186 height 34
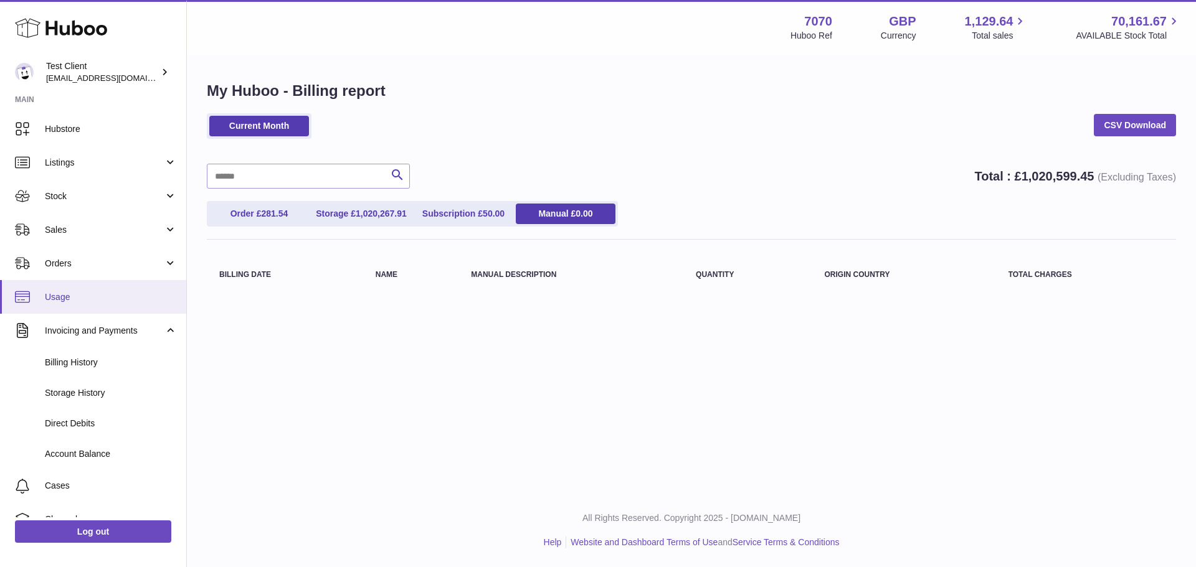
scroll to position [69, 0]
click at [102, 358] on span "Billing History" at bounding box center [111, 362] width 132 height 12
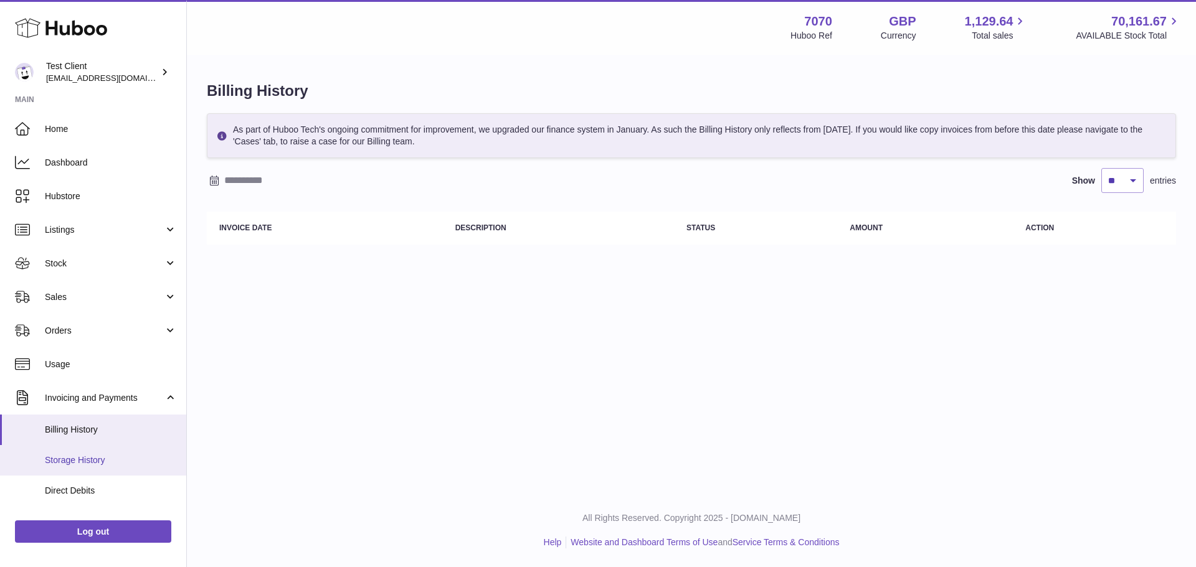
click at [89, 455] on span "Storage History" at bounding box center [111, 461] width 132 height 12
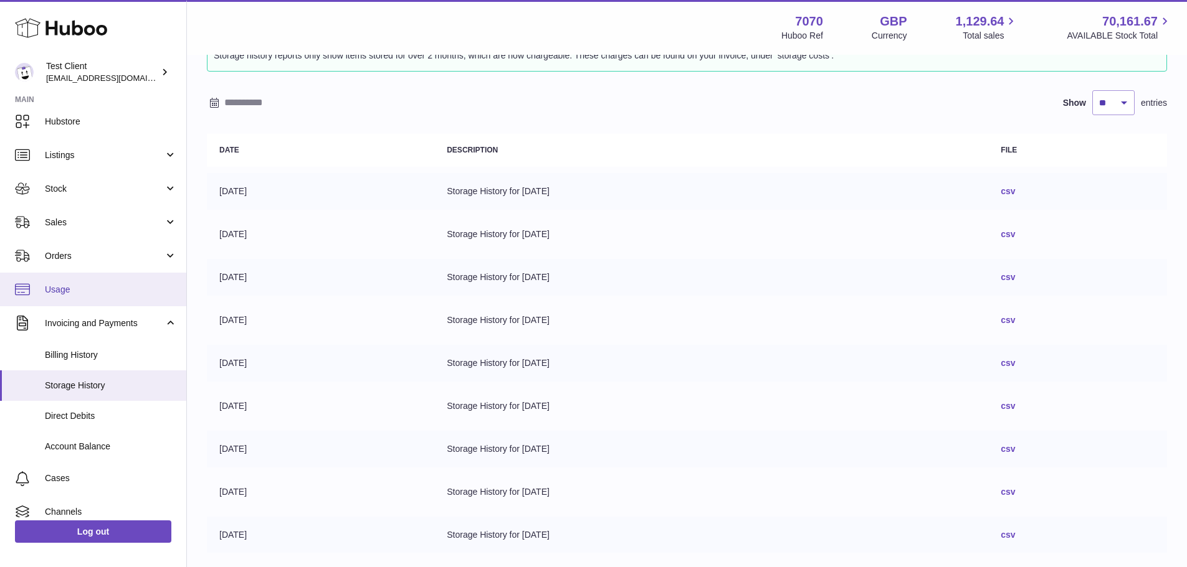
scroll to position [75, 0]
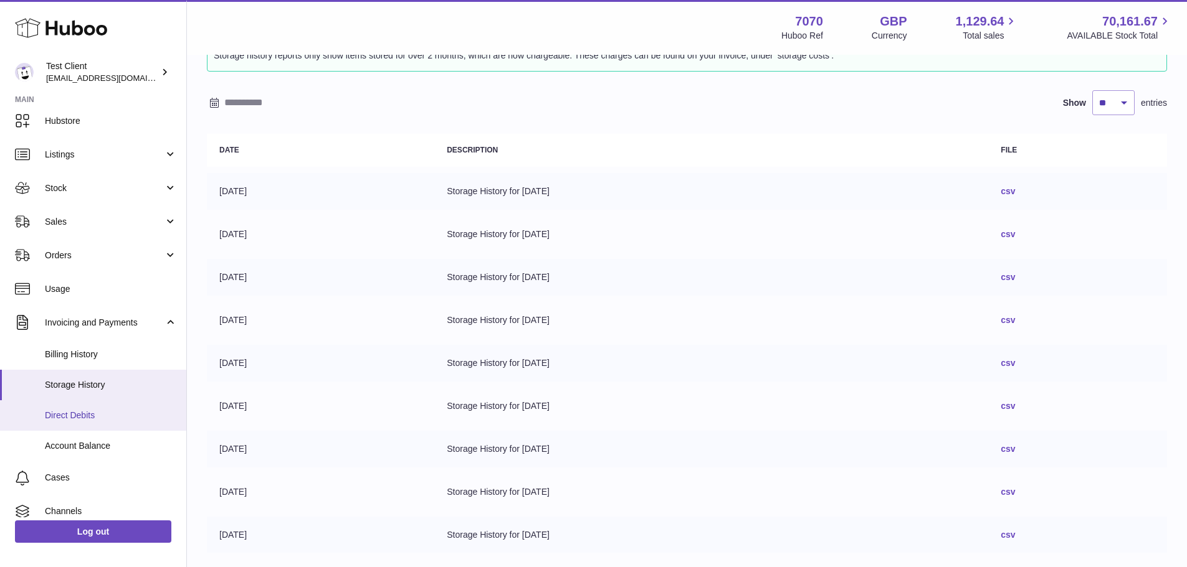
click at [77, 415] on span "Direct Debits" at bounding box center [111, 416] width 132 height 12
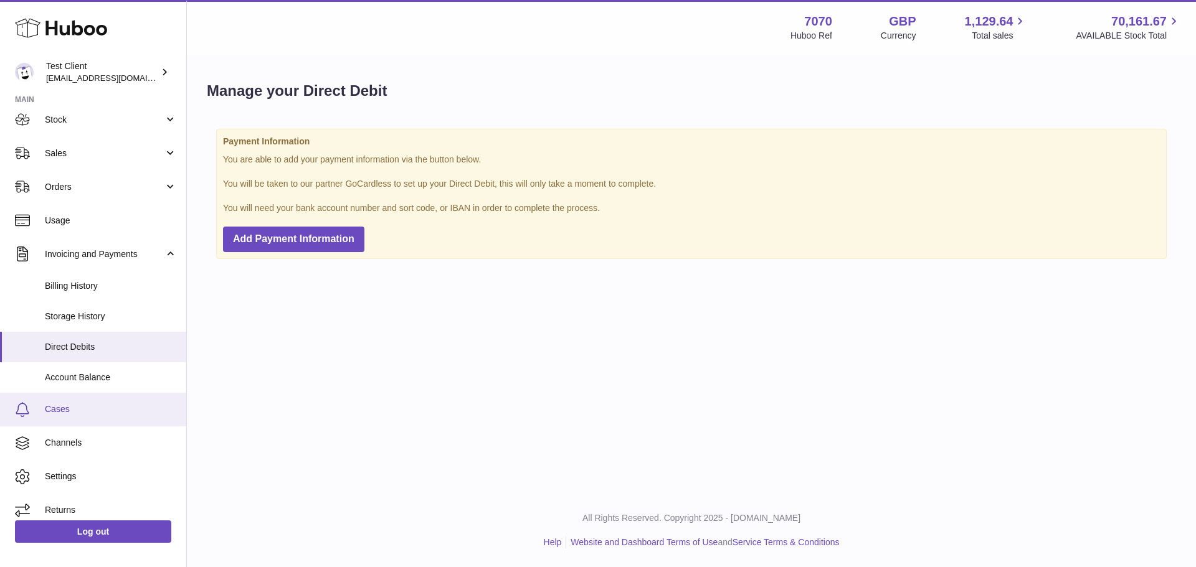
scroll to position [145, 0]
click at [119, 402] on link "Cases" at bounding box center [93, 409] width 186 height 34
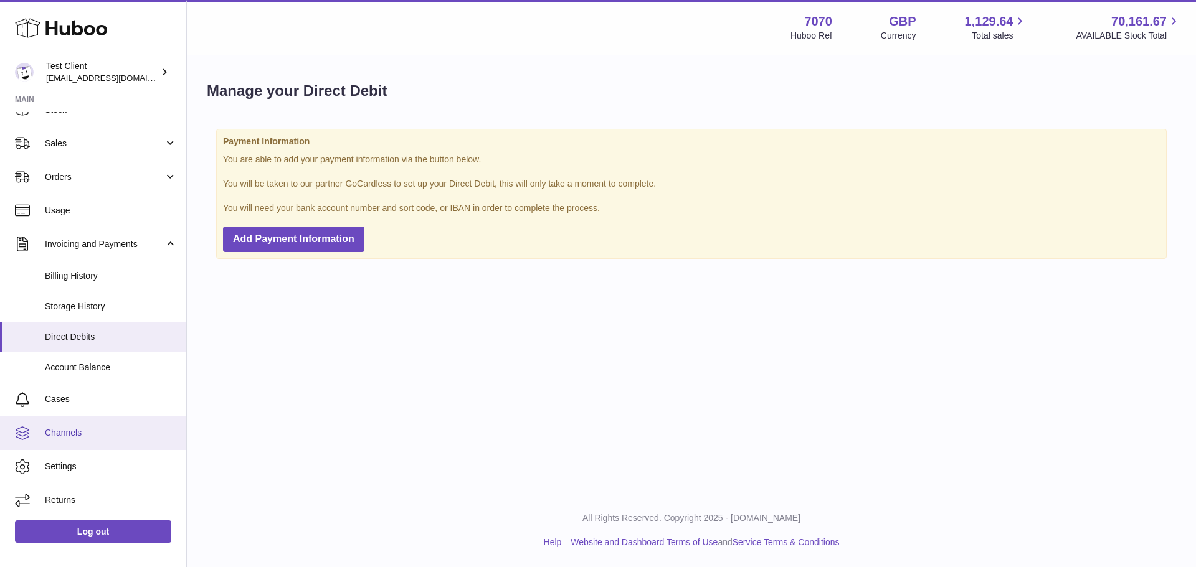
click at [100, 440] on link "Channels" at bounding box center [93, 434] width 186 height 34
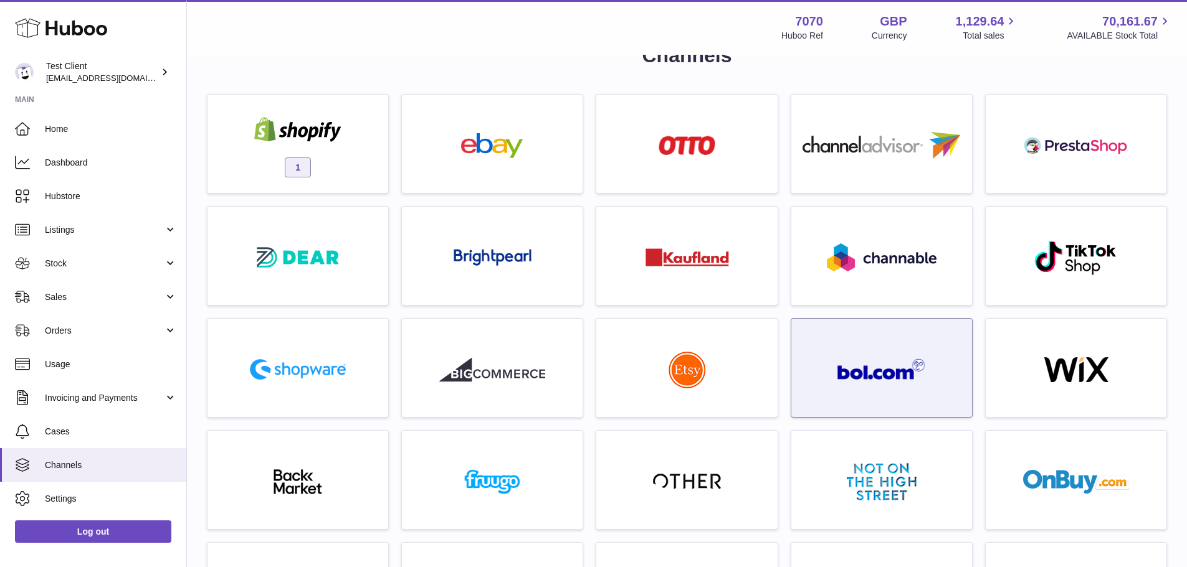
scroll to position [39, 0]
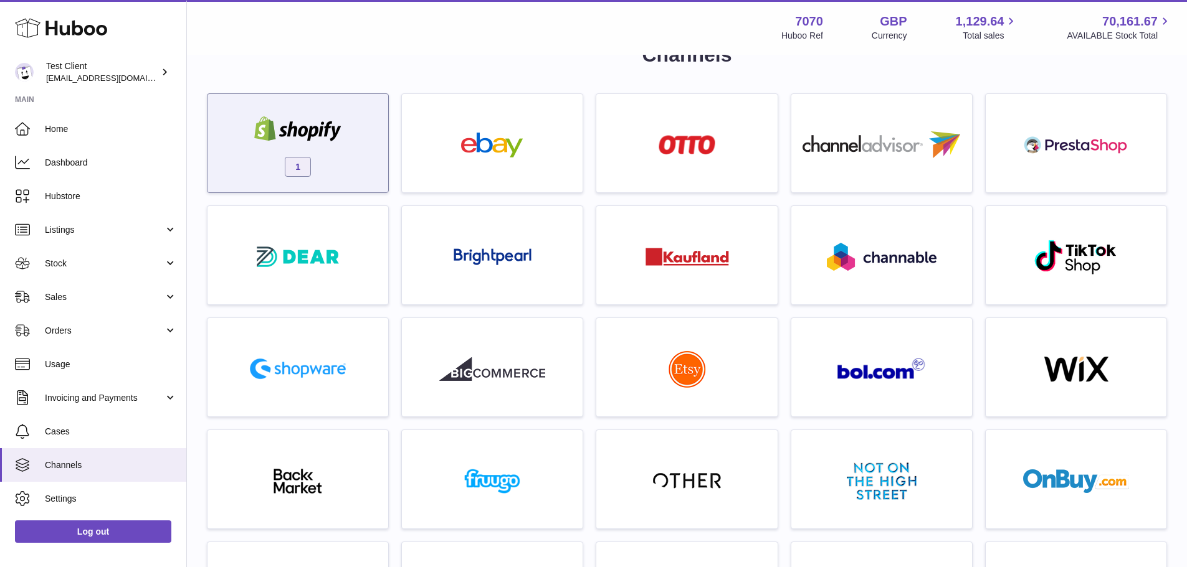
click at [359, 156] on div "1" at bounding box center [298, 147] width 168 height 80
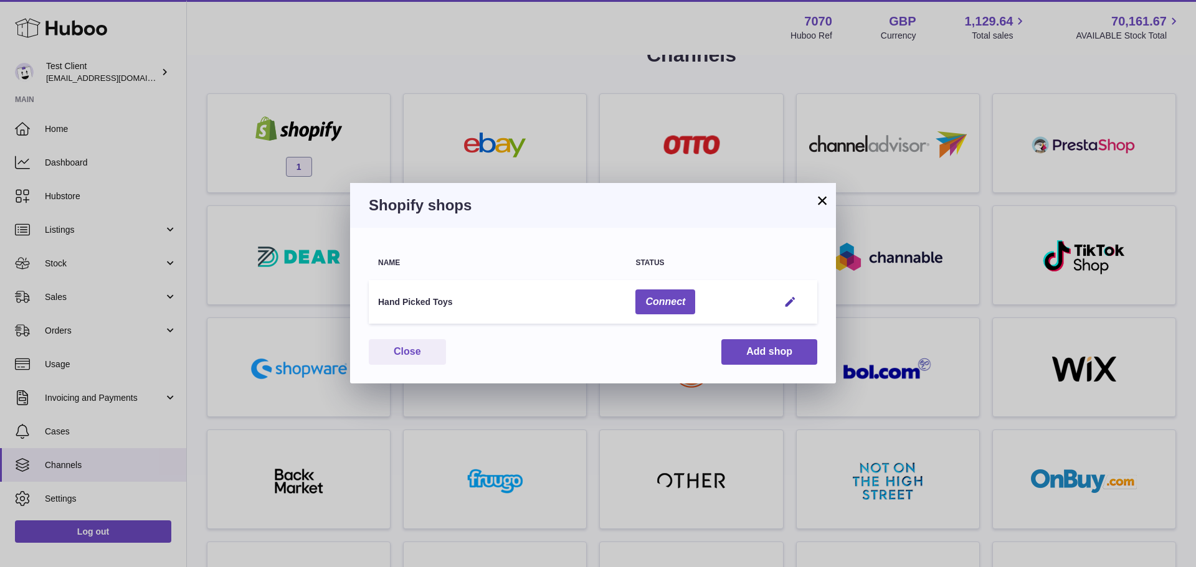
click at [822, 204] on button "×" at bounding box center [822, 200] width 15 height 15
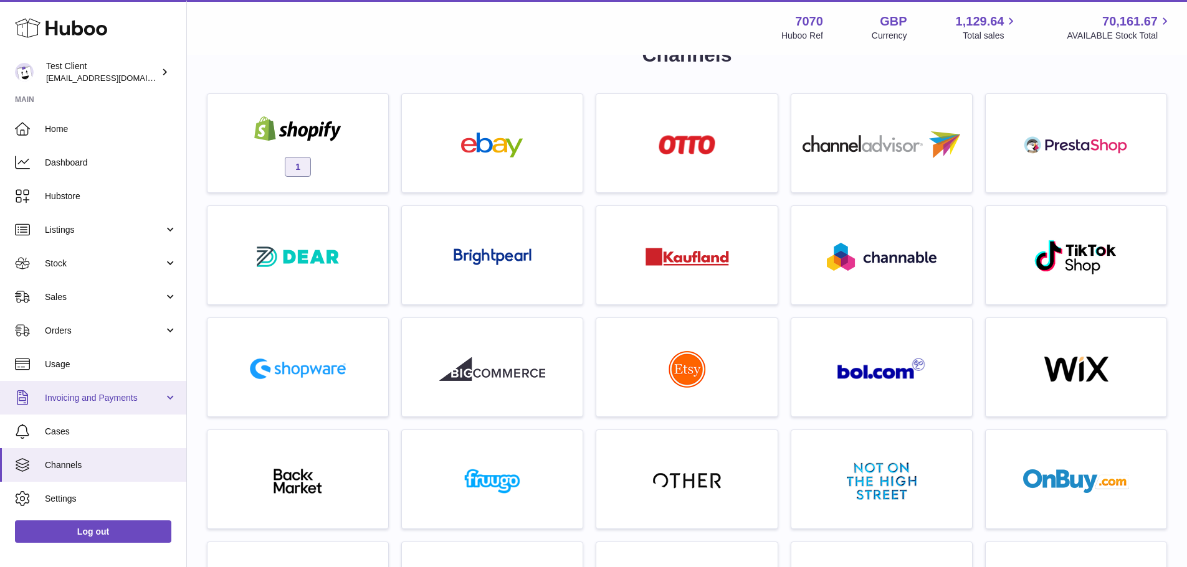
scroll to position [32, 0]
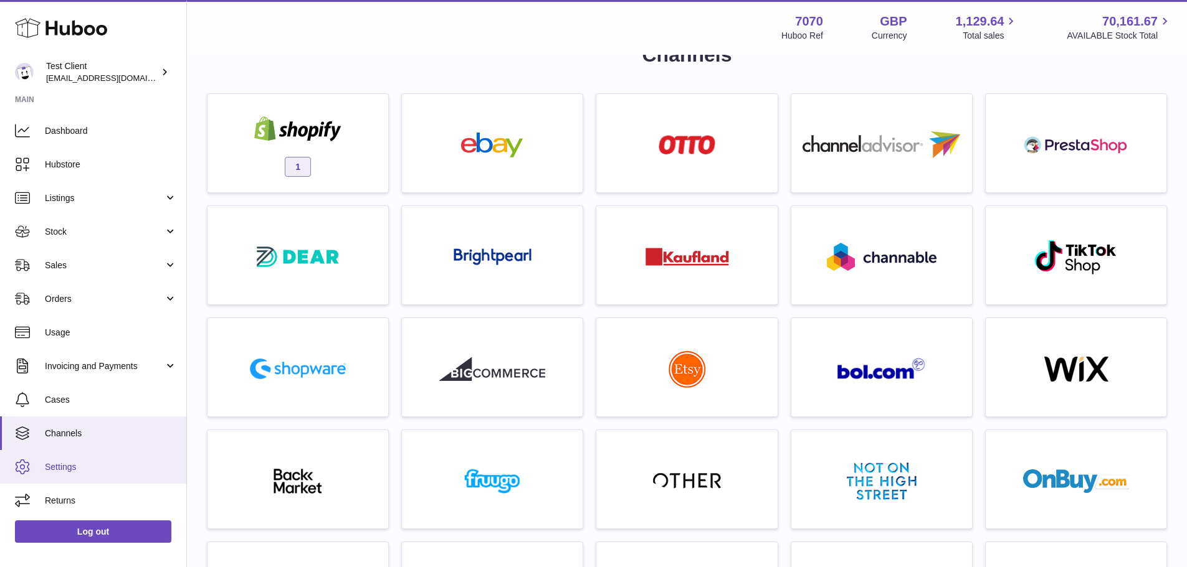
click at [87, 472] on span "Settings" at bounding box center [111, 468] width 132 height 12
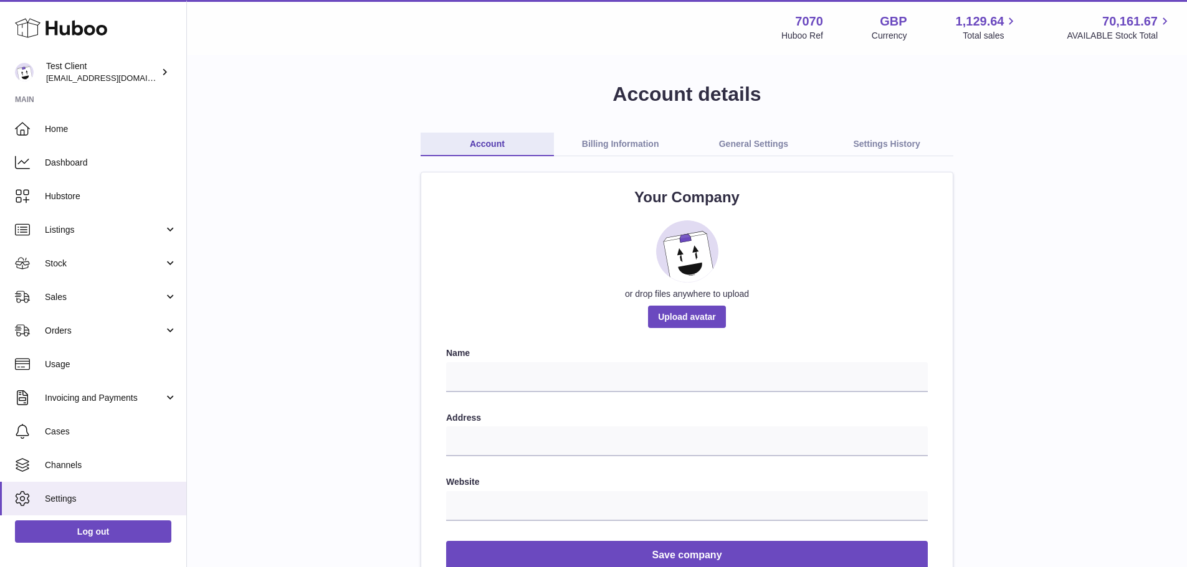
click at [625, 148] on link "Billing Information" at bounding box center [620, 145] width 133 height 24
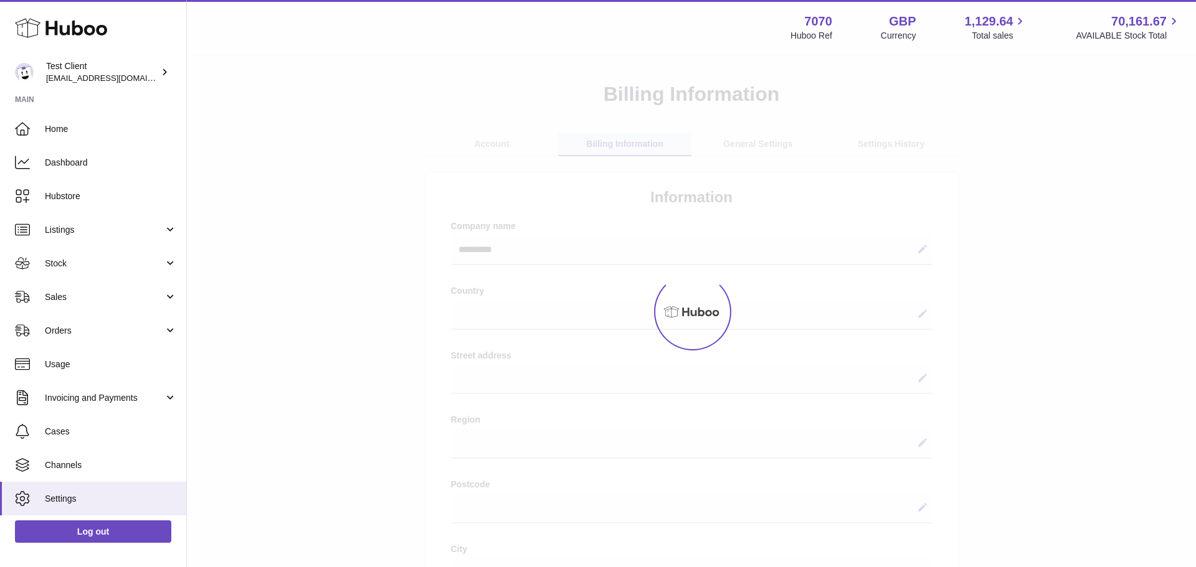
select select
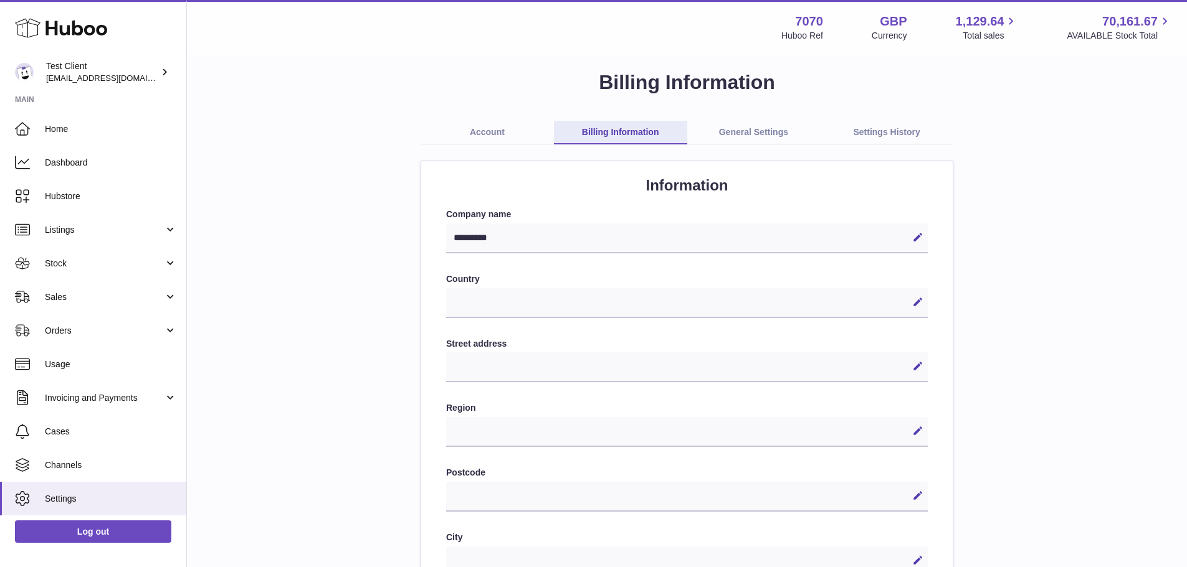
scroll to position [11, 0]
click at [744, 131] on link "General Settings" at bounding box center [753, 133] width 133 height 24
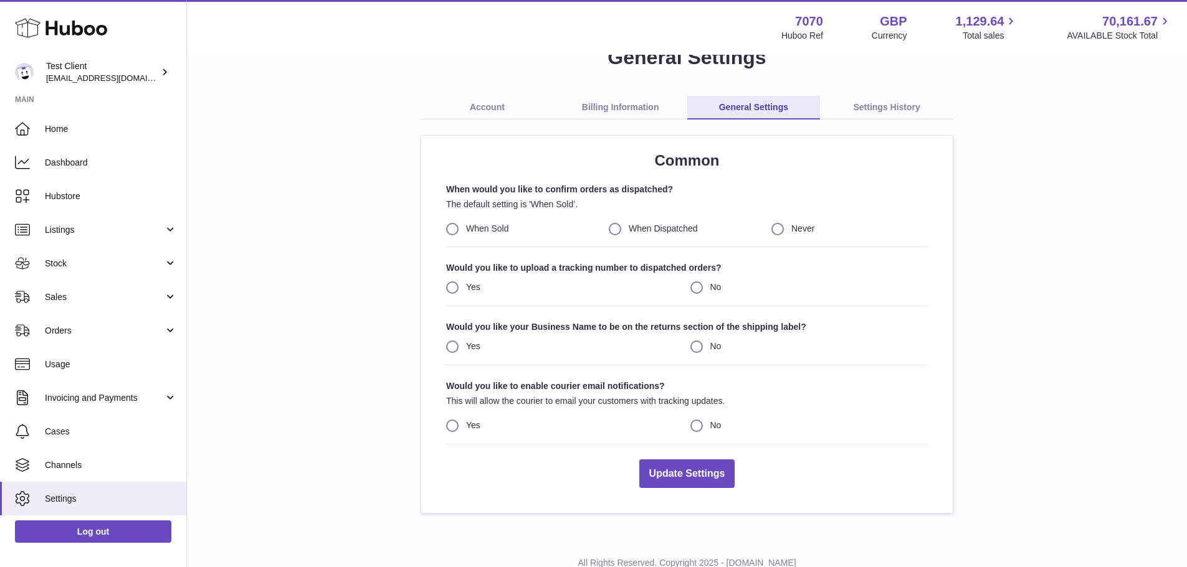
scroll to position [37, 0]
click at [896, 105] on link "Settings History" at bounding box center [886, 107] width 133 height 24
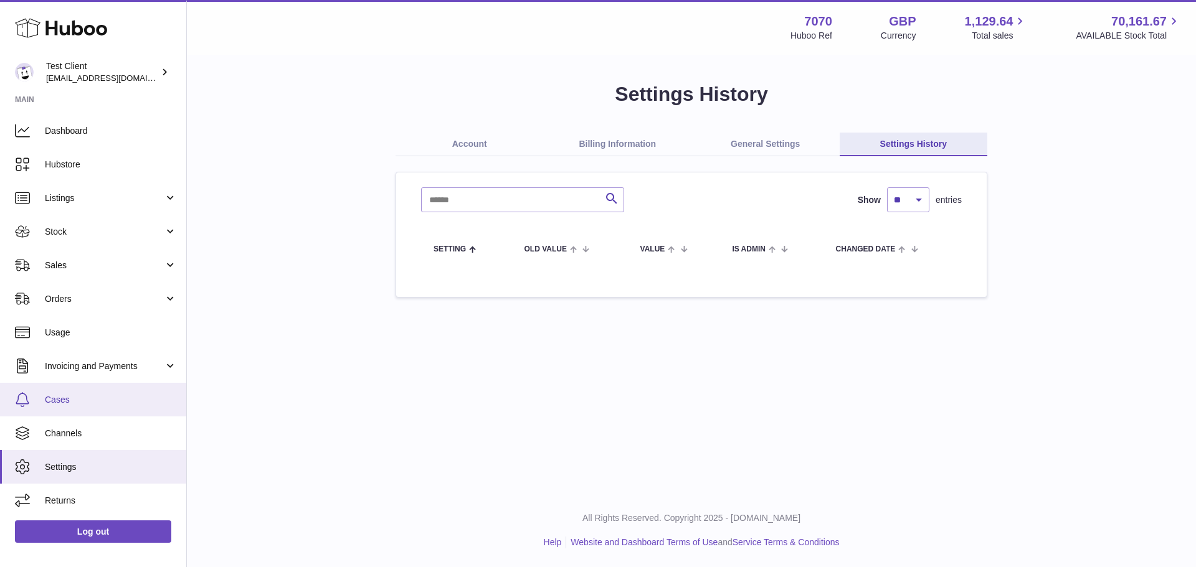
scroll to position [32, 0]
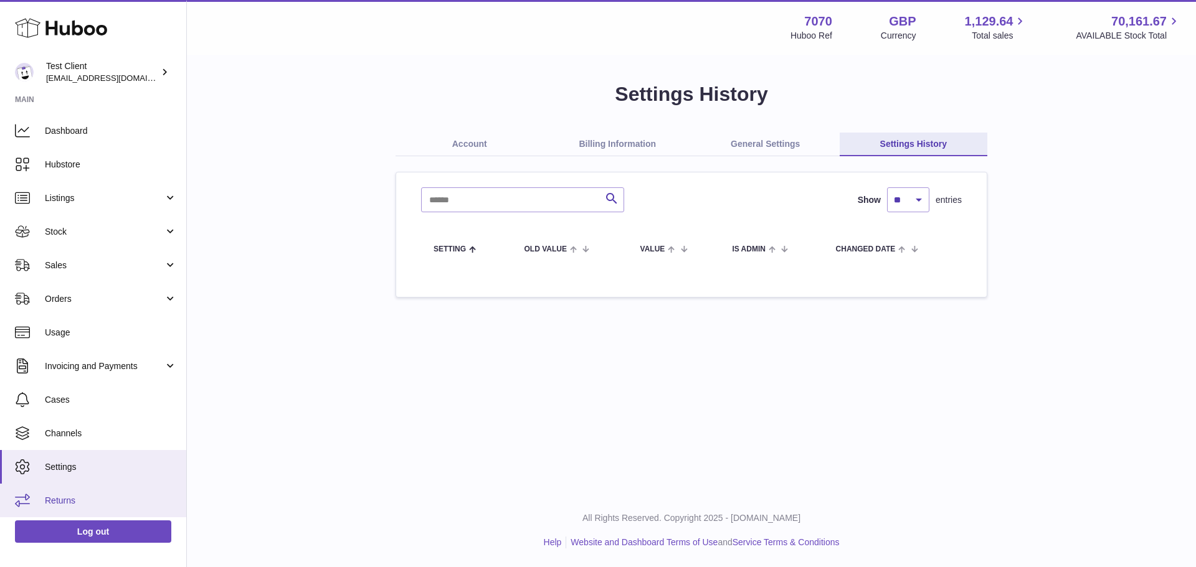
click at [92, 493] on link "Returns" at bounding box center [93, 501] width 186 height 34
